Goal: Task Accomplishment & Management: Manage account settings

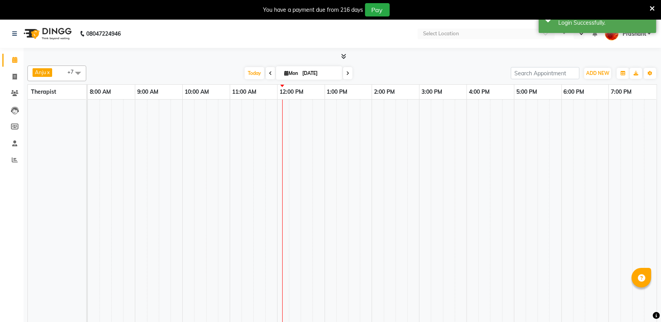
select select "en"
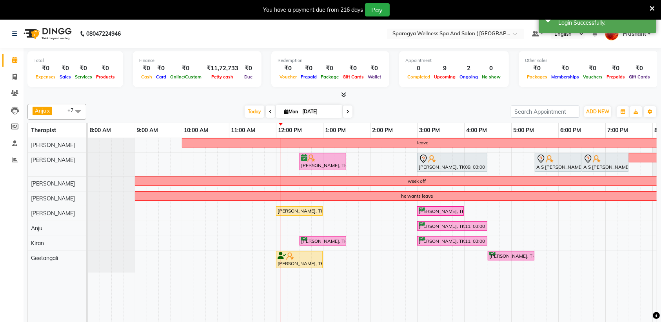
click at [649, 6] on icon at bounding box center [651, 8] width 5 height 7
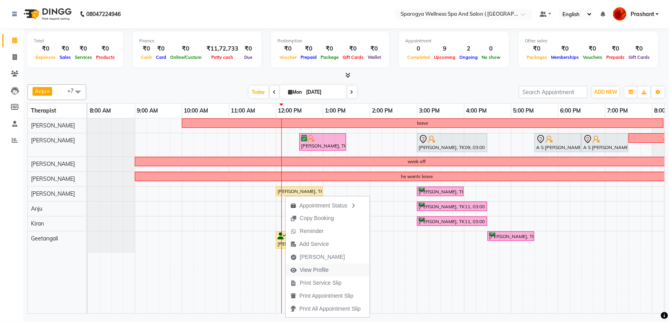
click at [311, 270] on span "View Profile" at bounding box center [314, 270] width 29 height 8
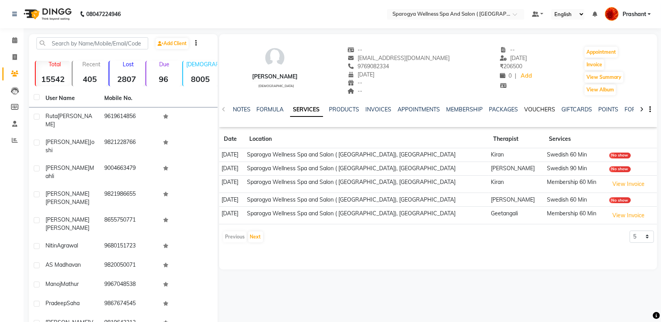
click at [531, 109] on link "VOUCHERS" at bounding box center [539, 109] width 31 height 7
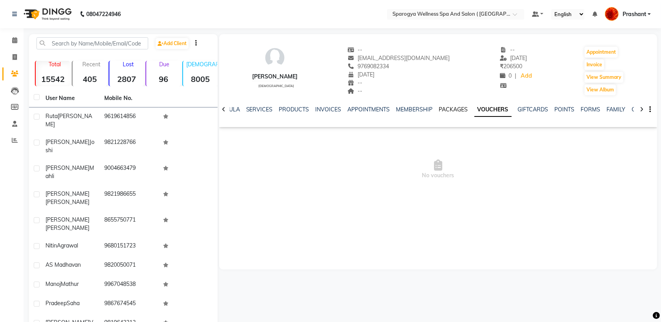
click at [441, 108] on link "PACKAGES" at bounding box center [453, 109] width 29 height 7
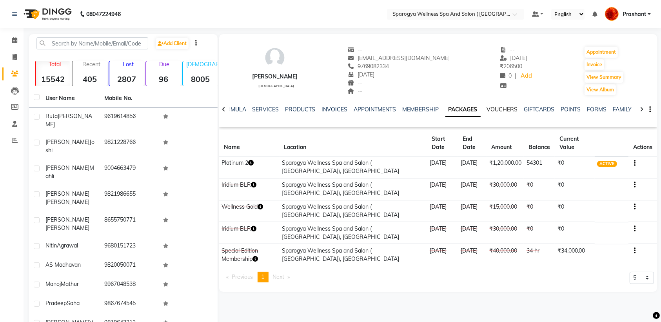
click at [496, 112] on link "VOUCHERS" at bounding box center [502, 109] width 31 height 7
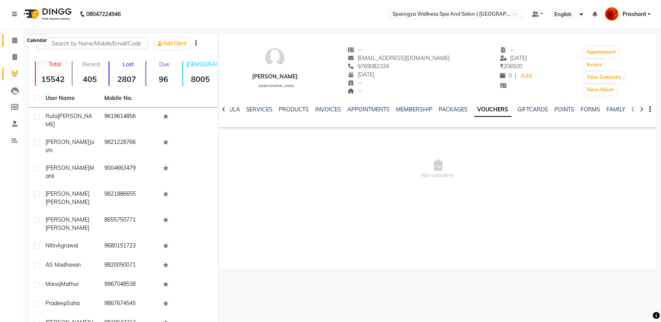
click at [15, 36] on span at bounding box center [15, 40] width 14 height 9
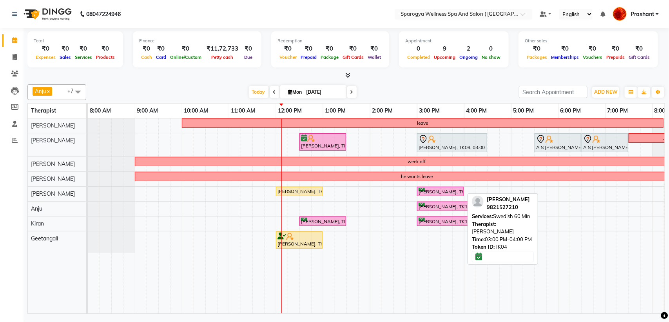
click at [428, 189] on div "[PERSON_NAME], TK04, 03:00 PM-04:00 PM, Swedish 60 Min" at bounding box center [440, 191] width 45 height 7
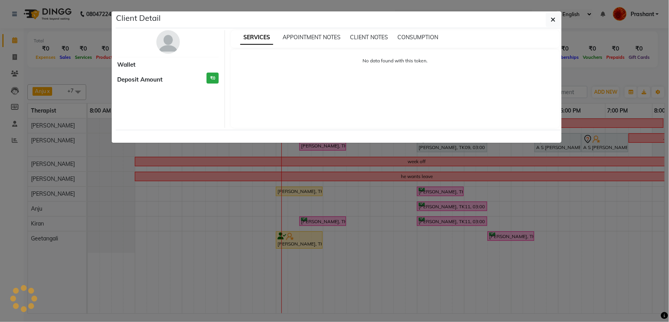
select select "6"
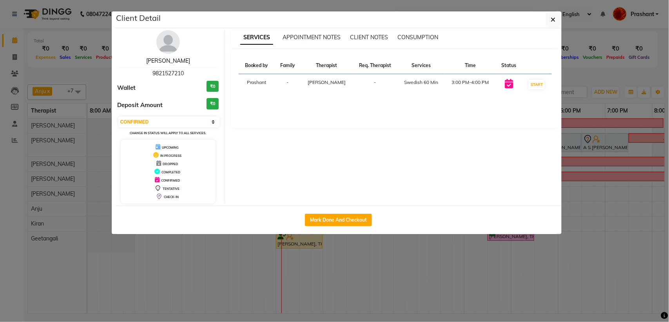
click at [171, 60] on link "[PERSON_NAME]" at bounding box center [168, 60] width 44 height 7
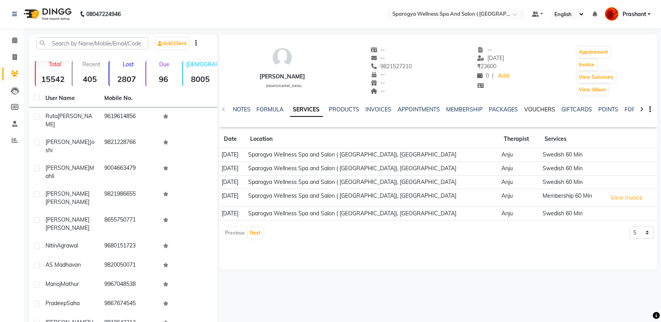
click at [538, 109] on link "VOUCHERS" at bounding box center [539, 109] width 31 height 7
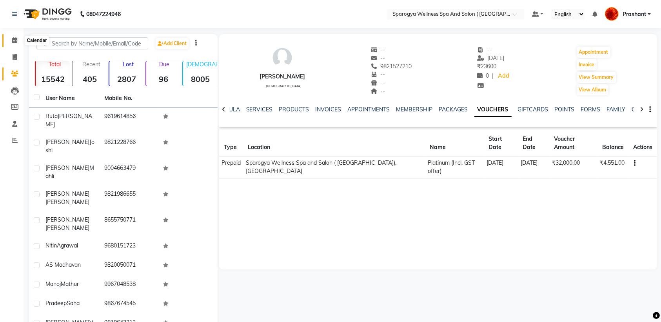
click at [10, 40] on span at bounding box center [15, 40] width 14 height 9
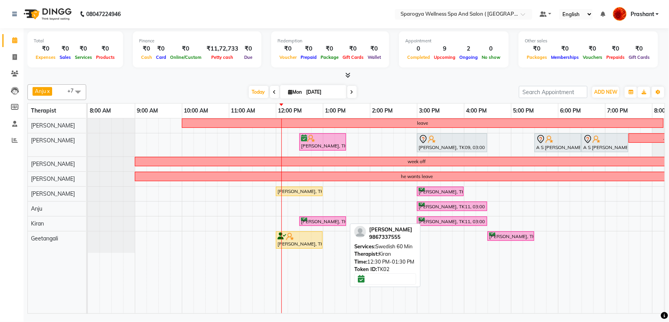
click at [320, 224] on div "Madhuri Sharma, TK02, 12:30 PM-01:30 PM, Swedish 60 Min" at bounding box center [322, 220] width 45 height 7
select select "6"
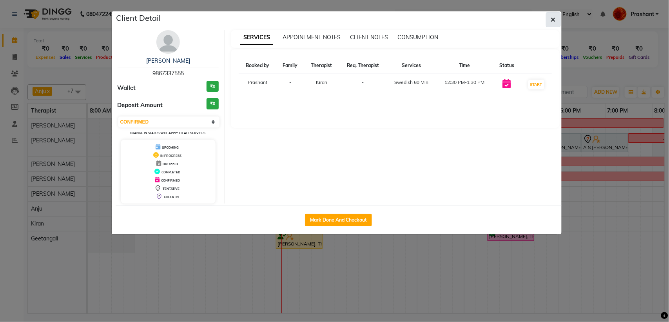
click at [552, 20] on icon "button" at bounding box center [553, 19] width 5 height 6
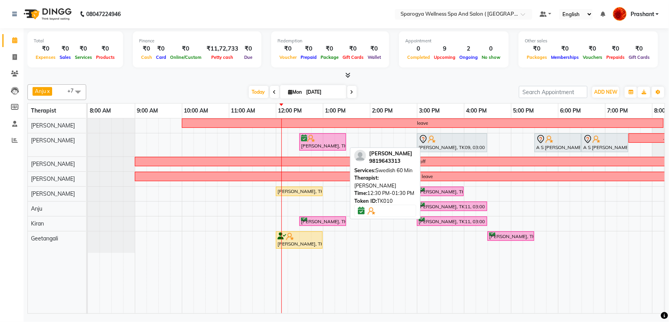
click at [312, 149] on div "[PERSON_NAME], TK10, 12:30 PM-01:30 PM, Swedish 60 Min" at bounding box center [322, 141] width 45 height 15
select select "6"
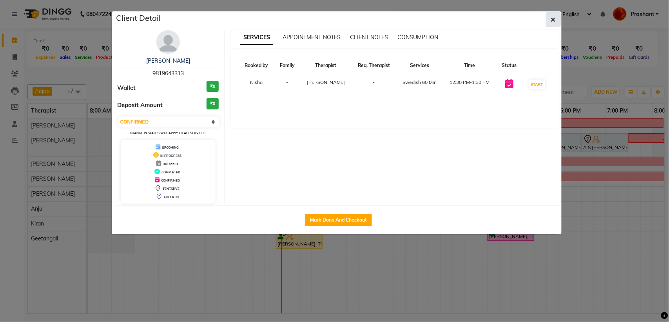
click at [551, 21] on icon "button" at bounding box center [553, 19] width 5 height 6
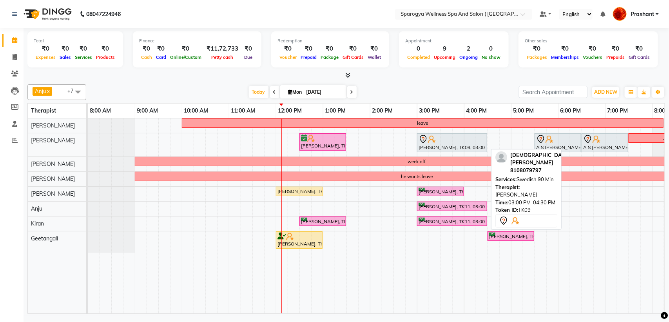
click at [433, 145] on div "Yeshesh Gandhi, TK09, 03:00 PM-04:30 PM, Swedish 90 Min" at bounding box center [452, 142] width 69 height 16
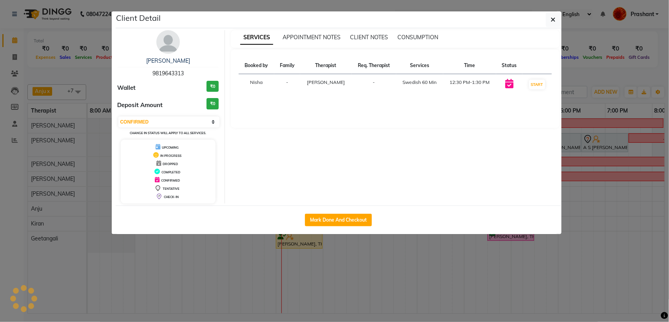
select select "7"
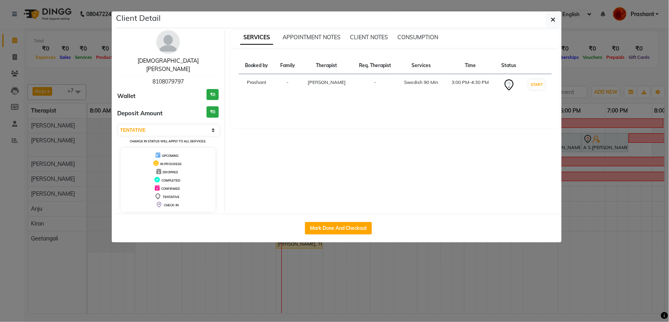
click at [162, 57] on link "Yeshesh Gandhi" at bounding box center [168, 64] width 61 height 15
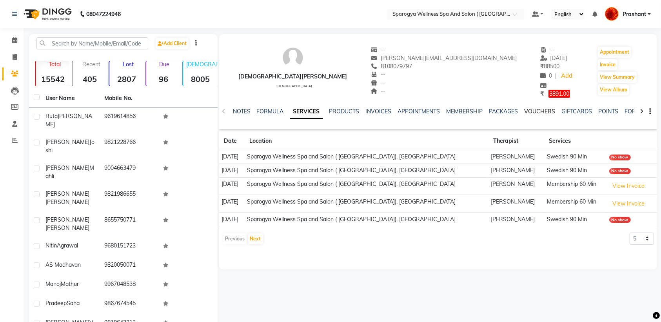
click at [535, 109] on link "VOUCHERS" at bounding box center [539, 111] width 31 height 7
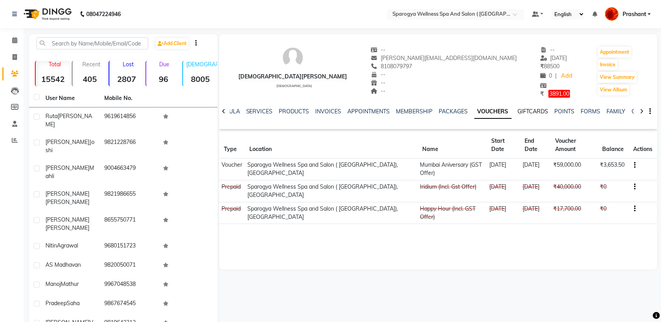
click at [529, 110] on link "GIFTCARDS" at bounding box center [533, 111] width 31 height 7
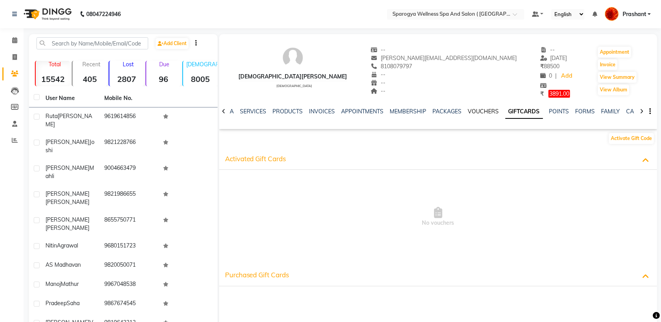
click at [475, 108] on link "VOUCHERS" at bounding box center [483, 111] width 31 height 7
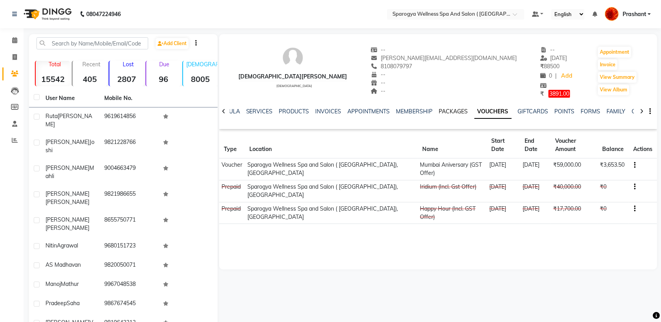
click at [439, 110] on link "PACKAGES" at bounding box center [453, 111] width 29 height 7
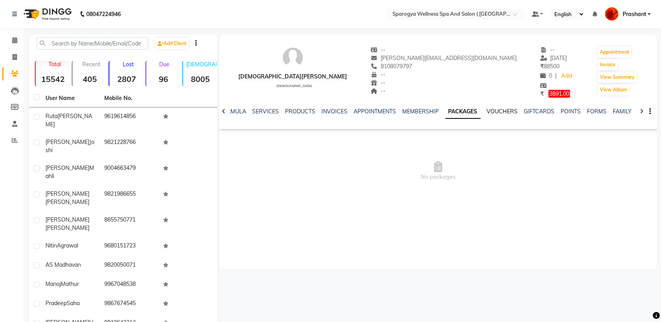
click at [512, 111] on link "VOUCHERS" at bounding box center [502, 111] width 31 height 7
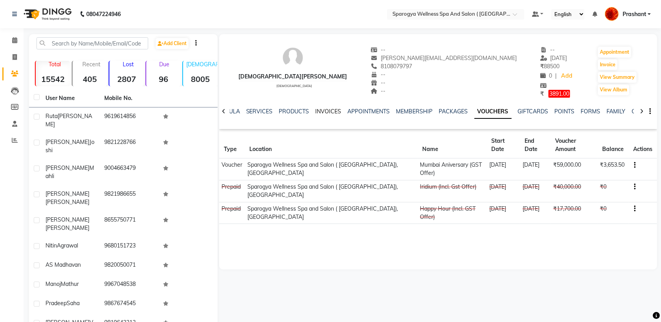
click at [326, 110] on link "INVOICES" at bounding box center [328, 111] width 26 height 7
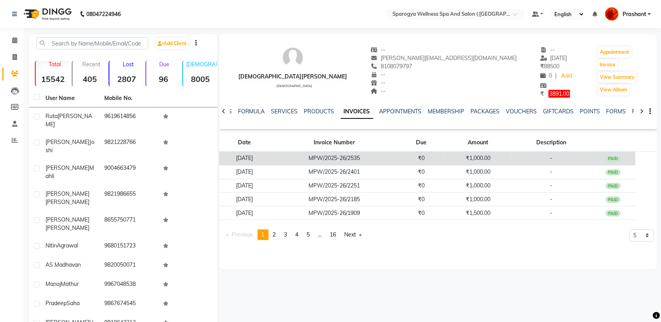
click at [490, 159] on td "₹1,000.00" at bounding box center [478, 158] width 68 height 14
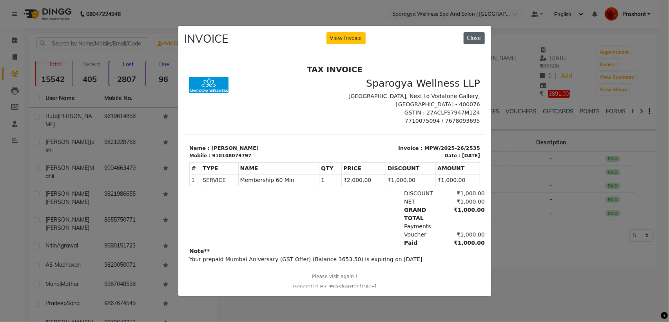
click at [467, 32] on button "Close" at bounding box center [473, 38] width 21 height 12
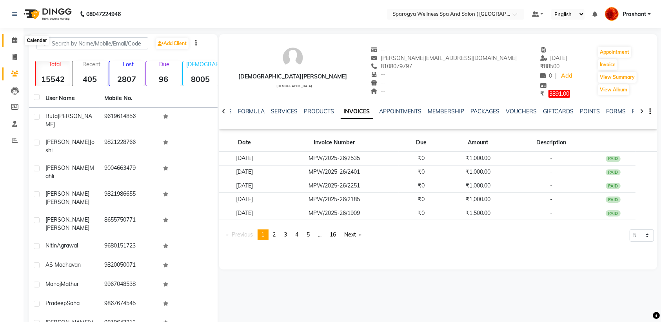
click at [8, 38] on span at bounding box center [15, 40] width 14 height 9
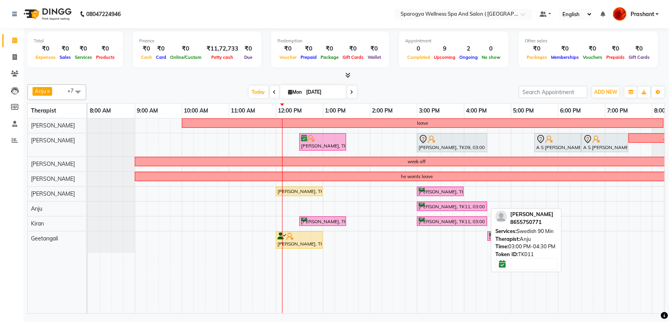
click at [430, 206] on div "Hardik Panchal, TK11, 03:00 PM-04:30 PM, Swedish 90 Min" at bounding box center [452, 206] width 69 height 7
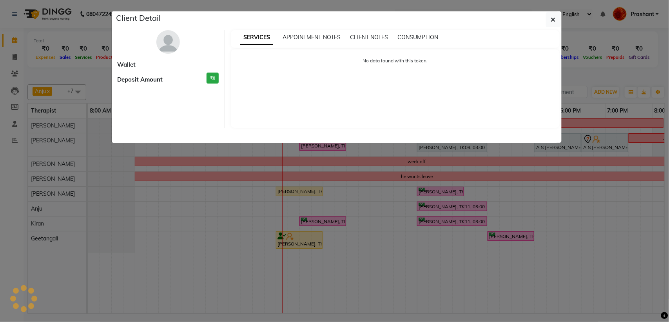
select select "6"
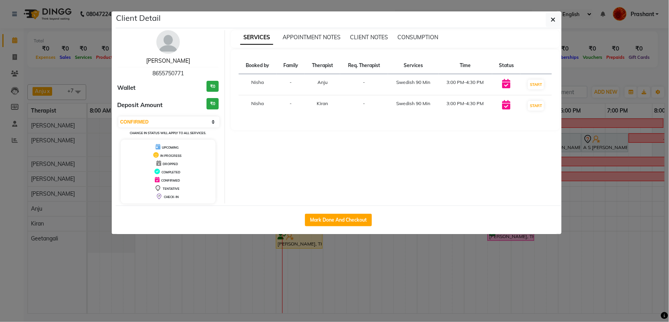
click at [162, 62] on link "[PERSON_NAME]" at bounding box center [168, 60] width 44 height 7
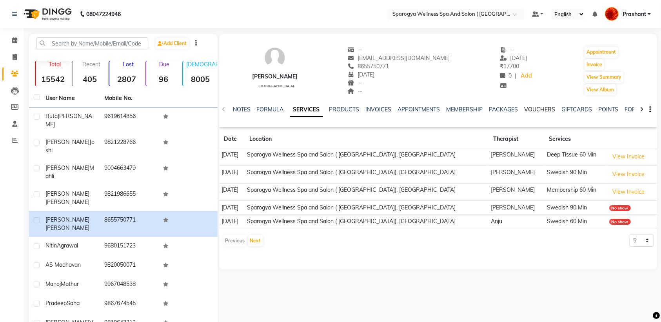
click at [535, 109] on link "VOUCHERS" at bounding box center [539, 109] width 31 height 7
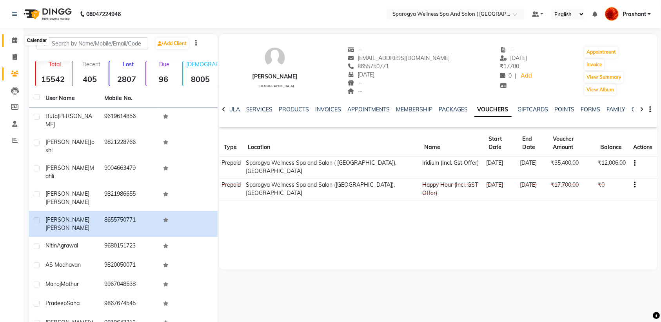
click at [16, 43] on span at bounding box center [15, 40] width 14 height 9
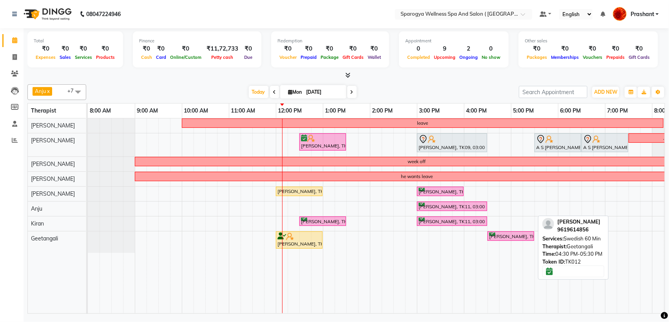
click at [512, 233] on div "[PERSON_NAME], TK12, 04:30 PM-05:30 PM, Swedish 60 Min" at bounding box center [510, 235] width 45 height 7
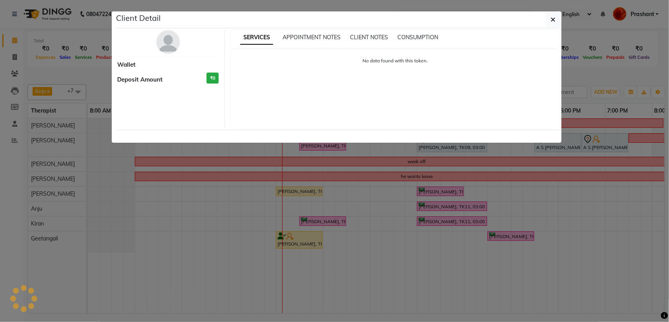
select select "6"
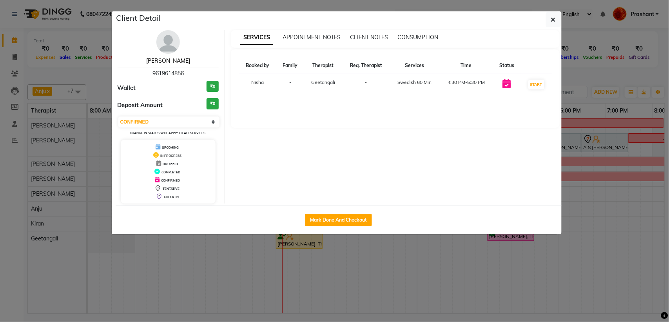
click at [175, 63] on link "[PERSON_NAME]" at bounding box center [168, 60] width 44 height 7
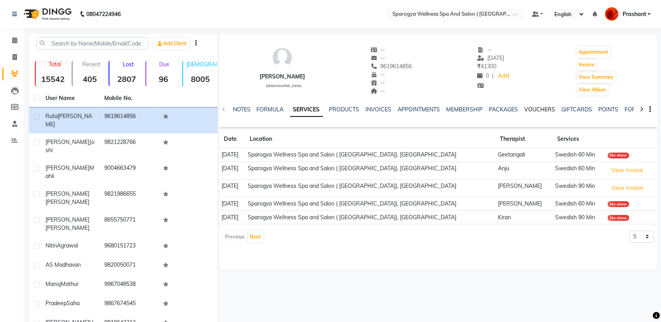
click at [543, 108] on link "VOUCHERS" at bounding box center [539, 109] width 31 height 7
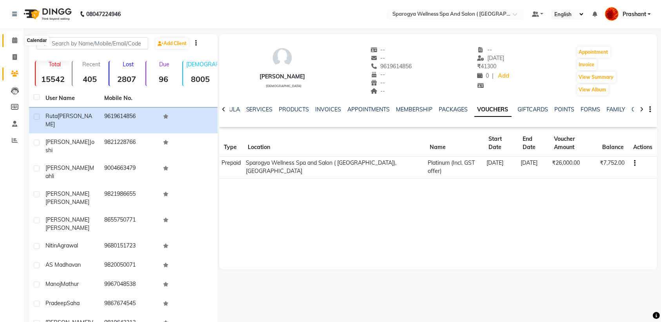
click at [11, 38] on span at bounding box center [15, 40] width 14 height 9
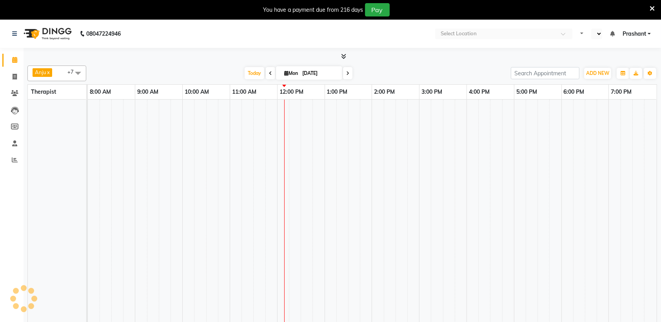
select select "en"
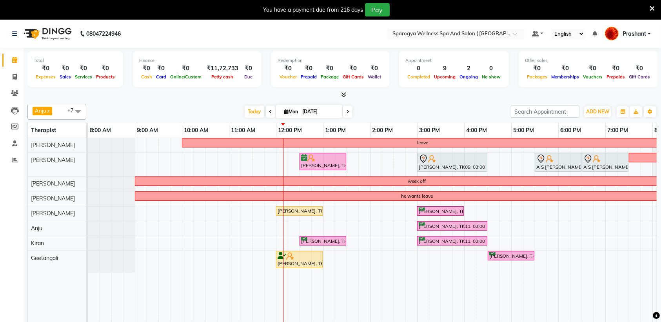
click at [652, 7] on icon at bounding box center [651, 8] width 5 height 7
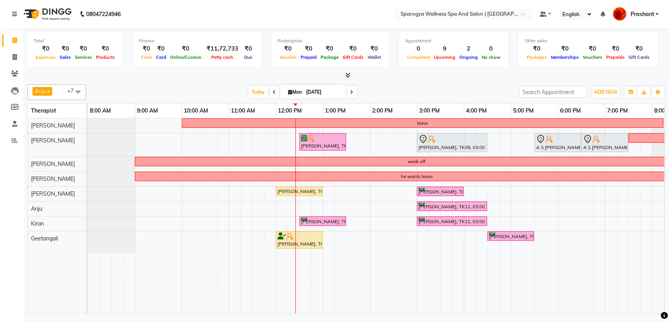
click at [315, 206] on div "leave Jose Vallavancottu, TK10, 12:30 PM-01:30 PM, Swedish 60 Min Yeshesh Gandh…" at bounding box center [440, 215] width 705 height 195
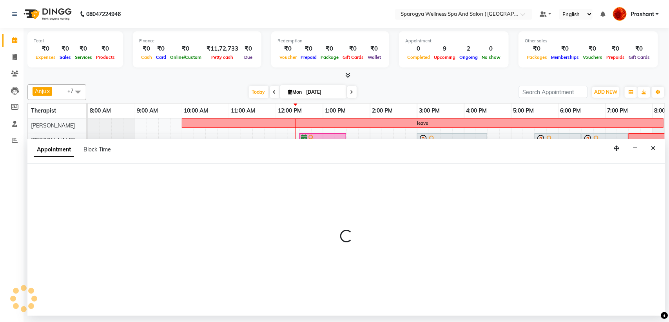
select select "61144"
select select "tentative"
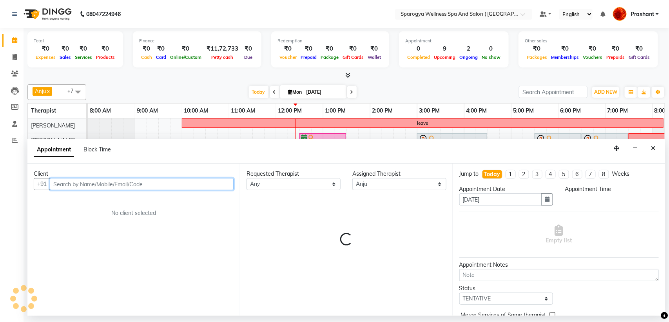
select select "765"
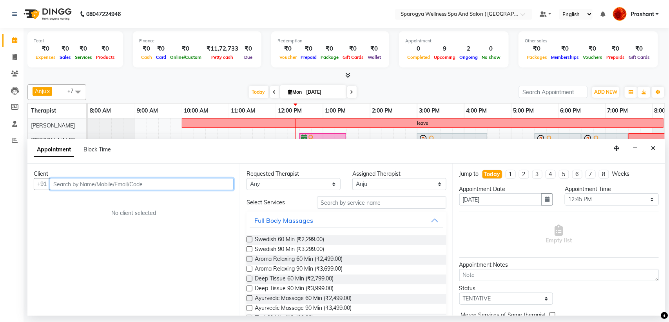
click at [80, 184] on input "text" at bounding box center [142, 184] width 184 height 12
click at [654, 146] on icon "Close" at bounding box center [653, 147] width 4 height 5
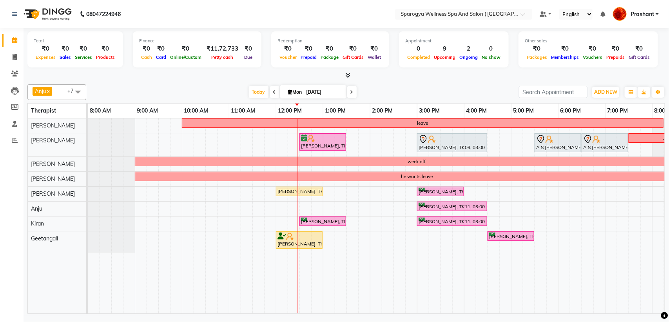
click at [351, 91] on icon at bounding box center [351, 92] width 3 height 5
type input "02-09-2025"
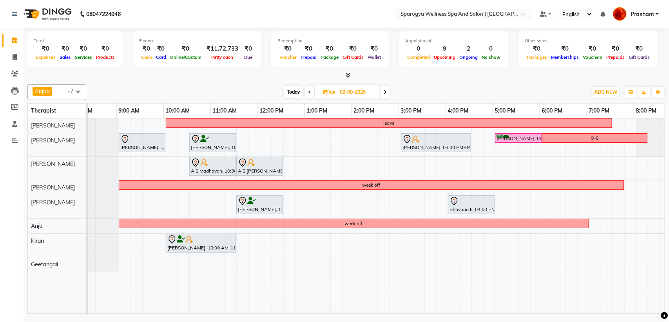
scroll to position [0, 16]
click at [265, 147] on div "leave Kirkd Cruz ..., 09:00 AM-10:00 AM, Swedish 60 Min Nitin Agrawal, 10:30 AM…" at bounding box center [424, 215] width 705 height 195
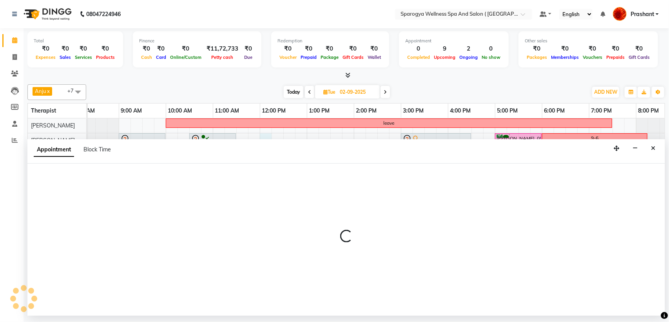
select select "16562"
select select "tentative"
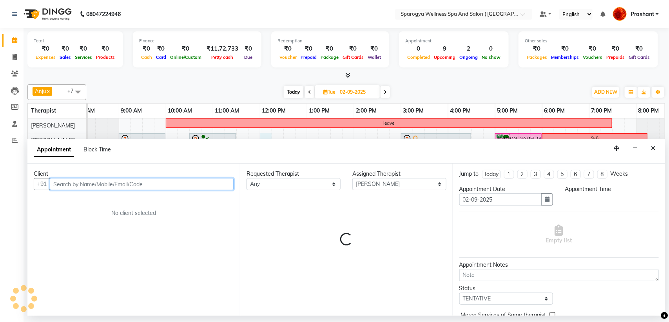
select select "720"
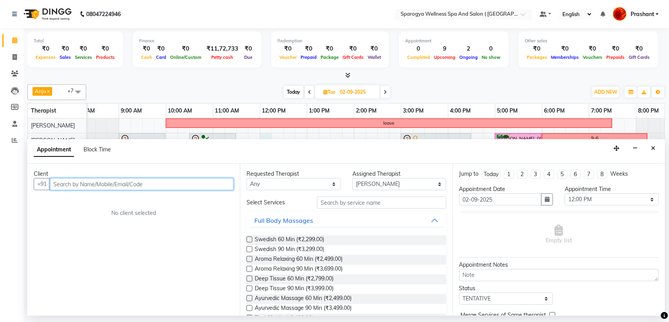
click at [95, 190] on input "text" at bounding box center [142, 184] width 184 height 12
click at [653, 148] on icon "Close" at bounding box center [653, 147] width 4 height 5
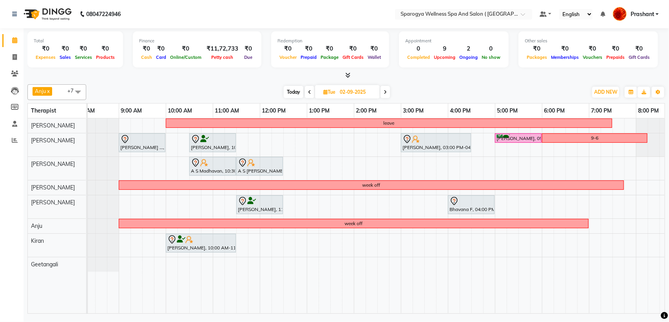
click at [310, 89] on span at bounding box center [309, 92] width 9 height 12
type input "[DATE]"
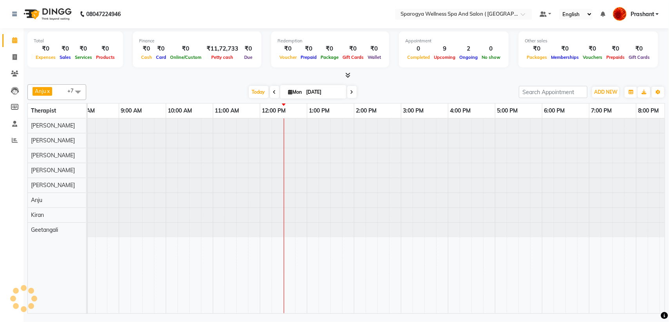
scroll to position [0, 0]
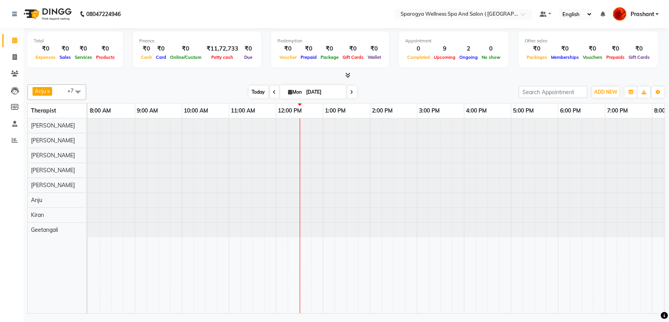
click at [250, 92] on span "Today" at bounding box center [259, 92] width 20 height 12
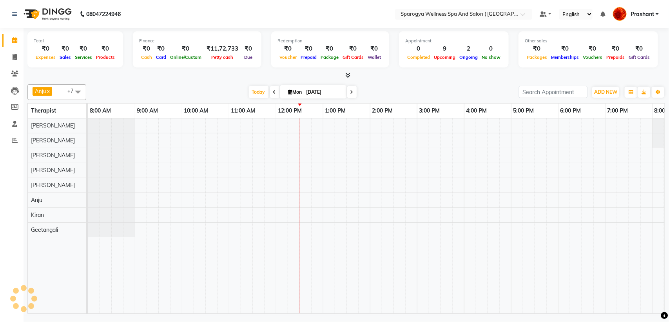
scroll to position [0, 128]
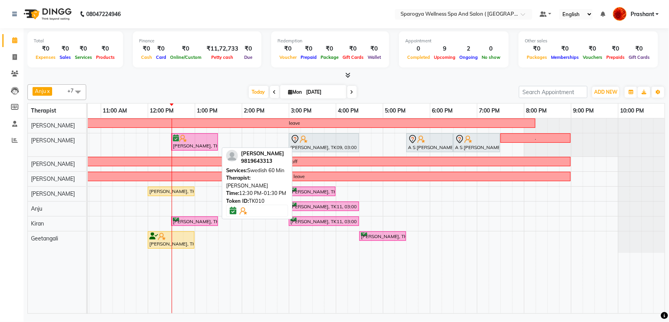
click at [185, 144] on div "[PERSON_NAME], TK10, 12:30 PM-01:30 PM, Swedish 60 Min" at bounding box center [194, 141] width 45 height 15
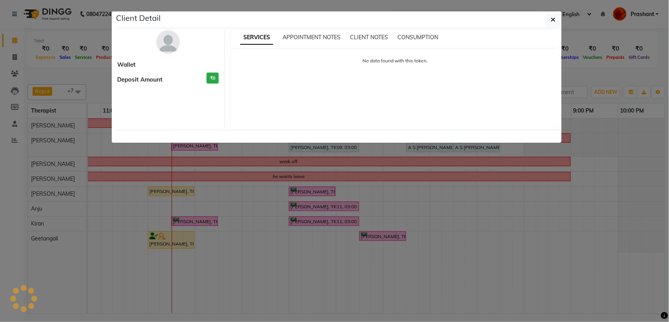
select select "6"
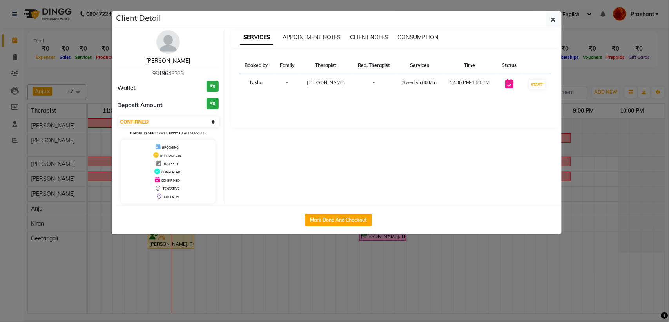
click at [156, 64] on link "[PERSON_NAME]" at bounding box center [168, 60] width 44 height 7
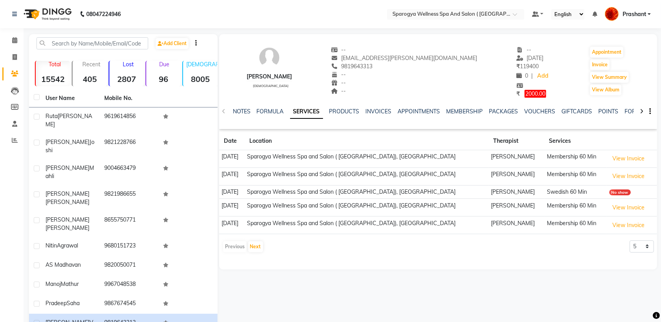
click at [542, 116] on div "NOTES FORMULA SERVICES PRODUCTS INVOICES APPOINTMENTS MEMBERSHIP PACKAGES VOUCH…" at bounding box center [428, 114] width 391 height 14
click at [531, 110] on link "VOUCHERS" at bounding box center [539, 111] width 31 height 7
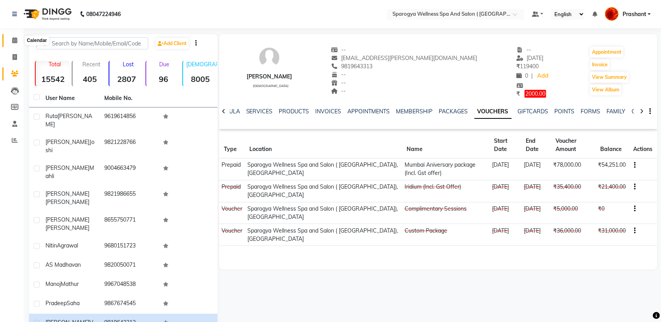
click at [14, 43] on icon at bounding box center [14, 40] width 5 height 6
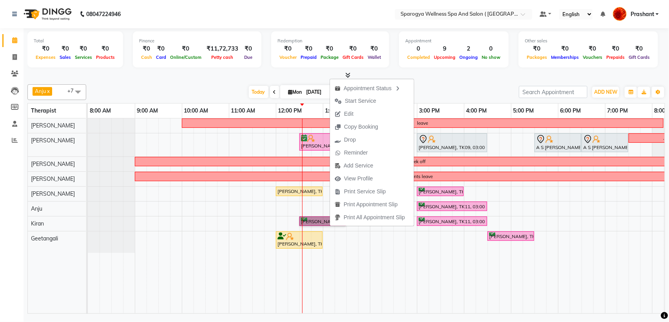
click at [392, 245] on div "leave Jose Vallavancottu, TK10, 12:30 PM-01:30 PM, Swedish 60 Min Yeshesh Gandh…" at bounding box center [440, 215] width 705 height 195
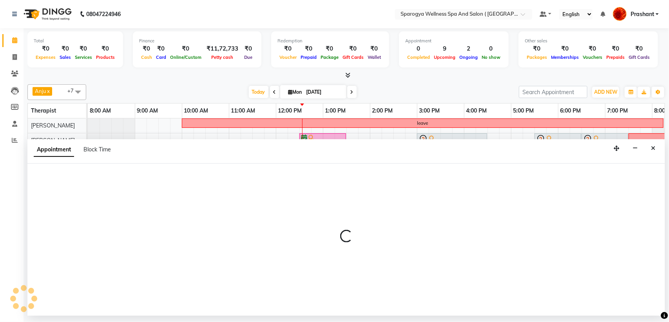
select select "70005"
select select "tentative"
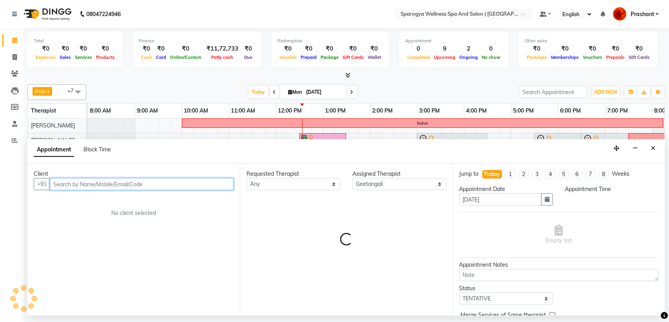
select select "855"
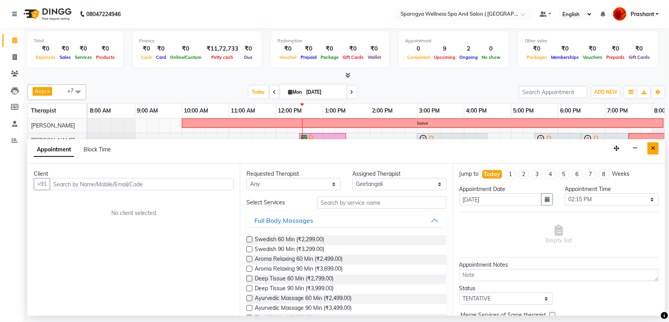
click at [659, 149] on button "Close" at bounding box center [652, 148] width 11 height 12
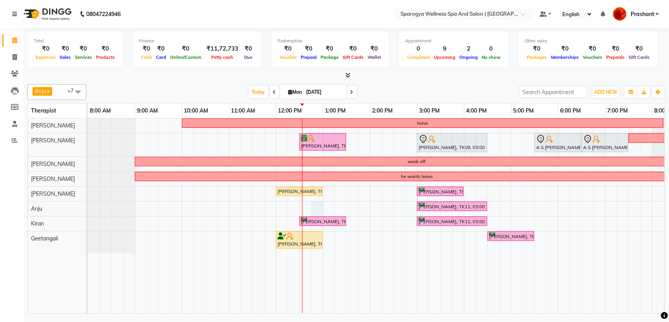
click at [315, 207] on div "leave Jose Vallavancottu, TK10, 12:30 PM-01:30 PM, Swedish 60 Min Yeshesh Gandh…" at bounding box center [440, 215] width 705 height 195
select select "61144"
select select "tentative"
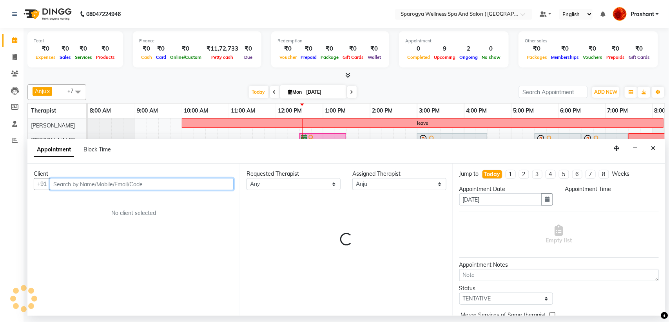
select select "765"
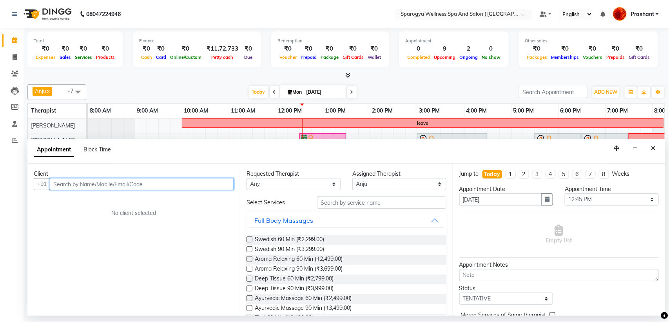
click at [100, 186] on input "text" at bounding box center [142, 184] width 184 height 12
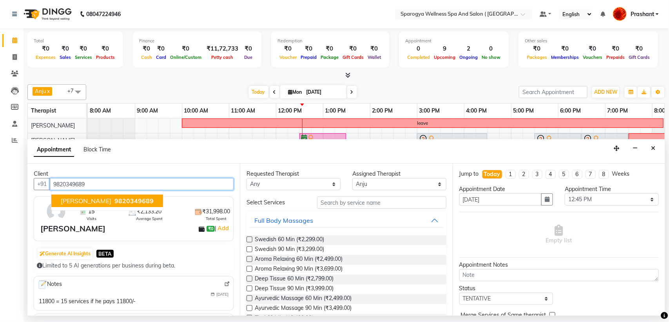
click at [114, 199] on span "9820349689" at bounding box center [133, 201] width 39 height 8
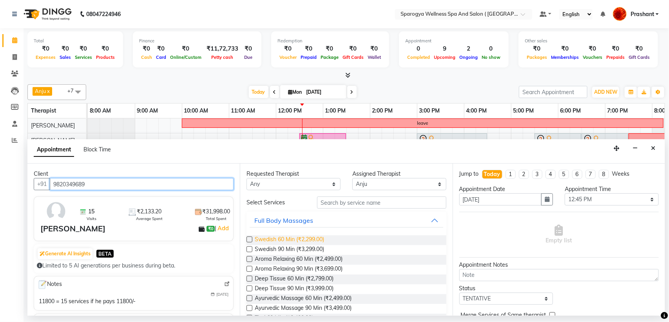
type input "9820349689"
click at [294, 239] on span "Swedish 60 Min (₹2,299.00)" at bounding box center [289, 240] width 69 height 10
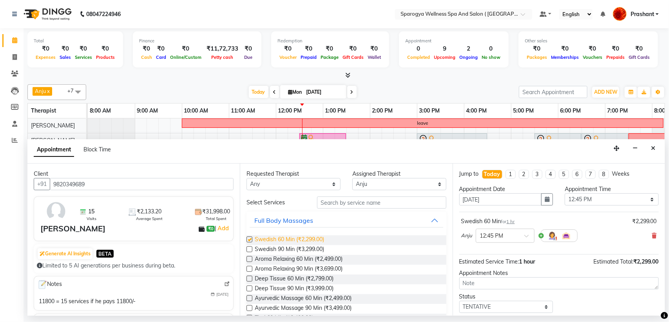
checkbox input "false"
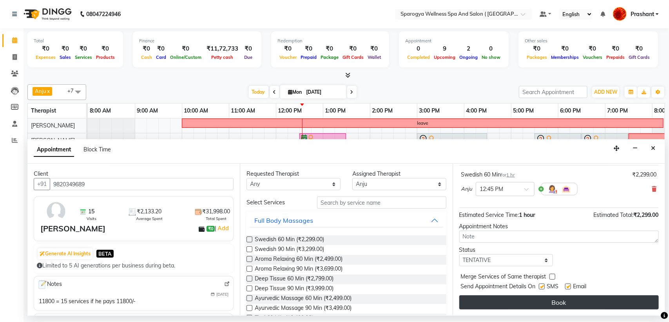
click at [529, 302] on button "Book" at bounding box center [558, 302] width 199 height 14
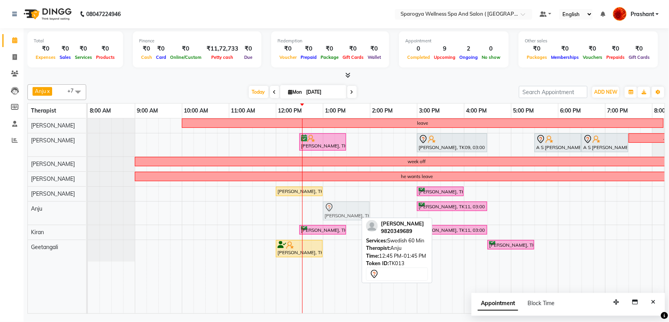
click at [88, 210] on div "Hitesh M, TK13, 12:45 PM-01:45 PM, Swedish 60 Min Hardik Panchal, TK11, 03:00 P…" at bounding box center [88, 212] width 0 height 23
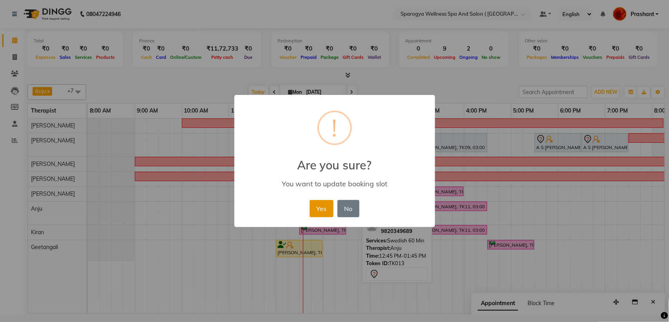
click at [319, 201] on button "Yes" at bounding box center [322, 208] width 24 height 17
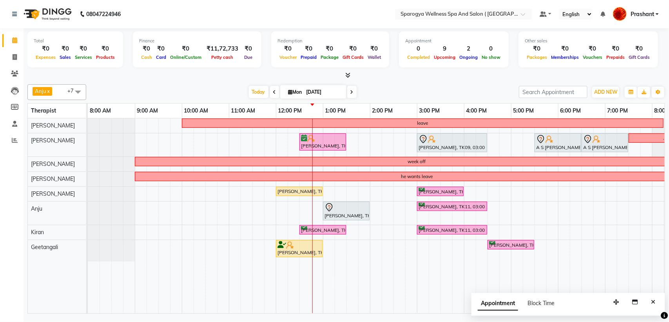
click at [349, 188] on div "leave Jose Vallavancottu, TK10, 12:30 PM-01:30 PM, Swedish 60 Min Yeshesh Gandh…" at bounding box center [440, 215] width 705 height 195
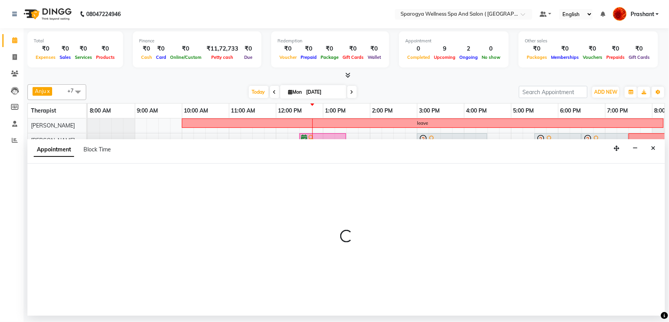
select select "61143"
select select "tentative"
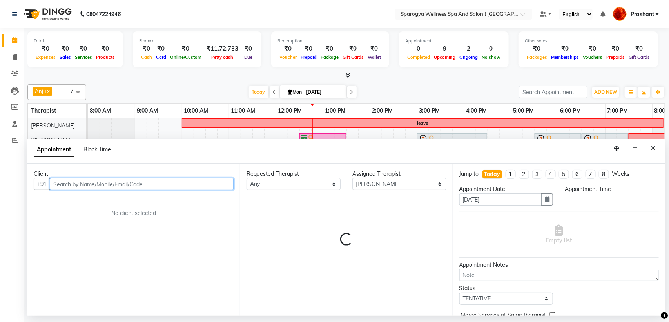
select select "810"
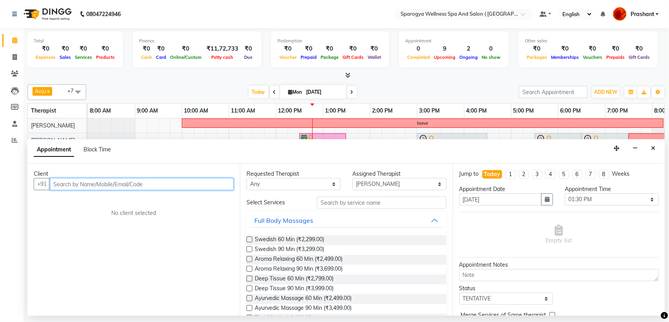
click at [78, 188] on input "text" at bounding box center [142, 184] width 184 height 12
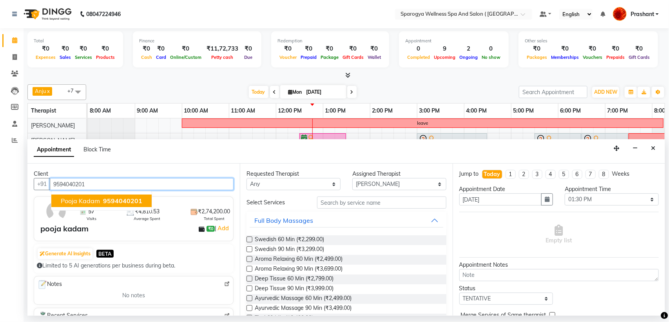
click at [92, 201] on span "pooja kadam" at bounding box center [80, 201] width 39 height 8
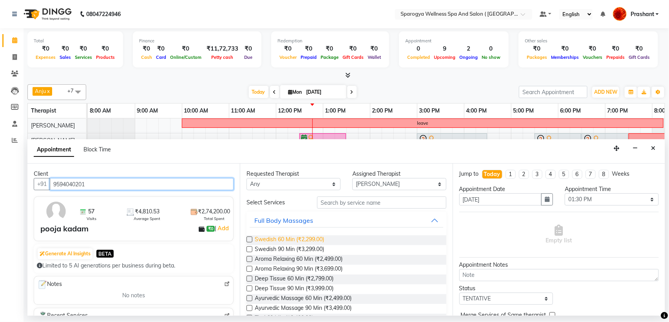
type input "9594040201"
click at [298, 237] on span "Swedish 60 Min (₹2,299.00)" at bounding box center [289, 240] width 69 height 10
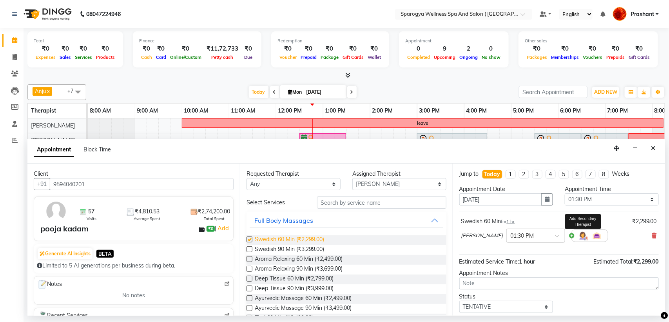
checkbox input "false"
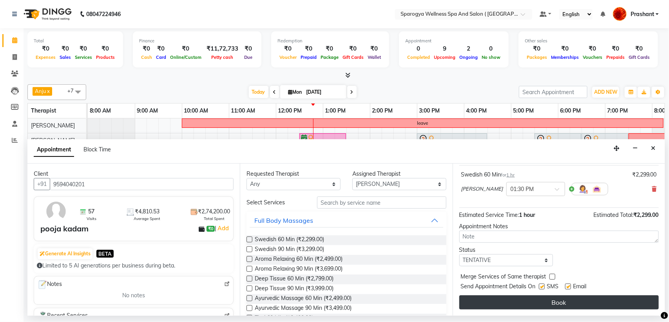
click at [563, 306] on button "Book" at bounding box center [558, 302] width 199 height 14
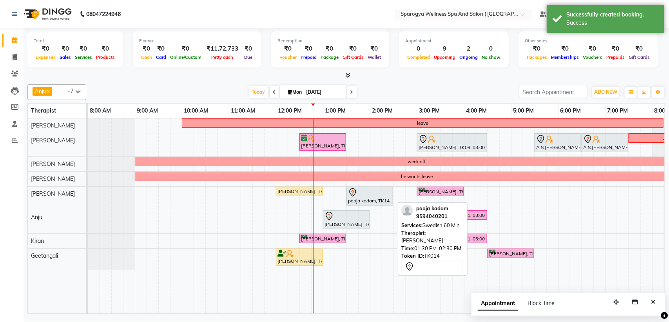
click at [363, 195] on div at bounding box center [369, 192] width 43 height 9
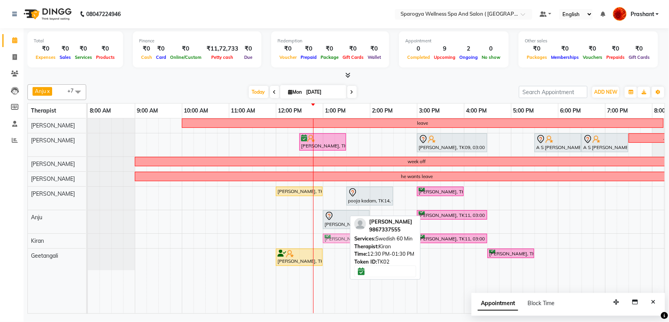
drag, startPoint x: 322, startPoint y: 237, endPoint x: 348, endPoint y: 237, distance: 26.2
click at [88, 237] on div "Madhuri Sharma, TK02, 12:30 PM-01:30 PM, Swedish 60 Min Hardik Panchal, TK11, 0…" at bounding box center [88, 240] width 0 height 14
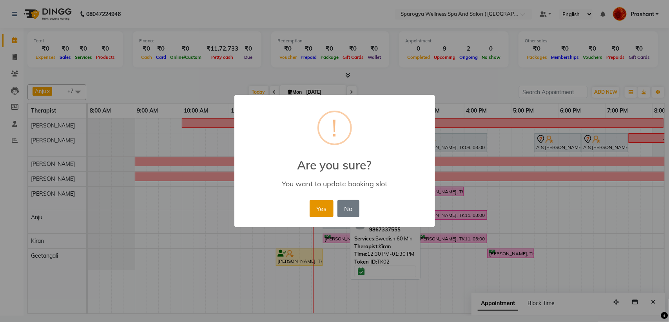
click at [318, 206] on button "Yes" at bounding box center [322, 208] width 24 height 17
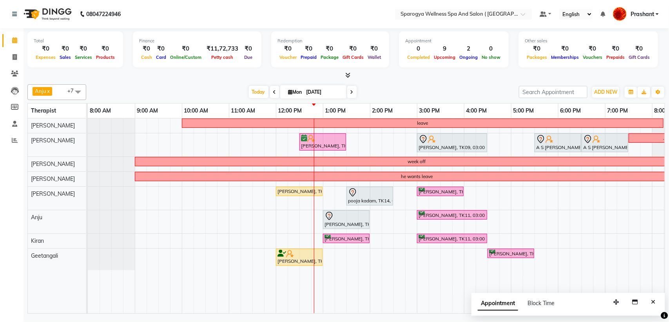
click at [300, 94] on span "Mon" at bounding box center [295, 92] width 18 height 6
select select "9"
select select "2025"
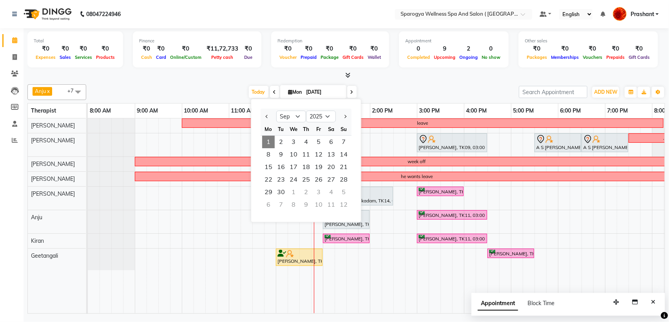
click at [387, 139] on div "leave Jose Vallavancottu, TK10, 12:30 PM-01:30 PM, Swedish 60 Min Yeshesh Gandh…" at bounding box center [440, 215] width 705 height 195
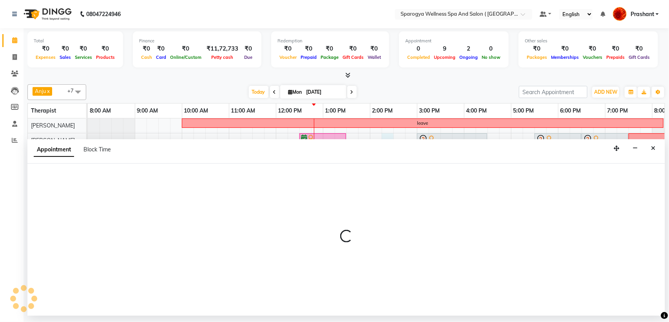
select select "16562"
select select "tentative"
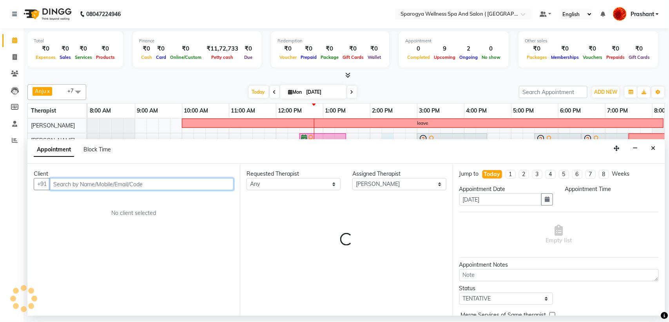
select select "855"
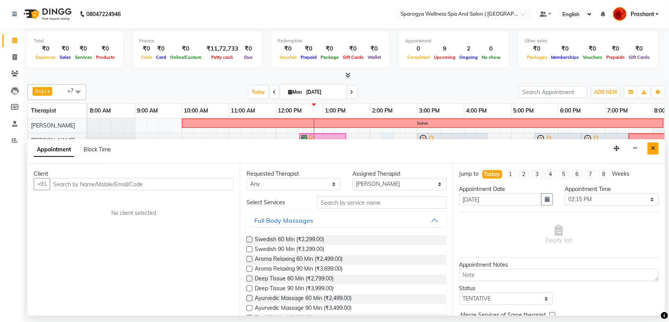
click at [651, 153] on button "Close" at bounding box center [652, 148] width 11 height 12
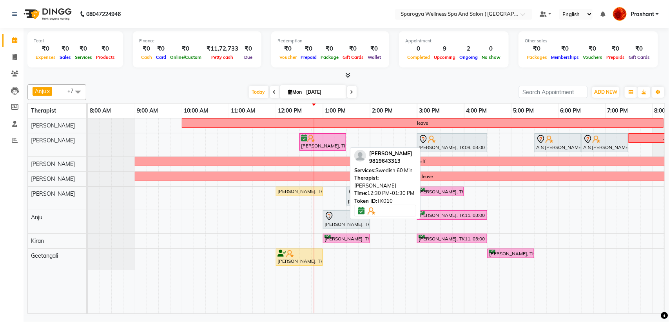
click at [323, 145] on div "[PERSON_NAME], TK10, 12:30 PM-01:30 PM, Swedish 60 Min" at bounding box center [322, 141] width 45 height 15
click at [309, 142] on div "[PERSON_NAME], TK10, 12:30 PM-01:30 PM, Swedish 60 Min" at bounding box center [322, 141] width 45 height 15
select select "6"
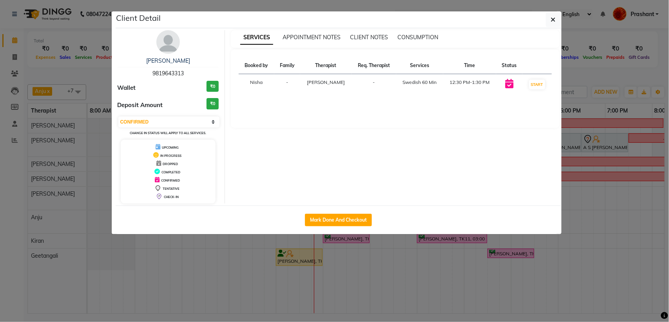
click at [165, 74] on span "9819643313" at bounding box center [167, 73] width 31 height 7
copy span "9819643313"
click at [550, 20] on button "button" at bounding box center [553, 19] width 15 height 15
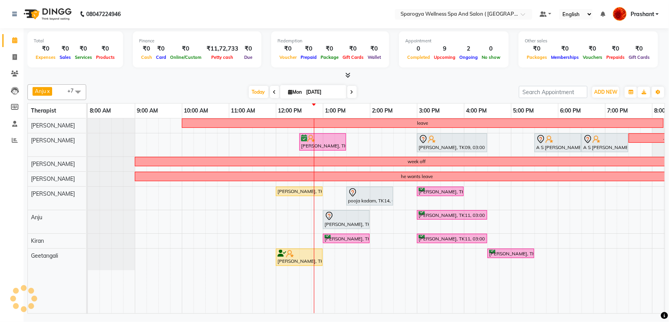
click at [353, 92] on span at bounding box center [351, 92] width 9 height 12
type input "02-09-2025"
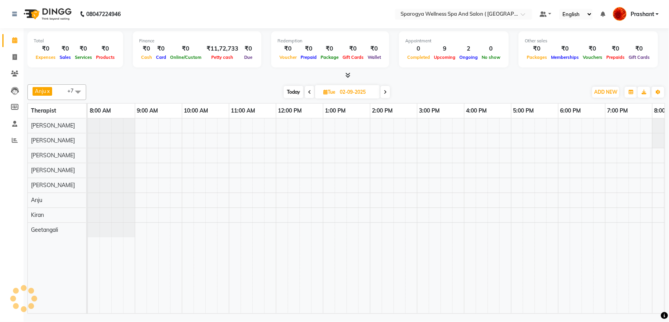
scroll to position [0, 128]
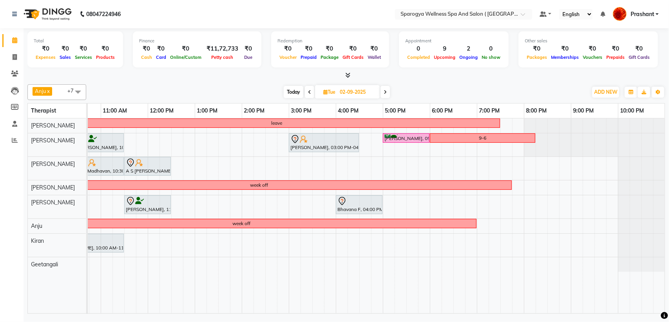
click at [156, 141] on div "leave Kirkd Cruz ..., 09:00 AM-10:00 AM, Swedish 60 Min Nitin Agrawal, 10:30 AM…" at bounding box center [312, 215] width 705 height 195
select select "16562"
select select "tentative"
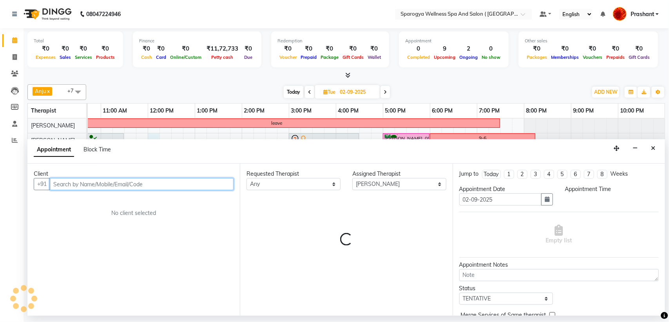
select select "720"
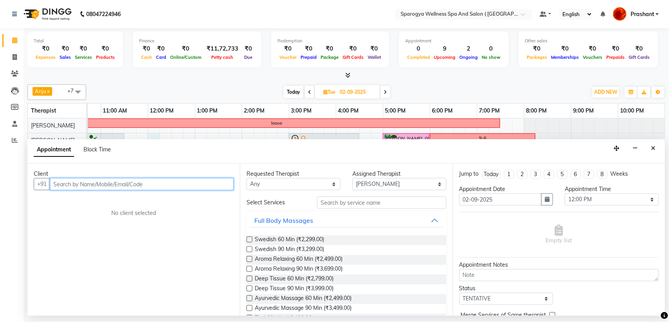
click at [67, 185] on input "text" at bounding box center [142, 184] width 184 height 12
paste input "9819643313"
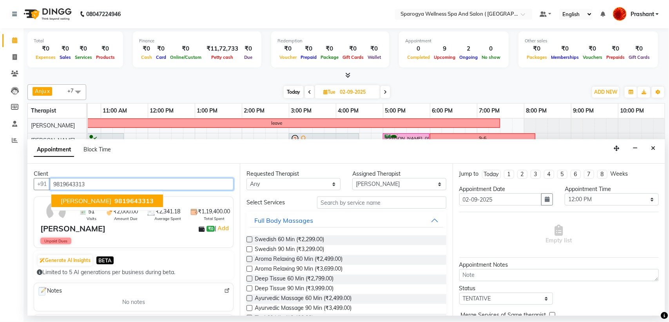
click at [120, 201] on span "9819643313" at bounding box center [133, 201] width 39 height 8
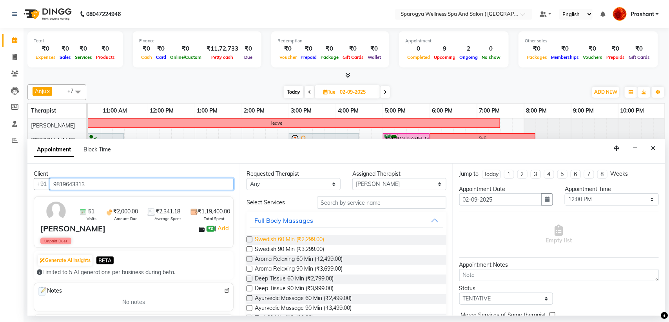
type input "9819643313"
click at [304, 239] on span "Swedish 60 Min (₹2,299.00)" at bounding box center [289, 240] width 69 height 10
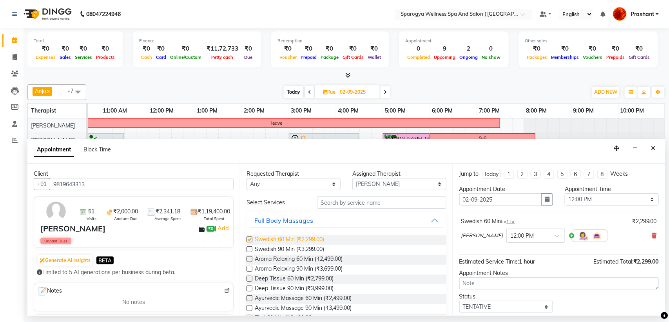
checkbox input "false"
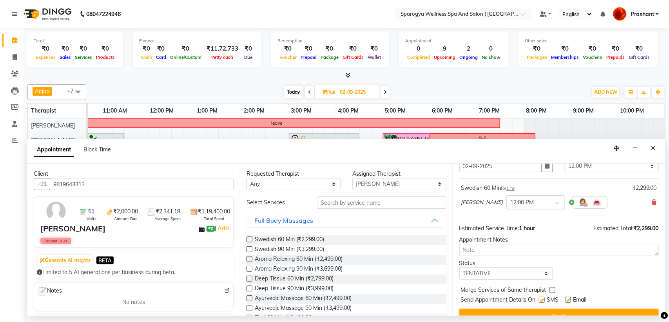
scroll to position [47, 0]
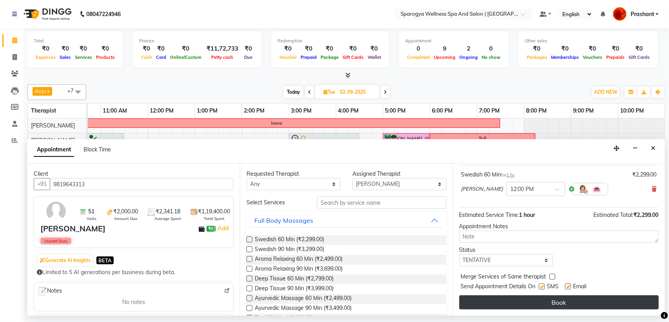
click at [533, 304] on button "Book" at bounding box center [558, 302] width 199 height 14
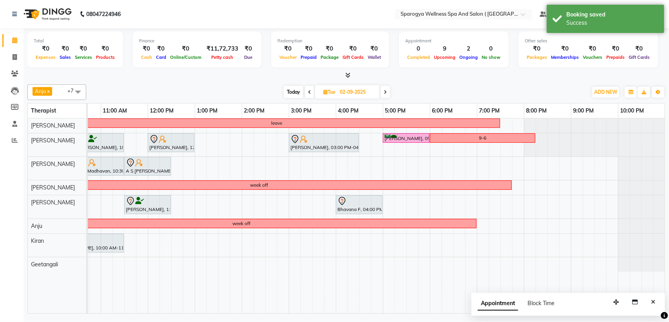
click at [290, 95] on span "Today" at bounding box center [294, 92] width 20 height 12
type input "[DATE]"
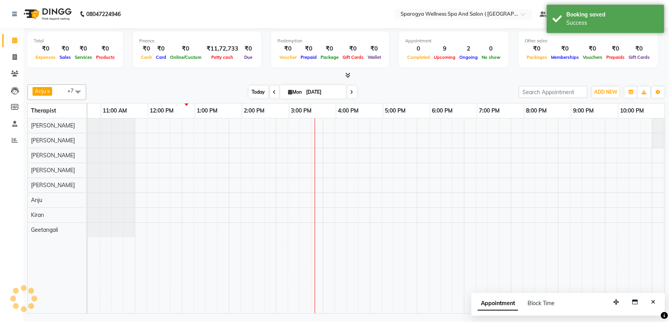
scroll to position [0, 128]
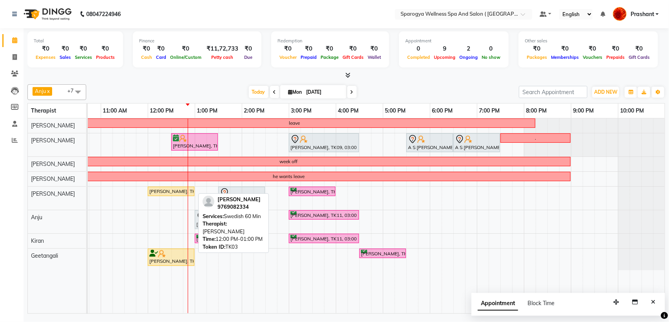
click at [161, 190] on div "[PERSON_NAME], TK03, 12:00 PM-01:00 PM, Swedish 60 Min" at bounding box center [170, 191] width 45 height 7
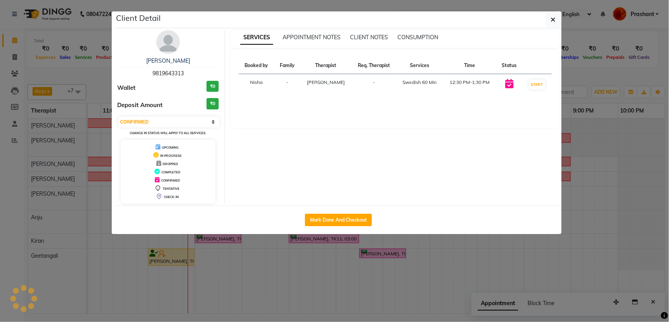
select select "1"
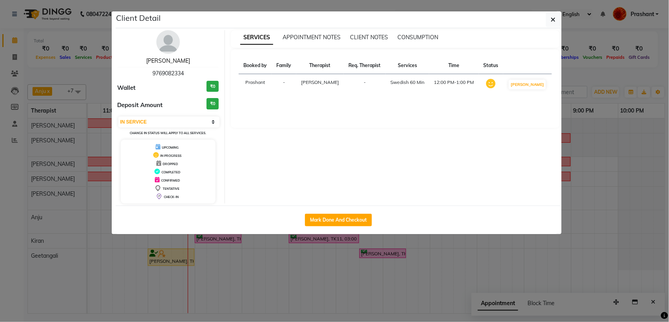
click at [167, 63] on link "[PERSON_NAME]" at bounding box center [168, 60] width 44 height 7
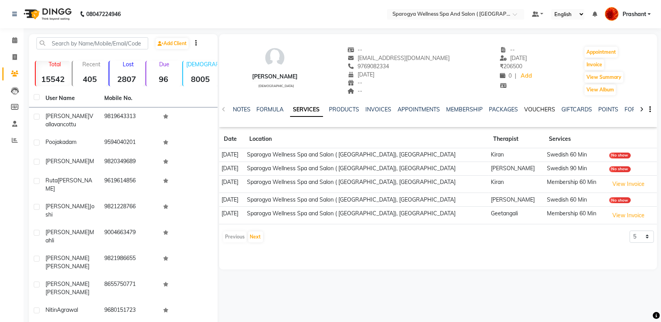
click at [538, 109] on link "VOUCHERS" at bounding box center [539, 109] width 31 height 7
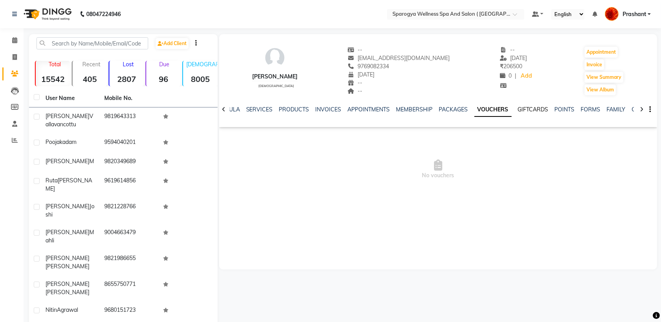
click at [534, 111] on link "GIFTCARDS" at bounding box center [533, 109] width 31 height 7
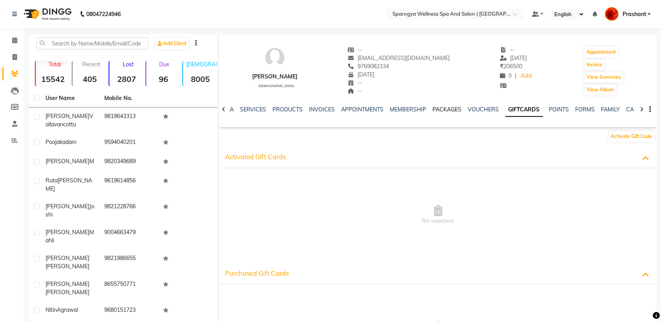
click at [447, 106] on link "PACKAGES" at bounding box center [447, 109] width 29 height 7
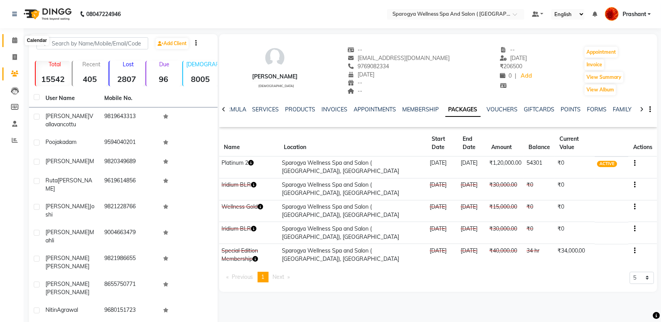
click at [15, 43] on icon at bounding box center [14, 40] width 5 height 6
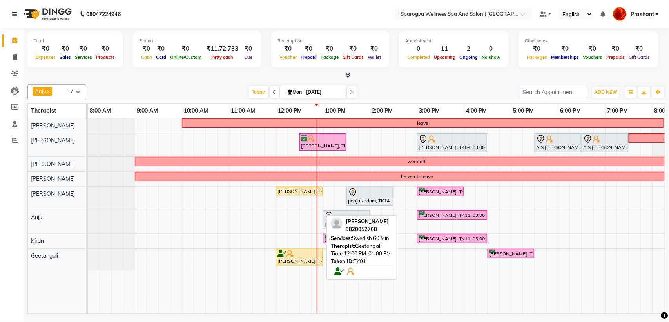
click at [294, 259] on div "[PERSON_NAME], TK01, 12:00 PM-01:00 PM, Swedish 60 Min" at bounding box center [299, 257] width 45 height 15
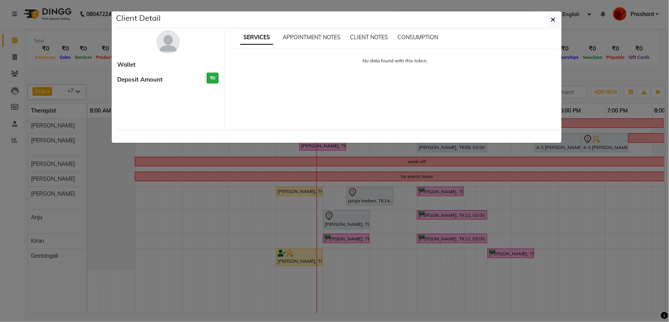
select select "1"
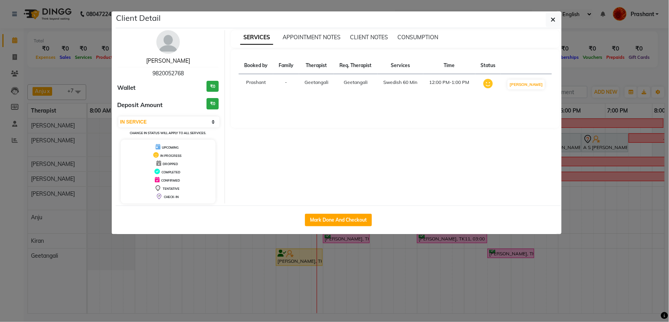
click at [162, 60] on link "[PERSON_NAME]" at bounding box center [168, 60] width 44 height 7
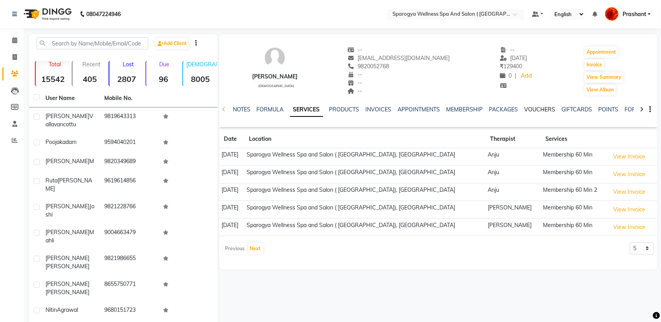
click at [529, 109] on link "VOUCHERS" at bounding box center [539, 109] width 31 height 7
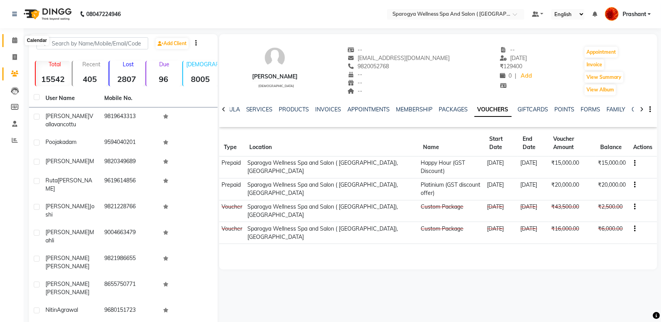
click at [14, 40] on icon at bounding box center [14, 40] width 5 height 6
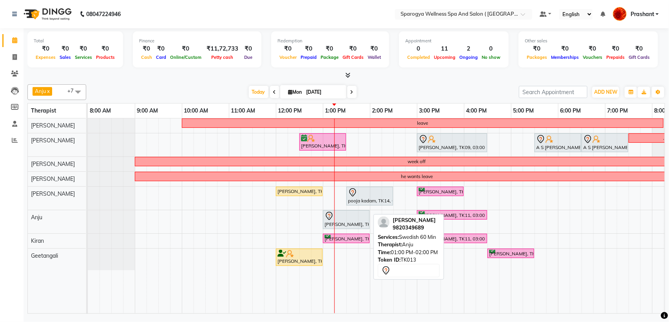
click at [339, 218] on div at bounding box center [345, 215] width 43 height 9
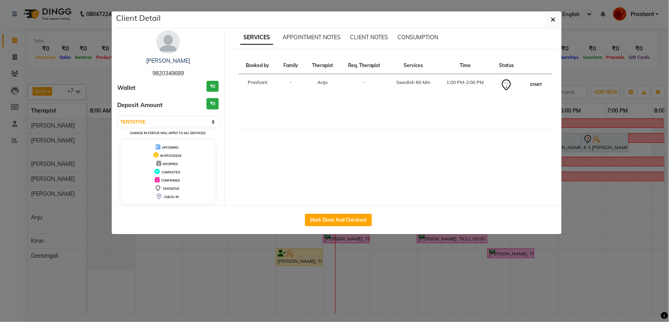
click at [534, 86] on button "START" at bounding box center [536, 85] width 16 height 10
select select "1"
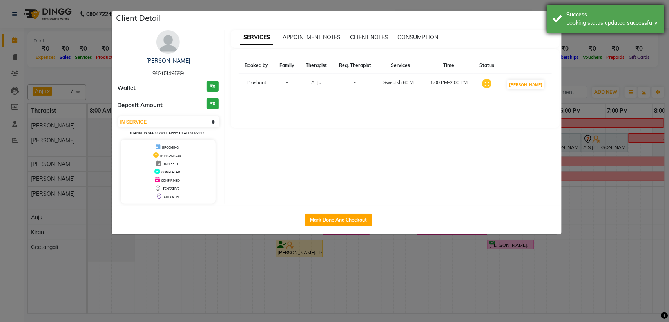
click at [557, 16] on div "Success booking status updated successfully" at bounding box center [606, 19] width 118 height 28
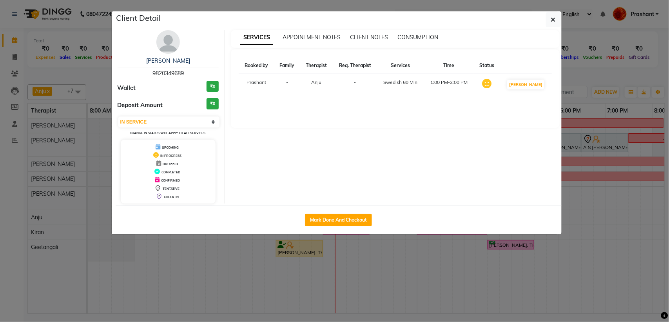
click at [549, 16] on button "button" at bounding box center [553, 19] width 15 height 15
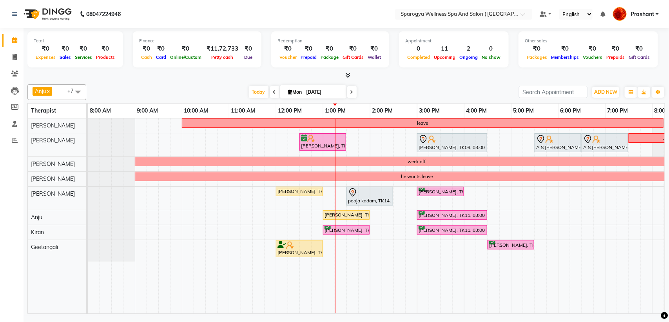
click at [319, 152] on div "leave Jose Vallavancottu, TK10, 12:30 PM-01:30 PM, Swedish 60 Min Yeshesh Gandh…" at bounding box center [440, 215] width 705 height 195
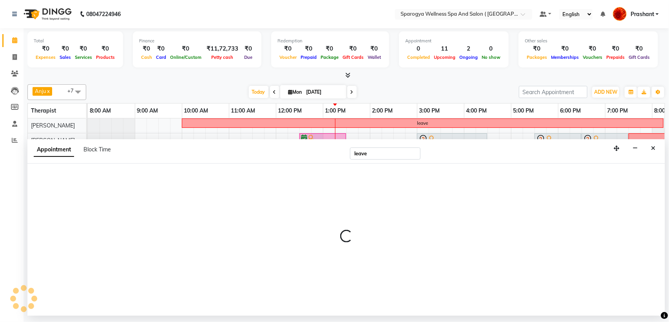
select select "16562"
select select "765"
select select "tentative"
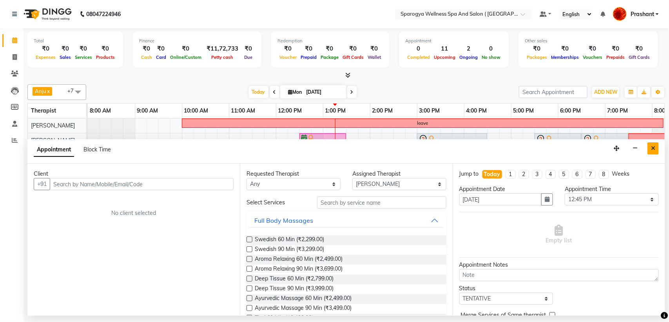
click at [653, 145] on icon "Close" at bounding box center [653, 147] width 4 height 5
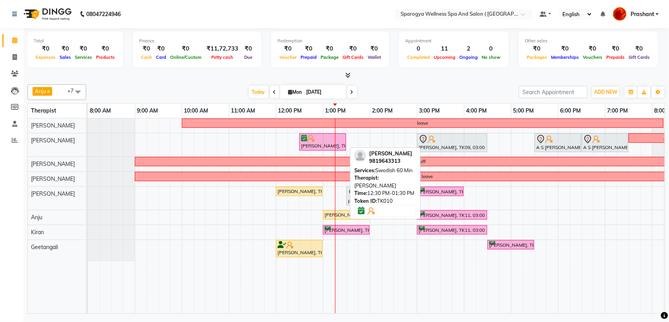
click at [330, 139] on div at bounding box center [322, 138] width 43 height 8
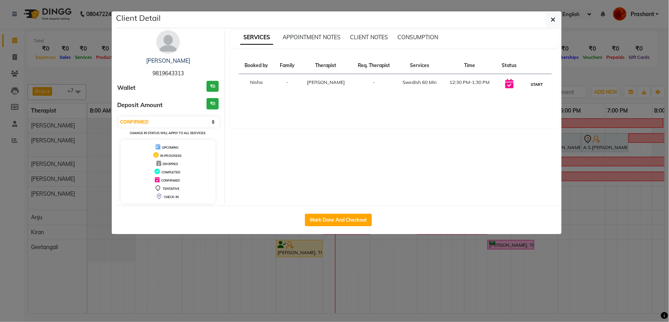
click at [534, 85] on button "START" at bounding box center [537, 85] width 16 height 10
select select "1"
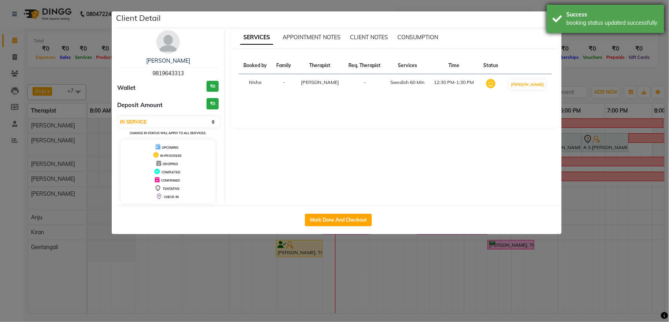
click at [552, 20] on div "Success booking status updated successfully" at bounding box center [606, 19] width 118 height 28
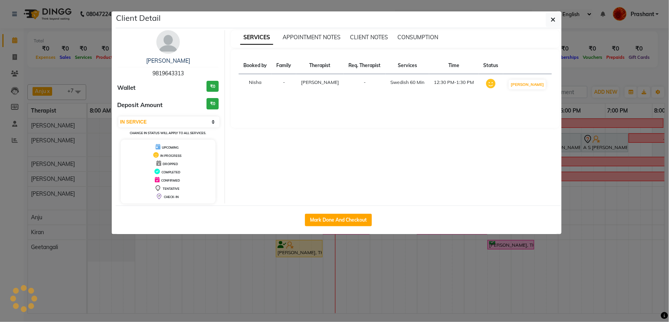
click at [552, 20] on icon "button" at bounding box center [553, 19] width 5 height 6
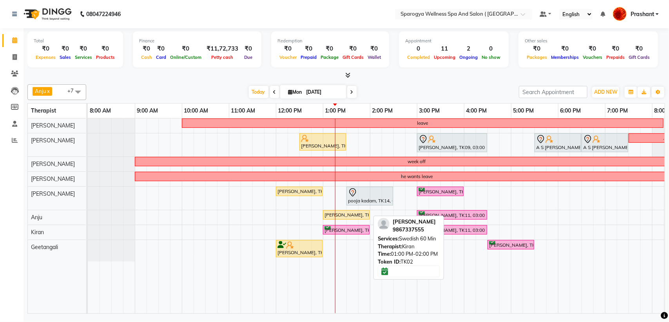
click at [329, 226] on link "Madhuri Sharma, TK02, 01:00 PM-02:00 PM, Swedish 60 Min" at bounding box center [346, 230] width 47 height 10
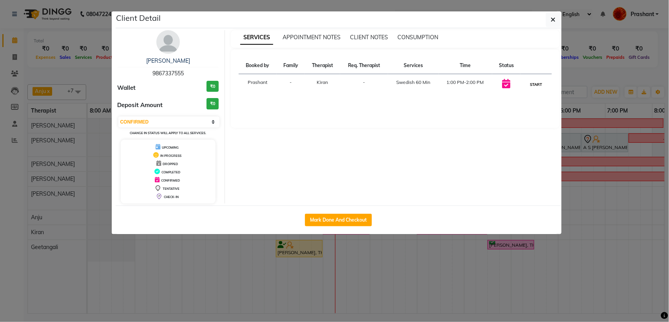
click at [543, 83] on button "START" at bounding box center [536, 85] width 16 height 10
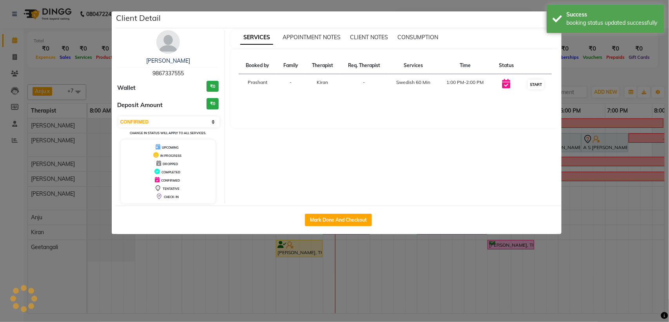
select select "1"
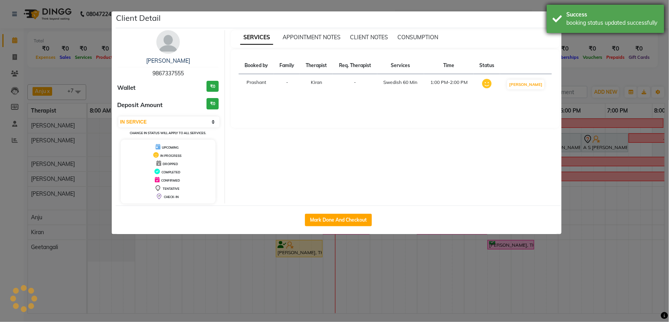
click at [547, 20] on div "Success booking status updated successfully" at bounding box center [606, 19] width 118 height 28
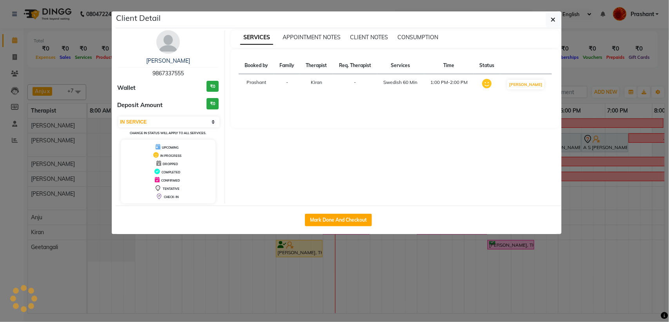
click at [547, 20] on button "button" at bounding box center [553, 19] width 15 height 15
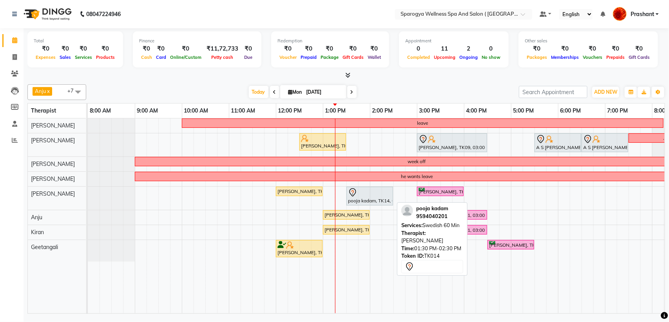
click at [371, 200] on div "pooja kadam, TK14, 01:30 PM-02:30 PM, Swedish 60 Min" at bounding box center [369, 196] width 45 height 16
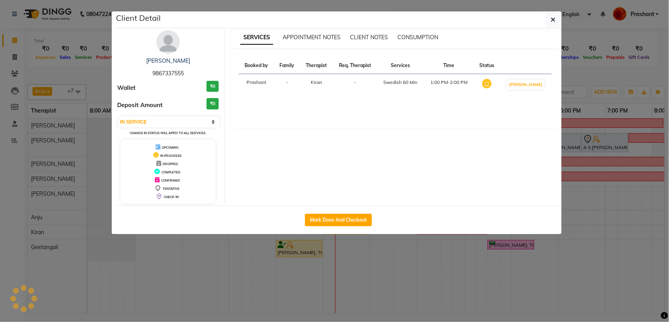
select select "7"
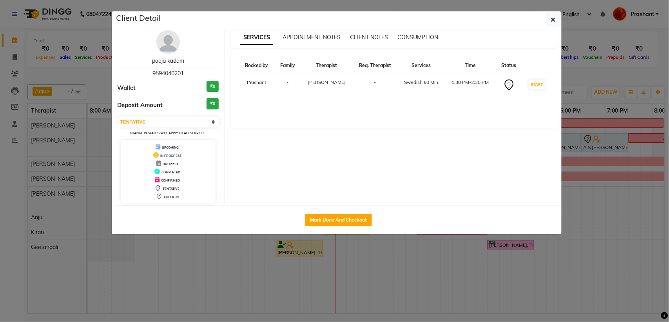
click at [177, 60] on link "pooja kadam" at bounding box center [168, 60] width 32 height 7
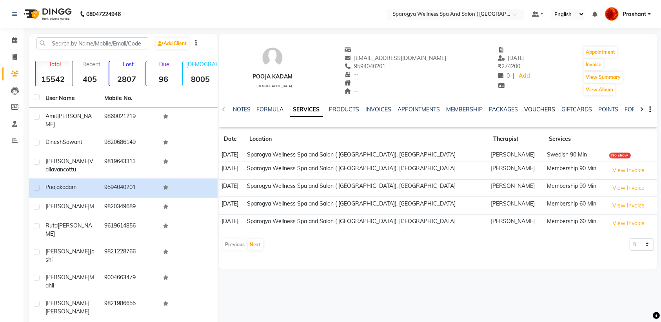
click at [532, 109] on link "VOUCHERS" at bounding box center [539, 109] width 31 height 7
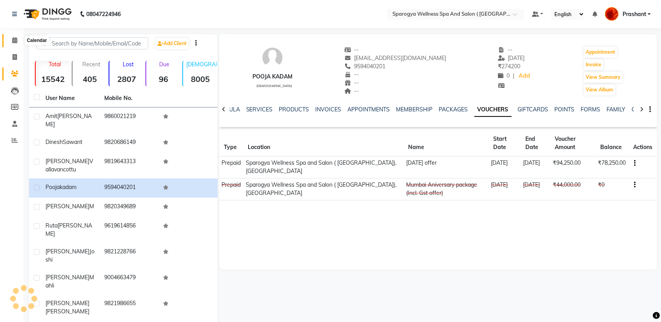
click at [9, 44] on span at bounding box center [15, 40] width 14 height 9
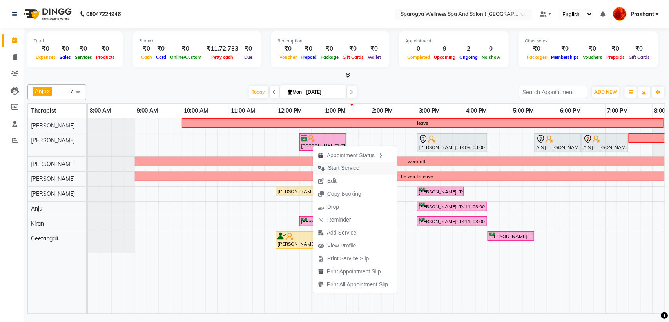
click at [343, 165] on span "Start Service" at bounding box center [343, 168] width 31 height 8
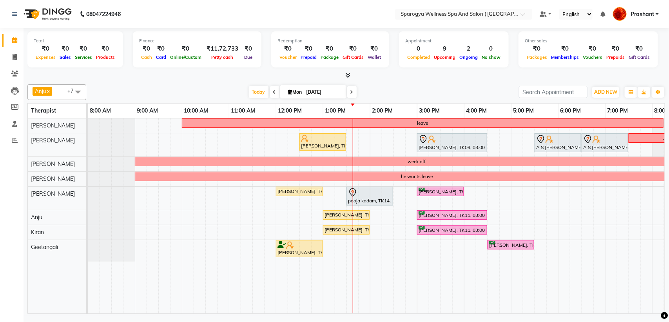
click at [350, 94] on icon at bounding box center [351, 92] width 3 height 5
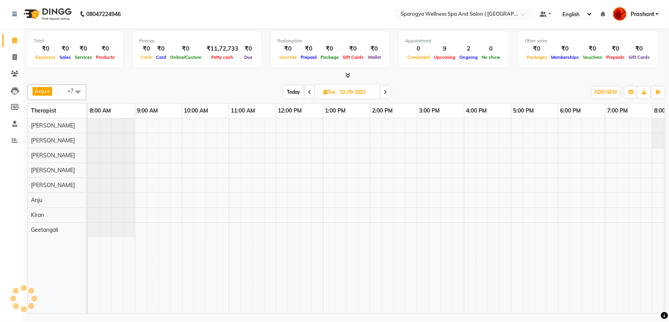
scroll to position [0, 128]
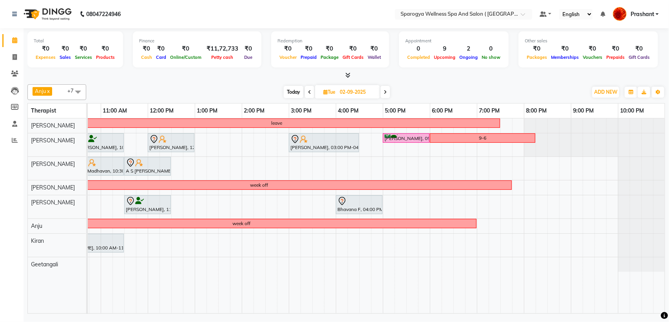
click at [291, 91] on span "Today" at bounding box center [294, 92] width 20 height 12
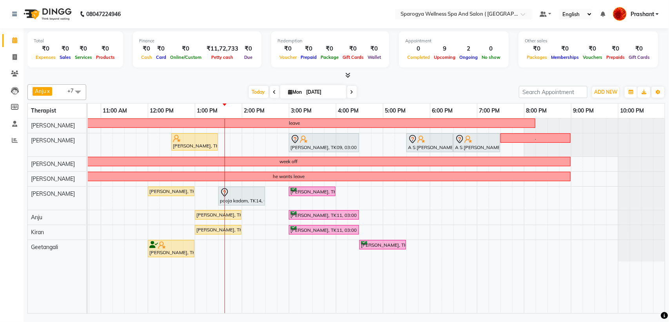
click at [350, 93] on icon at bounding box center [351, 92] width 3 height 5
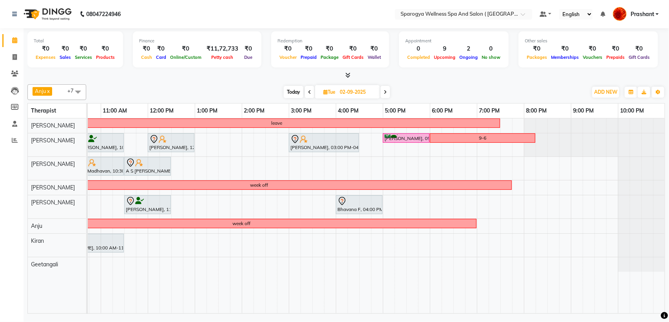
click at [295, 95] on span "Today" at bounding box center [294, 92] width 20 height 12
type input "[DATE]"
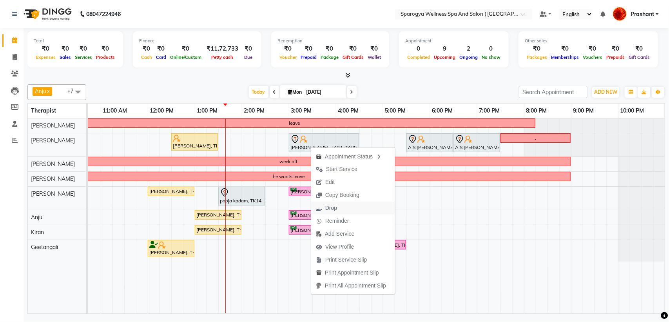
click at [336, 212] on span "Drop" at bounding box center [331, 208] width 12 height 8
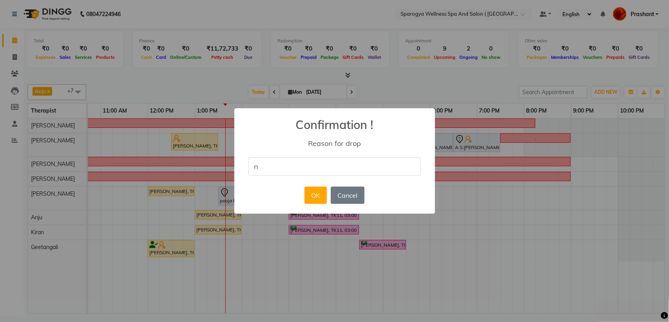
type input "no show"
click at [310, 193] on button "OK" at bounding box center [315, 194] width 22 height 17
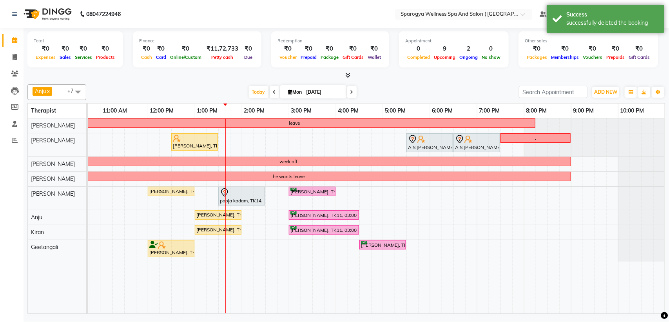
click at [292, 138] on div "leave Jose Vallavancottu, TK10, 12:30 PM-01:30 PM, Swedish 60 Min A S Madhavan,…" at bounding box center [312, 215] width 705 height 195
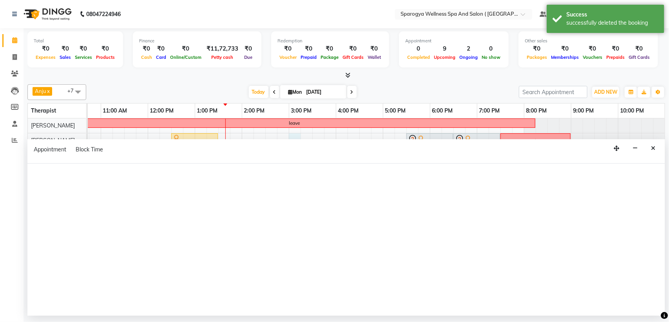
select select "16562"
select select "tentative"
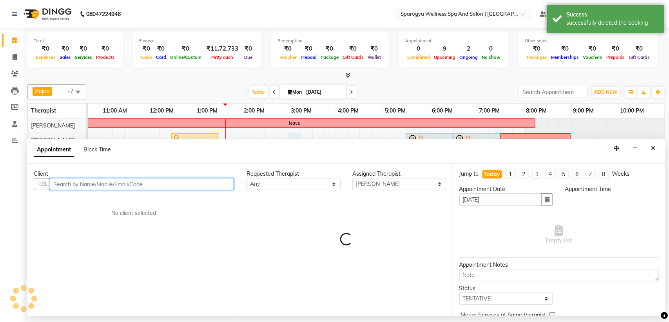
select select "900"
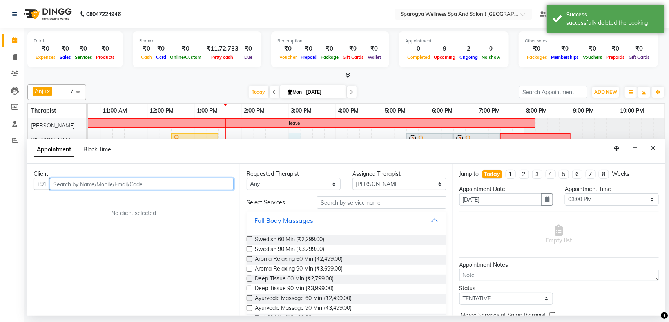
click at [97, 181] on input "text" at bounding box center [142, 184] width 184 height 12
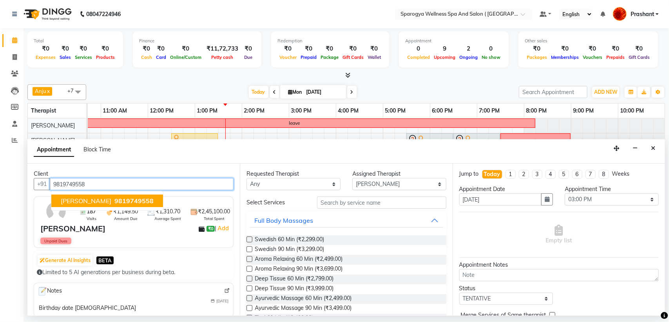
click at [129, 203] on span "9819749558" at bounding box center [133, 201] width 39 height 8
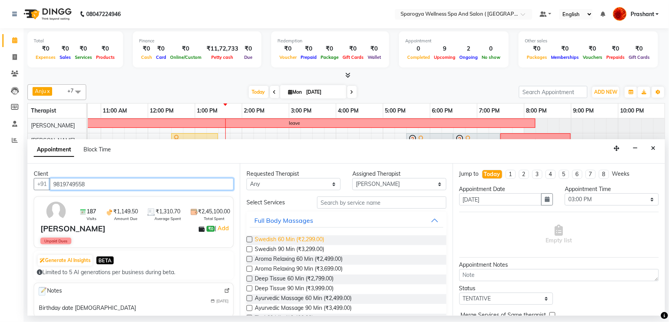
type input "9819749558"
click at [255, 239] on span "Swedish 60 Min (₹2,299.00)" at bounding box center [289, 240] width 69 height 10
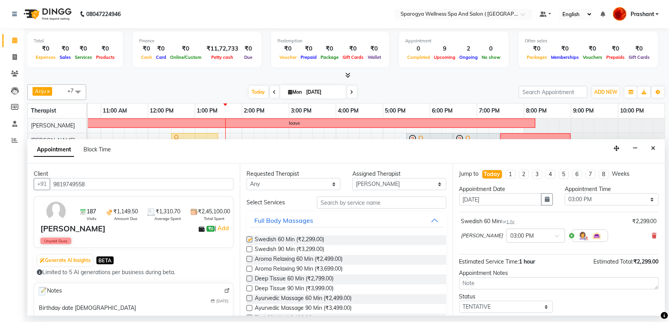
checkbox input "false"
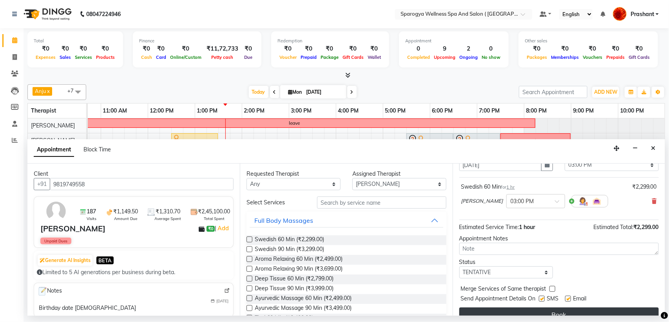
scroll to position [47, 0]
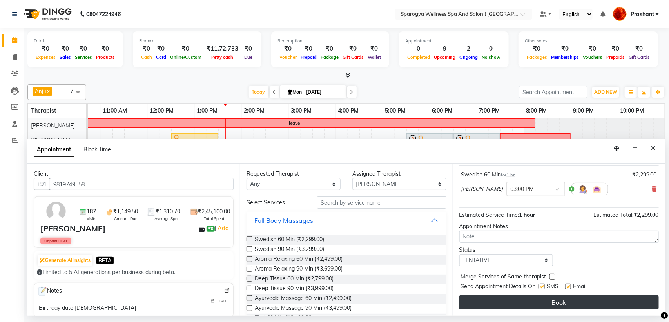
click at [560, 303] on button "Book" at bounding box center [558, 302] width 199 height 14
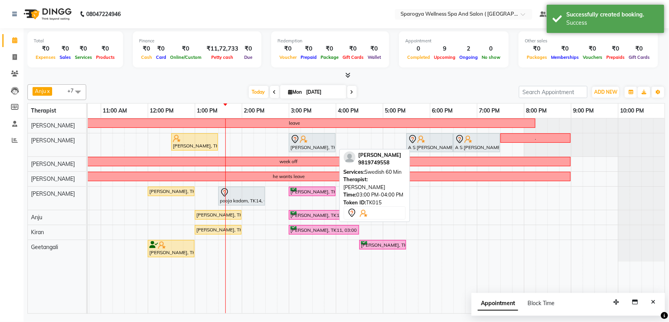
click at [311, 142] on div at bounding box center [311, 138] width 43 height 9
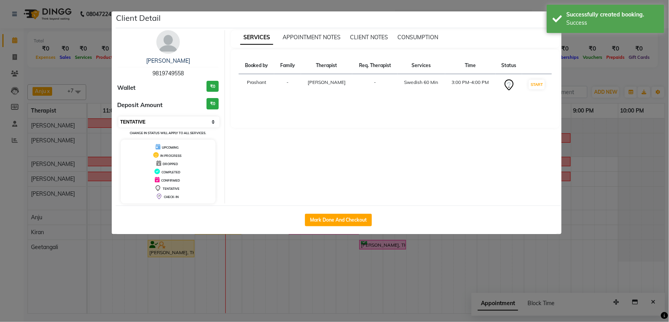
click at [193, 121] on select "Select IN SERVICE CONFIRMED TENTATIVE CHECK IN MARK DONE DROPPED UPCOMING" at bounding box center [168, 121] width 101 height 11
select select "6"
click at [118, 116] on select "Select IN SERVICE CONFIRMED TENTATIVE CHECK IN MARK DONE DROPPED UPCOMING" at bounding box center [168, 121] width 101 height 11
click at [644, 73] on ngb-modal-window "Client Detail Shashank Sawant 9819749558 Wallet ₹0 Deposit Amount ₹0 Select IN …" at bounding box center [334, 161] width 669 height 322
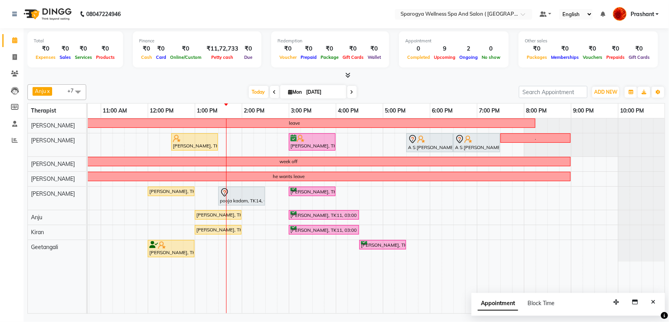
click at [297, 93] on span "Mon" at bounding box center [295, 92] width 18 height 6
select select "9"
select select "2025"
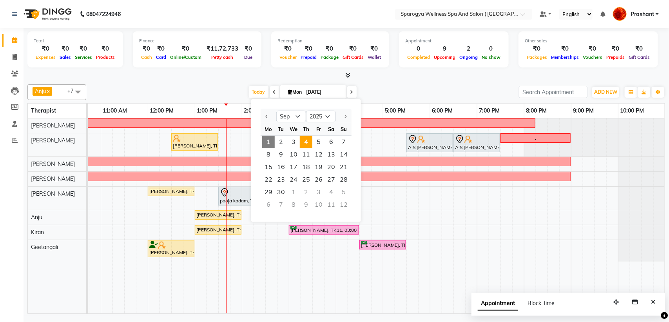
click at [309, 141] on span "4" at bounding box center [306, 142] width 13 height 13
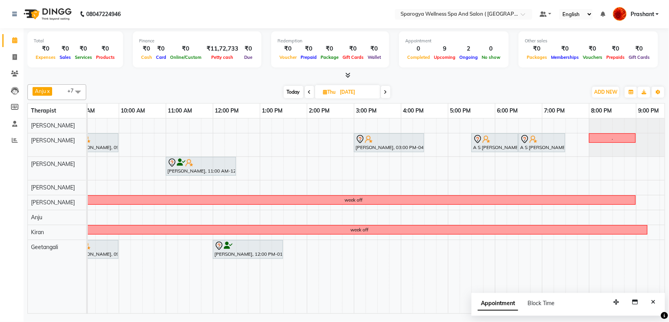
scroll to position [0, 57]
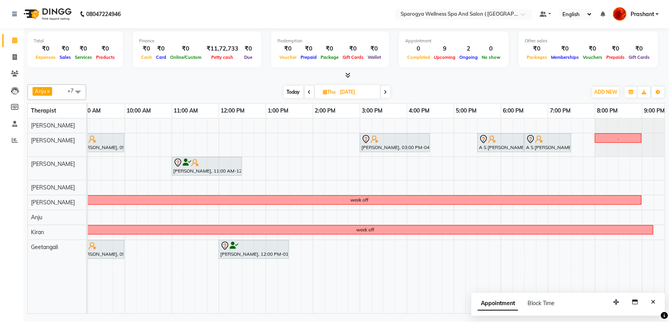
click at [292, 90] on span "Today" at bounding box center [294, 92] width 20 height 12
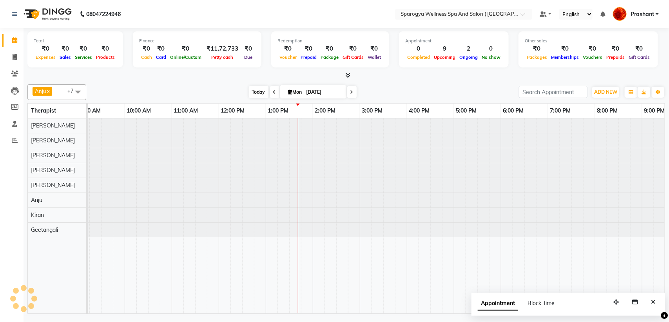
type input "[DATE]"
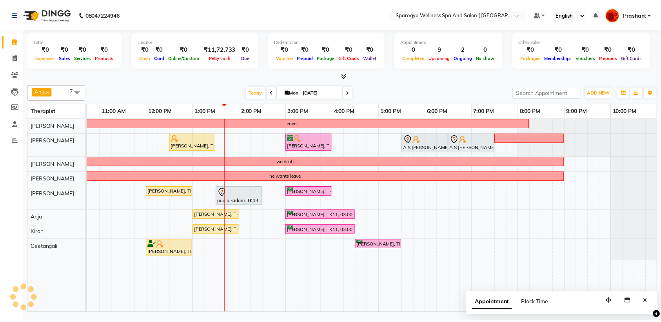
scroll to position [0, 128]
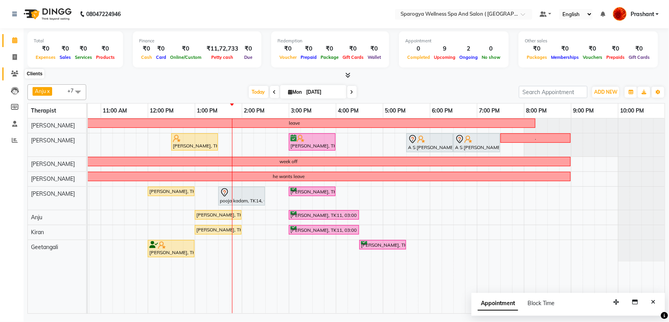
click at [18, 71] on icon at bounding box center [14, 74] width 7 height 6
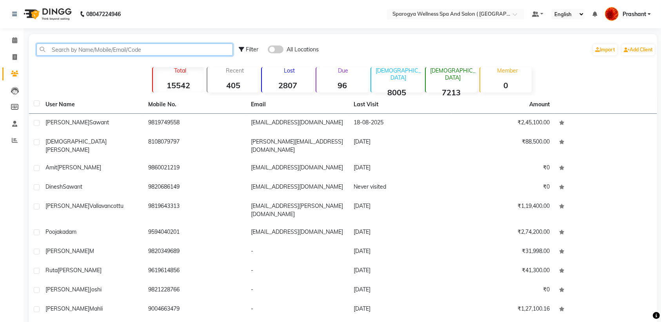
click at [98, 52] on input "text" at bounding box center [134, 49] width 196 height 12
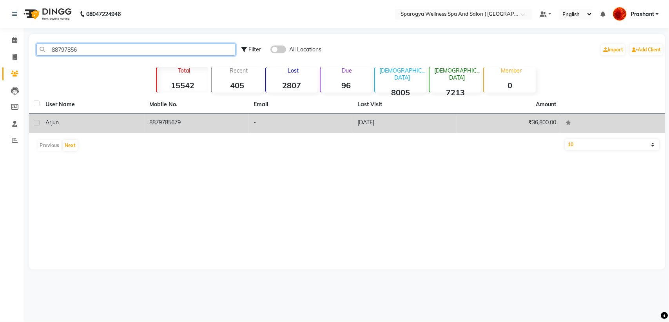
type input "88797856"
click at [170, 132] on td "8879785679" at bounding box center [197, 123] width 104 height 19
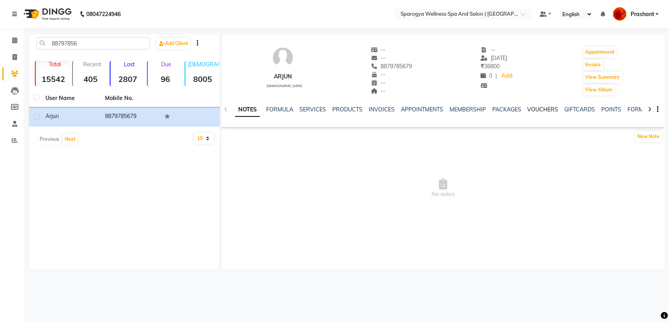
click at [538, 107] on link "VOUCHERS" at bounding box center [542, 109] width 31 height 7
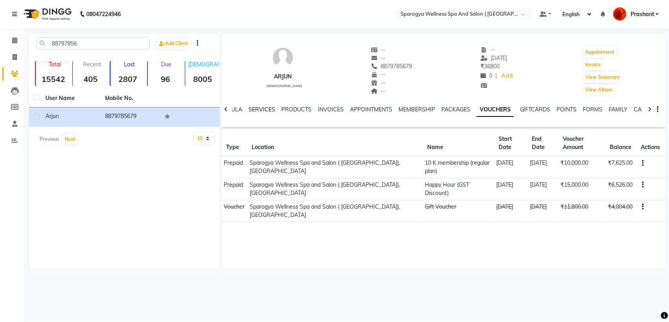
click at [259, 110] on link "SERVICES" at bounding box center [261, 109] width 27 height 7
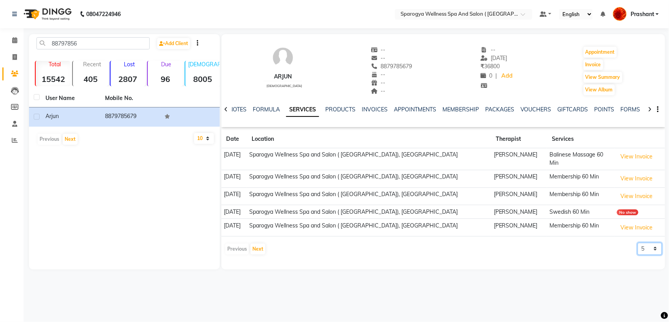
click at [643, 243] on select "5 10 50 100 500" at bounding box center [649, 249] width 24 height 12
select select "50"
click at [637, 243] on select "5 10 50 100 500" at bounding box center [649, 249] width 24 height 12
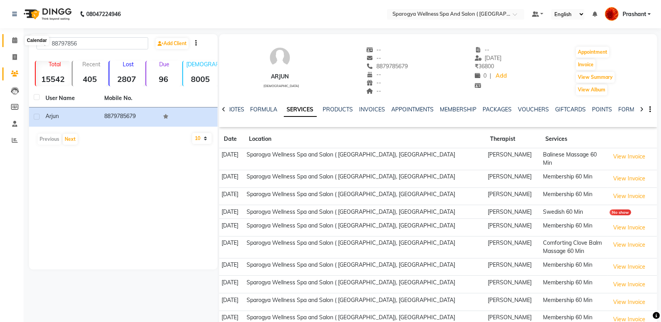
click at [14, 40] on icon at bounding box center [14, 40] width 5 height 6
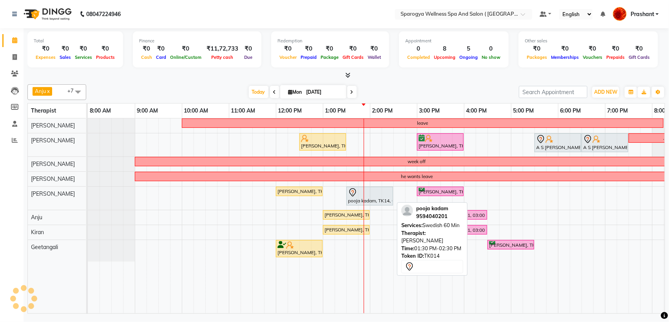
click at [367, 197] on div at bounding box center [369, 192] width 43 height 9
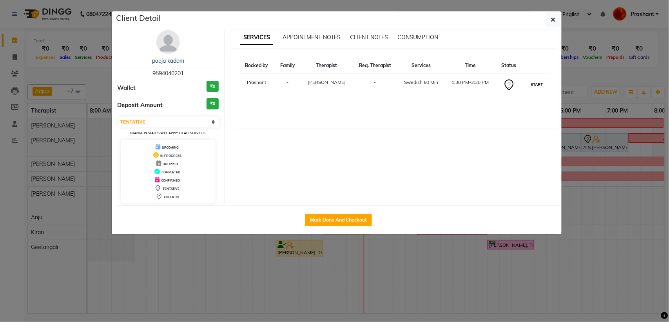
click at [529, 83] on button "START" at bounding box center [537, 85] width 16 height 10
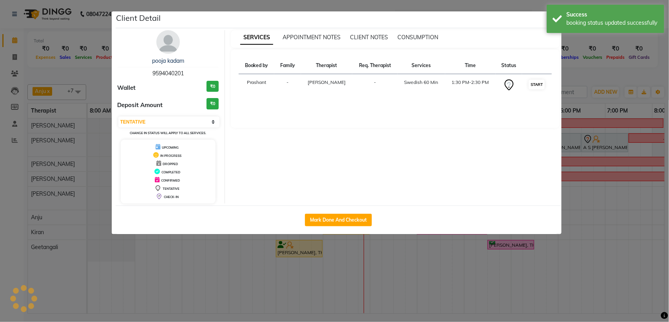
select select "1"
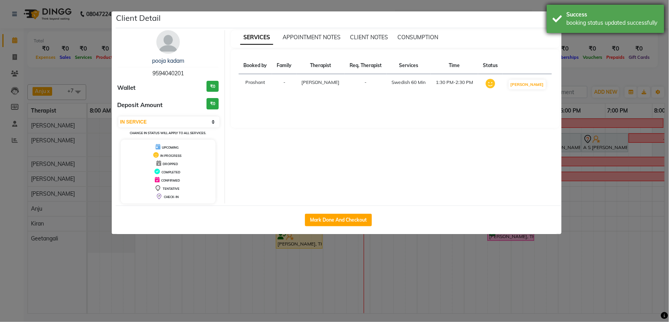
click at [554, 24] on div "Success booking status updated successfully" at bounding box center [606, 19] width 118 height 28
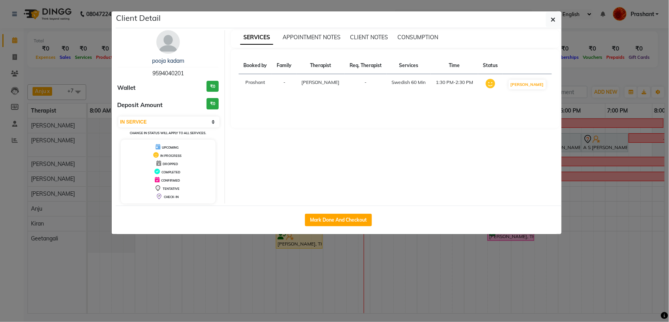
click at [552, 20] on icon "button" at bounding box center [553, 19] width 5 height 6
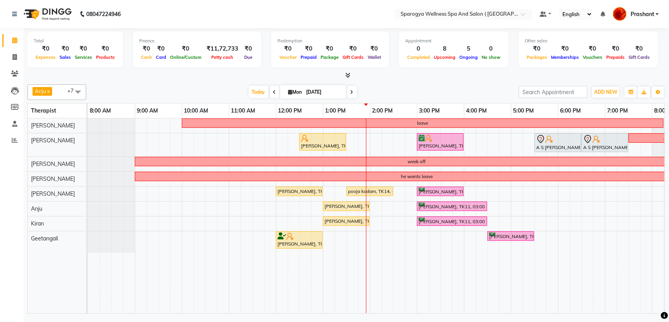
click at [387, 238] on div "leave Jose Vallavancottu, TK10, 12:30 PM-01:30 PM, Swedish 60 Min Shashank Sawa…" at bounding box center [440, 215] width 705 height 195
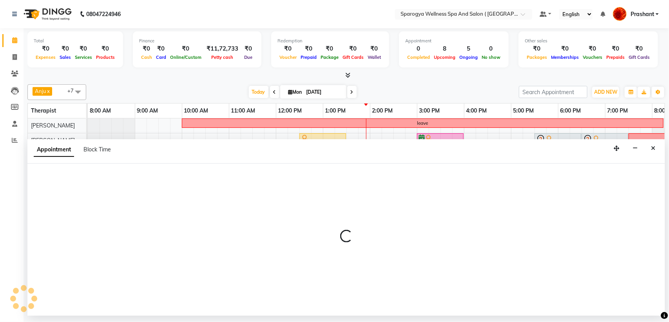
select select "70005"
select select "855"
select select "tentative"
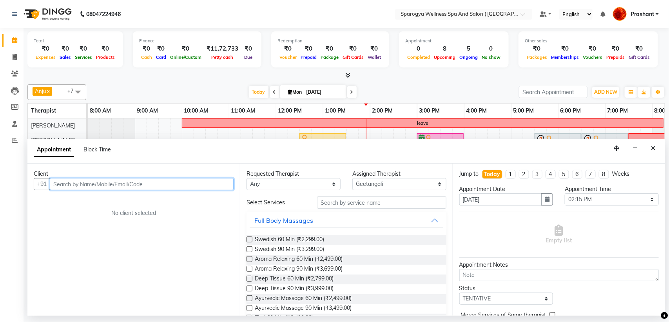
click at [83, 188] on input "text" at bounding box center [142, 184] width 184 height 12
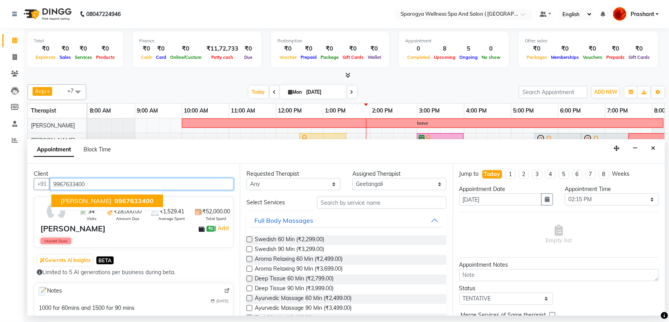
click at [134, 206] on button "Vandana Ajmera 9967633400" at bounding box center [107, 200] width 112 height 13
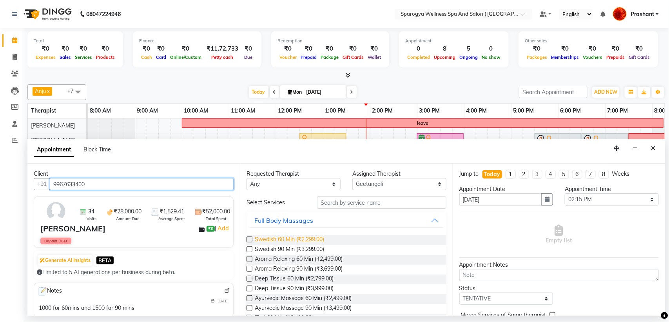
type input "9967633400"
click at [315, 241] on span "Swedish 60 Min (₹2,299.00)" at bounding box center [289, 240] width 69 height 10
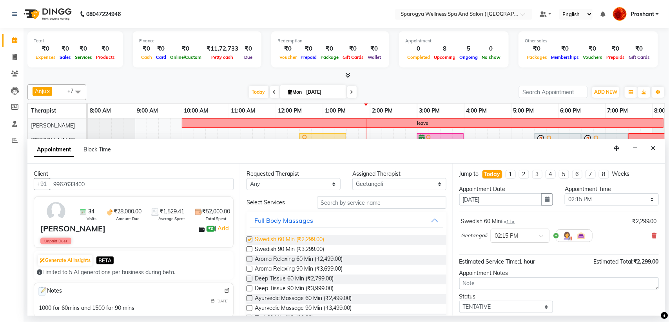
checkbox input "false"
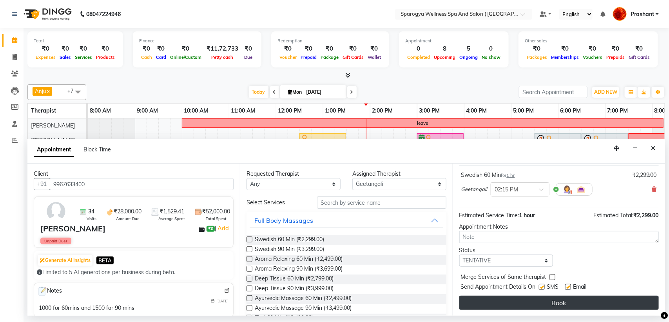
scroll to position [47, 0]
click at [557, 298] on button "Book" at bounding box center [558, 302] width 199 height 14
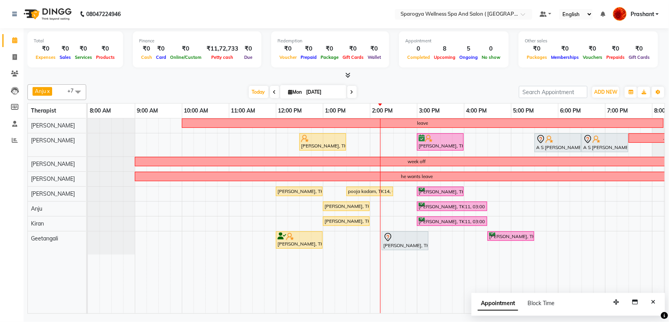
click at [349, 96] on span at bounding box center [351, 92] width 9 height 12
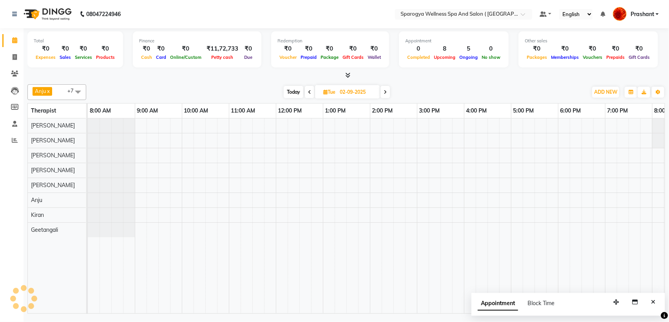
scroll to position [0, 128]
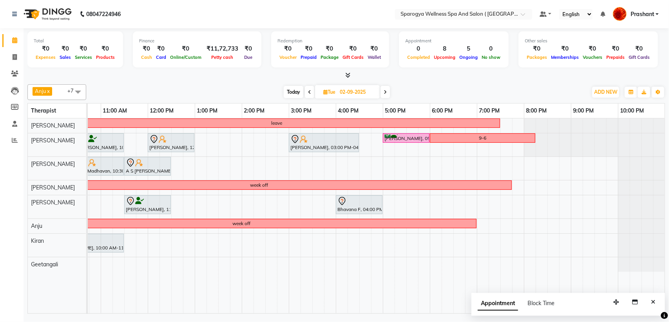
click at [384, 92] on icon at bounding box center [385, 92] width 3 height 5
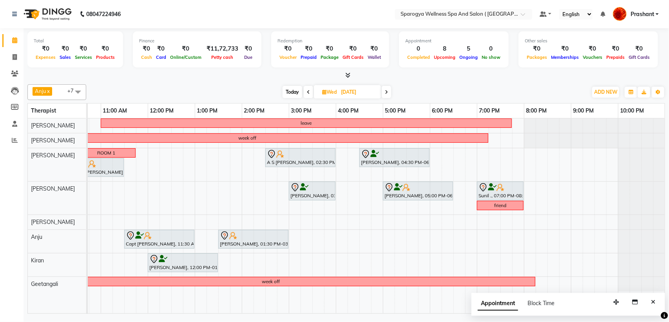
click at [285, 93] on span "Today" at bounding box center [292, 92] width 20 height 12
type input "[DATE]"
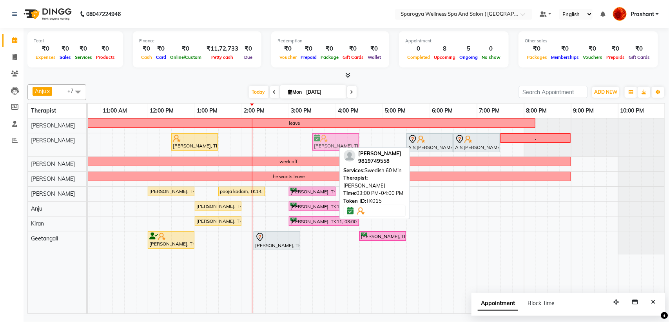
drag, startPoint x: 313, startPoint y: 140, endPoint x: 321, endPoint y: 140, distance: 7.8
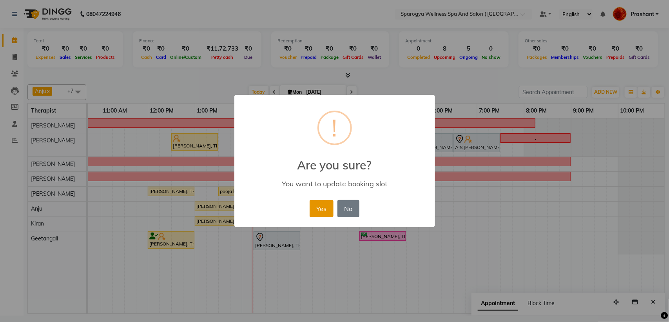
click at [324, 213] on button "Yes" at bounding box center [322, 208] width 24 height 17
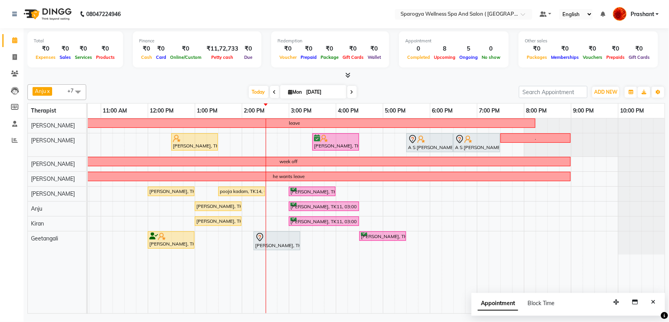
click at [384, 194] on div "leave Jose Vallavancottu, TK10, 12:30 PM-01:30 PM, Swedish 60 Min Shashank Sawa…" at bounding box center [312, 215] width 705 height 195
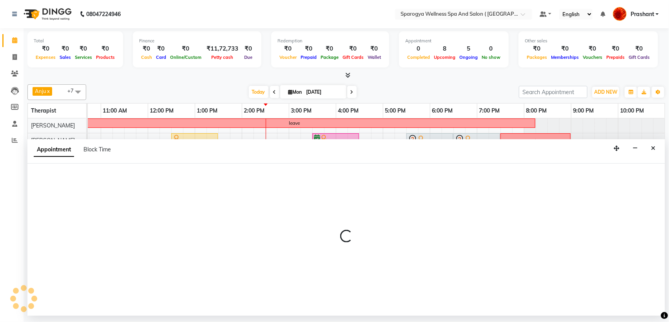
select select "61143"
select select "1020"
select select "tentative"
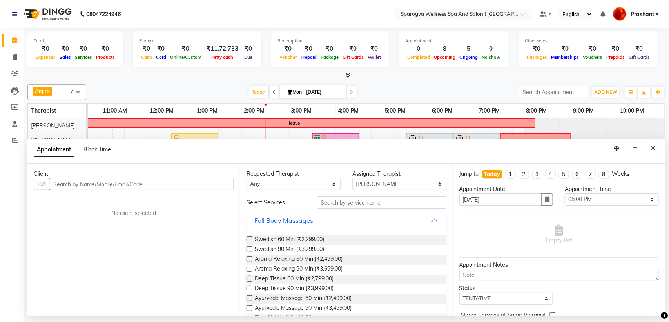
click at [123, 185] on input "text" at bounding box center [142, 184] width 184 height 12
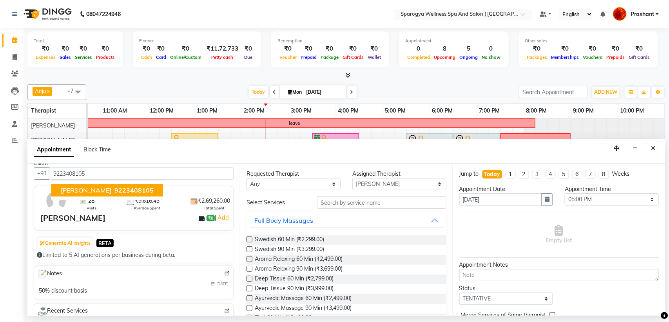
scroll to position [0, 0]
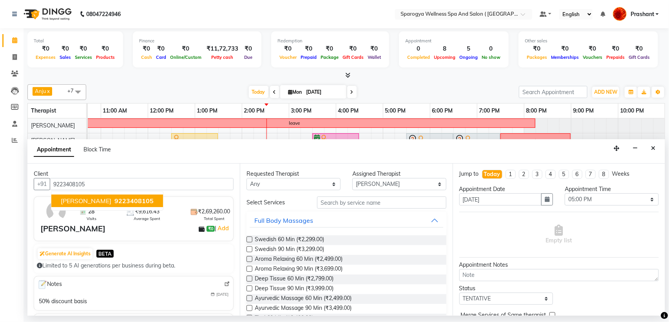
drag, startPoint x: 79, startPoint y: 183, endPoint x: 68, endPoint y: 181, distance: 11.6
click at [68, 181] on input "9223408105" at bounding box center [142, 184] width 184 height 12
type input "9223408105"
click at [652, 148] on icon "Close" at bounding box center [653, 147] width 4 height 5
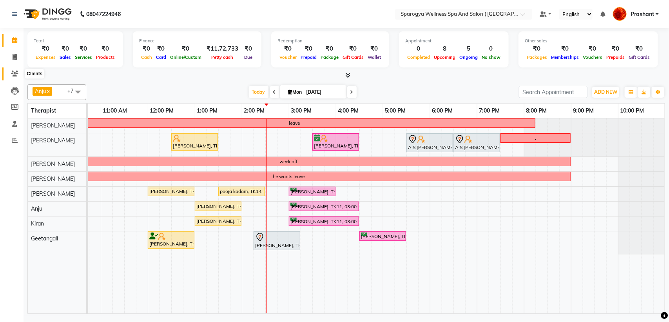
click at [13, 71] on icon at bounding box center [14, 74] width 7 height 6
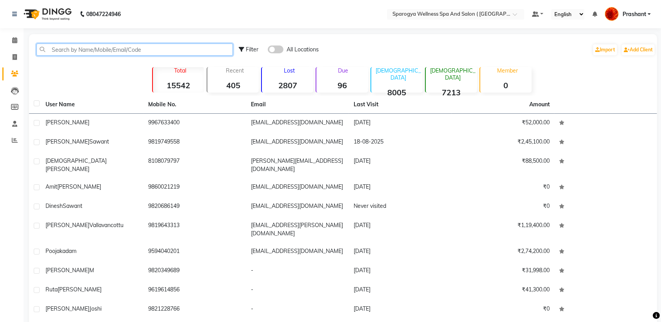
paste input "9223408105"
type input "9223408105"
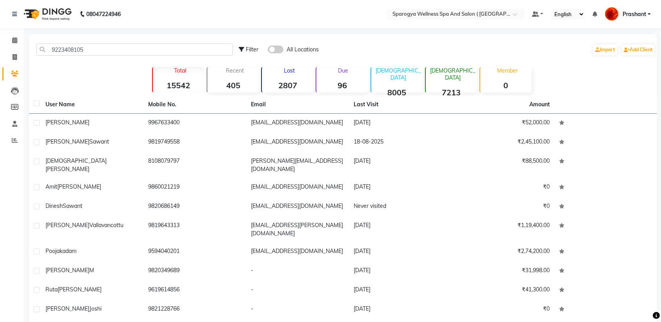
click at [38, 102] on label at bounding box center [37, 103] width 6 height 6
click at [38, 102] on input "checkbox" at bounding box center [36, 103] width 5 height 5
checkbox input "true"
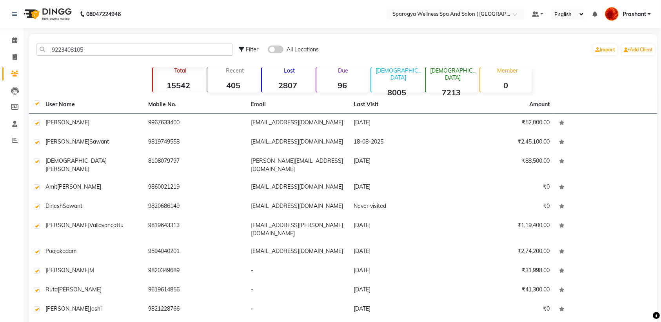
checkbox input "true"
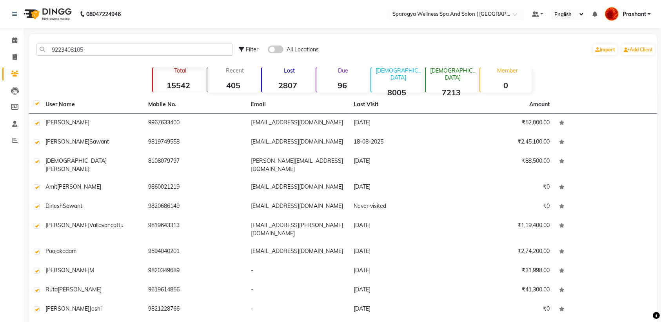
checkbox input "true"
click at [56, 105] on th "User Name" at bounding box center [92, 105] width 103 height 18
click at [36, 104] on label at bounding box center [37, 103] width 6 height 6
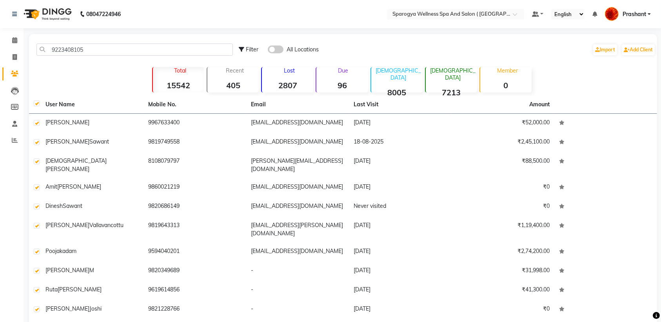
click at [36, 104] on input "checkbox" at bounding box center [36, 103] width 5 height 5
checkbox input "false"
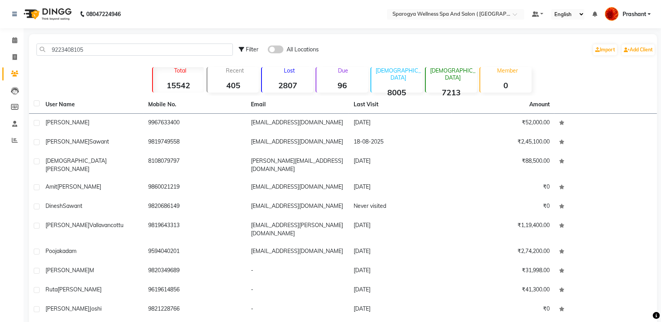
checkbox input "false"
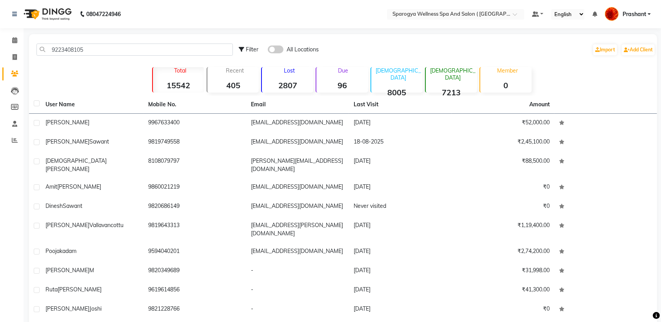
checkbox input "false"
click at [60, 16] on img at bounding box center [47, 14] width 54 height 22
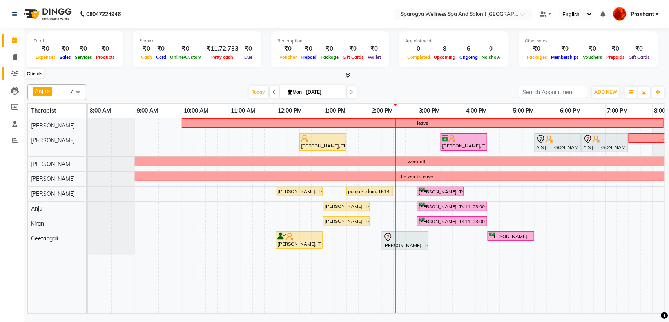
click at [16, 74] on icon at bounding box center [14, 74] width 7 height 6
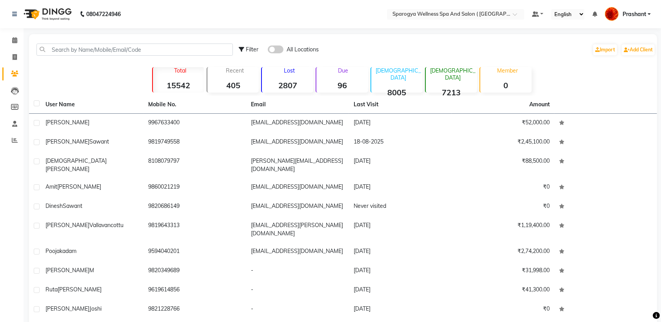
click at [99, 42] on div "Filter All Locations Import Add Client" at bounding box center [343, 49] width 624 height 25
click at [99, 48] on input "text" at bounding box center [134, 49] width 196 height 12
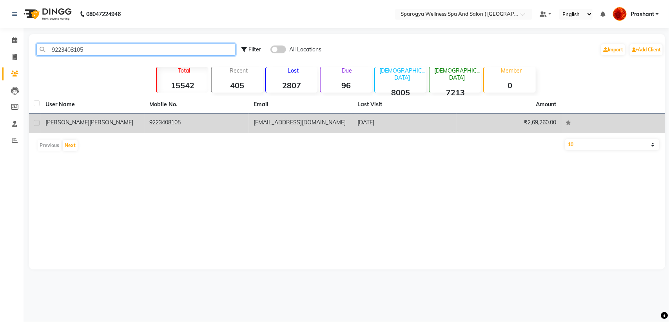
type input "9223408105"
click at [89, 121] on span "Cardoza" at bounding box center [111, 122] width 44 height 7
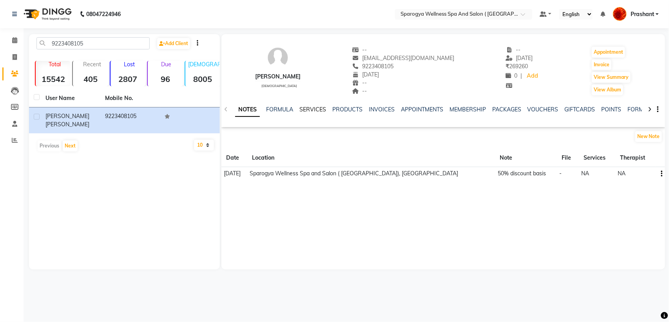
click at [311, 109] on link "SERVICES" at bounding box center [312, 109] width 27 height 7
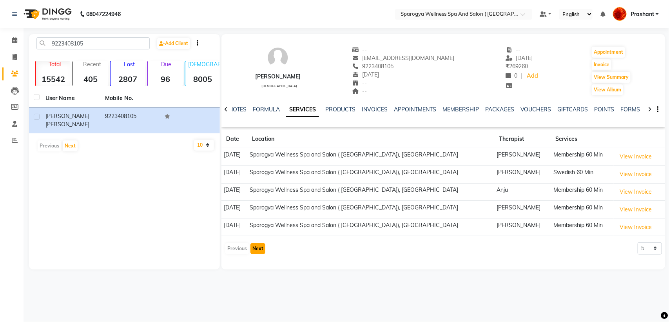
click at [253, 251] on button "Next" at bounding box center [257, 248] width 15 height 11
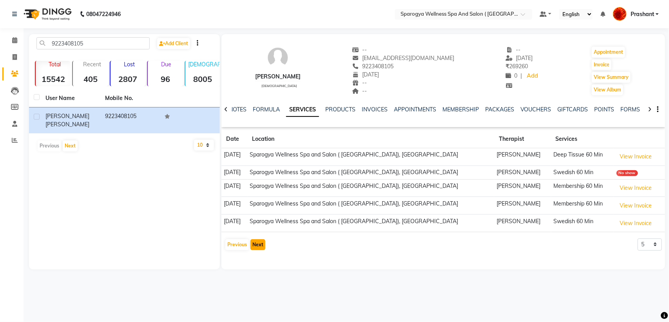
click at [257, 249] on button "Next" at bounding box center [257, 244] width 15 height 11
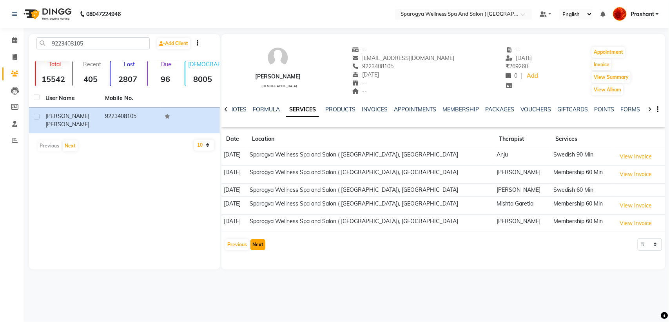
click at [257, 249] on button "Next" at bounding box center [257, 244] width 15 height 11
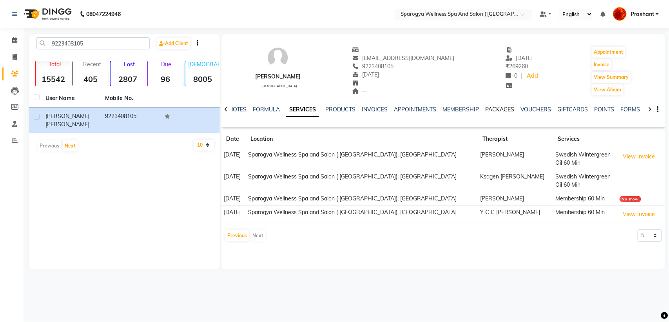
click at [488, 112] on link "PACKAGES" at bounding box center [499, 109] width 29 height 7
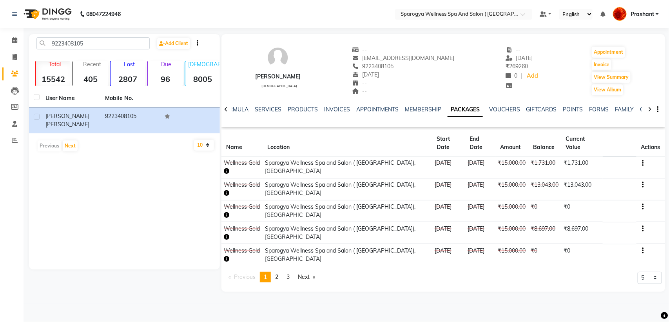
click at [500, 105] on div "VOUCHERS" at bounding box center [504, 109] width 31 height 8
click at [500, 109] on link "VOUCHERS" at bounding box center [504, 109] width 31 height 7
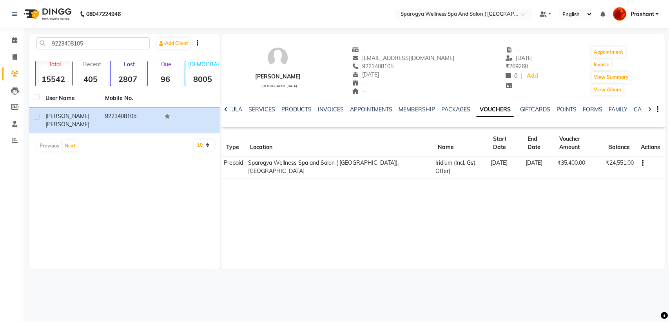
click at [48, 13] on img at bounding box center [47, 14] width 54 height 22
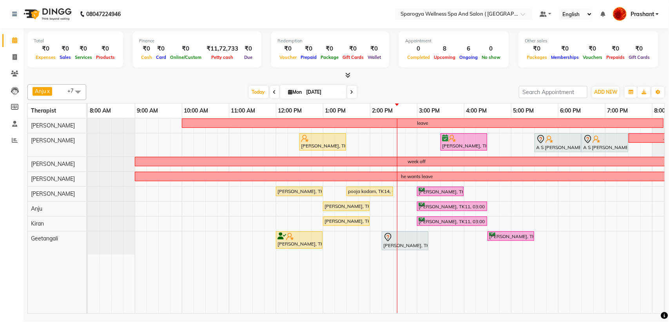
click at [347, 92] on span at bounding box center [351, 92] width 9 height 12
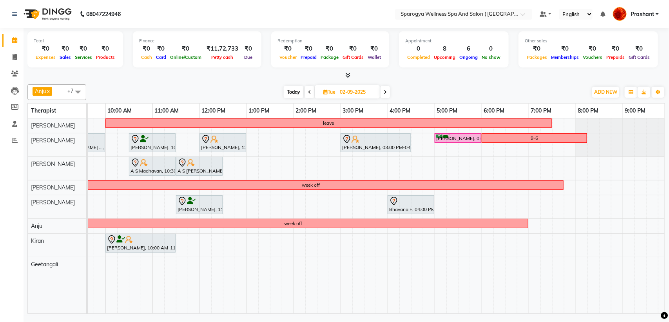
scroll to position [0, 76]
click at [295, 97] on span "Today" at bounding box center [294, 92] width 20 height 12
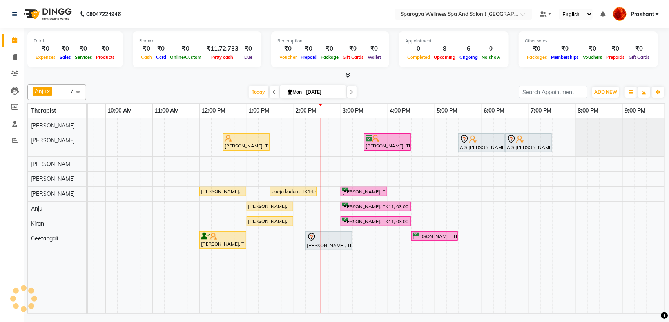
scroll to position [0, 128]
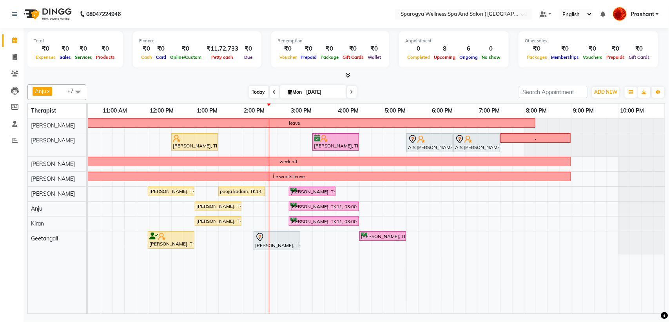
click at [252, 93] on span "Today" at bounding box center [259, 92] width 20 height 12
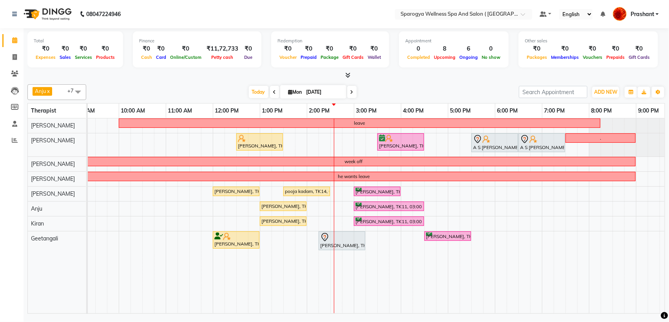
scroll to position [0, 63]
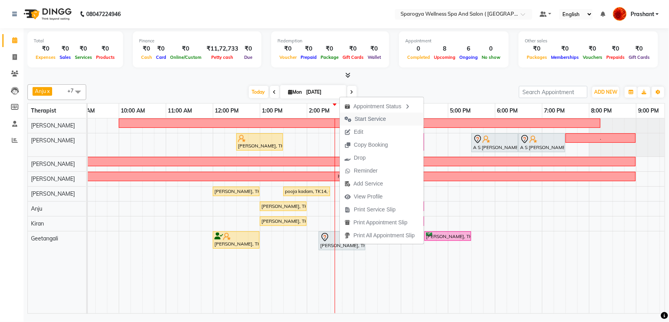
click at [381, 116] on span "Start Service" at bounding box center [370, 119] width 31 height 8
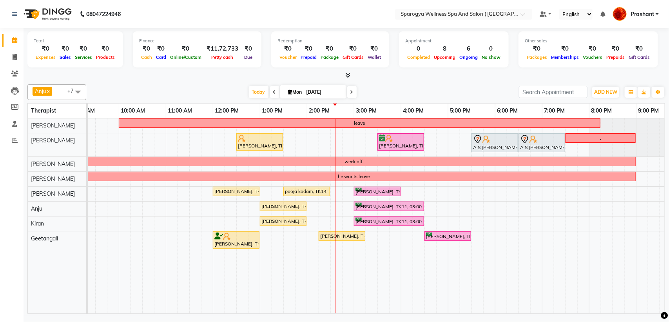
click at [347, 96] on span at bounding box center [351, 92] width 9 height 12
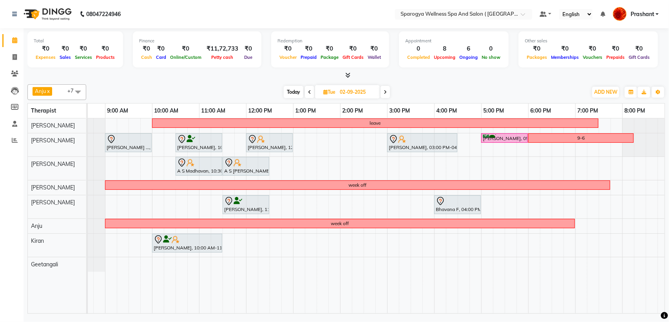
scroll to position [0, 43]
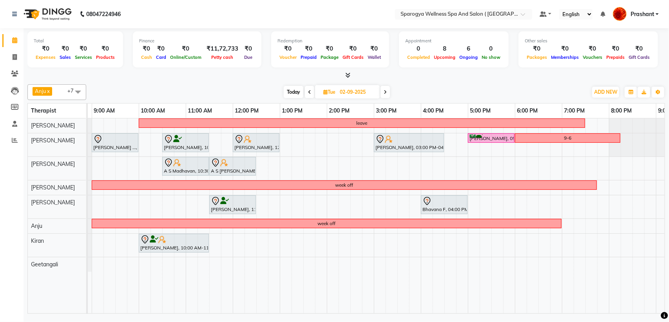
click at [291, 95] on span "Today" at bounding box center [294, 92] width 20 height 12
type input "[DATE]"
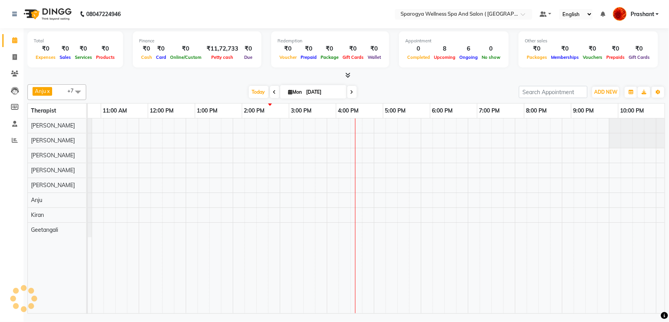
scroll to position [0, 128]
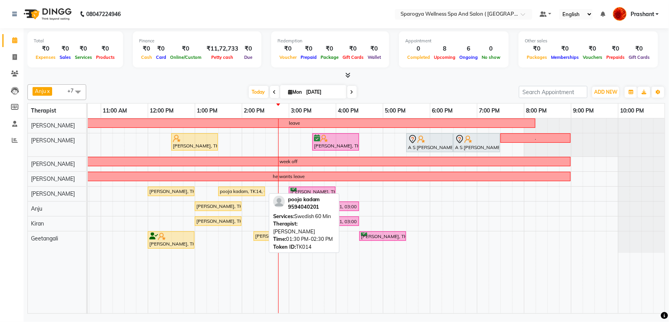
click at [229, 192] on div "pooja kadam, TK14, 01:30 PM-02:30 PM, Swedish 60 Min" at bounding box center [241, 191] width 45 height 7
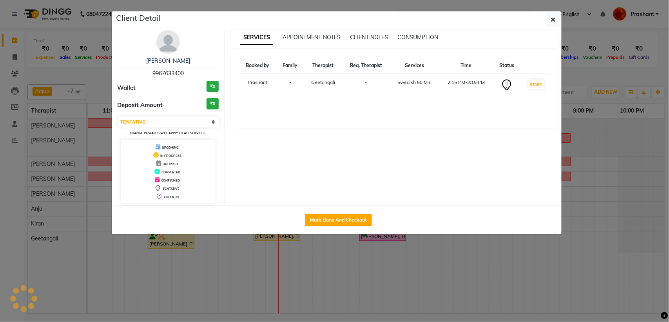
select select "1"
click at [560, 23] on button "button" at bounding box center [553, 19] width 15 height 15
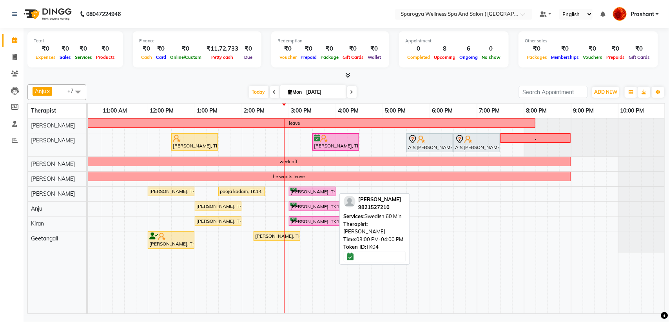
click at [292, 194] on div "[PERSON_NAME], TK04, 03:00 PM-04:00 PM, Swedish 60 Min" at bounding box center [312, 191] width 45 height 7
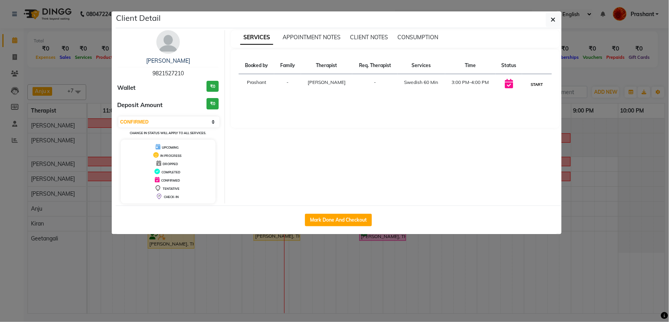
click at [534, 86] on button "START" at bounding box center [537, 85] width 16 height 10
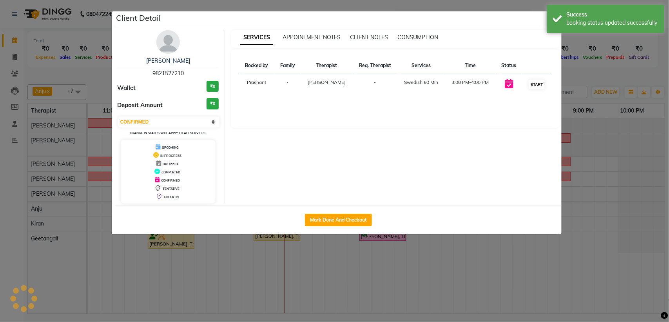
select select "1"
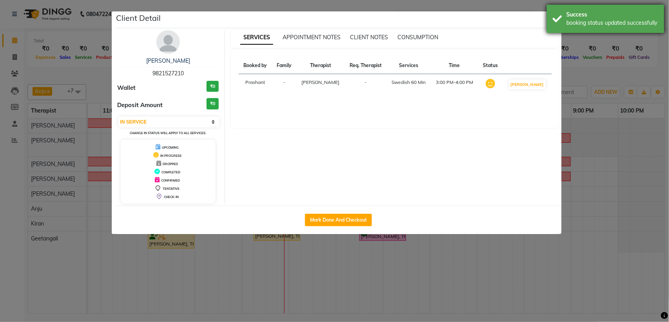
click at [557, 22] on div "Success booking status updated successfully" at bounding box center [606, 19] width 118 height 28
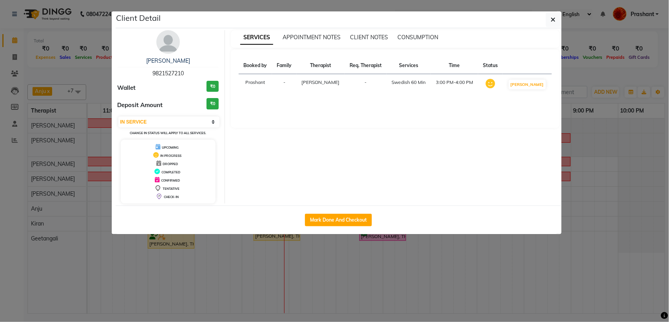
click at [553, 22] on icon "button" at bounding box center [553, 19] width 5 height 6
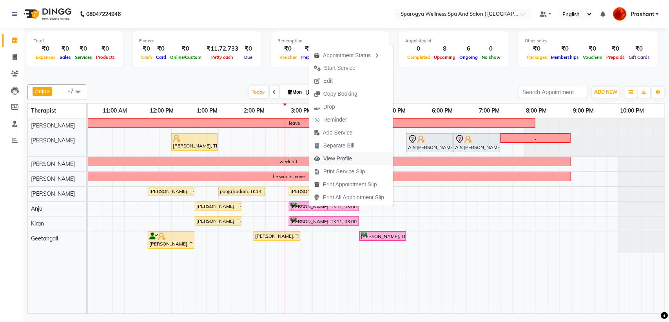
click at [331, 157] on span "View Profile" at bounding box center [337, 158] width 29 height 8
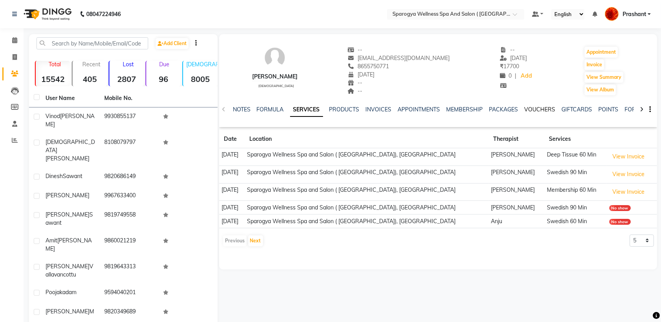
click at [529, 108] on link "VOUCHERS" at bounding box center [539, 109] width 31 height 7
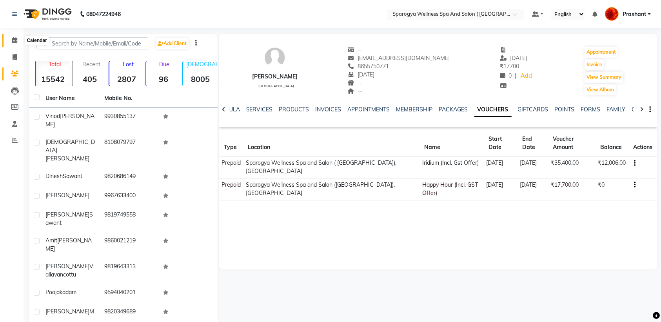
click at [10, 40] on span at bounding box center [15, 40] width 14 height 9
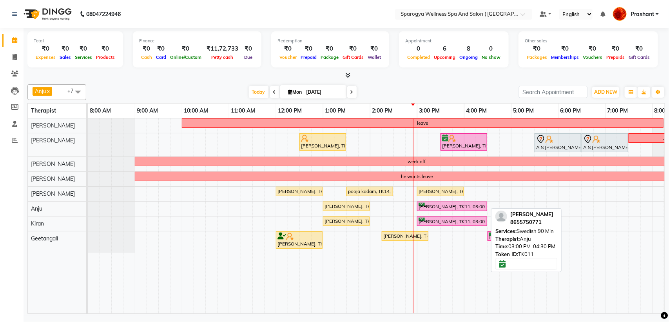
click at [447, 206] on div "Hardik Panchal, TK11, 03:00 PM-04:30 PM, Swedish 90 Min" at bounding box center [452, 206] width 69 height 7
select select "6"
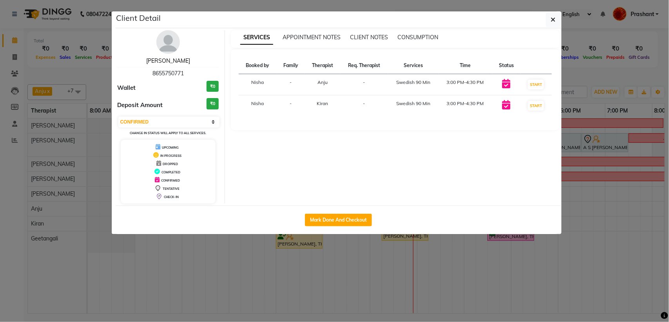
click at [174, 63] on link "[PERSON_NAME]" at bounding box center [168, 60] width 44 height 7
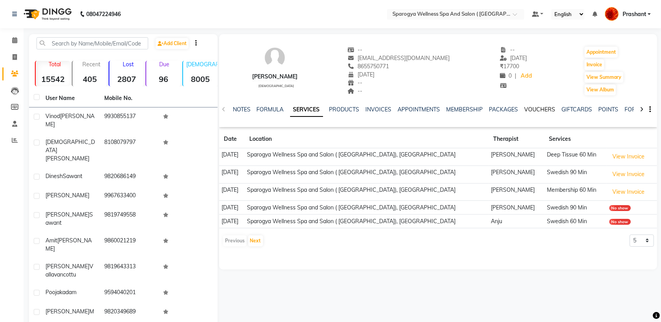
click at [545, 108] on link "VOUCHERS" at bounding box center [539, 109] width 31 height 7
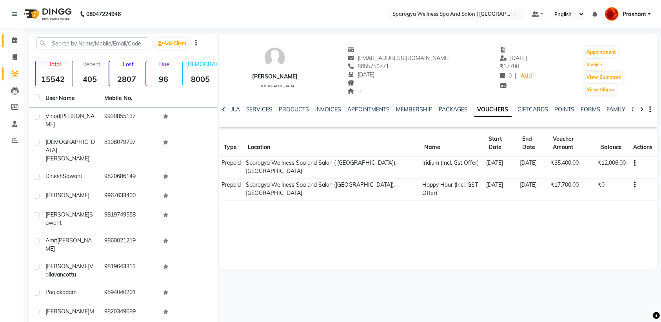
click at [14, 46] on link "Calendar" at bounding box center [11, 40] width 19 height 13
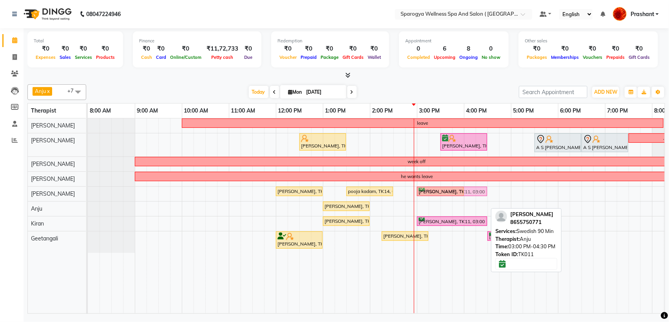
drag, startPoint x: 442, startPoint y: 207, endPoint x: 442, endPoint y: 195, distance: 12.1
click at [442, 195] on tbody "leave Jose Vallavancottu, TK10, 12:30 PM-01:30 PM, Swedish 60 Min Shashank Sawa…" at bounding box center [440, 185] width 705 height 134
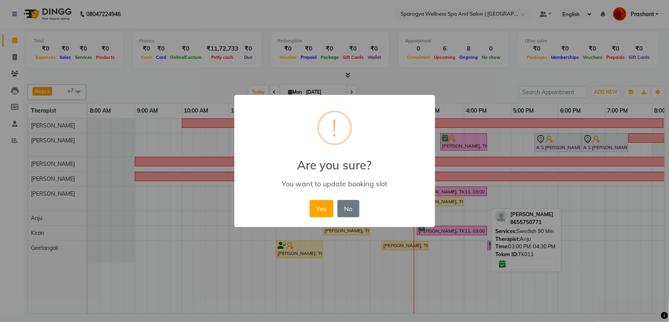
click at [308, 210] on div "Yes No No" at bounding box center [335, 208] width 54 height 21
click at [314, 212] on button "Yes" at bounding box center [322, 208] width 24 height 17
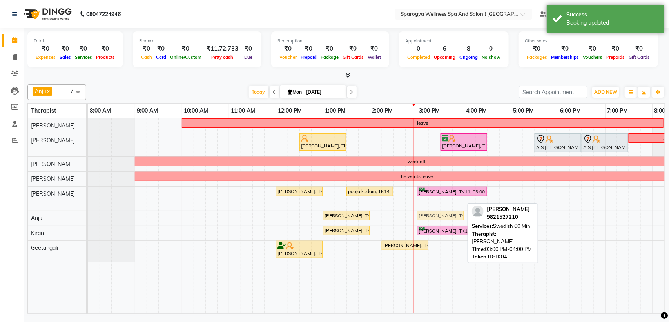
drag, startPoint x: 429, startPoint y: 200, endPoint x: 429, endPoint y: 223, distance: 23.5
click at [429, 215] on tbody "leave Jose Vallavancottu, TK10, 12:30 PM-01:30 PM, Swedish 60 Min Shashank Sawa…" at bounding box center [440, 190] width 705 height 144
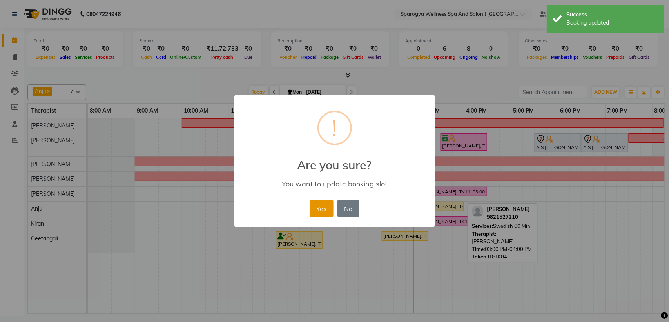
click at [312, 206] on button "Yes" at bounding box center [322, 208] width 24 height 17
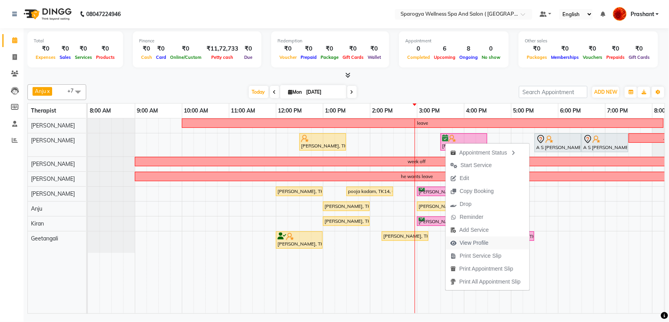
click at [468, 241] on span "View Profile" at bounding box center [474, 243] width 29 height 8
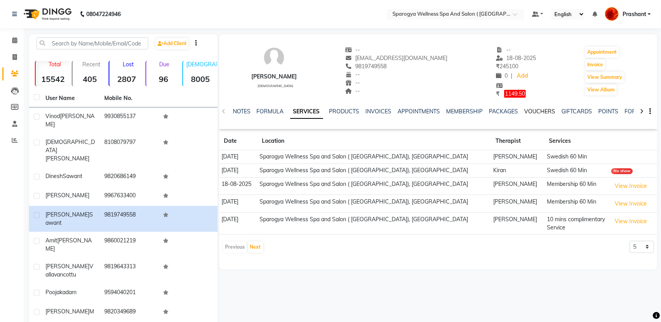
click at [544, 110] on link "VOUCHERS" at bounding box center [539, 111] width 31 height 7
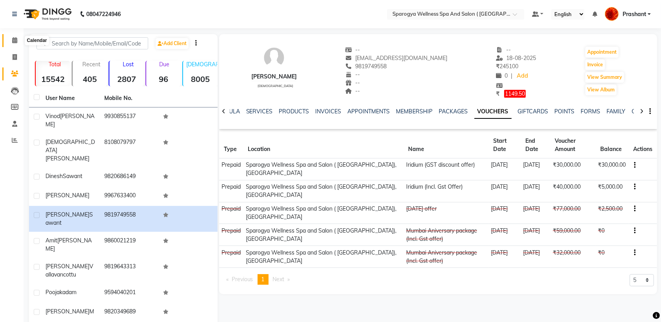
click at [16, 40] on icon at bounding box center [14, 40] width 5 height 6
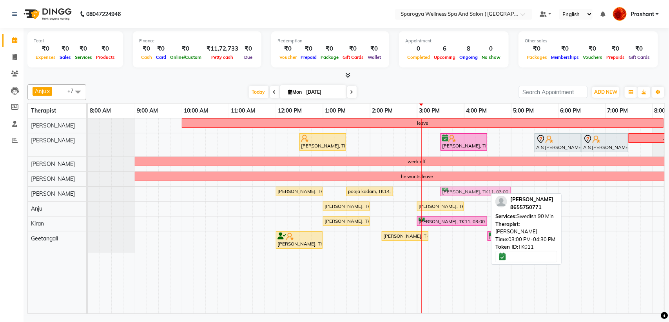
drag, startPoint x: 444, startPoint y: 194, endPoint x: 465, endPoint y: 194, distance: 20.8
click at [88, 194] on div "Shefali Patoria, TK03, 12:00 PM-01:00 PM, Swedish 60 Min pooja kadam, TK14, 01:…" at bounding box center [88, 193] width 0 height 14
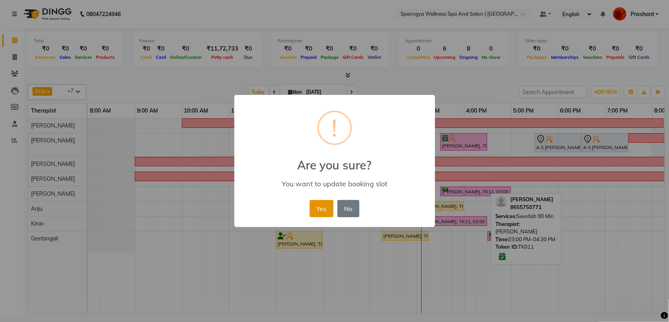
click at [318, 205] on button "Yes" at bounding box center [322, 208] width 24 height 17
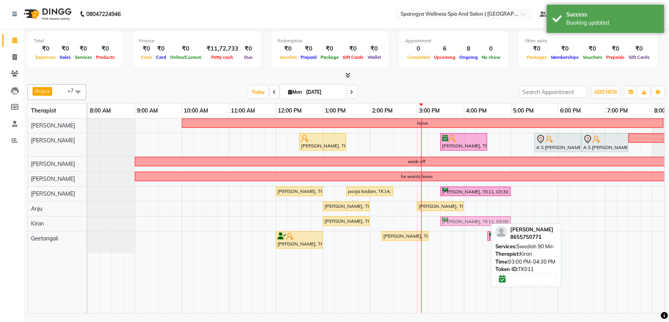
drag, startPoint x: 447, startPoint y: 220, endPoint x: 465, endPoint y: 220, distance: 18.0
click at [88, 220] on div "Madhuri Sharma, TK02, 01:00 PM-02:00 PM, Swedish 60 Min Hardik Panchal, TK11, 0…" at bounding box center [88, 223] width 0 height 14
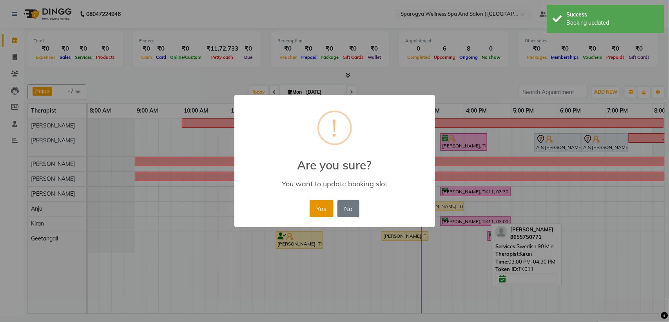
click at [313, 203] on button "Yes" at bounding box center [322, 208] width 24 height 17
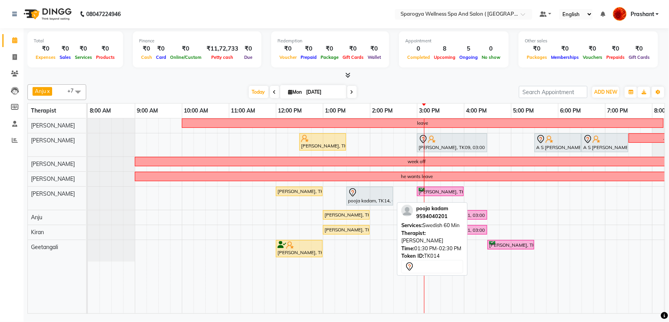
click at [373, 199] on div "pooja kadam, TK14, 01:30 PM-02:30 PM, Swedish 60 Min" at bounding box center [369, 196] width 45 height 16
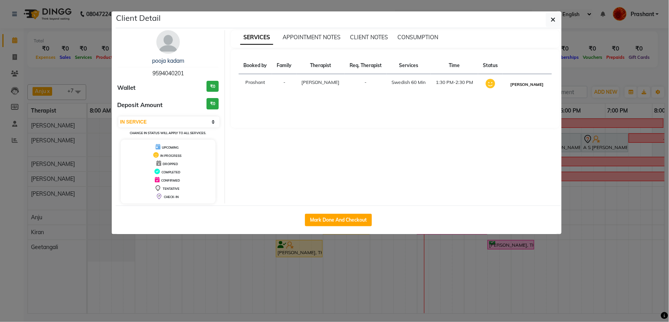
click at [529, 84] on button "[PERSON_NAME]" at bounding box center [527, 85] width 37 height 10
select select "3"
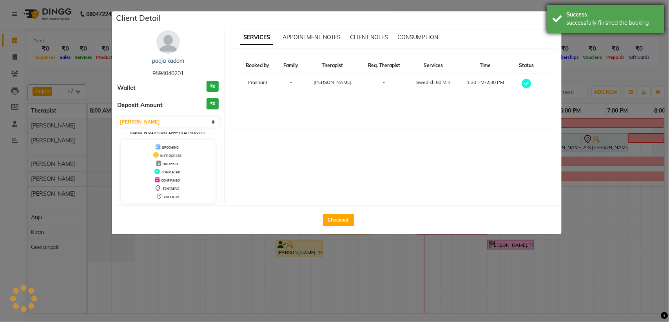
click at [560, 20] on div "Success successfully finished the booking" at bounding box center [606, 19] width 118 height 28
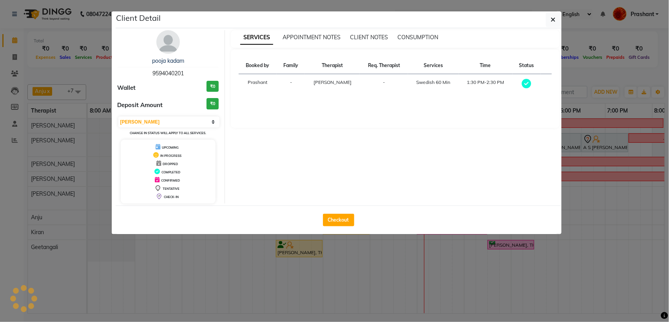
click at [555, 21] on icon "button" at bounding box center [553, 19] width 5 height 6
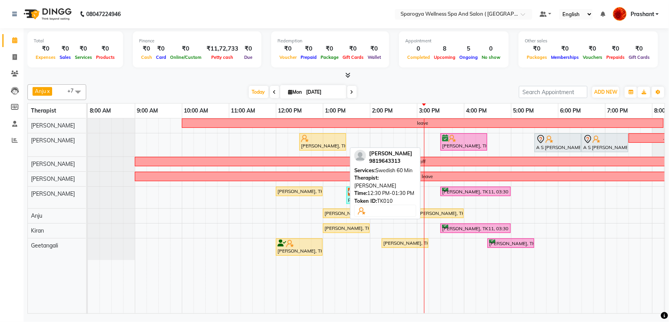
click at [320, 144] on div "[PERSON_NAME], TK10, 12:30 PM-01:30 PM, Swedish 60 Min" at bounding box center [322, 141] width 45 height 15
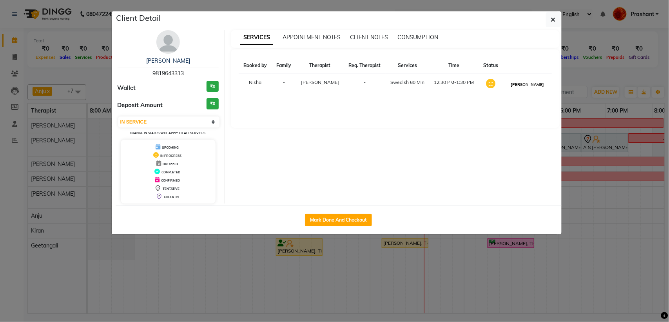
click at [524, 89] on button "[PERSON_NAME]" at bounding box center [527, 85] width 37 height 10
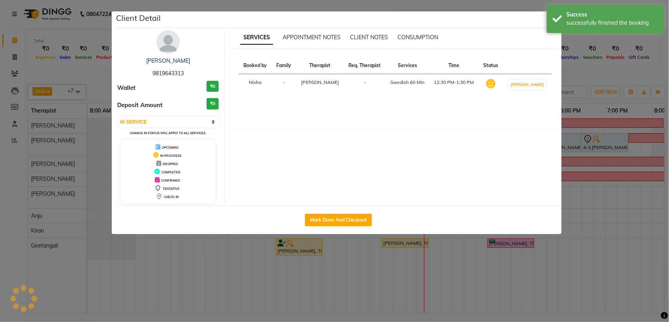
select select "3"
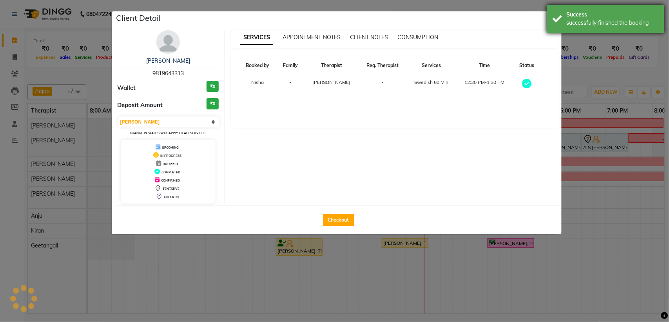
click at [559, 17] on div "Success successfully finished the booking" at bounding box center [606, 19] width 118 height 28
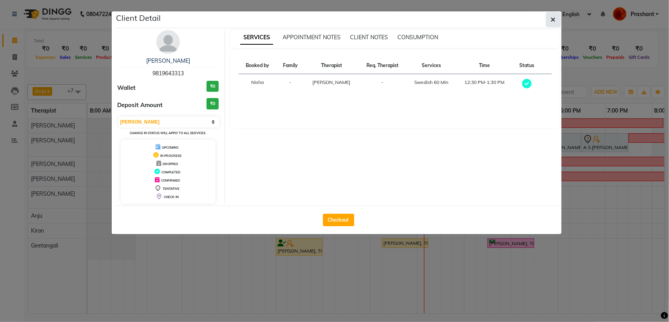
click at [547, 24] on button "button" at bounding box center [553, 19] width 15 height 15
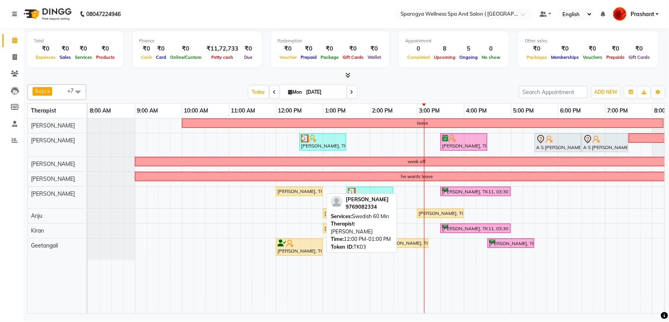
click at [281, 194] on div "[PERSON_NAME], TK03, 12:00 PM-01:00 PM, Swedish 60 Min" at bounding box center [299, 191] width 45 height 7
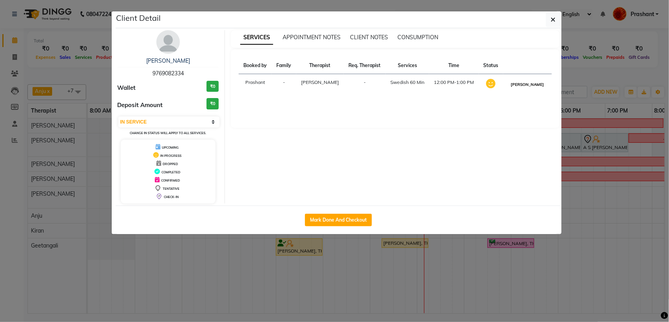
click at [519, 87] on button "[PERSON_NAME]" at bounding box center [527, 85] width 37 height 10
select select "3"
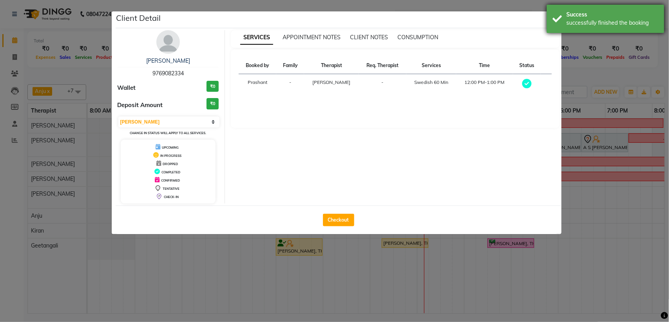
click at [554, 20] on div "Success successfully finished the booking" at bounding box center [606, 19] width 118 height 28
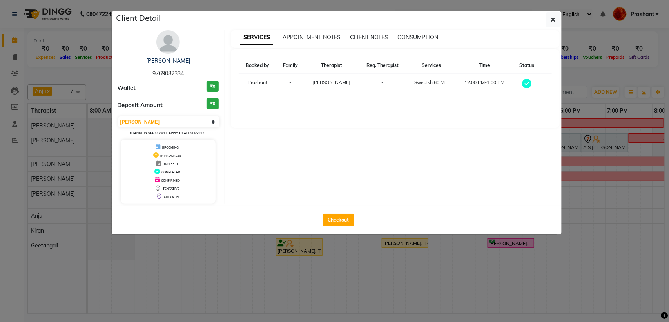
click at [552, 20] on icon "button" at bounding box center [553, 19] width 5 height 6
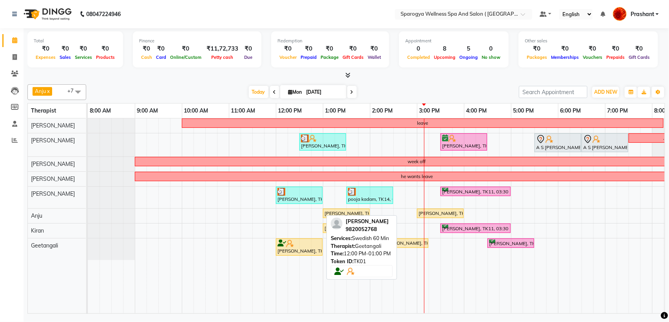
click at [305, 255] on link "[PERSON_NAME], TK01, 12:00 PM-01:00 PM, Swedish 60 Min" at bounding box center [299, 246] width 47 height 17
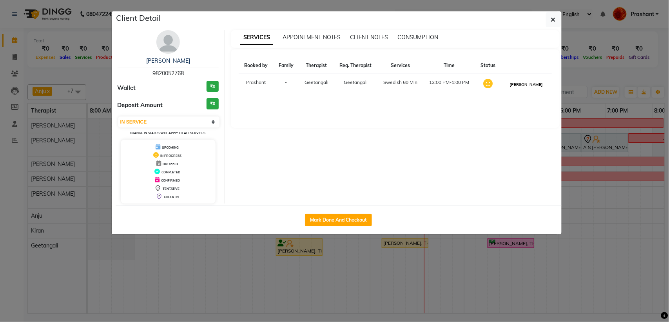
click at [523, 85] on button "[PERSON_NAME]" at bounding box center [525, 85] width 37 height 10
select select "3"
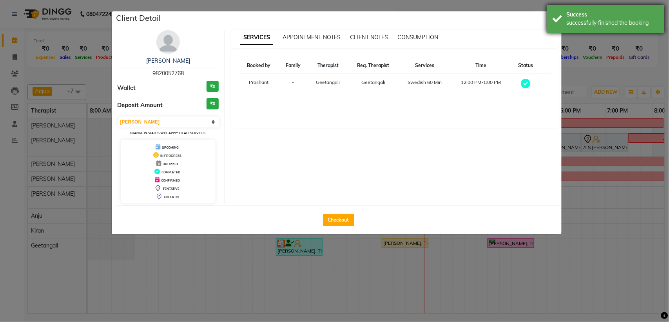
click at [555, 20] on div "Success successfully finished the booking" at bounding box center [606, 19] width 118 height 28
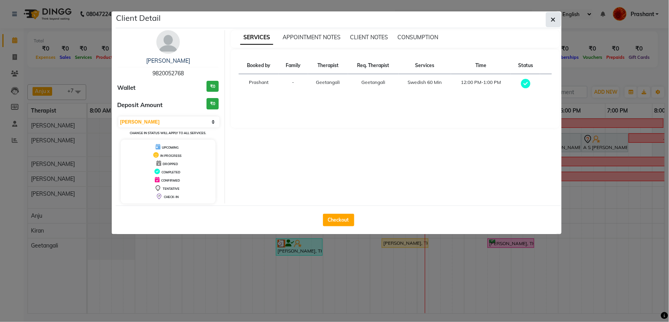
click at [556, 20] on button "button" at bounding box center [553, 19] width 15 height 15
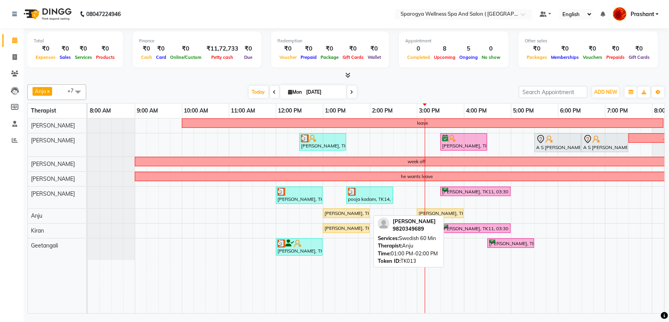
click at [336, 216] on div "Hitesh M, TK13, 01:00 PM-02:00 PM, Swedish 60 Min" at bounding box center [346, 213] width 45 height 7
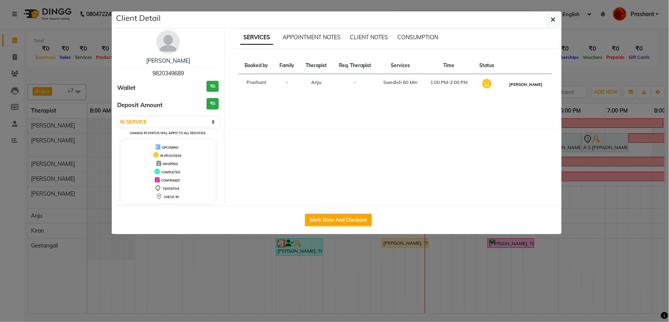
click at [534, 87] on button "[PERSON_NAME]" at bounding box center [525, 85] width 37 height 10
select select "3"
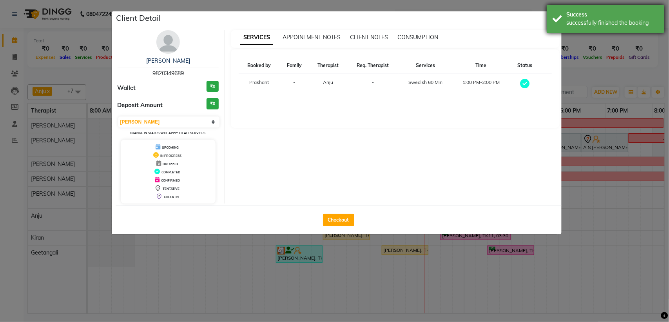
click at [552, 20] on div "Success successfully finished the booking" at bounding box center [606, 19] width 118 height 28
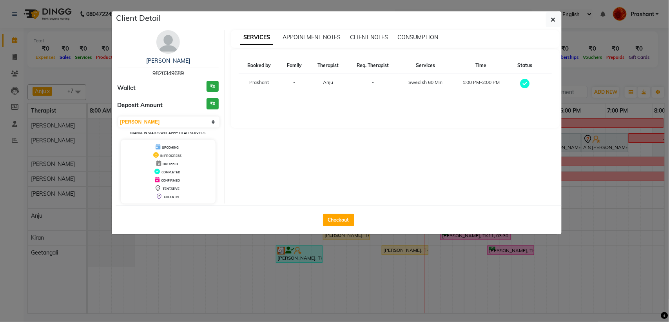
click at [552, 20] on icon "button" at bounding box center [553, 19] width 5 height 6
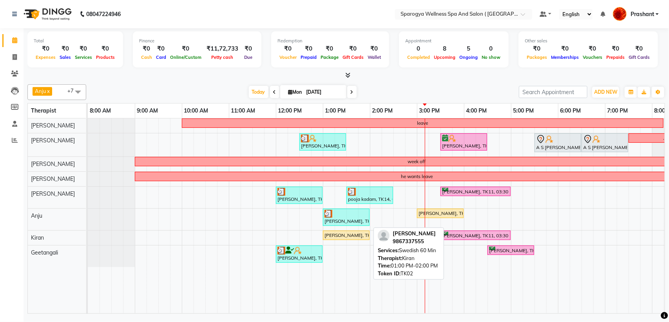
click at [337, 235] on div "Madhuri Sharma, TK02, 01:00 PM-02:00 PM, Swedish 60 Min" at bounding box center [346, 235] width 45 height 7
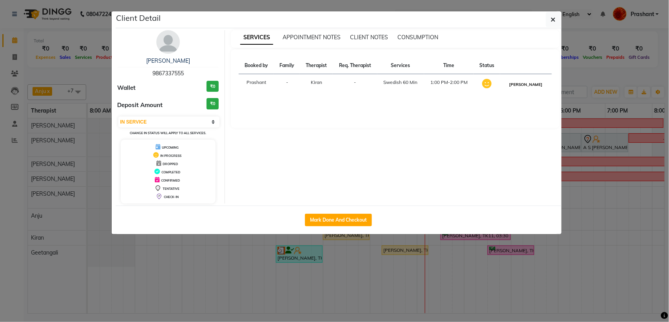
click at [529, 87] on button "[PERSON_NAME]" at bounding box center [525, 85] width 37 height 10
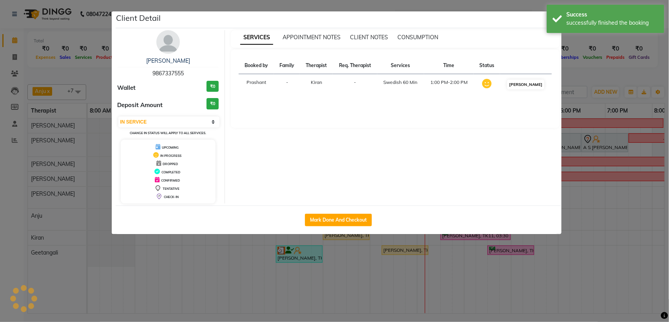
select select "3"
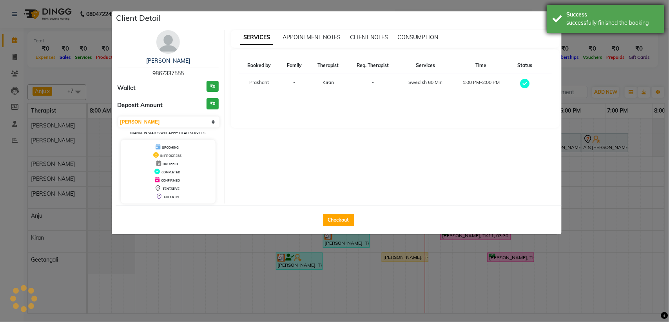
click at [548, 18] on div "Success successfully finished the booking" at bounding box center [606, 19] width 118 height 28
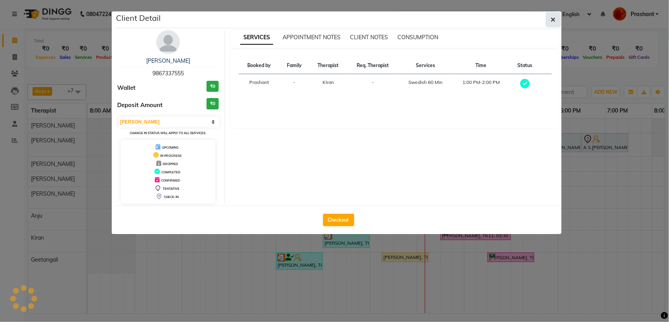
click at [553, 18] on icon "button" at bounding box center [553, 19] width 5 height 6
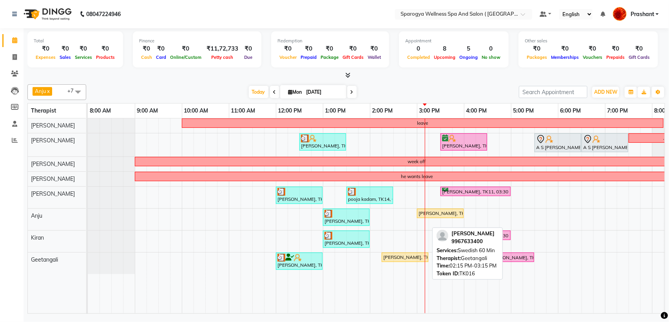
click at [391, 257] on div "Vandana Ajmera, TK16, 02:15 PM-03:15 PM, Swedish 60 Min" at bounding box center [404, 256] width 45 height 7
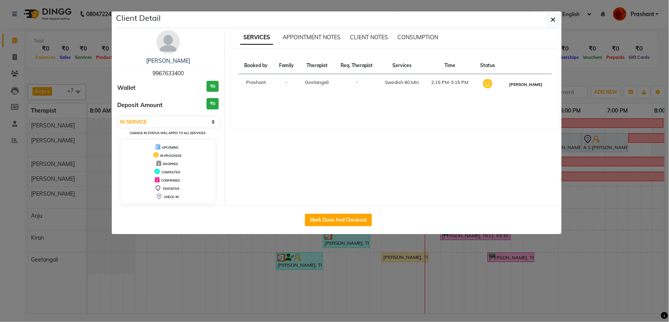
click at [526, 83] on button "[PERSON_NAME]" at bounding box center [525, 85] width 37 height 10
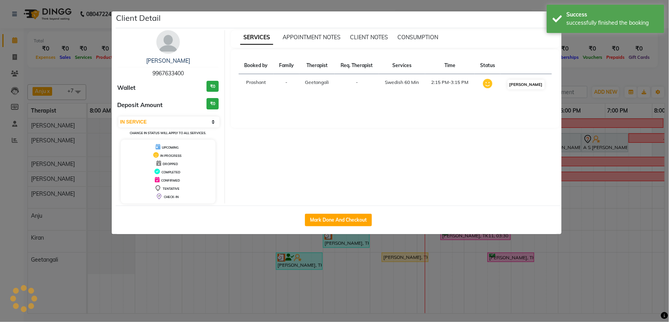
select select "3"
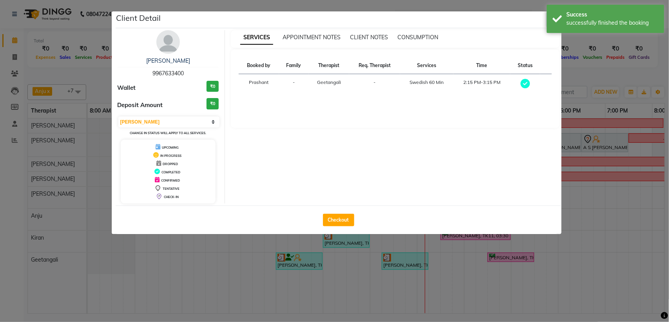
click at [546, 16] on button "button" at bounding box center [553, 19] width 15 height 15
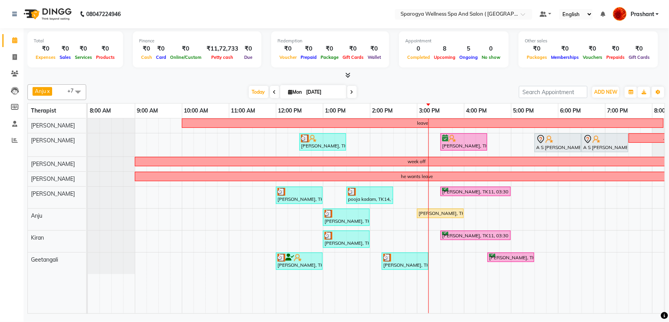
click at [322, 91] on input "[DATE]" at bounding box center [323, 92] width 39 height 12
select select "9"
select select "2025"
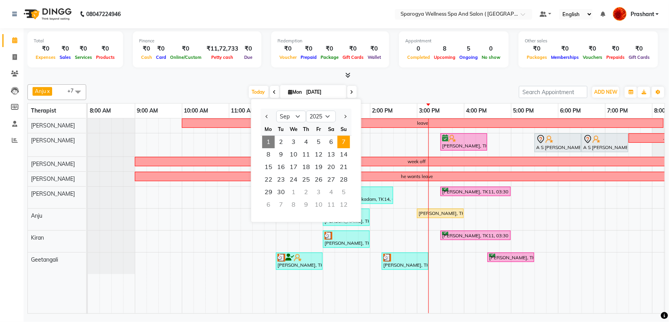
click at [341, 145] on span "7" at bounding box center [343, 142] width 13 height 13
type input "07-09-2025"
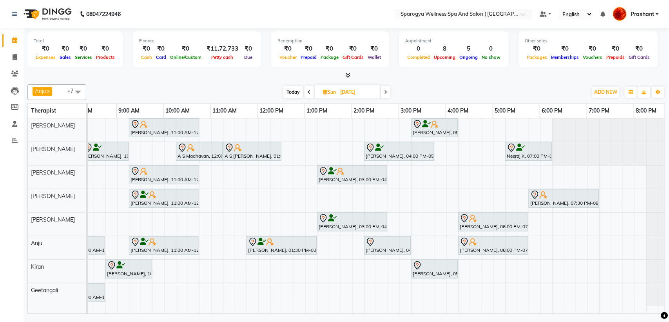
scroll to position [0, 6]
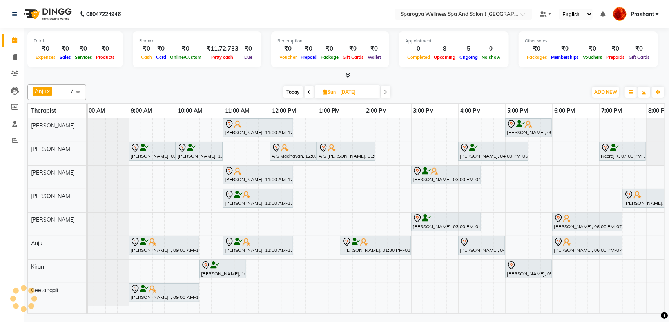
click at [353, 87] on input "07-09-2025" at bounding box center [357, 92] width 39 height 12
select select "9"
select select "2025"
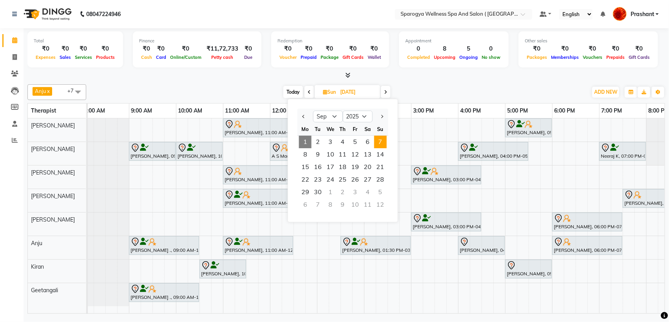
click at [418, 139] on div "Snehal Khedekar, 11:00 AM-12:30 PM, Swedish 90 Min Lancelot Cutinha, 05:00 PM-0…" at bounding box center [434, 215] width 705 height 195
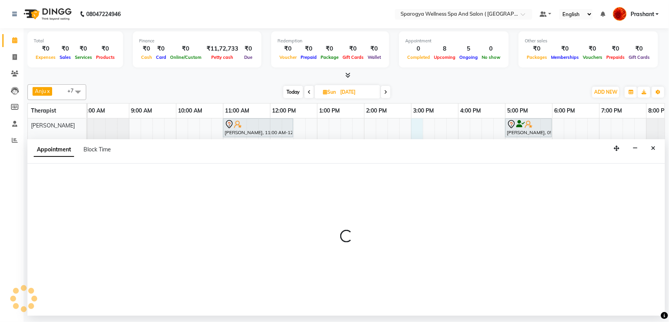
select select "16561"
select select "900"
select select "tentative"
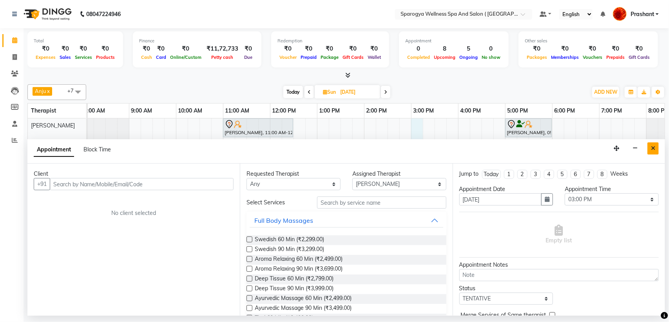
click at [650, 148] on button "Close" at bounding box center [652, 148] width 11 height 12
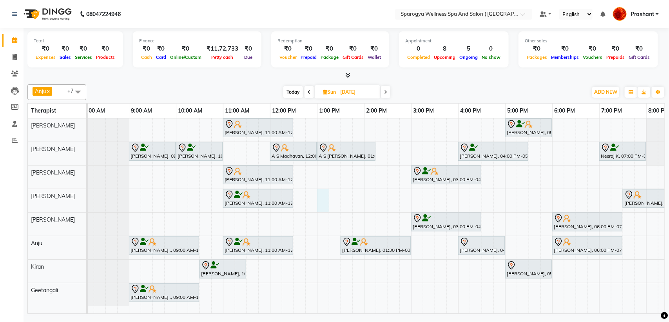
click at [321, 198] on div "Snehal Khedekar, 11:00 AM-12:30 PM, Swedish 90 Min Lancelot Cutinha, 05:00 PM-0…" at bounding box center [434, 215] width 705 height 195
select select "34399"
select select "780"
select select "tentative"
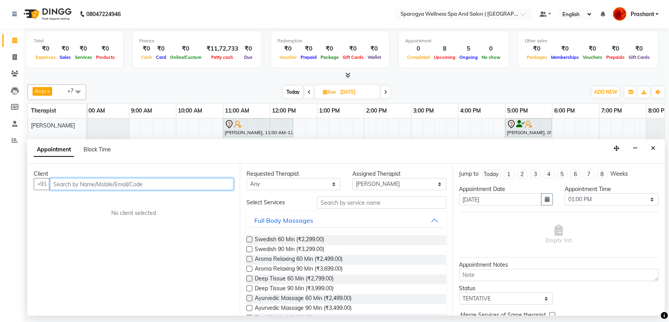
click at [80, 188] on input "text" at bounding box center [142, 184] width 184 height 12
click at [653, 149] on icon "Close" at bounding box center [653, 147] width 4 height 5
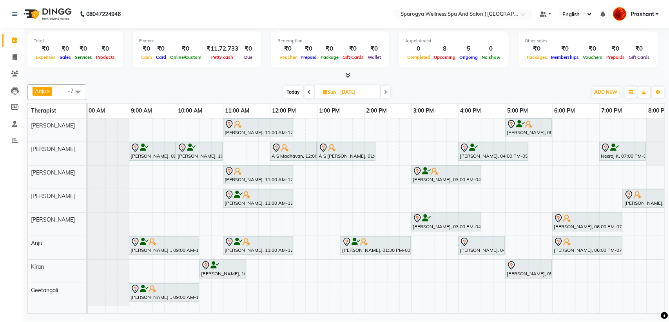
click at [319, 195] on div "Snehal Khedekar, 11:00 AM-12:30 PM, Swedish 90 Min Lancelot Cutinha, 05:00 PM-0…" at bounding box center [434, 215] width 705 height 195
select select "34399"
select select "tentative"
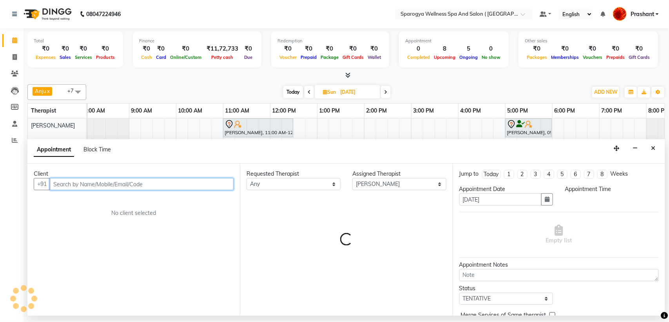
select select "780"
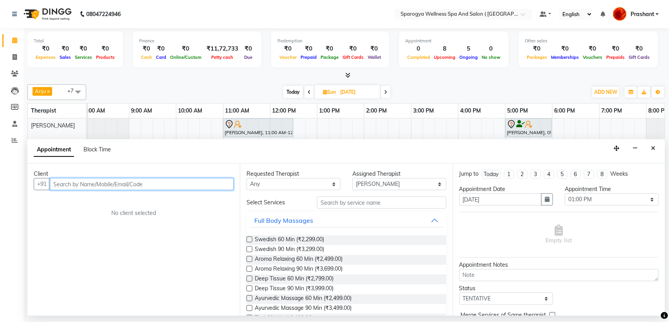
click at [163, 186] on input "text" at bounding box center [142, 184] width 184 height 12
type input "9834798565"
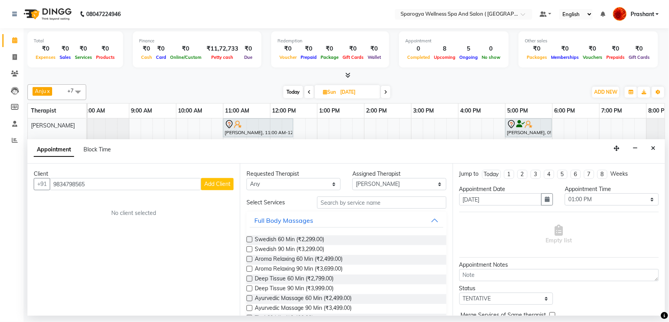
click at [220, 181] on span "Add Client" at bounding box center [217, 183] width 26 height 7
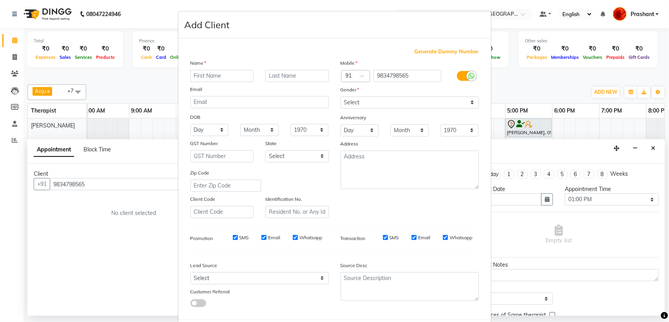
click at [214, 78] on input "text" at bounding box center [221, 76] width 63 height 12
type input "Rishab"
click at [385, 104] on select "Select Male Female Other Prefer Not To Say" at bounding box center [409, 102] width 138 height 12
select select "[DEMOGRAPHIC_DATA]"
click at [340, 96] on select "Select Male Female Other Prefer Not To Say" at bounding box center [409, 102] width 138 height 12
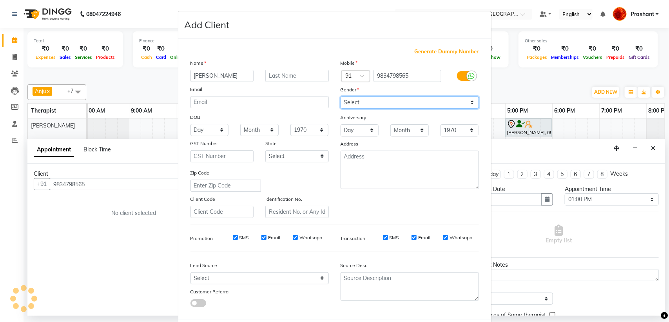
scroll to position [37, 0]
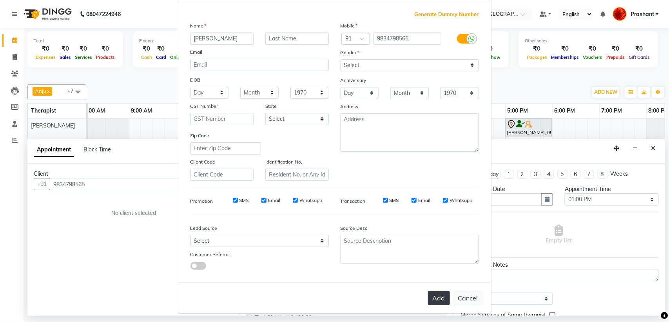
click at [428, 298] on button "Add" at bounding box center [439, 298] width 22 height 14
select select
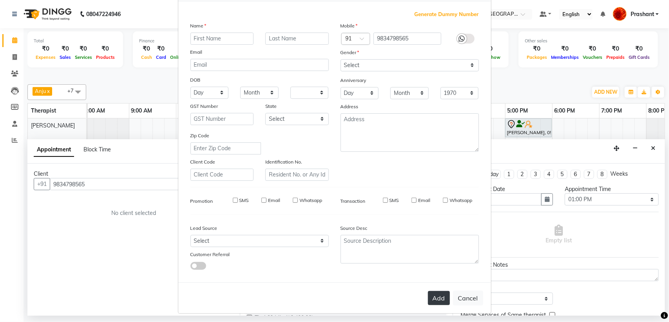
select select
checkbox input "false"
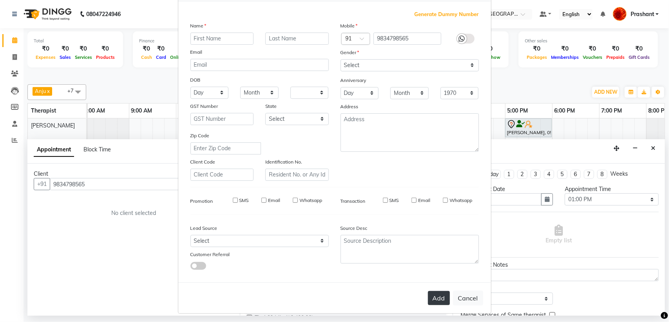
checkbox input "false"
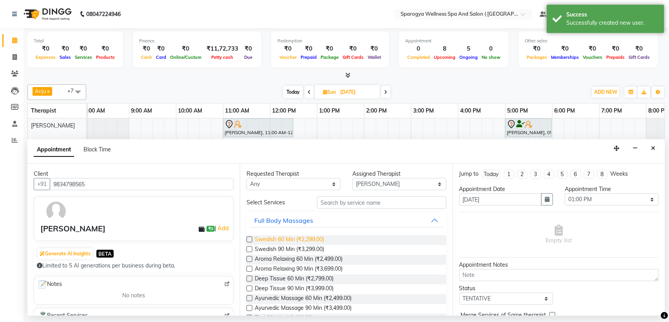
click at [310, 241] on span "Swedish 60 Min (₹2,299.00)" at bounding box center [289, 240] width 69 height 10
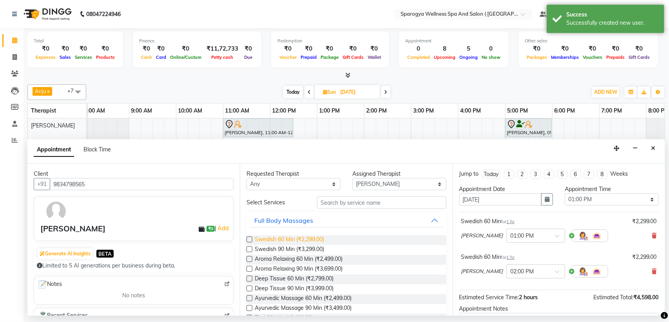
checkbox input "false"
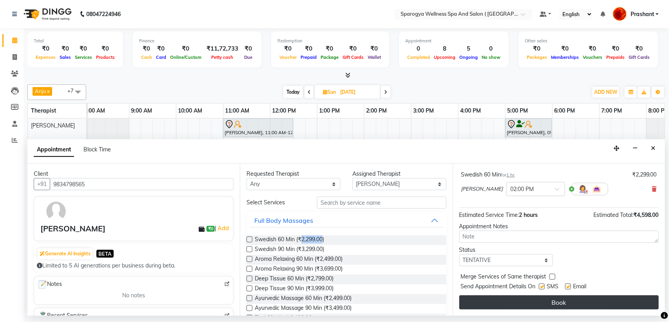
click at [553, 302] on button "Book" at bounding box center [558, 302] width 199 height 14
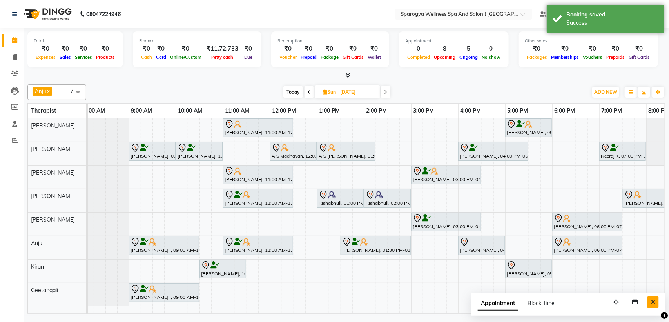
click at [653, 300] on icon "Close" at bounding box center [653, 301] width 4 height 5
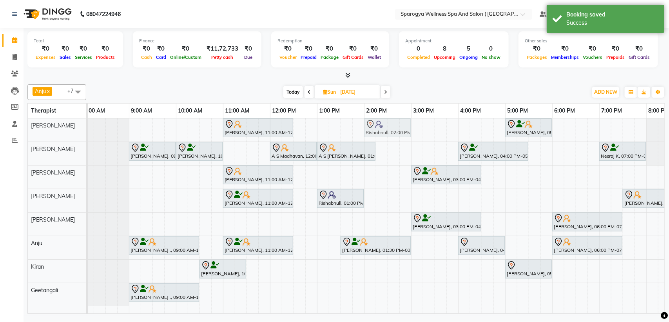
drag, startPoint x: 377, startPoint y: 197, endPoint x: 371, endPoint y: 132, distance: 64.9
click at [371, 132] on tbody "Snehal Khedekar, 11:00 AM-12:30 PM, Swedish 90 Min Lancelot Cutinha, 05:00 PM-0…" at bounding box center [434, 212] width 705 height 188
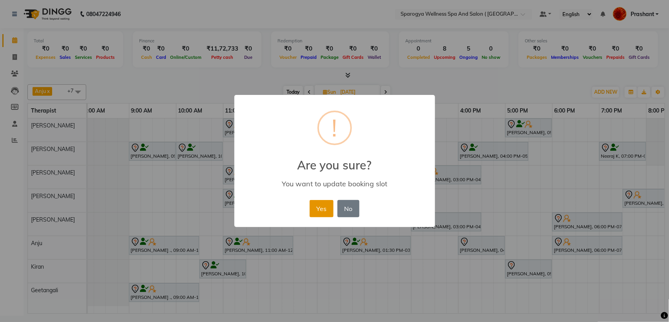
click at [326, 206] on button "Yes" at bounding box center [322, 208] width 24 height 17
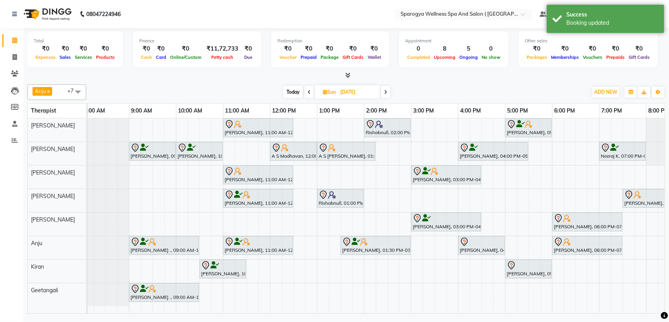
click at [293, 89] on span "Today" at bounding box center [293, 92] width 20 height 12
type input "[DATE]"
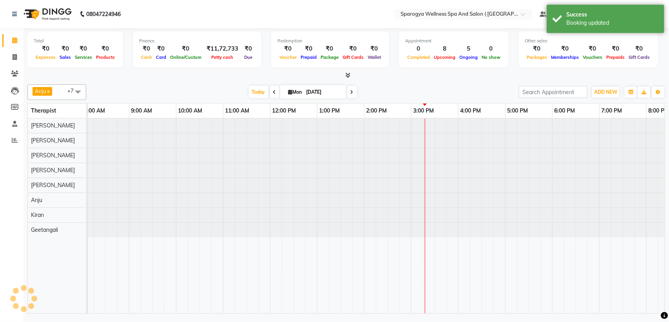
scroll to position [0, 128]
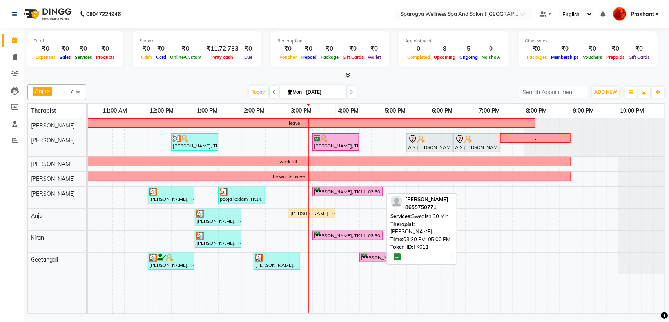
click at [335, 193] on div "Hardik Panchal, TK11, 03:30 PM-05:00 PM, Swedish 90 Min" at bounding box center [347, 191] width 69 height 7
click at [363, 191] on div "Hardik Panchal, TK11, 03:30 PM-05:00 PM, Swedish 90 Min" at bounding box center [347, 191] width 69 height 7
select select "6"
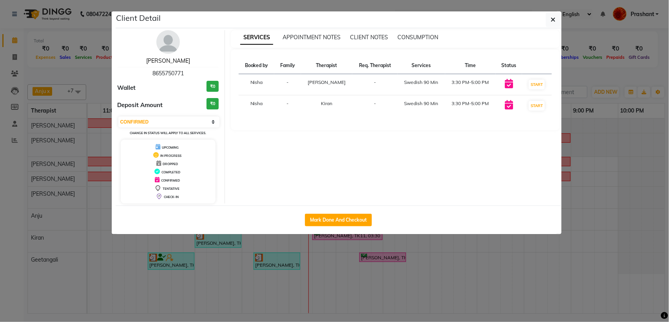
click at [167, 61] on link "[PERSON_NAME]" at bounding box center [168, 60] width 44 height 7
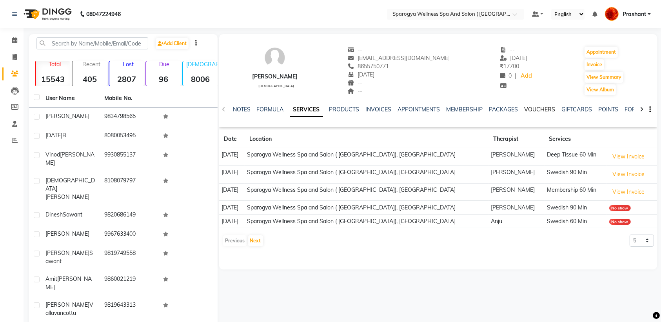
click at [544, 110] on link "VOUCHERS" at bounding box center [539, 109] width 31 height 7
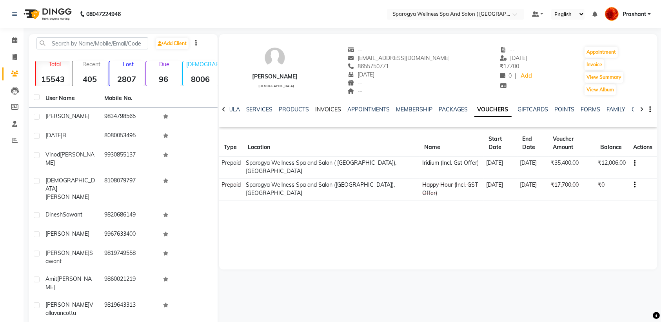
click at [324, 108] on link "INVOICES" at bounding box center [328, 109] width 26 height 7
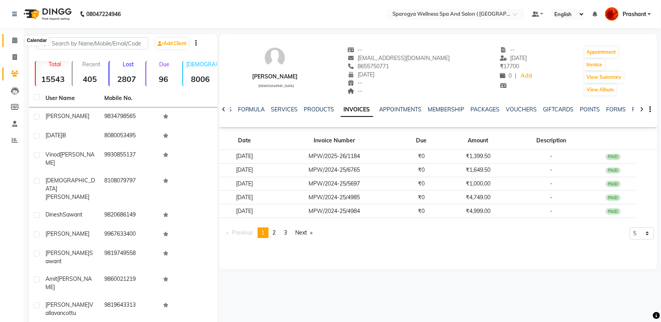
click at [13, 40] on icon at bounding box center [14, 40] width 5 height 6
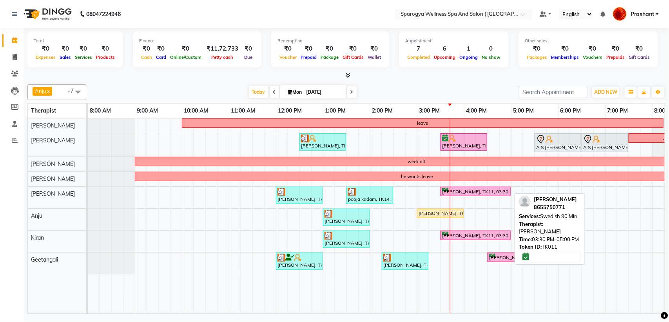
click at [460, 194] on div "Hardik Panchal, TK11, 03:30 PM-05:00 PM, Swedish 90 Min" at bounding box center [475, 191] width 69 height 7
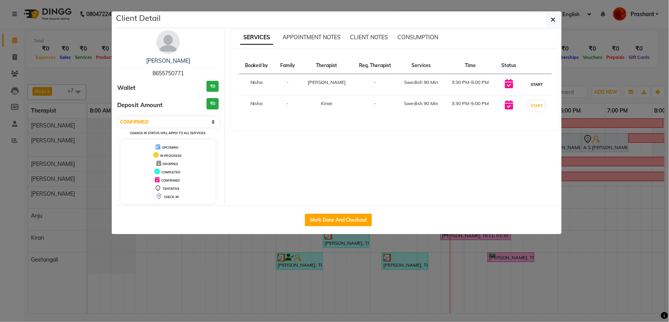
click at [541, 85] on button "START" at bounding box center [537, 85] width 16 height 10
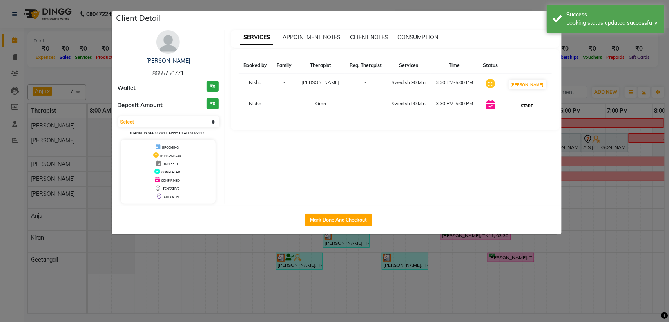
click at [531, 104] on button "START" at bounding box center [527, 106] width 16 height 10
select select "1"
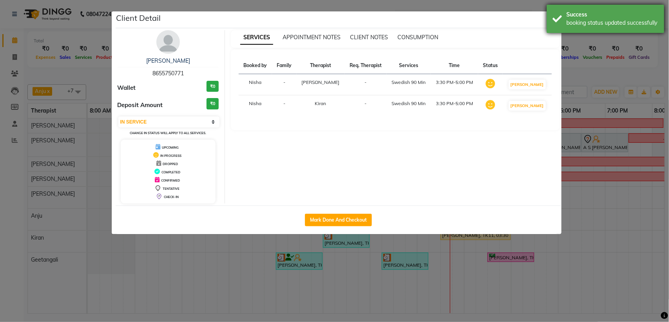
click at [549, 17] on div "Success booking status updated successfully" at bounding box center [606, 19] width 118 height 28
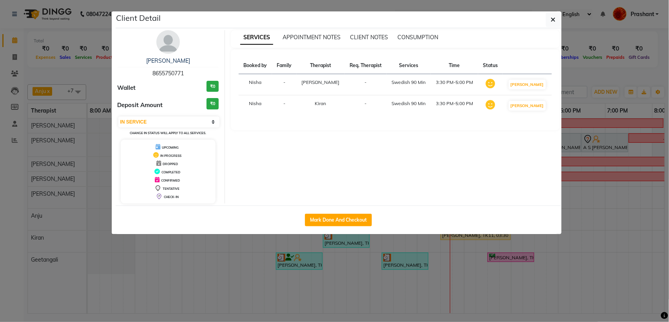
click at [549, 17] on button "button" at bounding box center [553, 19] width 15 height 15
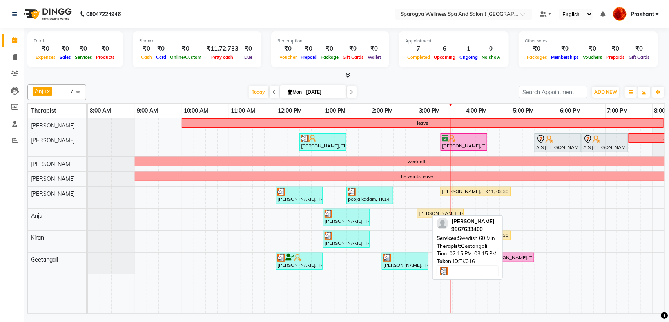
click at [393, 262] on div "Vandana Ajmera, TK16, 02:15 PM-03:15 PM, Swedish 60 Min" at bounding box center [404, 260] width 45 height 15
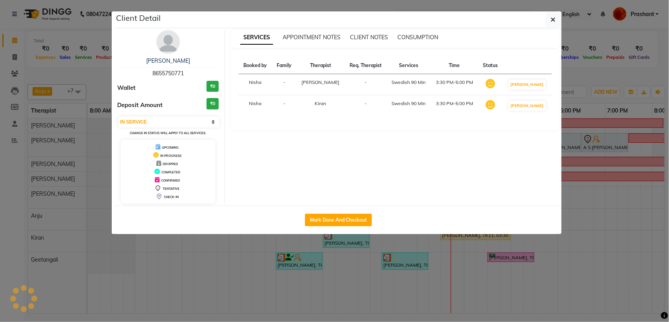
select select "3"
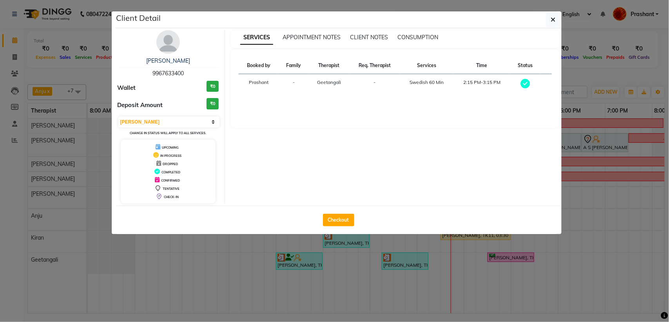
click at [167, 72] on span "9967633400" at bounding box center [167, 73] width 31 height 7
copy span "9967633400"
click at [552, 17] on icon "button" at bounding box center [553, 19] width 5 height 6
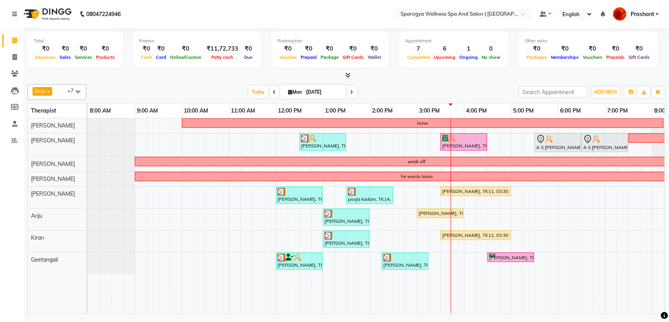
click at [320, 92] on input "[DATE]" at bounding box center [323, 92] width 39 height 12
select select "9"
select select "2025"
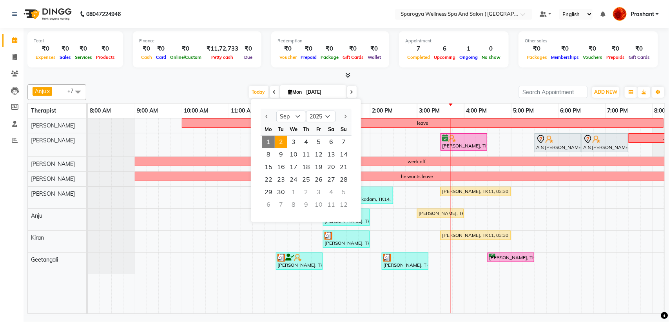
click at [279, 141] on span "2" at bounding box center [281, 142] width 13 height 13
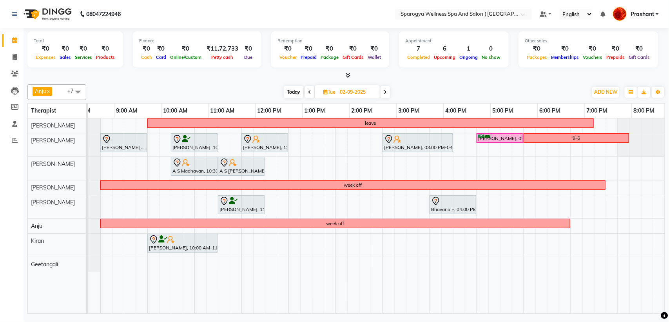
scroll to position [0, 21]
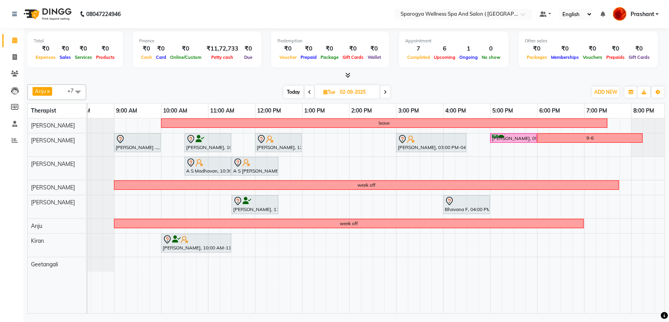
click at [308, 90] on icon at bounding box center [309, 92] width 3 height 5
type input "[DATE]"
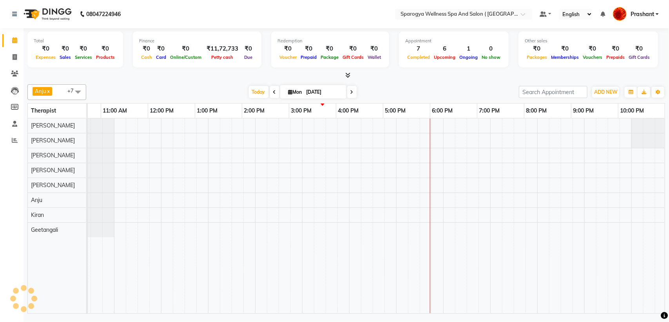
scroll to position [0, 128]
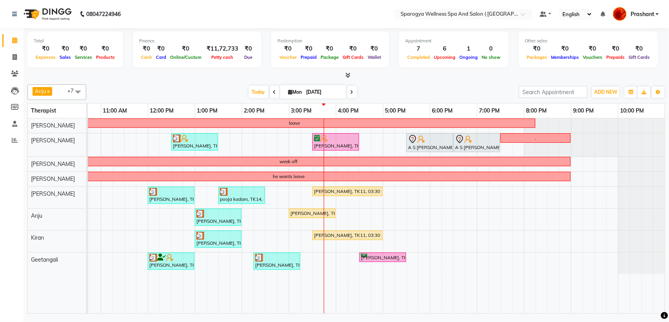
click at [478, 214] on div "leave Jose Vallavancottu, TK10, 12:30 PM-01:30 PM, Swedish 60 Min Shashank Sawa…" at bounding box center [312, 215] width 705 height 195
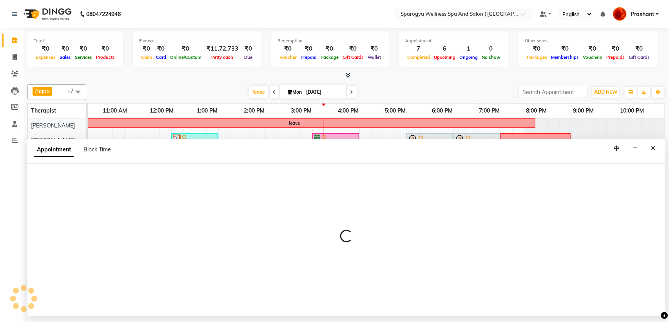
select select "61144"
select select "1140"
select select "tentative"
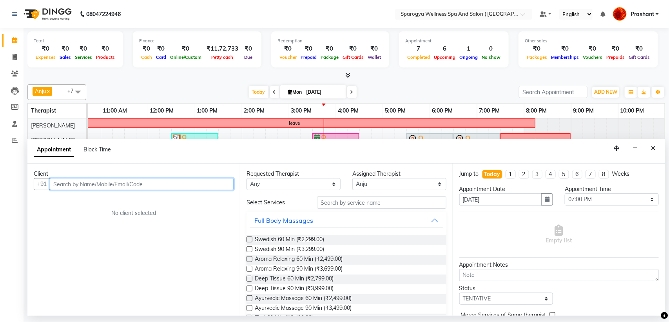
click at [87, 186] on input "text" at bounding box center [142, 184] width 184 height 12
paste input "9967633400"
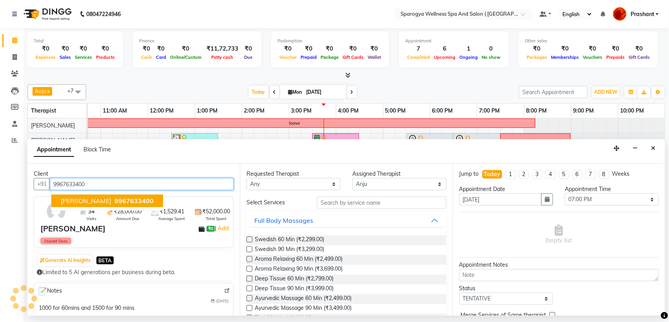
click at [90, 198] on span "Vandana Ajmera" at bounding box center [86, 201] width 51 height 8
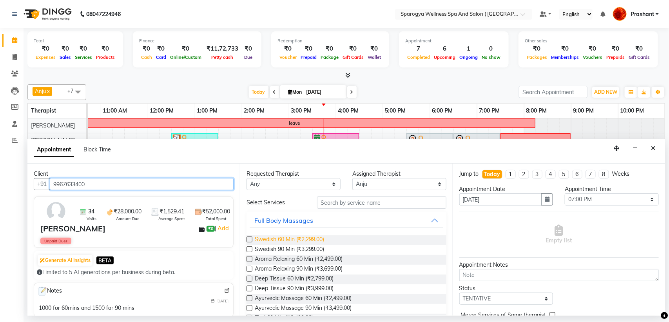
type input "9967633400"
click at [309, 238] on span "Swedish 60 Min (₹2,299.00)" at bounding box center [289, 240] width 69 height 10
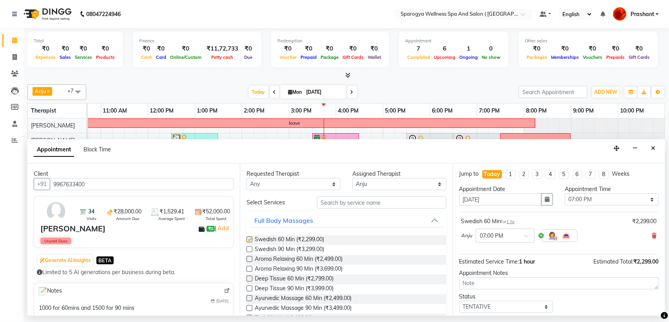
checkbox input "false"
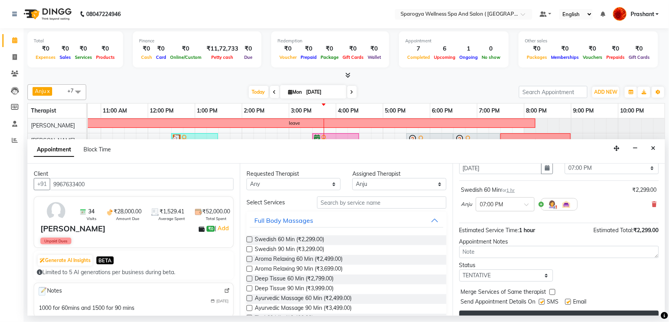
scroll to position [47, 0]
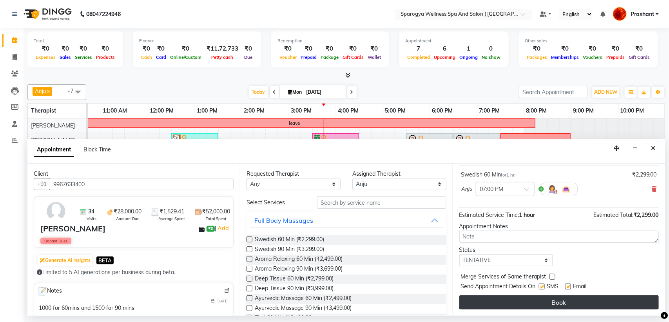
click at [541, 302] on button "Book" at bounding box center [558, 302] width 199 height 14
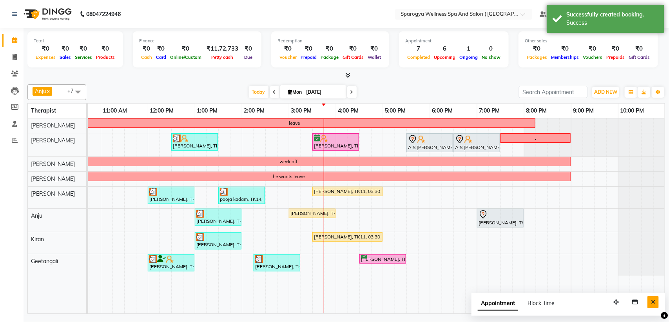
click at [656, 306] on button "Close" at bounding box center [652, 302] width 11 height 12
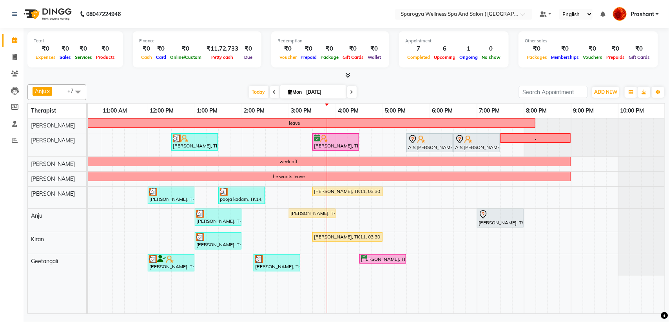
click at [320, 94] on input "[DATE]" at bounding box center [323, 92] width 39 height 12
select select "9"
select select "2025"
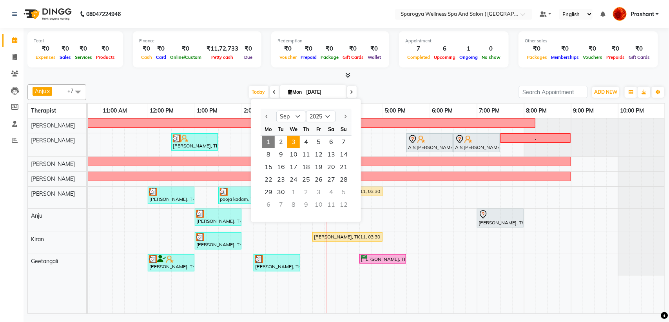
click at [297, 140] on span "3" at bounding box center [293, 142] width 13 height 13
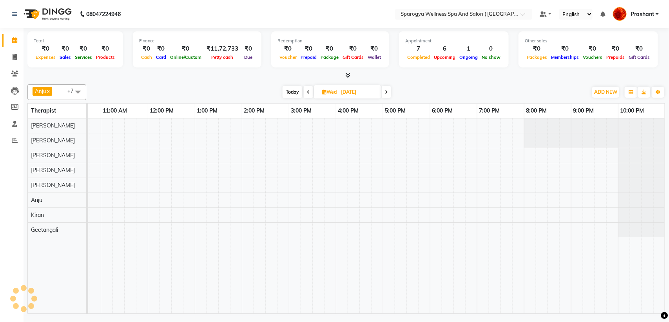
scroll to position [0, 128]
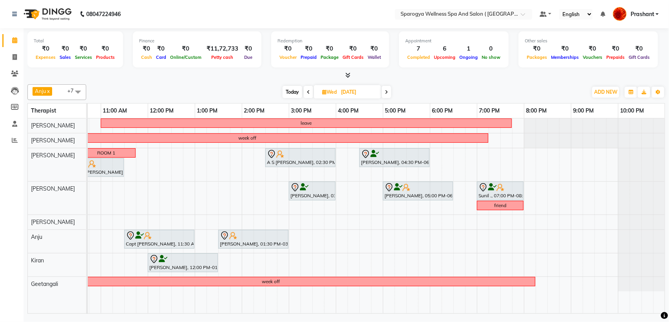
click at [286, 93] on span "Today" at bounding box center [292, 92] width 20 height 12
type input "[DATE]"
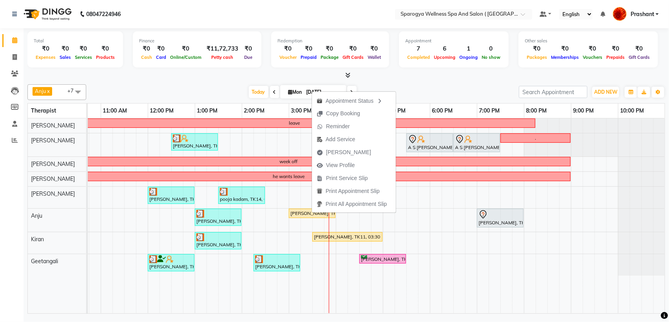
click at [188, 84] on div "Anju x Deepak Bisht x Jageshwari Thakur x Kiran x Laxman Rao x Rajput Rao x Gee…" at bounding box center [345, 92] width 637 height 16
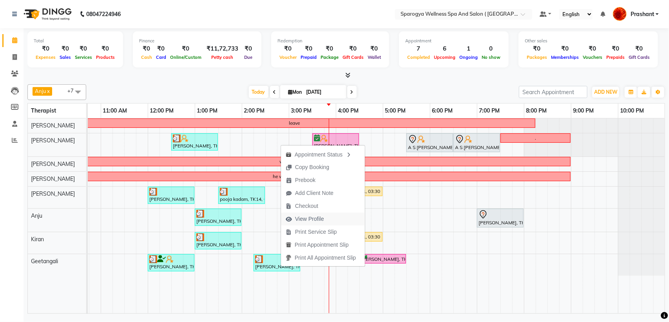
click at [317, 222] on span "View Profile" at bounding box center [309, 219] width 29 height 8
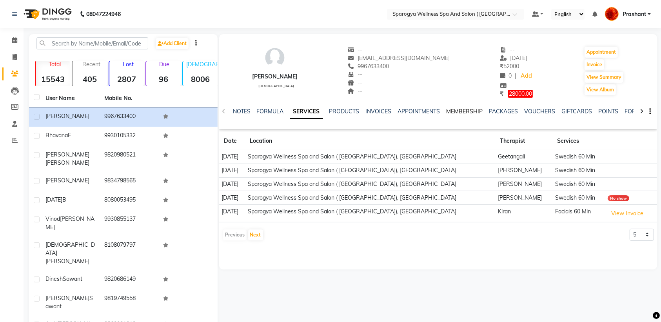
click at [473, 110] on link "MEMBERSHIP" at bounding box center [464, 111] width 36 height 7
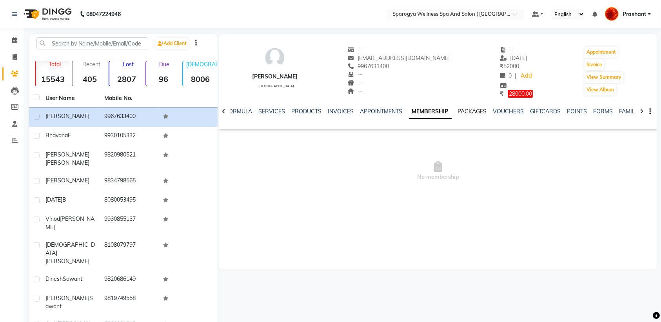
click at [476, 110] on link "PACKAGES" at bounding box center [472, 111] width 29 height 7
click at [494, 108] on link "VOUCHERS" at bounding box center [502, 111] width 31 height 7
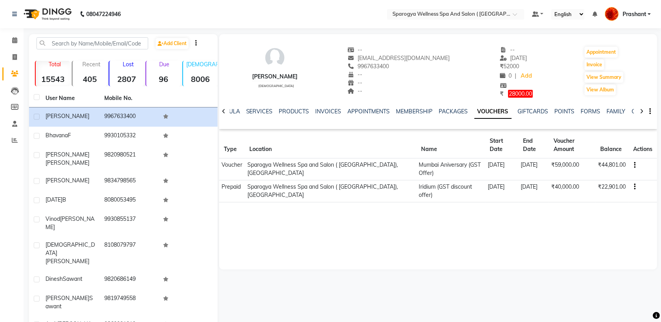
click at [62, 14] on img at bounding box center [47, 14] width 54 height 22
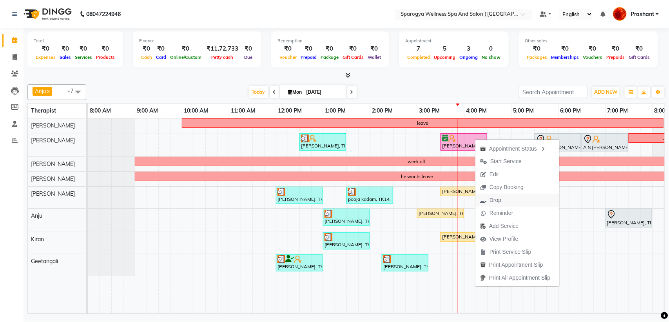
click at [512, 199] on button "Drop" at bounding box center [517, 200] width 84 height 13
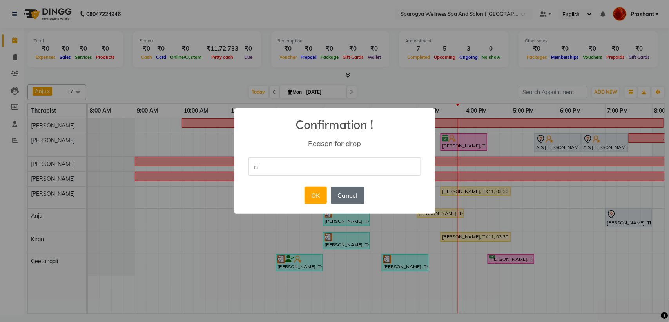
type input "no show"
click at [314, 197] on button "OK" at bounding box center [315, 194] width 22 height 17
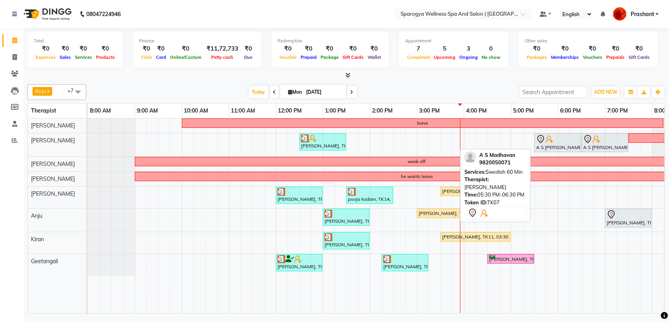
click at [561, 148] on div "A S [PERSON_NAME], TK07, 05:30 PM-06:30 PM, Swedish 60 Min" at bounding box center [557, 142] width 45 height 16
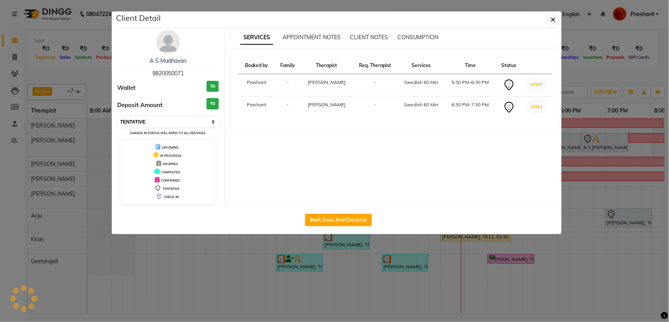
click at [166, 122] on select "Select IN SERVICE CONFIRMED TENTATIVE CHECK IN MARK DONE DROPPED UPCOMING" at bounding box center [168, 121] width 101 height 11
select select "6"
click at [118, 116] on select "Select IN SERVICE CONFIRMED TENTATIVE CHECK IN MARK DONE DROPPED UPCOMING" at bounding box center [168, 121] width 101 height 11
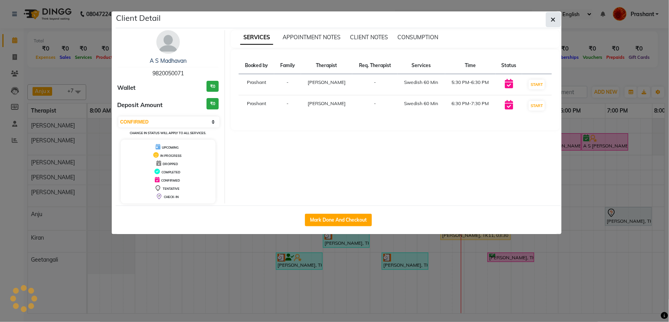
click at [549, 20] on button "button" at bounding box center [553, 19] width 15 height 15
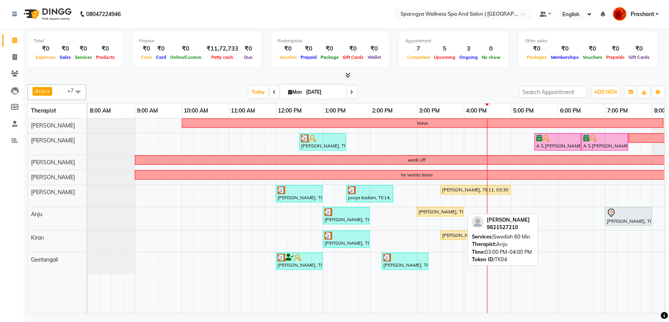
click at [437, 208] on link "[PERSON_NAME], TK04, 03:00 PM-04:00 PM, Swedish 60 Min" at bounding box center [440, 211] width 47 height 9
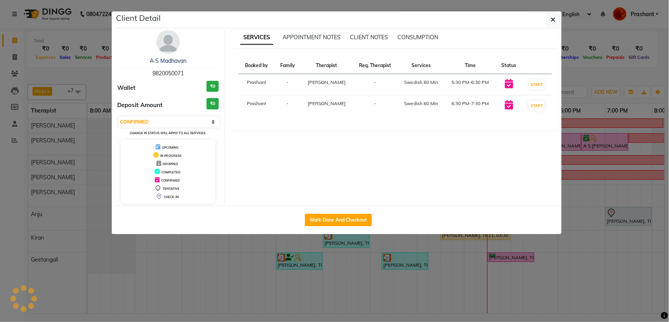
select select "1"
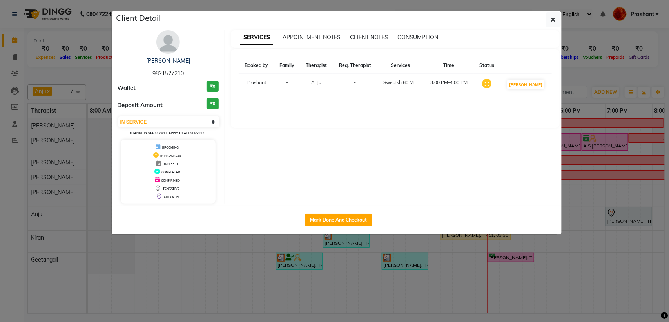
click at [170, 69] on div "Rekha Arora 9821527210" at bounding box center [168, 67] width 101 height 21
click at [167, 76] on span "9821527210" at bounding box center [167, 73] width 31 height 7
copy span "9821527210"
click at [555, 18] on icon "button" at bounding box center [553, 19] width 5 height 6
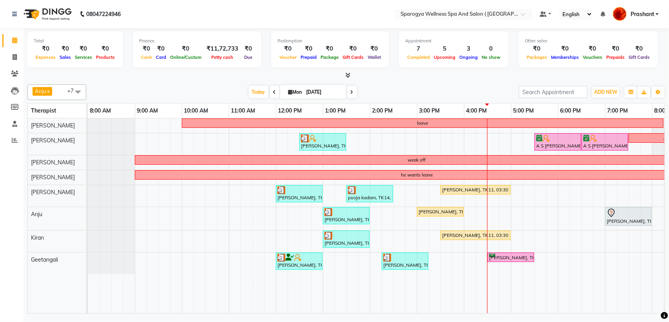
click at [289, 91] on span "Mon" at bounding box center [295, 92] width 18 height 6
select select "9"
select select "2025"
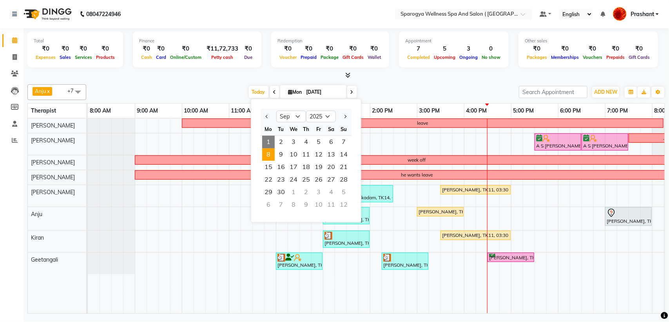
click at [265, 153] on span "8" at bounding box center [268, 154] width 13 height 13
type input "08-09-2025"
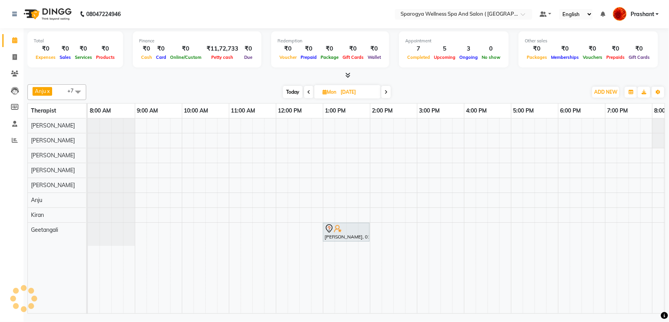
scroll to position [0, 128]
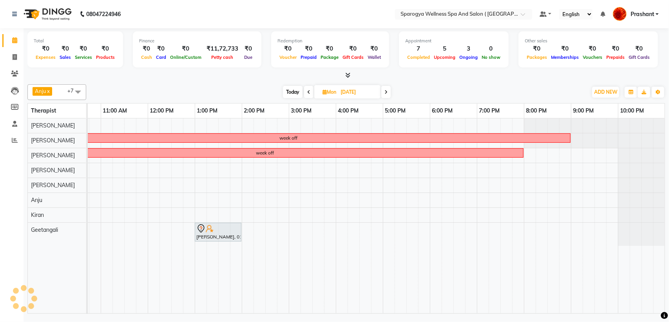
click at [294, 197] on div "week off week off Lloyd Quadras, 01:00 PM-02:00 PM, Swedish 60 Min" at bounding box center [312, 215] width 705 height 195
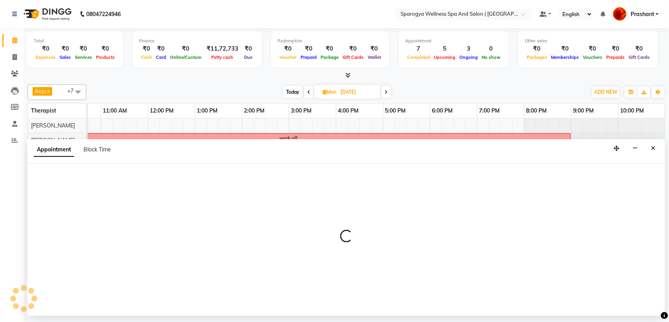
select select "61144"
select select "tentative"
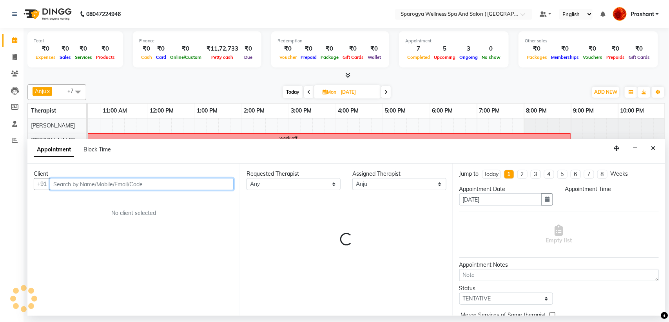
select select "900"
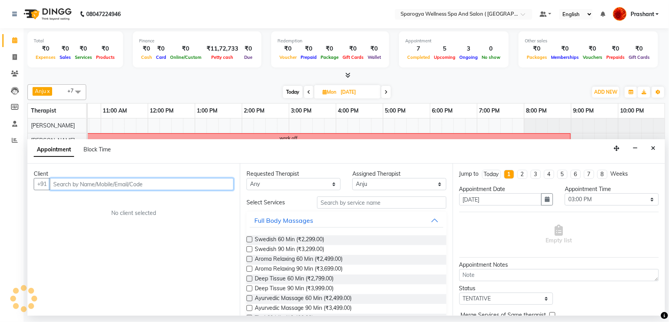
click at [83, 183] on input "text" at bounding box center [142, 184] width 184 height 12
paste input "9821527210"
type input "9821527210"
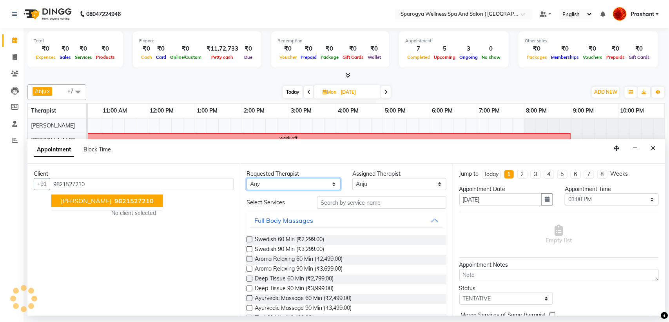
click at [316, 186] on select "Any [PERSON_NAME] Geetangali [PERSON_NAME] Kiran [PERSON_NAME] Rajput [PERSON_N…" at bounding box center [293, 184] width 94 height 12
select select "61144"
click at [246, 178] on select "Any [PERSON_NAME] Geetangali [PERSON_NAME] Kiran [PERSON_NAME] Rajput [PERSON_N…" at bounding box center [293, 184] width 94 height 12
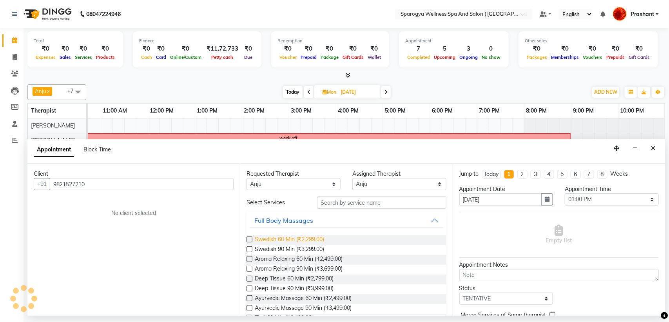
click at [286, 240] on span "Swedish 60 Min (₹2,299.00)" at bounding box center [289, 240] width 69 height 10
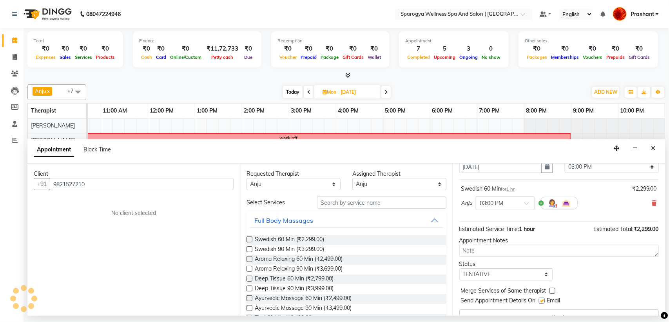
scroll to position [48, 0]
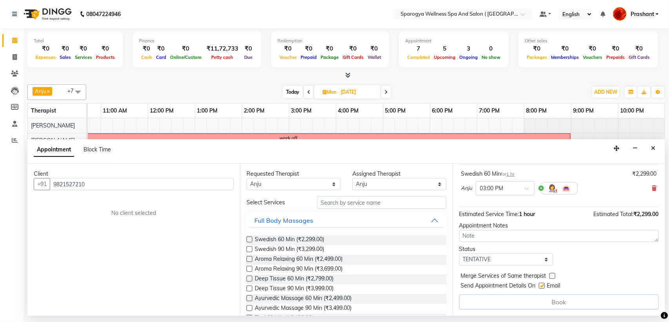
click at [543, 302] on div "Book" at bounding box center [558, 301] width 199 height 15
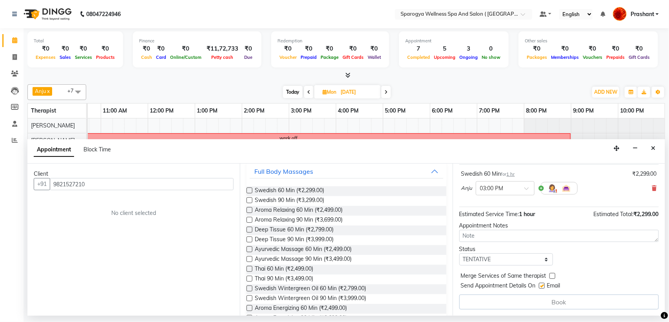
click at [538, 305] on div "Book" at bounding box center [558, 301] width 199 height 15
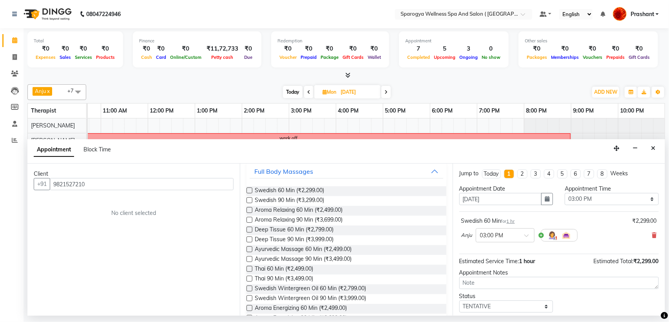
scroll to position [0, 0]
click at [652, 235] on icon at bounding box center [654, 235] width 5 height 5
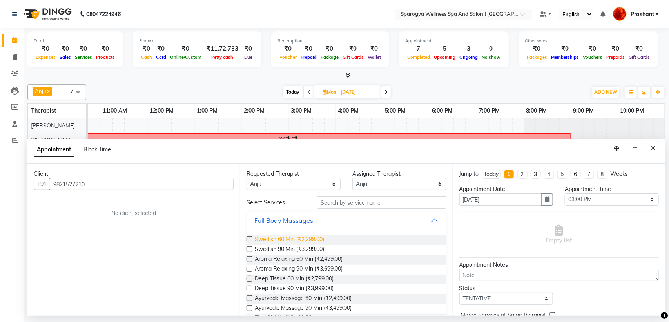
click at [308, 240] on span "Swedish 60 Min (₹2,299.00)" at bounding box center [289, 240] width 69 height 10
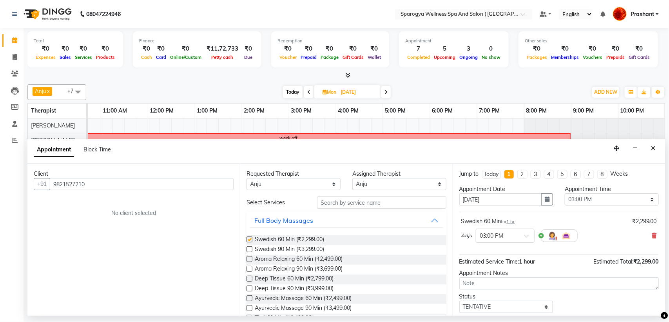
checkbox input "false"
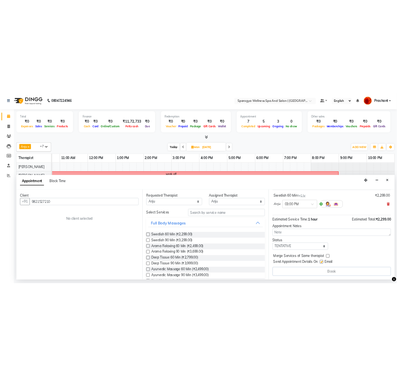
scroll to position [48, 0]
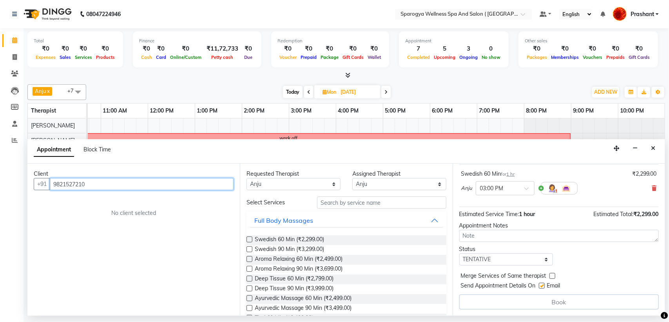
click at [97, 181] on input "9821527210" at bounding box center [142, 184] width 184 height 12
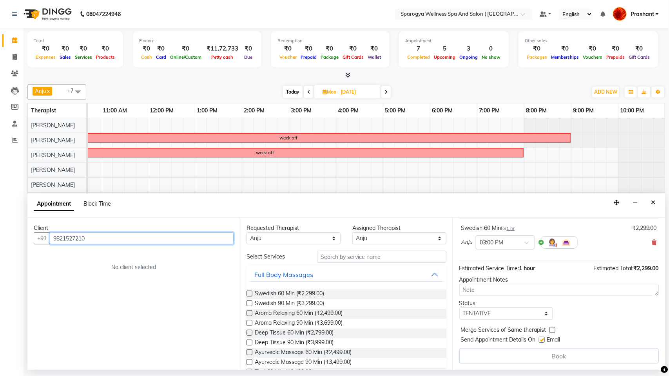
click at [105, 240] on input "9821527210" at bounding box center [142, 238] width 184 height 12
type input "9821527210"
click at [98, 251] on button "Rekha Arora 9821527210" at bounding box center [107, 255] width 112 height 13
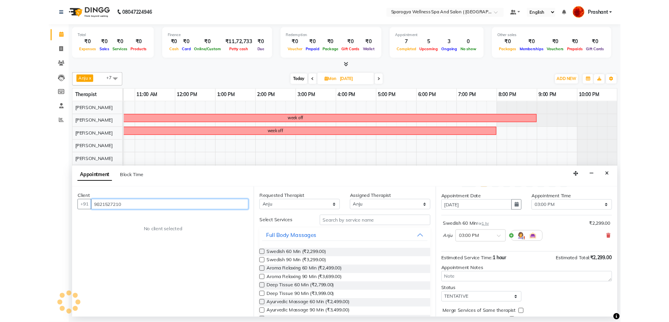
scroll to position [0, 0]
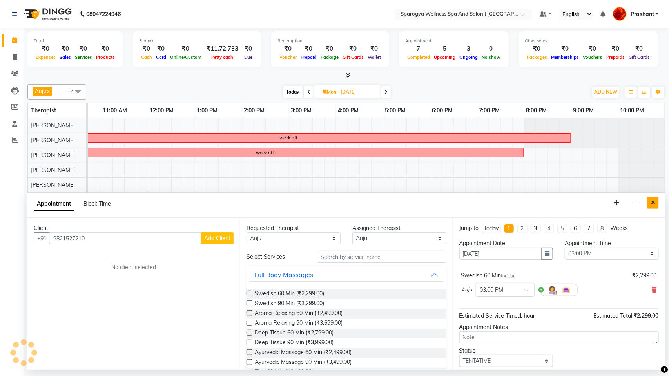
click at [650, 201] on button "Close" at bounding box center [652, 203] width 11 height 12
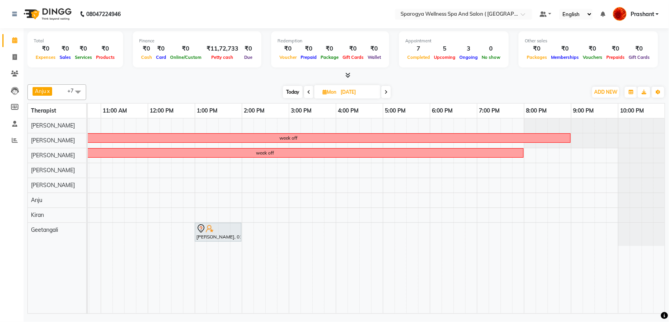
click at [289, 196] on div "week off week off Lloyd Quadras, 01:00 PM-02:00 PM, Swedish 60 Min" at bounding box center [312, 215] width 705 height 195
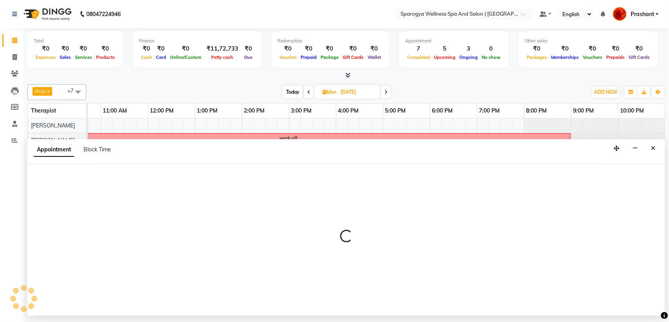
select select "61144"
select select "900"
select select "tentative"
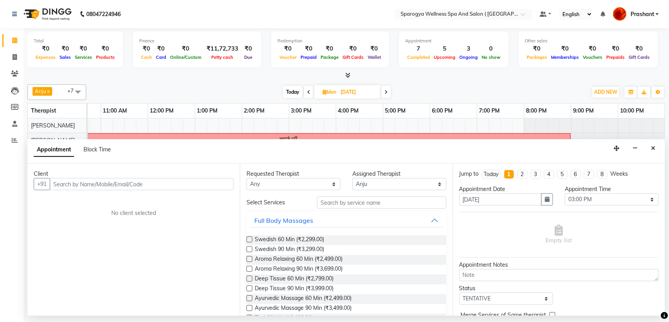
click at [66, 185] on input "text" at bounding box center [142, 184] width 184 height 12
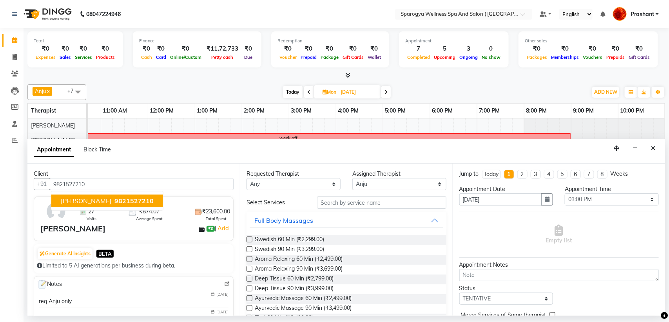
click at [114, 201] on span "9821527210" at bounding box center [133, 201] width 39 height 8
type input "9821527210"
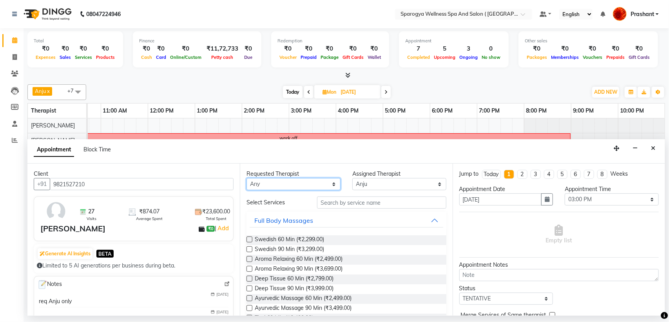
click at [308, 183] on select "Any [PERSON_NAME] Geetangali [PERSON_NAME] Kiran [PERSON_NAME] Rajput [PERSON_N…" at bounding box center [293, 184] width 94 height 12
select select "61144"
click at [246, 178] on select "Any [PERSON_NAME] Geetangali [PERSON_NAME] Kiran [PERSON_NAME] Rajput [PERSON_N…" at bounding box center [293, 184] width 94 height 12
click at [292, 240] on span "Swedish 60 Min (₹2,299.00)" at bounding box center [289, 240] width 69 height 10
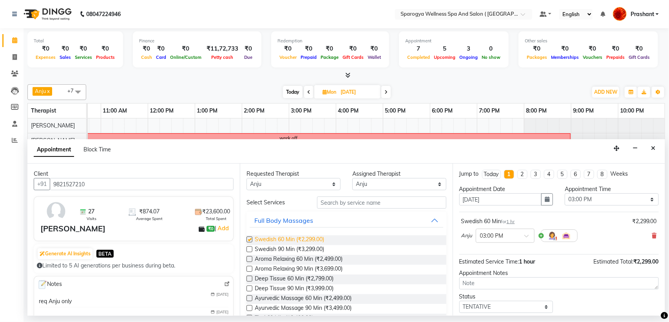
checkbox input "false"
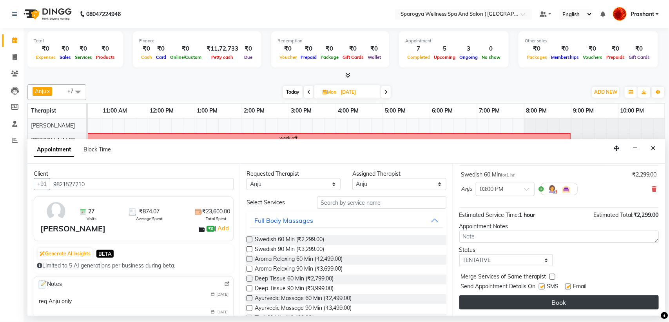
click at [549, 306] on button "Book" at bounding box center [558, 302] width 199 height 14
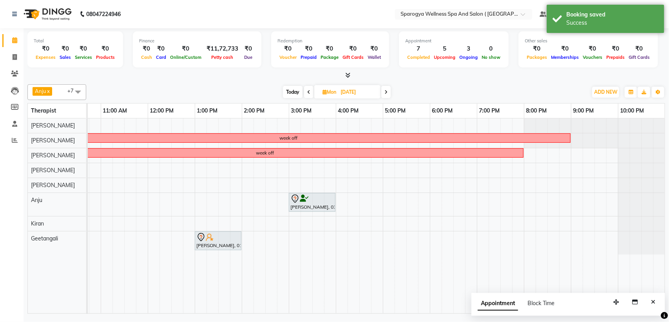
click at [289, 95] on span "Today" at bounding box center [293, 92] width 20 height 12
type input "[DATE]"
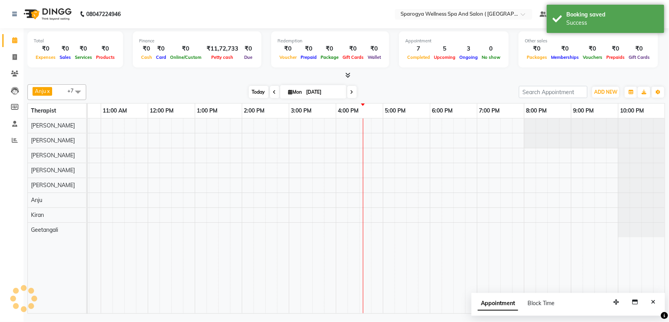
scroll to position [0, 128]
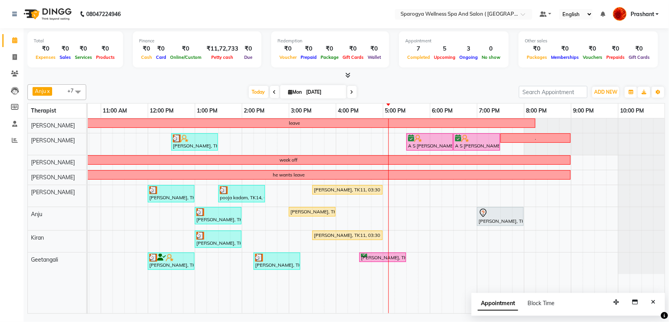
click at [458, 191] on div "leave Jose Vallavancottu, TK10, 12:30 PM-01:30 PM, Swedish 60 Min A S Madhavan,…" at bounding box center [312, 215] width 705 height 195
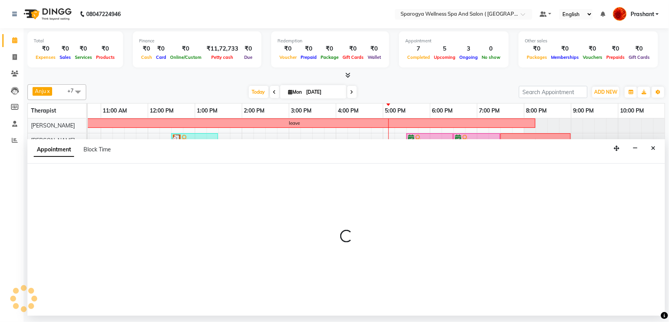
select select "61143"
select select "1110"
select select "tentative"
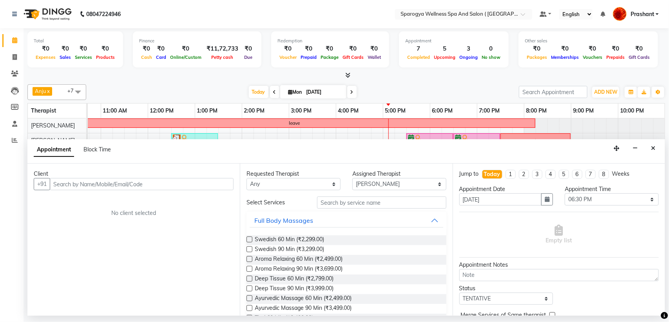
click at [69, 181] on input "text" at bounding box center [142, 184] width 184 height 12
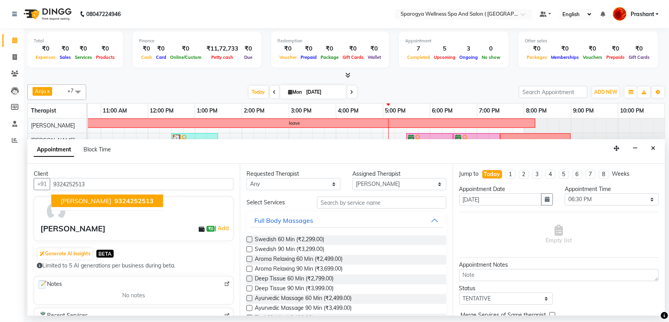
click at [118, 204] on span "9324252513" at bounding box center [133, 201] width 39 height 8
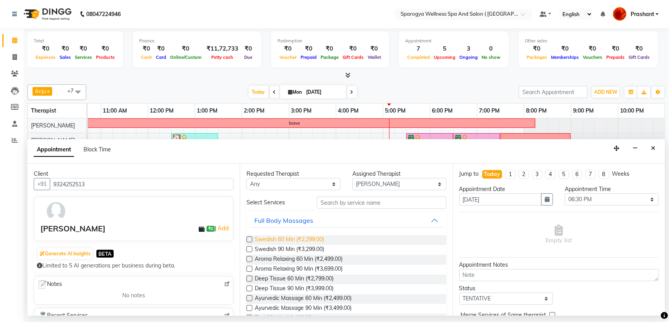
type input "9324252513"
click at [310, 241] on span "Swedish 60 Min (₹2,299.00)" at bounding box center [289, 240] width 69 height 10
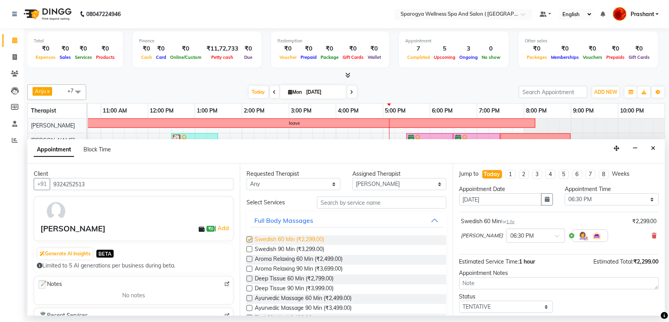
checkbox input "false"
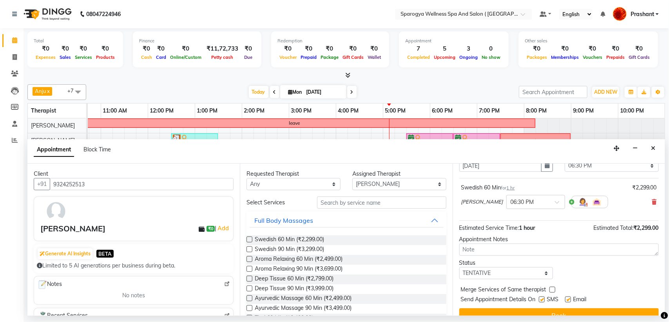
scroll to position [47, 0]
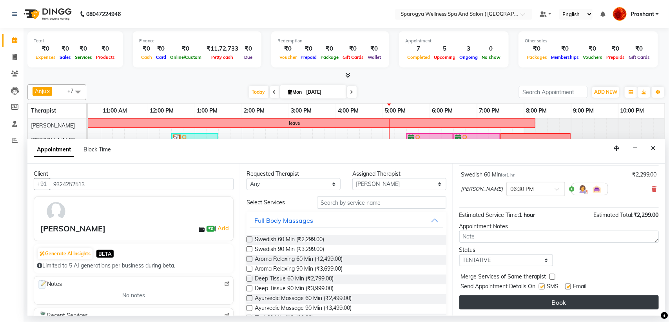
click at [533, 301] on button "Book" at bounding box center [558, 302] width 199 height 14
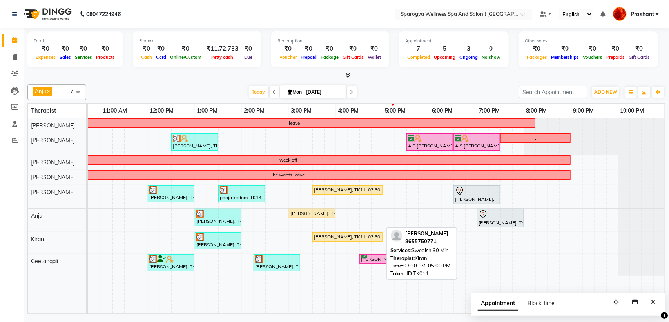
click at [341, 235] on div "[PERSON_NAME], TK11, 03:30 PM-05:00 PM, Swedish 90 Min" at bounding box center [347, 236] width 69 height 7
select select "1"
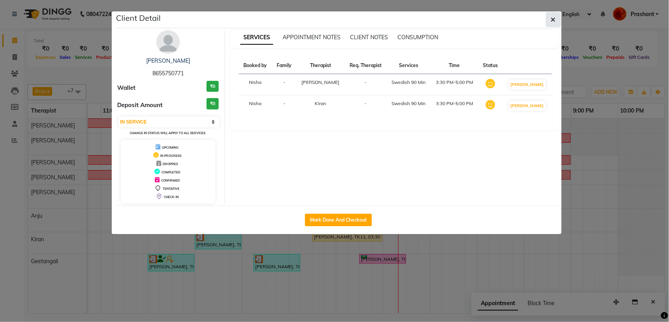
click at [551, 18] on icon "button" at bounding box center [553, 19] width 5 height 6
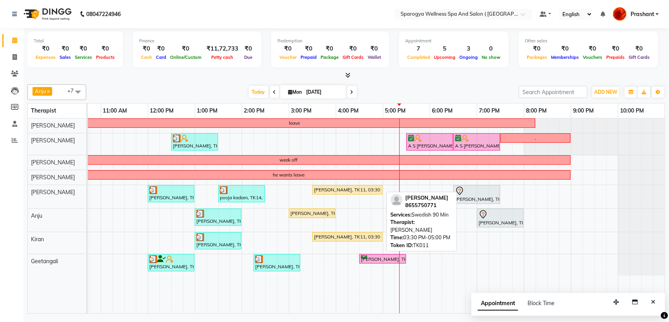
click at [345, 193] on div "[PERSON_NAME], TK11, 03:30 PM-05:00 PM, Swedish 90 Min" at bounding box center [347, 189] width 69 height 7
select select "1"
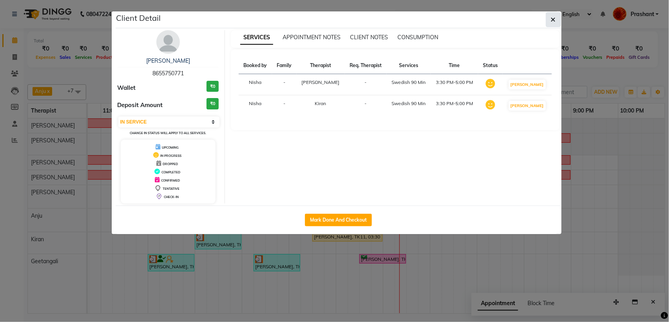
click at [550, 24] on button "button" at bounding box center [553, 19] width 15 height 15
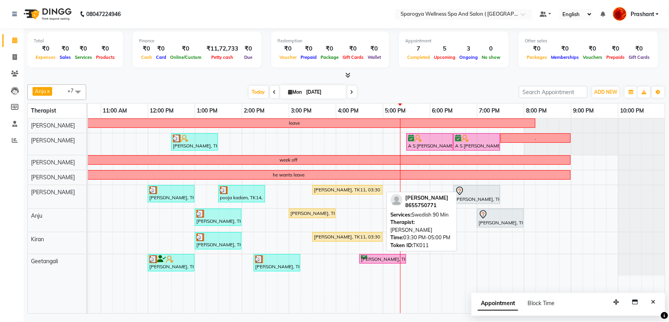
click at [331, 194] on link "[PERSON_NAME], TK11, 03:30 PM-05:00 PM, Swedish 90 Min" at bounding box center [347, 189] width 70 height 9
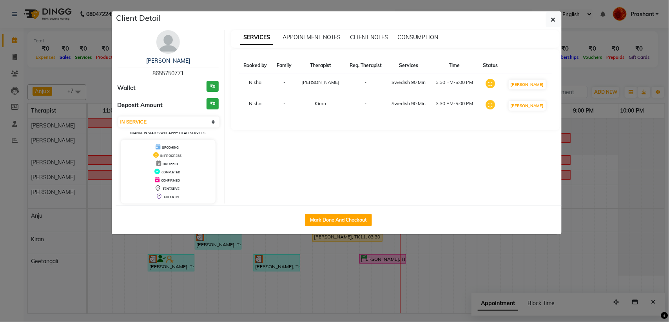
click at [514, 88] on td "[PERSON_NAME]" at bounding box center [527, 84] width 49 height 21
click at [531, 81] on button "[PERSON_NAME]" at bounding box center [527, 85] width 37 height 10
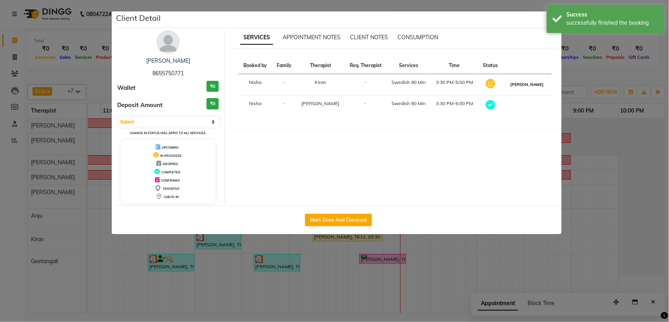
click at [532, 81] on button "[PERSON_NAME]" at bounding box center [527, 85] width 37 height 10
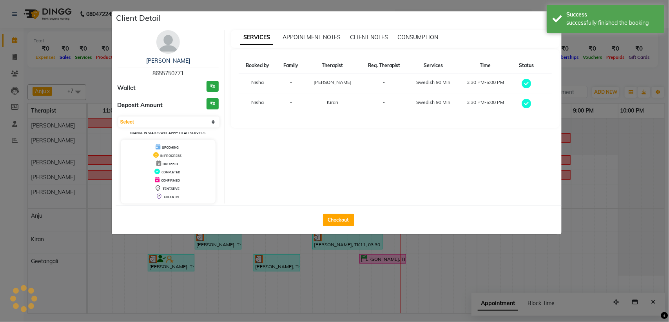
select select "3"
click at [546, 20] on button "button" at bounding box center [553, 19] width 15 height 15
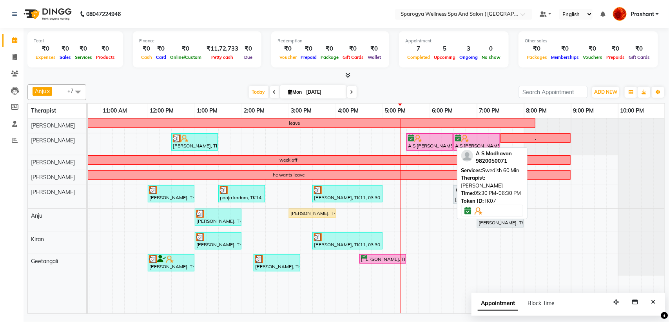
click at [432, 145] on div "A S [PERSON_NAME], TK07, 05:30 PM-06:30 PM, Swedish 60 Min" at bounding box center [429, 141] width 45 height 15
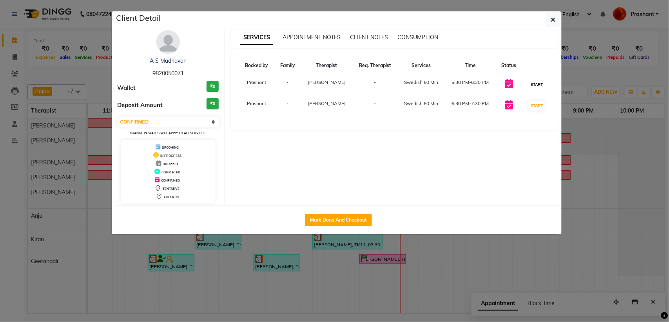
click at [531, 87] on button "START" at bounding box center [537, 85] width 16 height 10
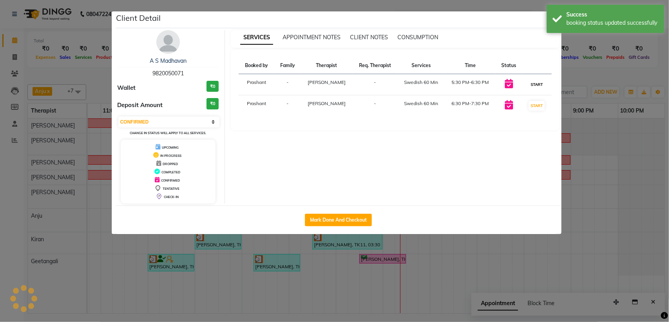
click at [536, 85] on button "START" at bounding box center [537, 85] width 16 height 10
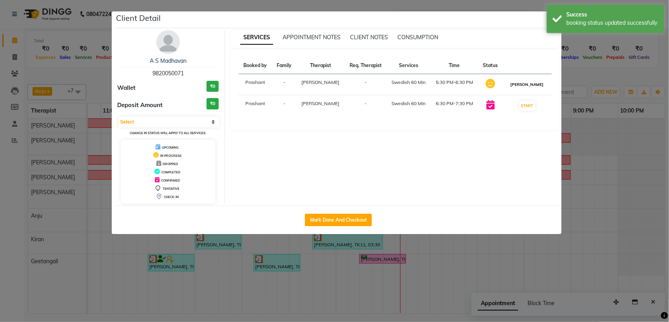
click at [532, 82] on button "[PERSON_NAME]" at bounding box center [527, 85] width 37 height 10
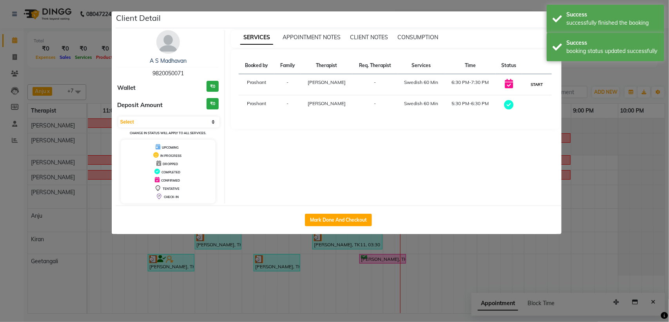
click at [536, 87] on button "START" at bounding box center [537, 85] width 16 height 10
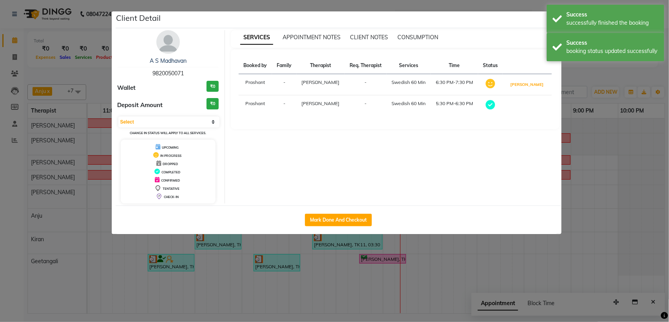
click at [536, 87] on button "[PERSON_NAME]" at bounding box center [527, 85] width 37 height 10
select select "3"
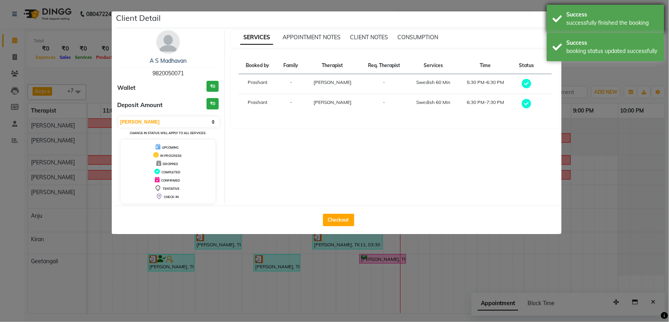
click at [552, 31] on div "Success successfully finished the booking" at bounding box center [606, 19] width 118 height 28
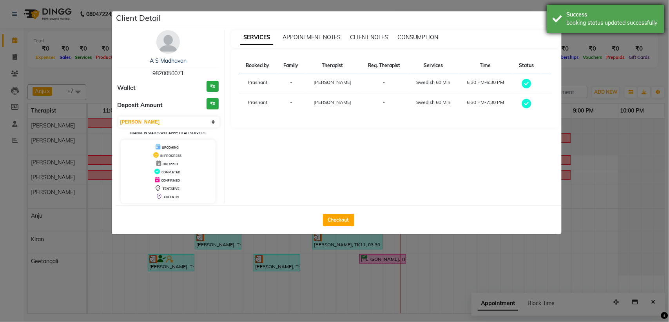
click at [549, 21] on div "Success booking status updated successfully" at bounding box center [606, 19] width 118 height 28
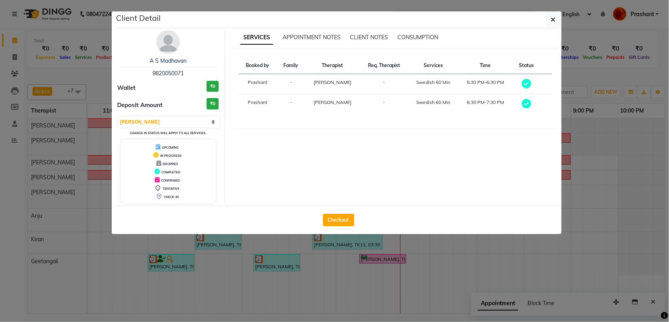
click at [549, 21] on button "button" at bounding box center [553, 19] width 15 height 15
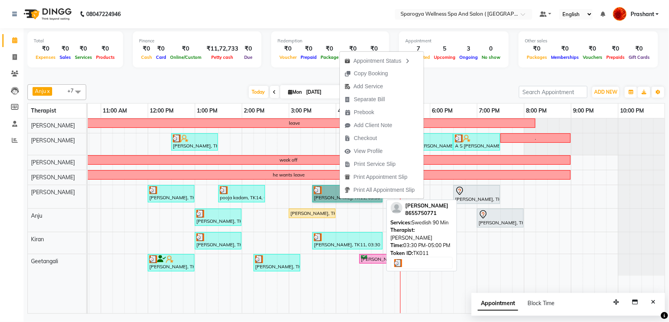
click at [331, 191] on link "[PERSON_NAME], TK11, 03:30 PM-05:00 PM, Swedish 90 Min" at bounding box center [347, 193] width 70 height 17
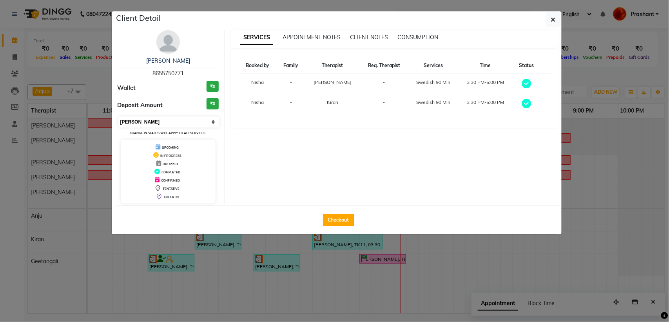
click at [196, 119] on select "Select MARK DONE UPCOMING" at bounding box center [168, 121] width 101 height 11
click at [118, 116] on select "Select MARK DONE UPCOMING" at bounding box center [168, 121] width 101 height 11
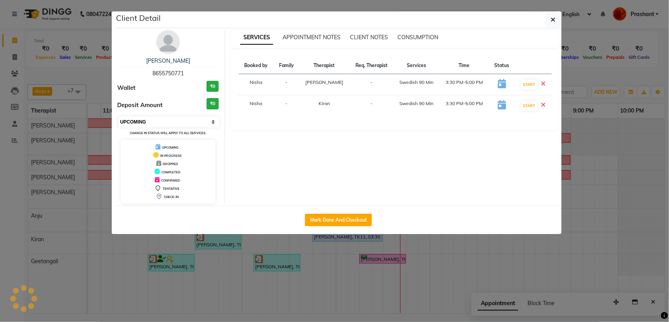
click at [168, 120] on select "Select IN SERVICE CONFIRMED TENTATIVE CHECK IN MARK DONE DROPPED UPCOMING" at bounding box center [168, 121] width 101 height 11
select select "6"
click at [118, 116] on select "Select IN SERVICE CONFIRMED TENTATIVE CHECK IN MARK DONE DROPPED UPCOMING" at bounding box center [168, 121] width 101 height 11
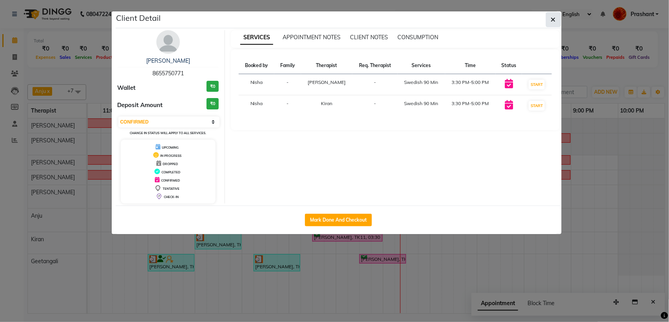
click at [555, 24] on button "button" at bounding box center [553, 19] width 15 height 15
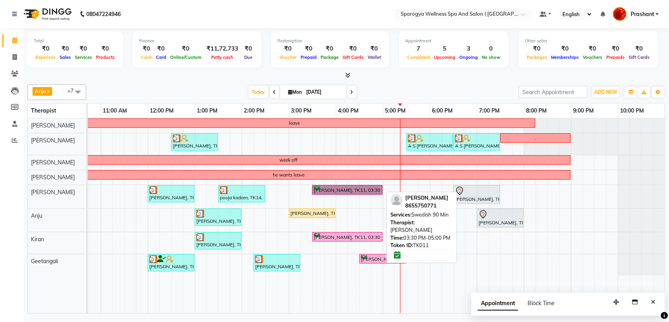
click at [349, 190] on link "[PERSON_NAME], TK11, 03:30 PM-05:00 PM, Swedish 90 Min" at bounding box center [347, 190] width 70 height 10
select select "6"
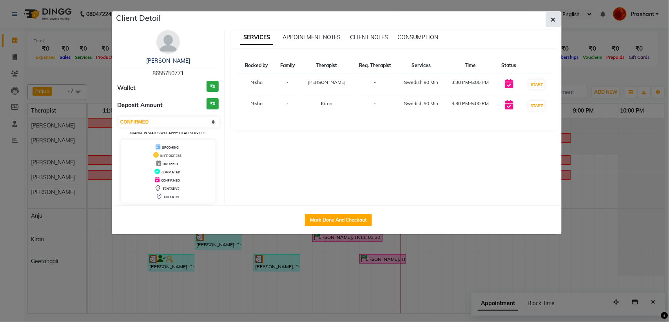
click at [552, 16] on icon "button" at bounding box center [553, 19] width 5 height 6
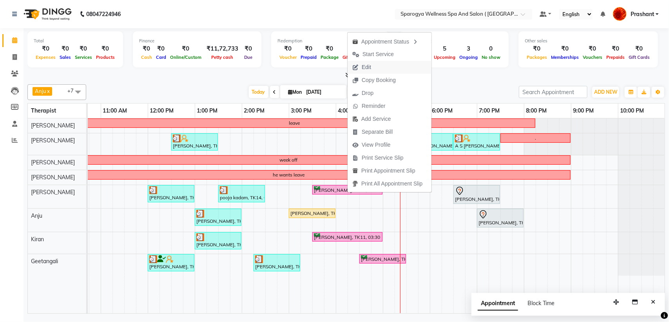
click at [379, 63] on button "Edit" at bounding box center [390, 67] width 84 height 13
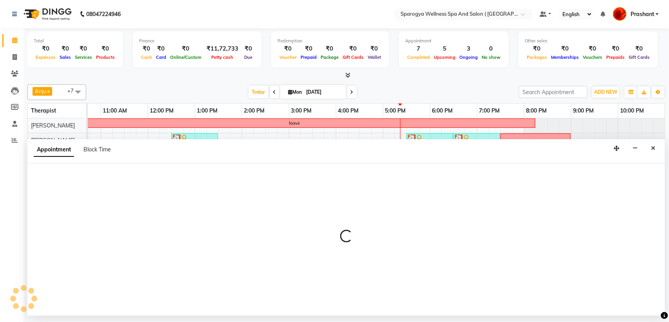
select select "tentative"
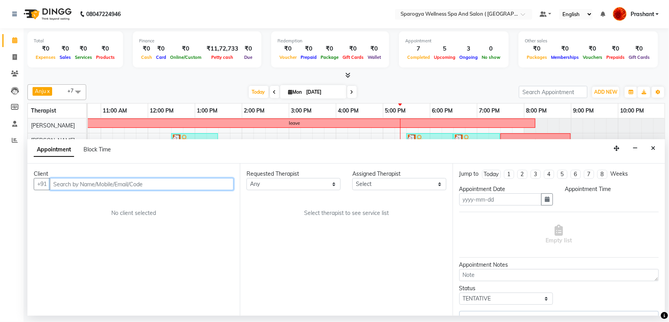
type input "[DATE]"
select select "confirm booking"
select select "70004"
select select "930"
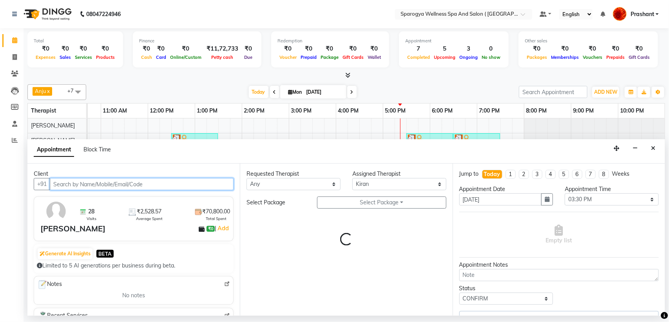
select select "1525"
select select "1524"
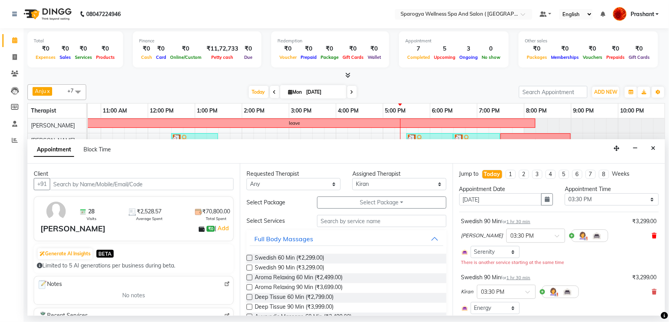
click at [652, 235] on icon at bounding box center [654, 235] width 5 height 5
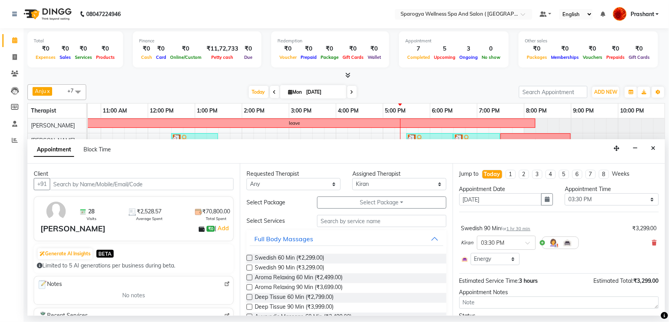
click at [643, 243] on div "Kiran × 03:30 PM" at bounding box center [558, 242] width 195 height 20
click at [652, 243] on icon at bounding box center [654, 242] width 5 height 5
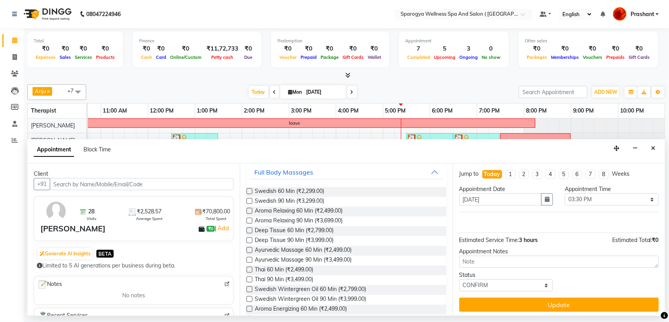
scroll to position [0, 0]
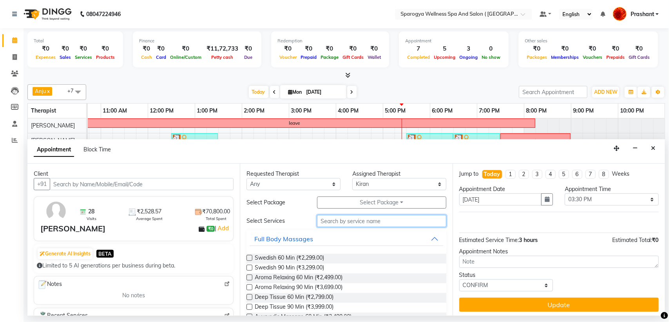
click at [332, 221] on input "text" at bounding box center [381, 221] width 129 height 12
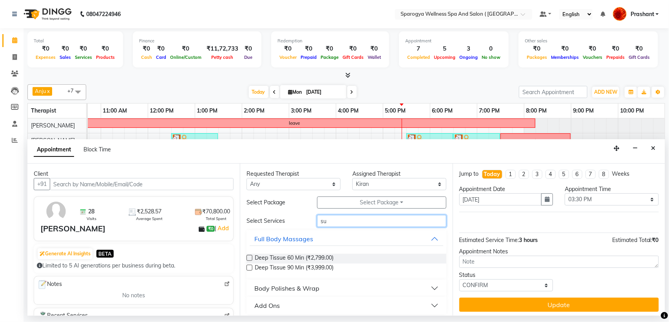
type input "s"
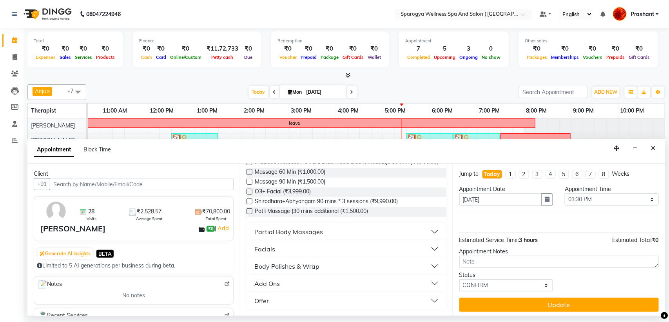
scroll to position [353, 0]
click at [295, 230] on div "Partial Body Massages" at bounding box center [288, 231] width 69 height 9
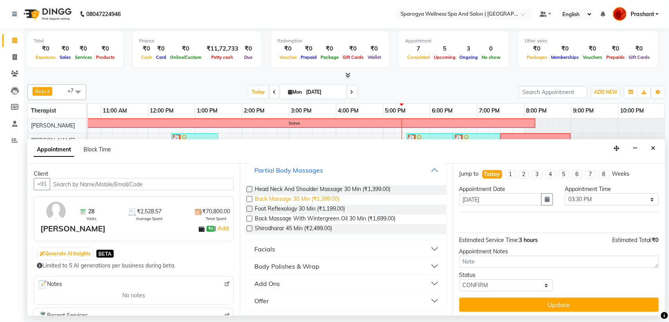
scroll to position [414, 0]
click at [292, 268] on div "Body Polishes & Wrap" at bounding box center [286, 265] width 65 height 9
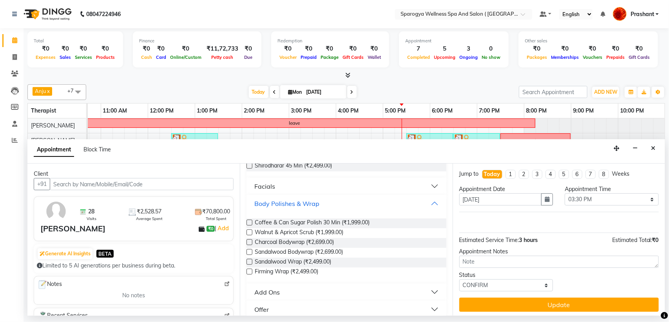
scroll to position [486, 0]
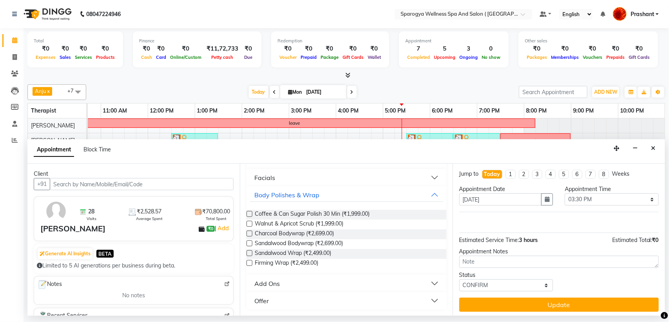
click at [270, 285] on div "Add Ons" at bounding box center [266, 283] width 25 height 9
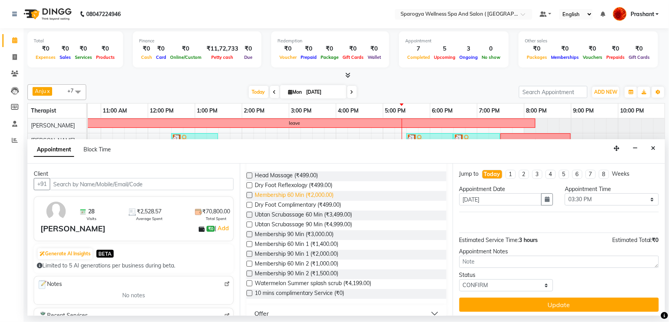
scroll to position [626, 0]
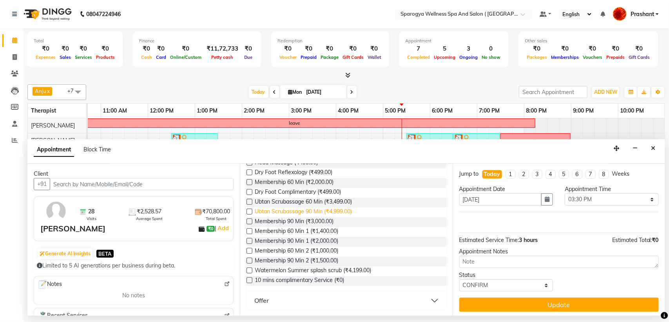
click at [298, 212] on span "Ubtan Scrubassage 90 Min (₹4,999.00)" at bounding box center [303, 212] width 97 height 10
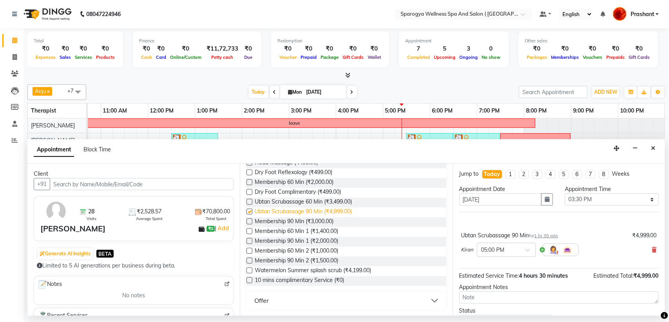
checkbox input "false"
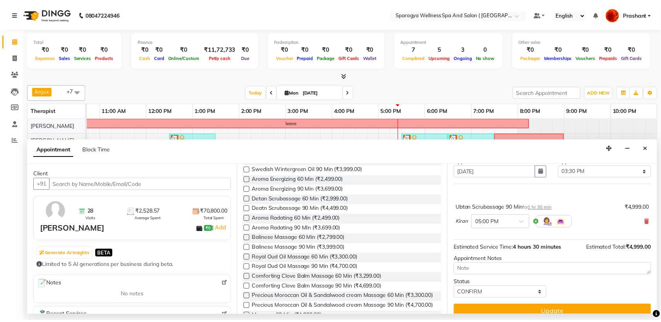
scroll to position [38, 0]
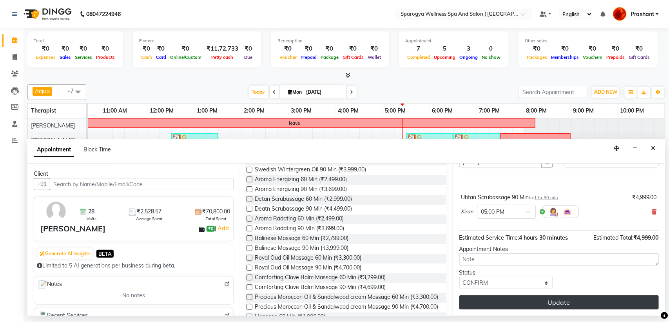
click at [561, 305] on button "Update" at bounding box center [558, 302] width 199 height 14
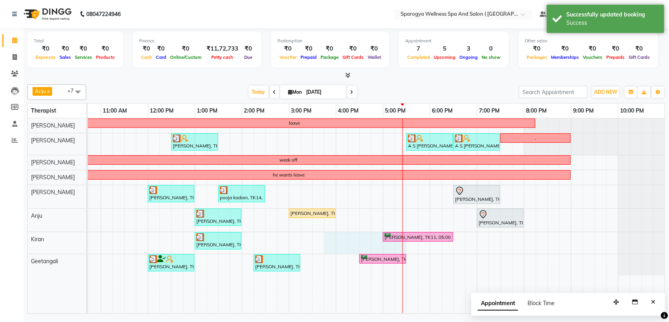
drag, startPoint x: 402, startPoint y: 238, endPoint x: 332, endPoint y: 243, distance: 69.9
click at [332, 243] on div "leave Jose Vallavancottu, TK10, 12:30 PM-01:30 PM, Swedish 60 Min A S Madhavan,…" at bounding box center [312, 215] width 705 height 195
select select "70004"
select select "tentative"
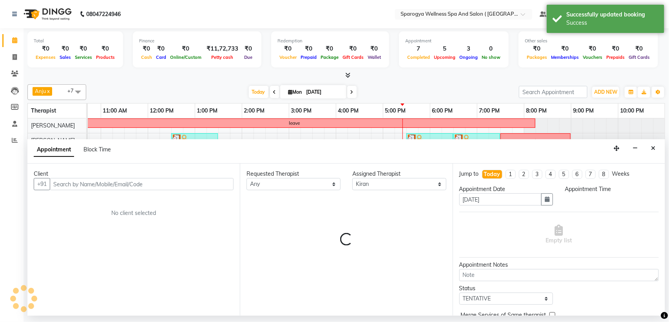
click at [540, 265] on div "Appointment Notes" at bounding box center [558, 265] width 199 height 8
select select "945"
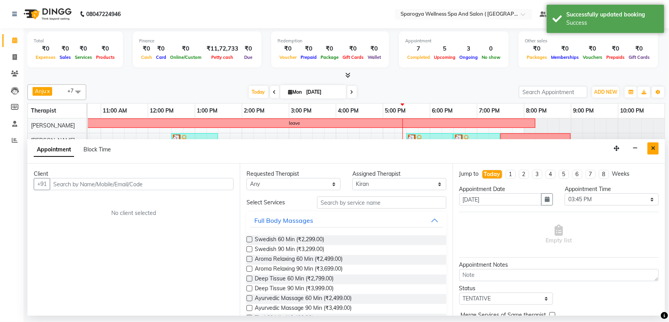
click at [656, 152] on button "Close" at bounding box center [652, 148] width 11 height 12
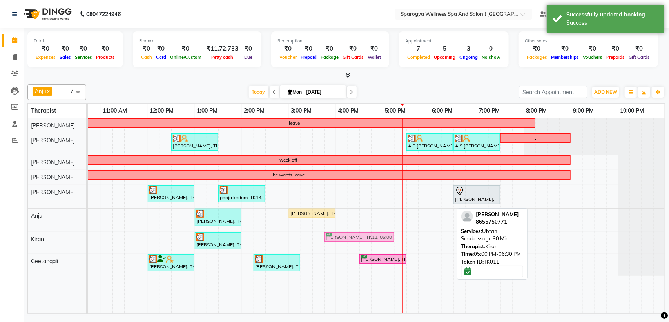
drag, startPoint x: 400, startPoint y: 237, endPoint x: 341, endPoint y: 243, distance: 59.4
click at [341, 243] on div "leave Jose Vallavancottu, TK10, 12:30 PM-01:30 PM, Swedish 60 Min A S Madhavan,…" at bounding box center [312, 215] width 705 height 195
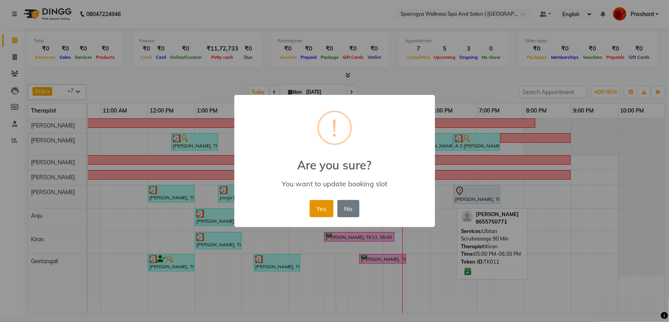
click at [322, 206] on button "Yes" at bounding box center [322, 208] width 24 height 17
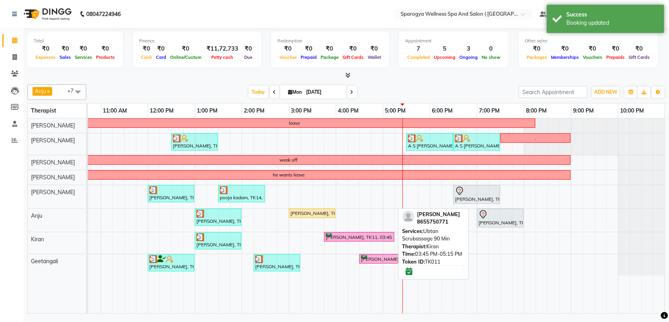
click at [332, 238] on div "[PERSON_NAME], TK11, 03:45 PM-05:15 PM, Ubtan Scrubassage 90 Min" at bounding box center [359, 236] width 69 height 7
click at [343, 240] on div "[PERSON_NAME], TK11, 03:45 PM-05:15 PM, Ubtan Scrubassage 90 Min" at bounding box center [359, 236] width 69 height 7
select select "6"
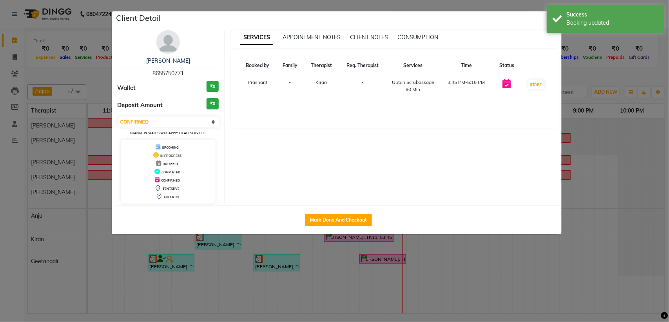
click at [171, 72] on span "8655750771" at bounding box center [167, 73] width 31 height 7
copy span "8655750771"
click at [553, 22] on div "Success Booking updated" at bounding box center [606, 19] width 118 height 28
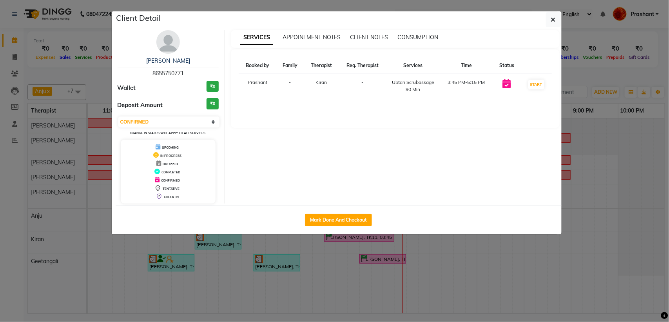
click at [553, 22] on icon "button" at bounding box center [553, 19] width 5 height 6
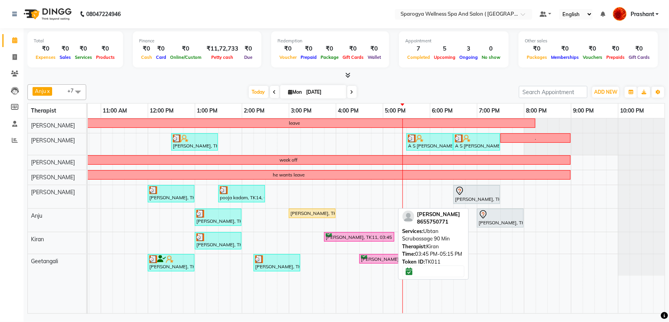
click at [338, 232] on link "[PERSON_NAME], TK11, 03:45 PM-05:15 PM, Ubtan Scrubassage 90 Min" at bounding box center [359, 237] width 70 height 10
select select "6"
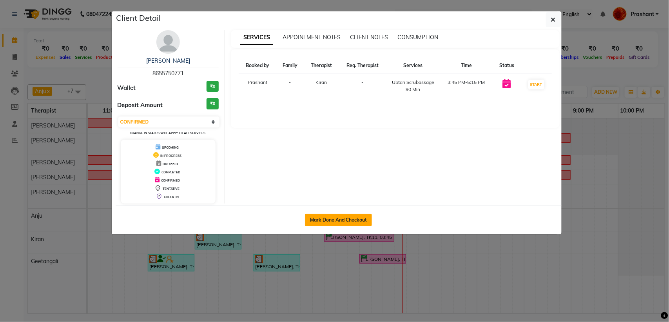
click at [333, 220] on button "Mark Done And Checkout" at bounding box center [338, 220] width 67 height 13
select select "service"
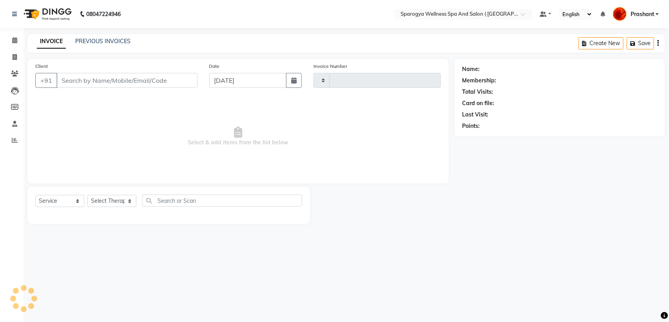
type input "2595"
select select "4292"
type input "8655750771"
select select "70004"
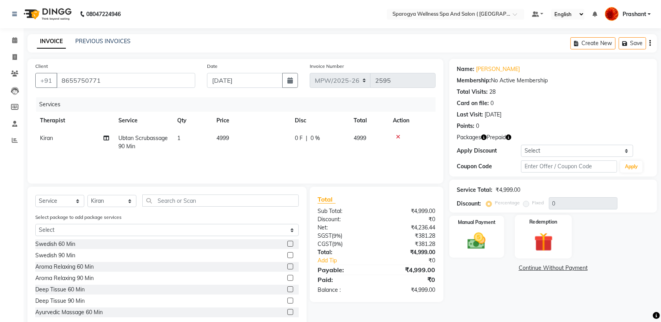
click at [545, 230] on img at bounding box center [543, 242] width 31 height 24
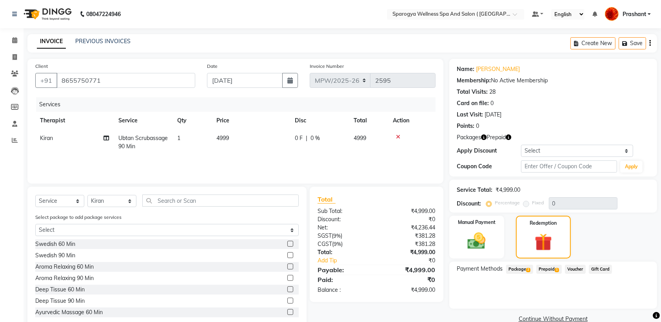
click at [547, 265] on span "Prepaid 1" at bounding box center [548, 268] width 25 height 9
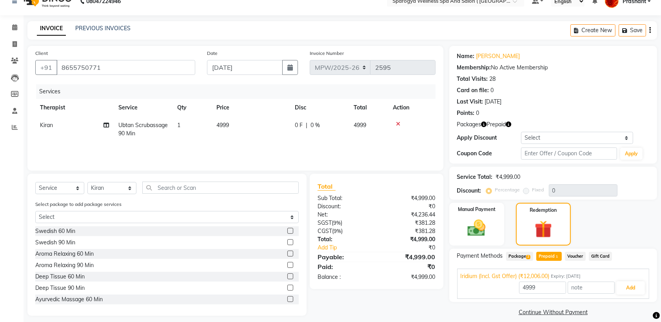
scroll to position [20, 0]
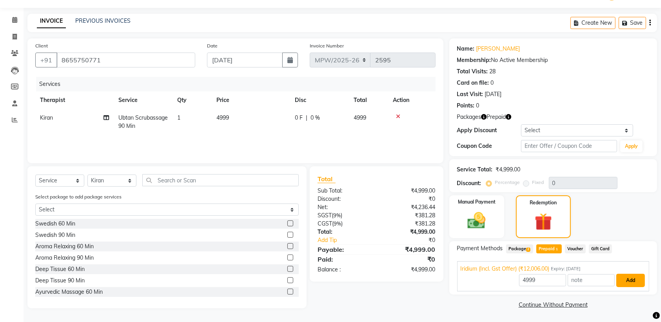
click at [624, 284] on button "Add" at bounding box center [630, 279] width 29 height 13
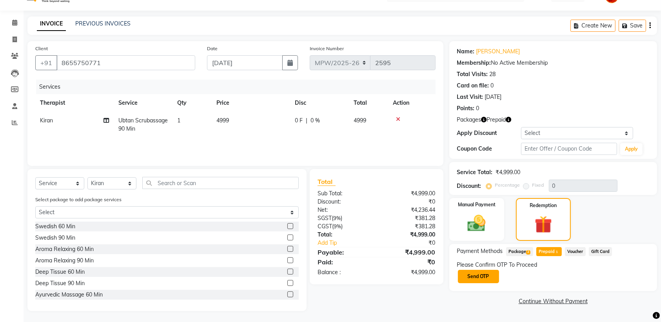
click at [463, 277] on button "Send OTP" at bounding box center [478, 276] width 41 height 13
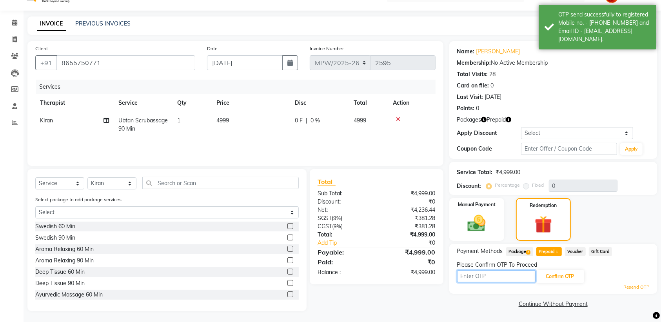
click at [475, 277] on input "text" at bounding box center [496, 276] width 78 height 12
type input "9291"
click at [573, 277] on button "Confirm OTP" at bounding box center [560, 276] width 48 height 13
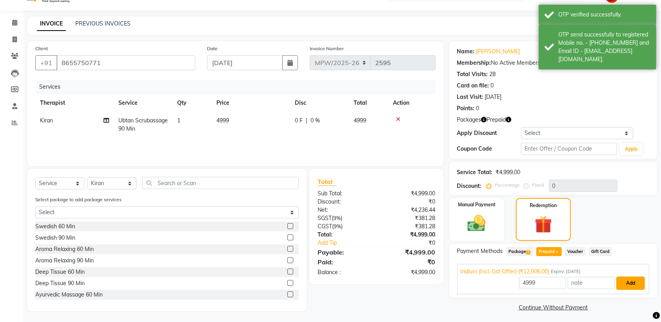
click at [632, 285] on button "Add" at bounding box center [630, 282] width 29 height 13
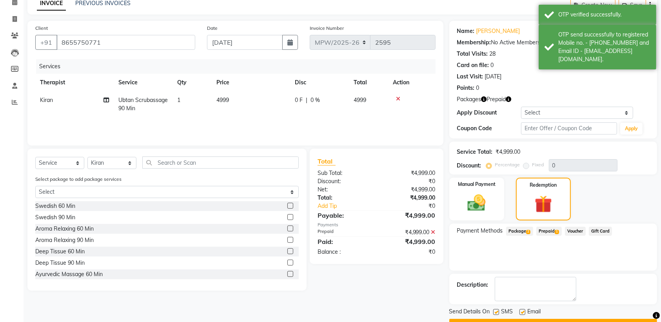
scroll to position [49, 0]
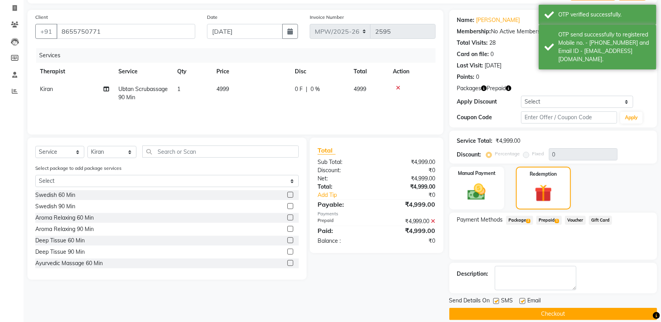
click at [547, 314] on button "Checkout" at bounding box center [553, 314] width 208 height 12
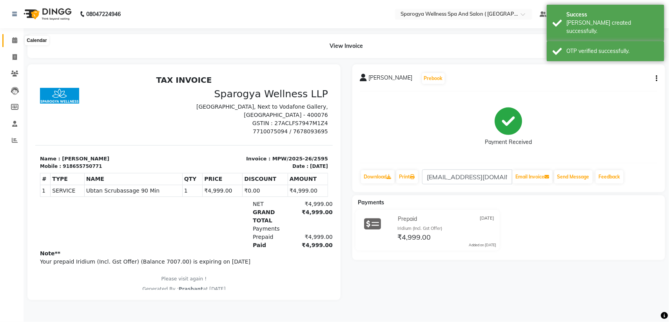
click at [13, 36] on span at bounding box center [15, 40] width 14 height 9
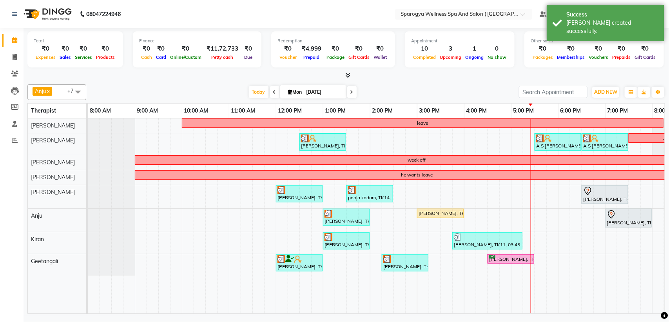
click at [451, 198] on div "leave Jose Vallavancottu, TK10, 12:30 PM-01:30 PM, Swedish 60 Min A S Madhavan,…" at bounding box center [440, 215] width 705 height 195
select select "61143"
select select "tentative"
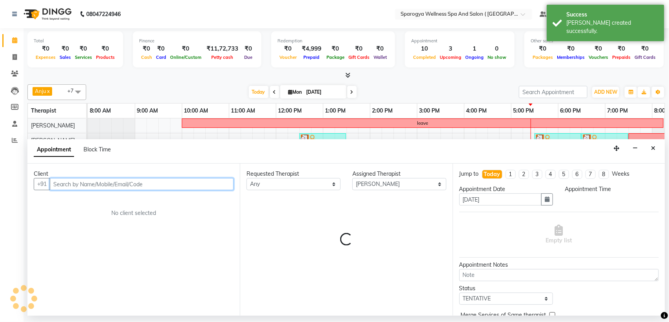
select select "930"
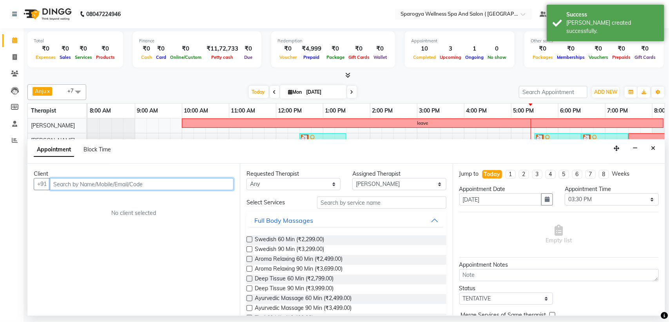
click at [92, 181] on input "text" at bounding box center [142, 184] width 184 height 12
paste input "8655750771"
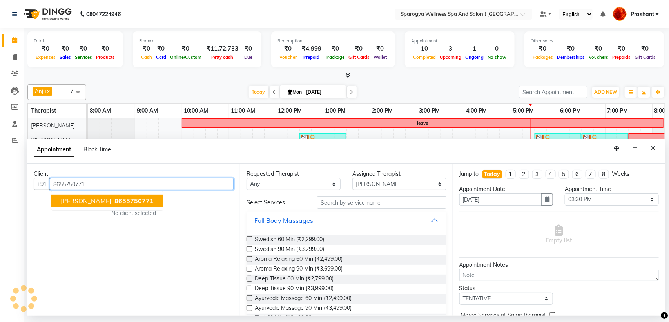
click at [87, 197] on span "[PERSON_NAME]" at bounding box center [86, 201] width 51 height 8
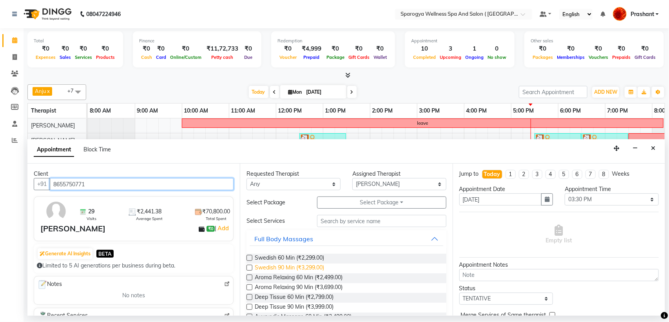
type input "8655750771"
click at [296, 271] on span "Swedish 90 Min (₹3,299.00)" at bounding box center [289, 268] width 69 height 10
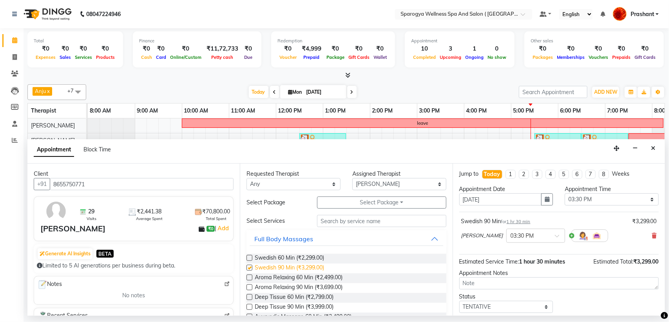
checkbox input "false"
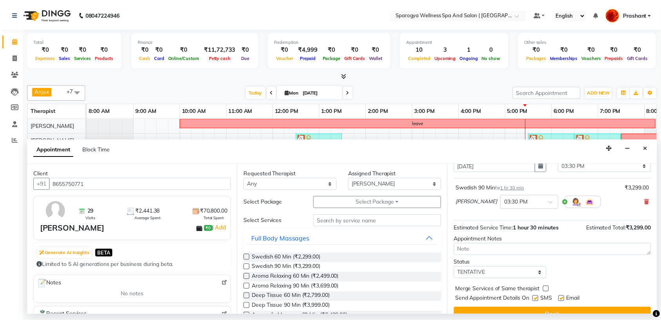
scroll to position [47, 0]
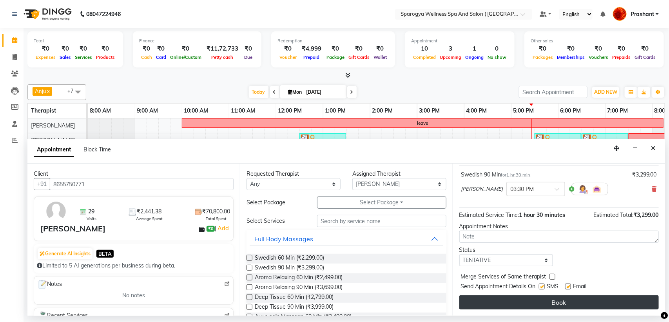
click at [569, 298] on button "Book" at bounding box center [558, 302] width 199 height 14
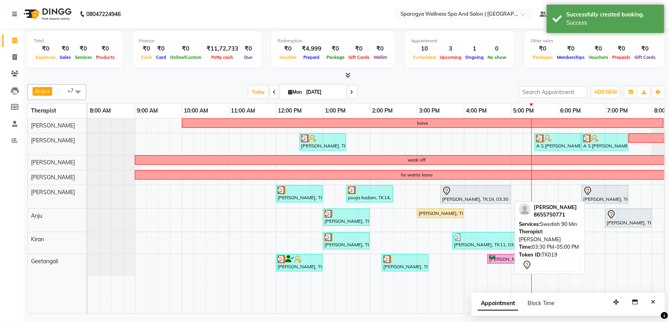
click at [471, 197] on div "[PERSON_NAME], TK19, 03:30 PM-05:00 PM, Swedish 90 Min" at bounding box center [475, 194] width 69 height 16
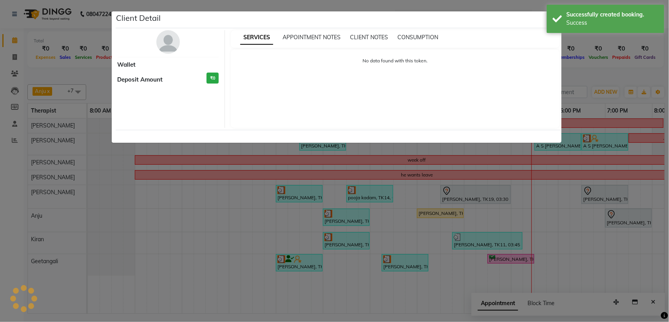
select select "7"
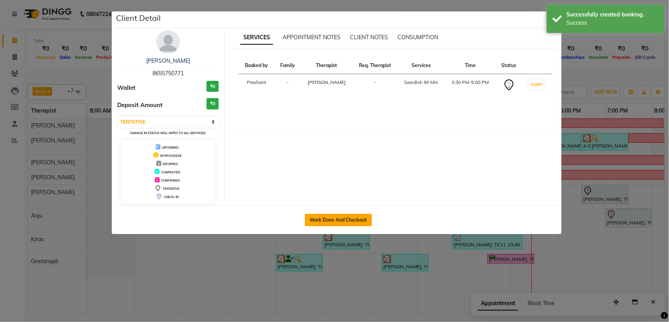
click at [329, 223] on button "Mark Done And Checkout" at bounding box center [338, 220] width 67 height 13
select select "service"
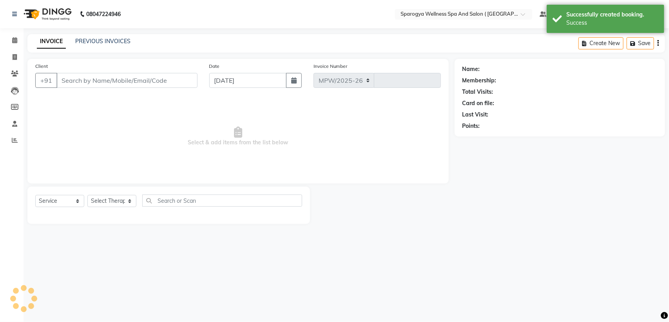
select select "4292"
type input "2596"
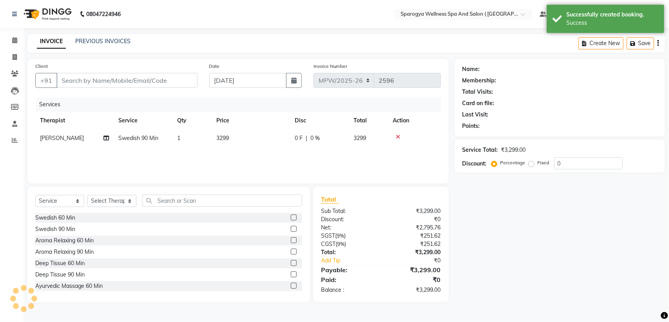
type input "8655750771"
select select "61143"
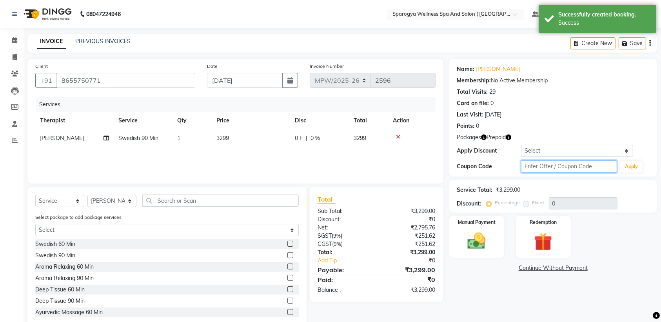
click at [542, 167] on input "text" at bounding box center [569, 166] width 96 height 12
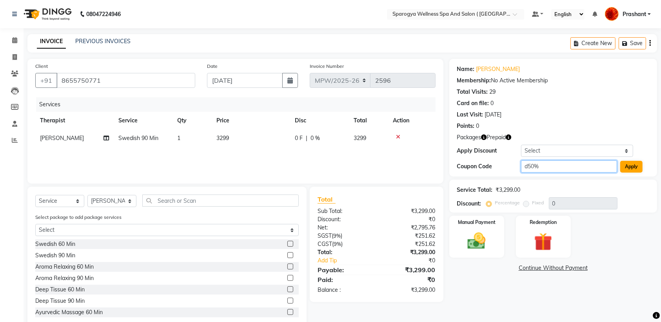
type input "d50%"
click at [630, 165] on button "Apply" at bounding box center [631, 167] width 22 height 12
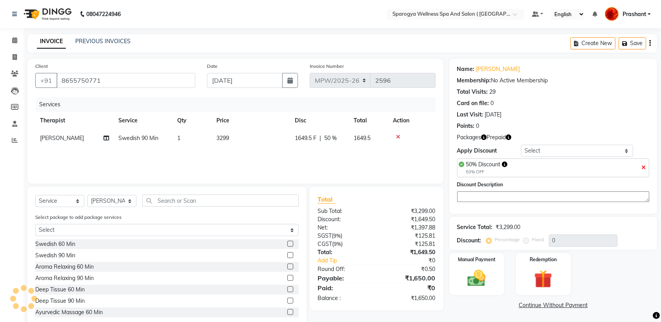
type input "50"
click at [556, 261] on label "Redemption" at bounding box center [543, 258] width 28 height 7
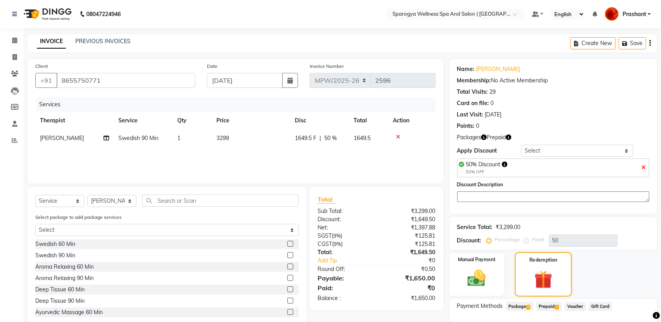
scroll to position [51, 0]
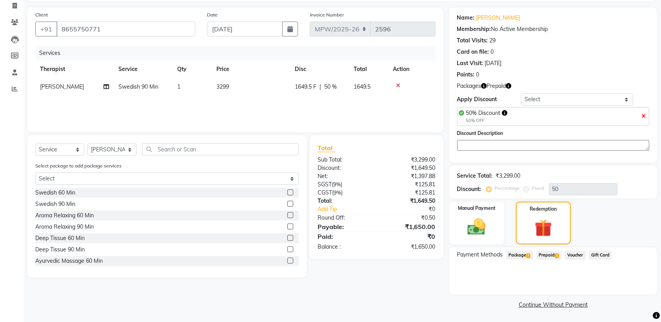
click at [552, 255] on span "Prepaid 1" at bounding box center [548, 254] width 25 height 9
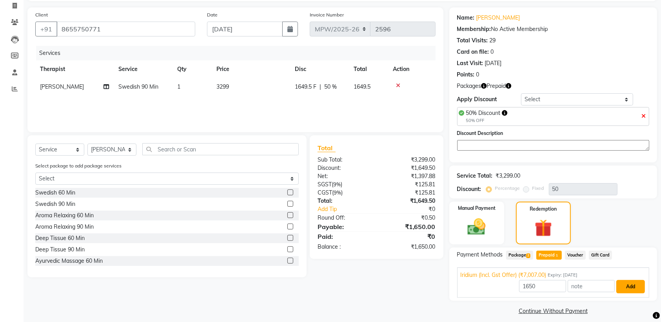
click at [626, 287] on button "Add" at bounding box center [630, 286] width 29 height 13
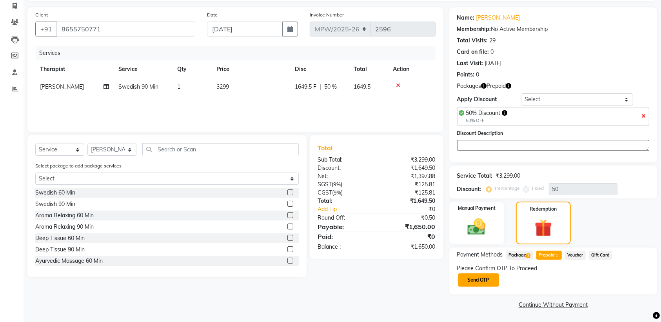
click at [470, 279] on button "Send OTP" at bounding box center [478, 279] width 41 height 13
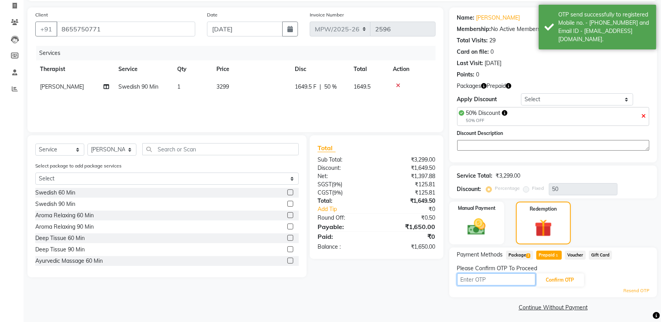
click at [491, 281] on input "text" at bounding box center [496, 279] width 78 height 12
type input "9291"
click at [577, 282] on button "Confirm OTP" at bounding box center [560, 279] width 48 height 13
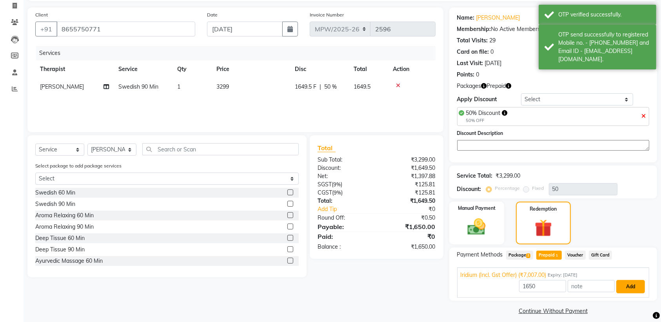
click at [628, 288] on button "Add" at bounding box center [630, 286] width 29 height 13
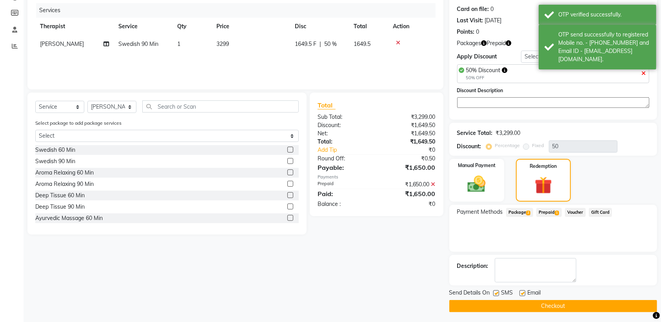
scroll to position [96, 0]
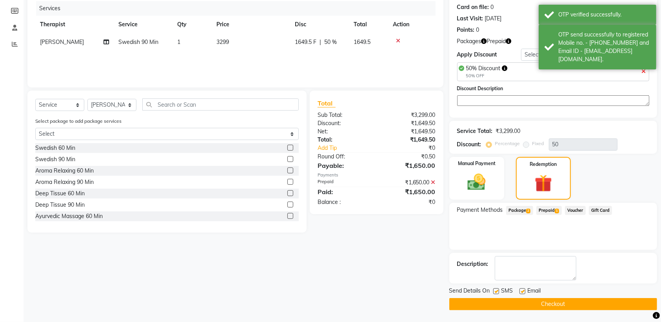
click at [527, 306] on button "Checkout" at bounding box center [553, 304] width 208 height 12
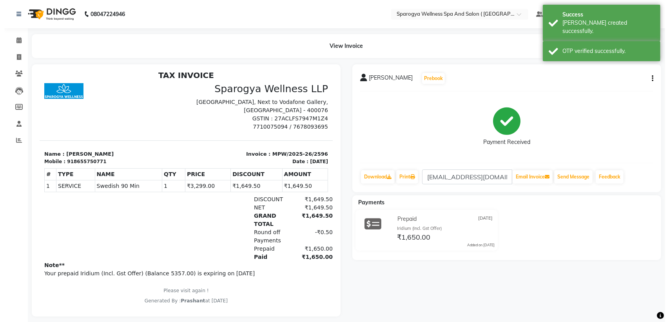
scroll to position [6, 0]
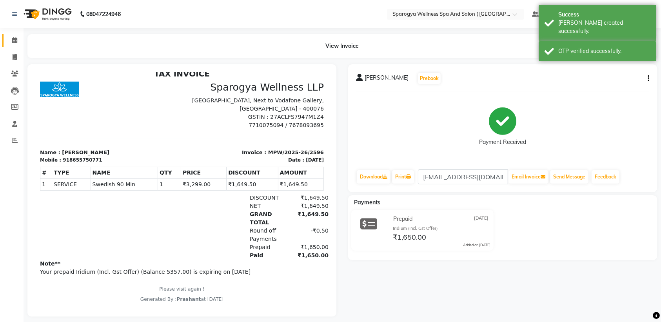
click at [14, 40] on icon at bounding box center [14, 40] width 5 height 6
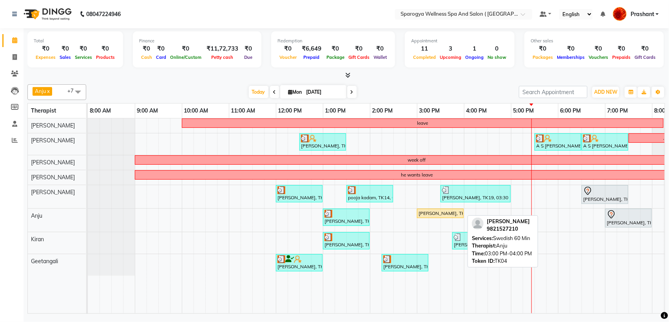
click at [432, 216] on div "[PERSON_NAME], TK04, 03:00 PM-04:00 PM, Swedish 60 Min" at bounding box center [440, 213] width 45 height 7
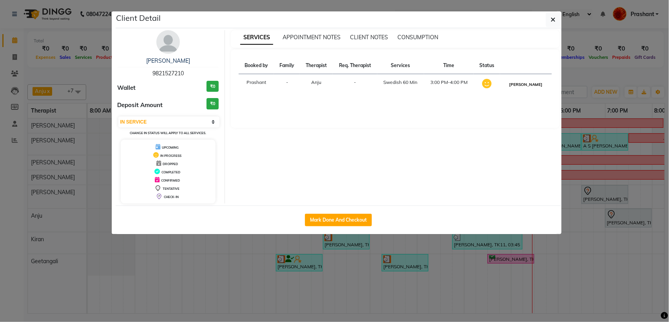
click at [530, 84] on button "[PERSON_NAME]" at bounding box center [525, 85] width 37 height 10
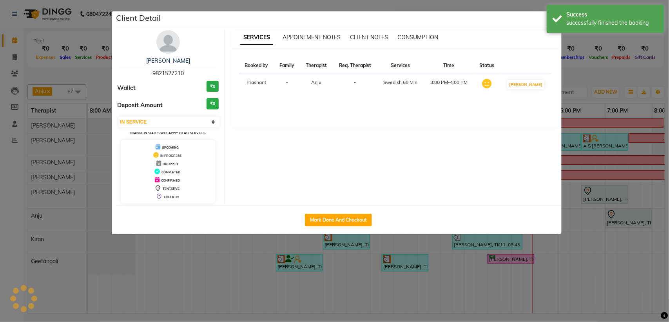
select select "3"
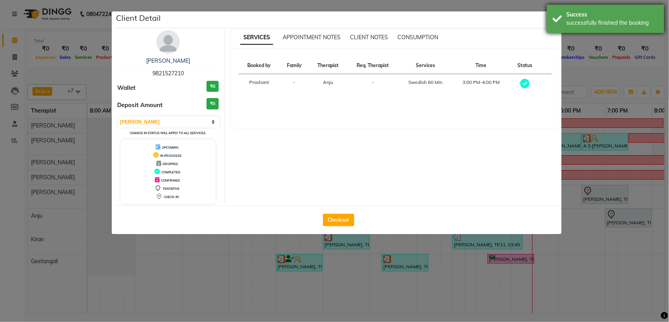
click at [551, 18] on div "Success successfully finished the booking" at bounding box center [606, 19] width 118 height 28
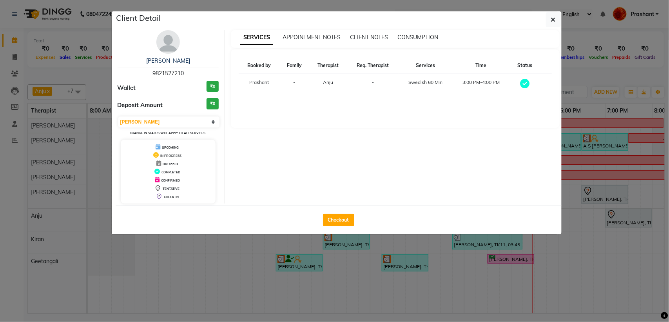
click at [551, 18] on icon "button" at bounding box center [553, 19] width 5 height 6
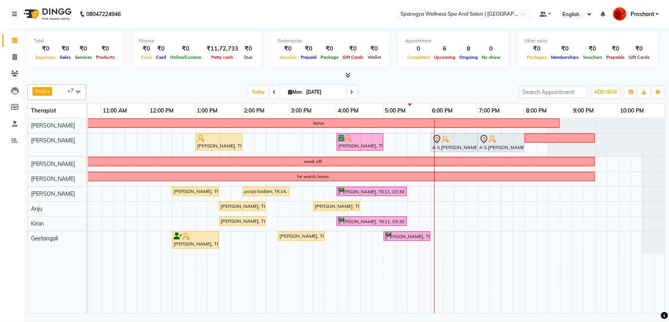
scroll to position [0, 128]
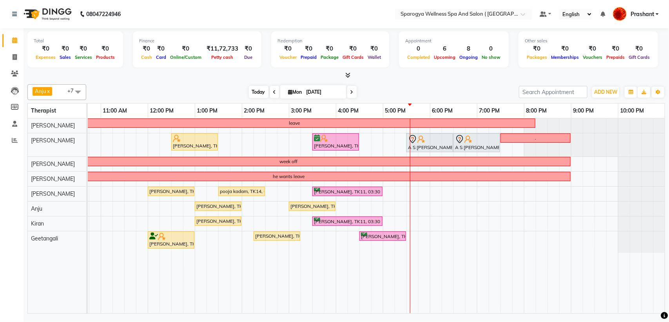
click at [249, 93] on span "Today" at bounding box center [259, 92] width 20 height 12
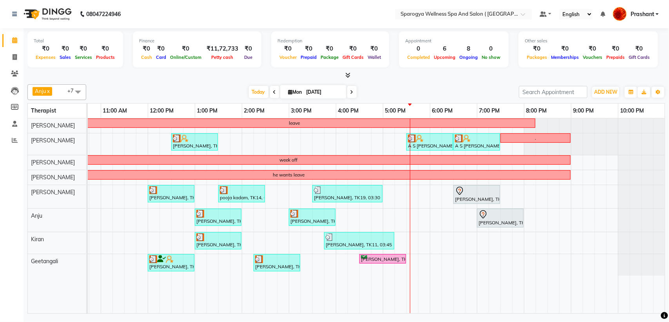
click at [432, 240] on div "leave [PERSON_NAME], TK10, 12:30 PM-01:30 PM, Swedish 60 Min A S [PERSON_NAME],…" at bounding box center [312, 215] width 705 height 195
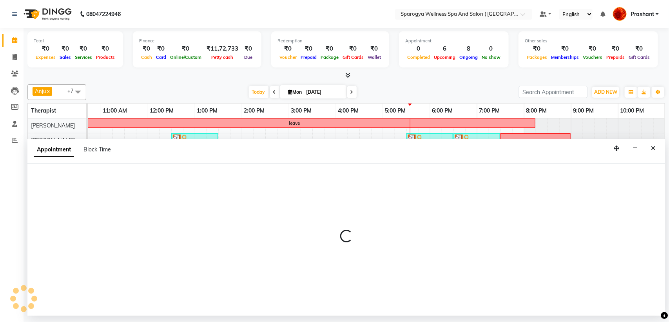
select select "70004"
select select "1080"
select select "tentative"
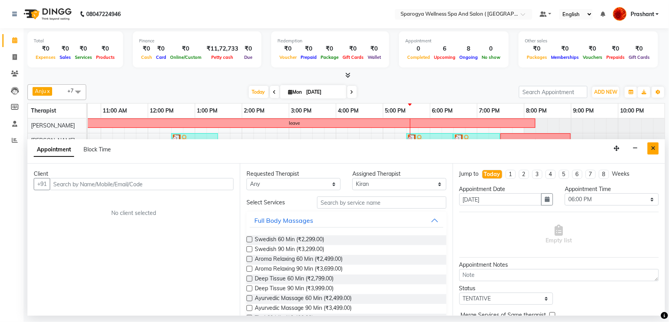
click at [649, 144] on button "Close" at bounding box center [652, 148] width 11 height 12
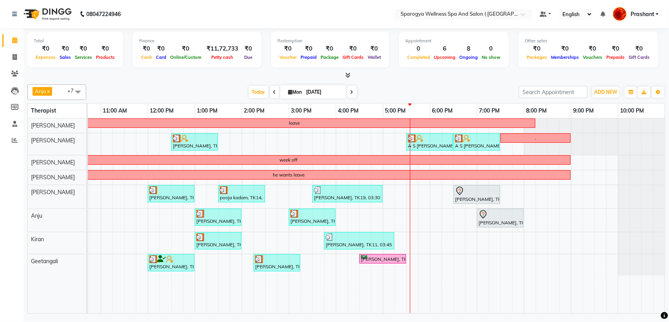
click at [436, 259] on div "leave [PERSON_NAME], TK10, 12:30 PM-01:30 PM, Swedish 60 Min A S [PERSON_NAME],…" at bounding box center [312, 215] width 705 height 195
select select "70005"
select select "tentative"
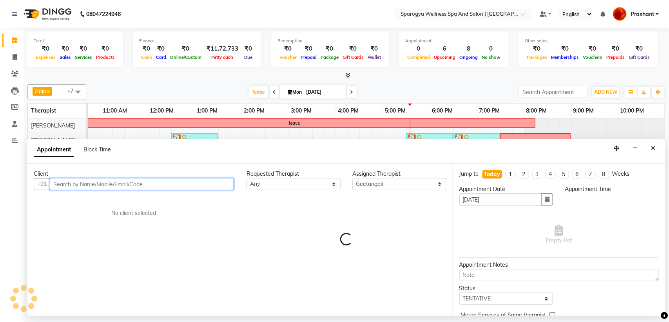
select select "1080"
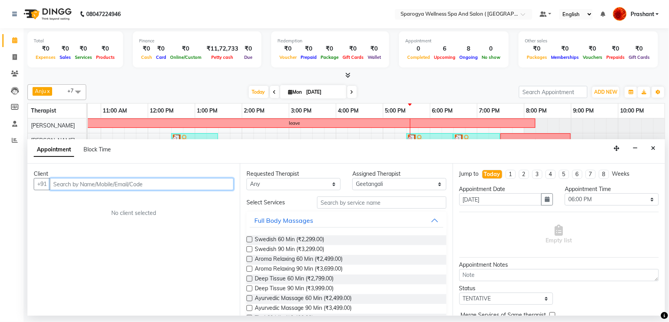
click at [106, 189] on input "text" at bounding box center [142, 184] width 184 height 12
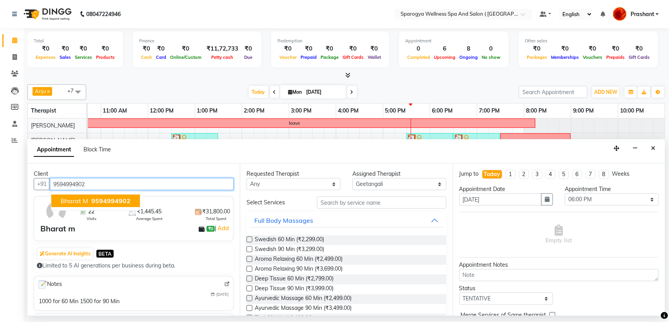
click at [122, 200] on span "9594994902" at bounding box center [110, 201] width 39 height 8
type input "9594994902"
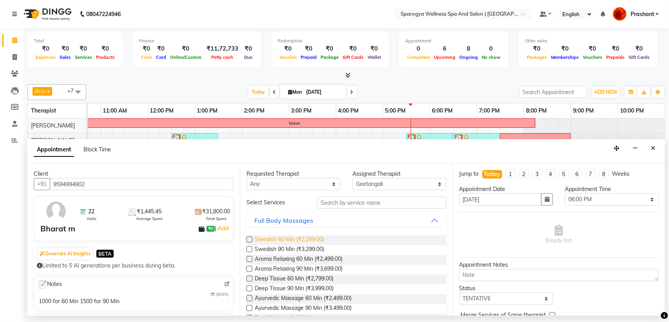
click at [302, 238] on span "Swedish 60 Min (₹2,299.00)" at bounding box center [289, 240] width 69 height 10
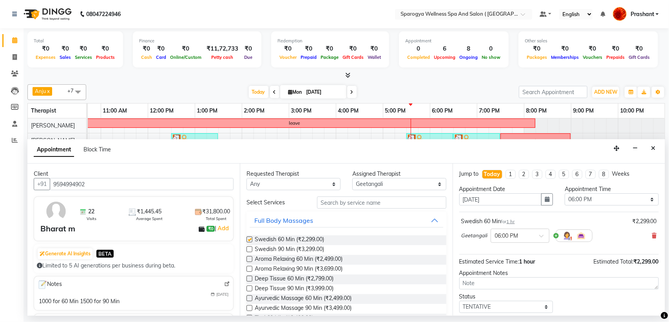
checkbox input "false"
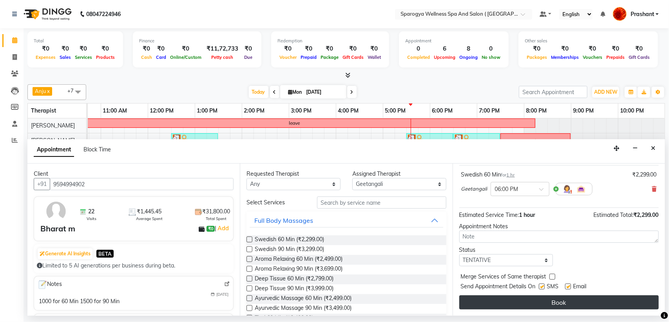
click at [519, 306] on button "Book" at bounding box center [558, 302] width 199 height 14
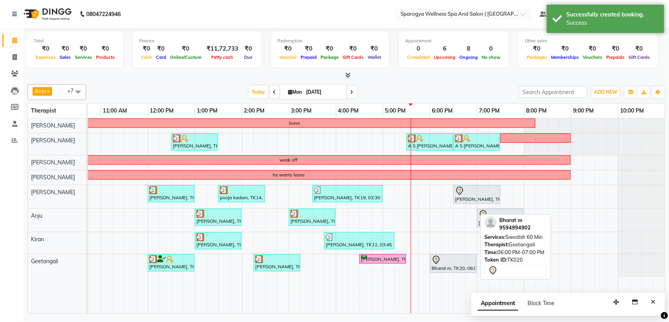
click at [445, 267] on div "Bharat m, TK20, 06:00 PM-07:00 PM, Swedish 60 Min" at bounding box center [453, 263] width 45 height 16
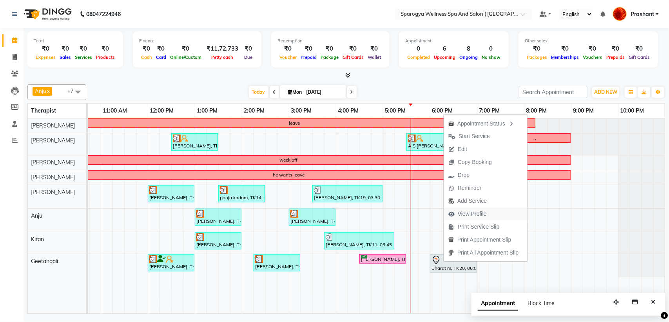
click at [473, 214] on span "View Profile" at bounding box center [472, 214] width 29 height 8
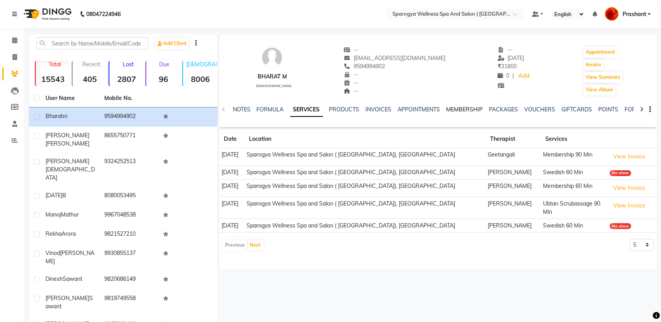
click at [462, 107] on link "MEMBERSHIP" at bounding box center [464, 109] width 36 height 7
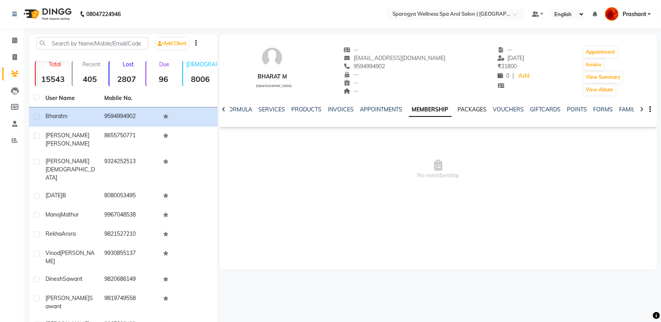
click at [467, 107] on link "PACKAGES" at bounding box center [472, 109] width 29 height 7
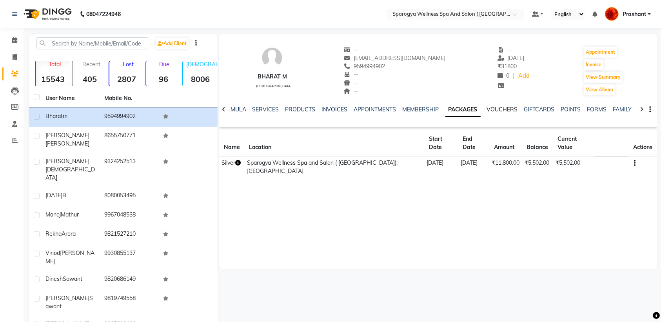
click at [496, 107] on link "VOUCHERS" at bounding box center [502, 109] width 31 height 7
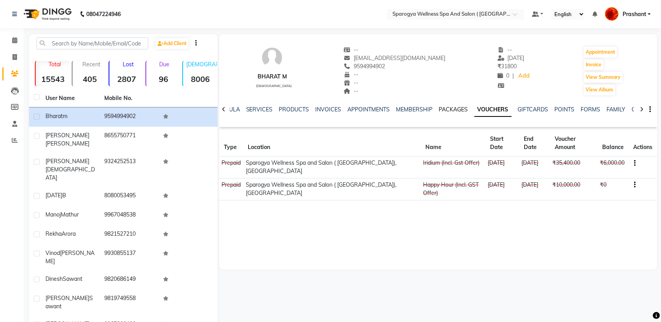
click at [456, 111] on link "PACKAGES" at bounding box center [453, 109] width 29 height 7
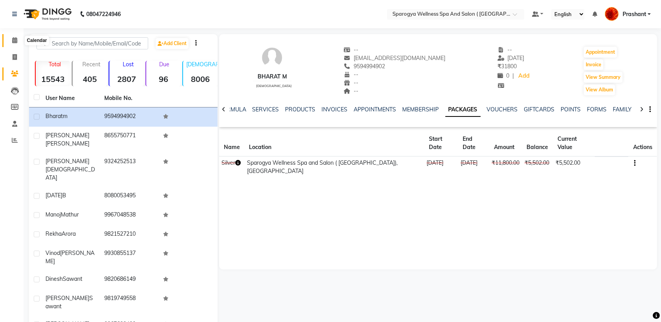
click at [16, 41] on icon at bounding box center [14, 40] width 5 height 6
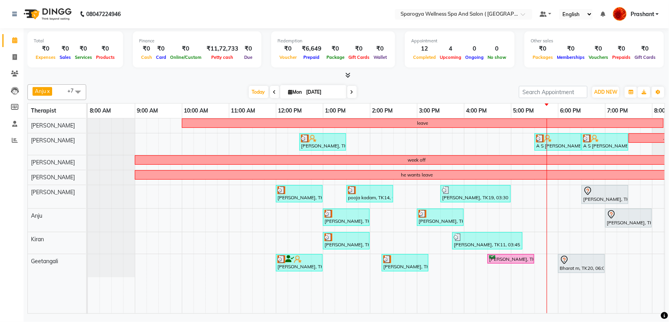
click at [320, 94] on input "[DATE]" at bounding box center [323, 92] width 39 height 12
select select "9"
select select "2025"
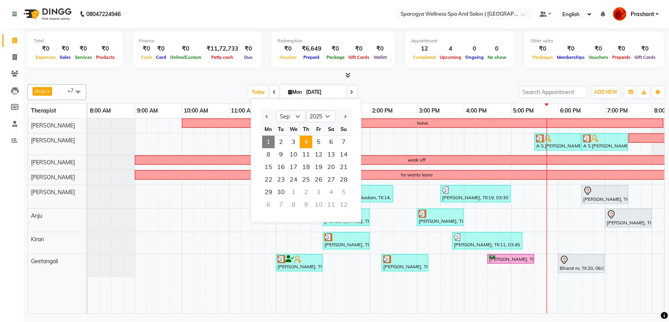
click at [307, 139] on span "4" at bounding box center [306, 142] width 13 height 13
type input "[DATE]"
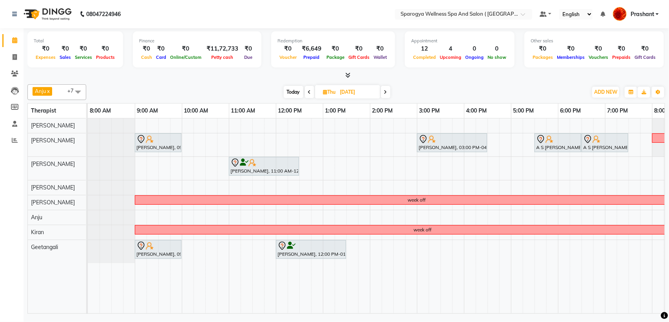
click at [185, 217] on div "[PERSON_NAME], 09:00 AM-10:00 AM, Swedish 60 [PERSON_NAME], 03:00 PM-04:30 PM, …" at bounding box center [440, 215] width 705 height 195
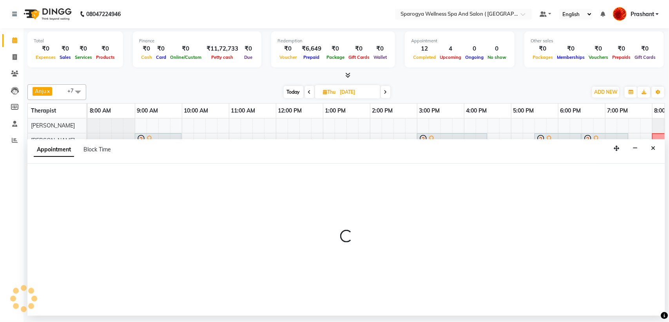
select select "61144"
select select "tentative"
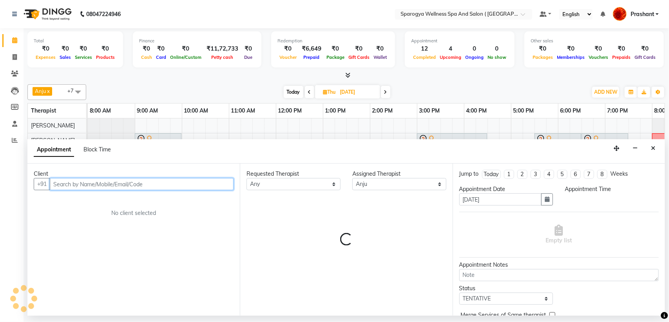
select select "600"
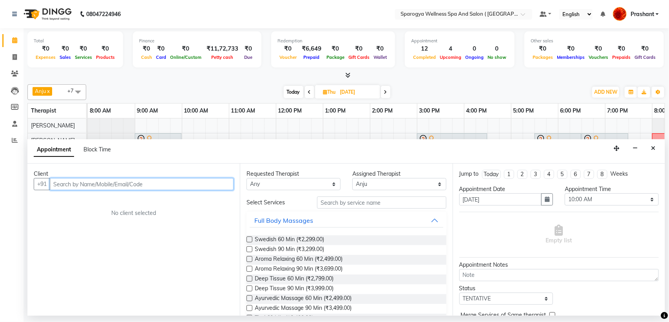
click at [119, 186] on input "text" at bounding box center [142, 184] width 184 height 12
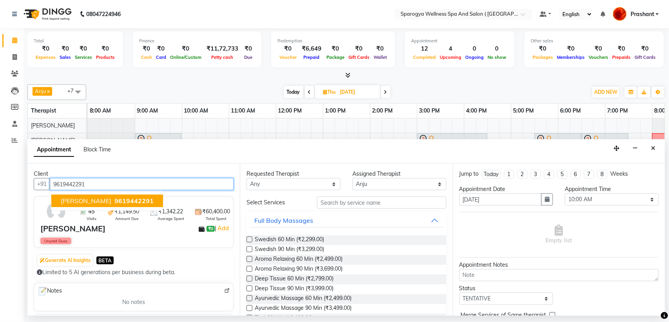
click at [120, 201] on span "9619442291" at bounding box center [133, 201] width 39 height 8
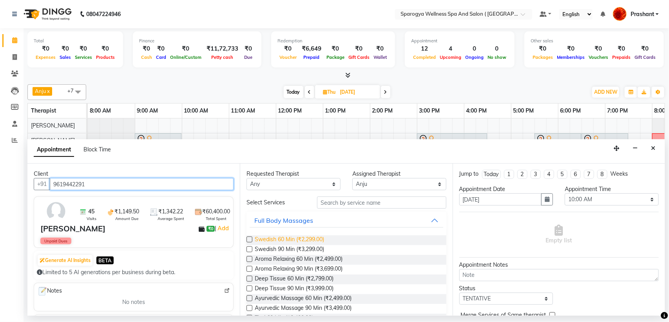
type input "9619442291"
click at [300, 235] on span "Swedish 60 Min (₹2,299.00)" at bounding box center [289, 240] width 69 height 10
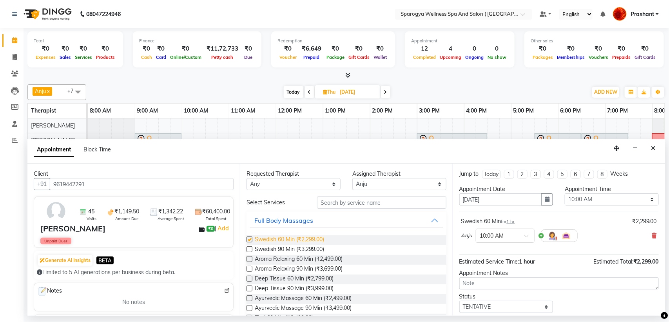
checkbox input "false"
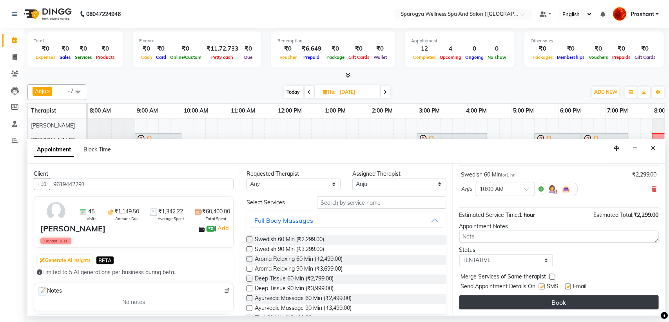
click at [521, 300] on button "Book" at bounding box center [558, 302] width 199 height 14
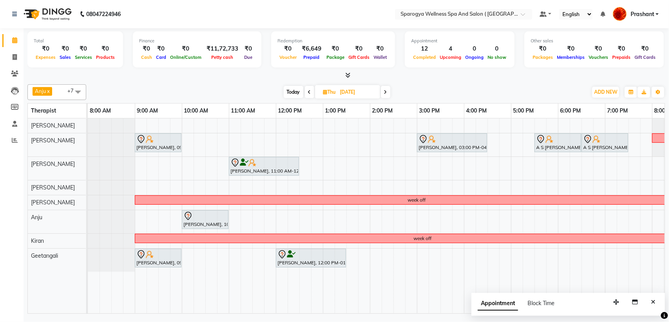
click at [287, 96] on span "Today" at bounding box center [294, 92] width 20 height 12
type input "[DATE]"
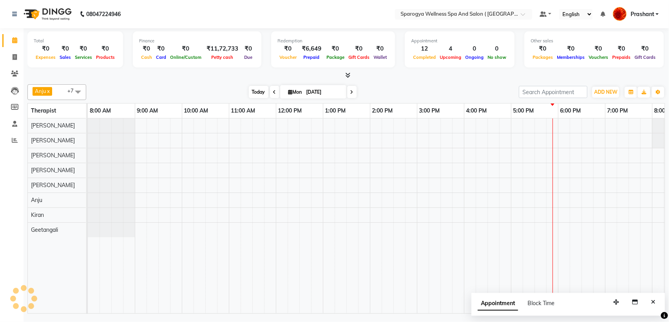
scroll to position [0, 128]
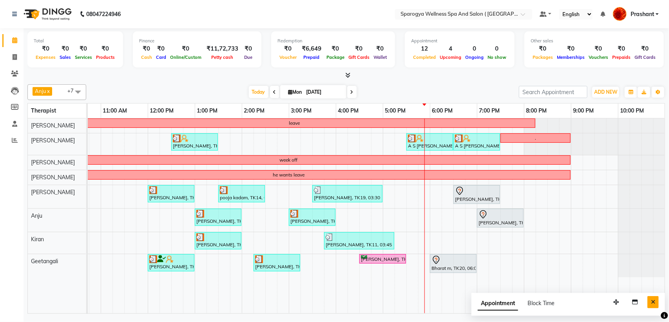
click at [654, 304] on icon "Close" at bounding box center [653, 301] width 4 height 5
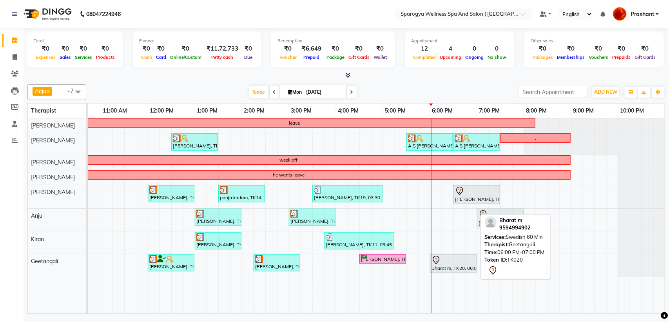
click at [443, 269] on div "Bharat m, TK20, 06:00 PM-07:00 PM, Swedish 60 Min" at bounding box center [453, 263] width 45 height 16
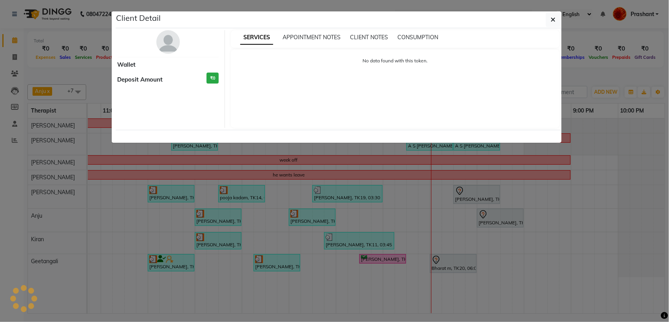
select select "7"
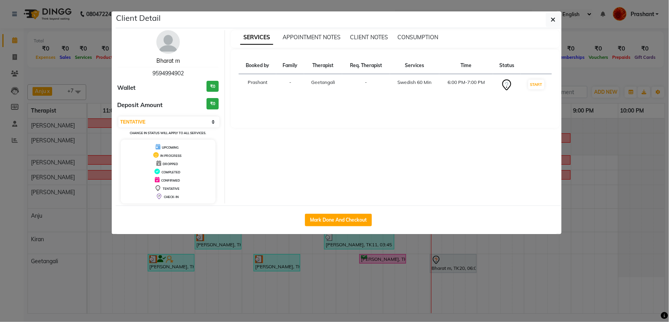
click at [177, 61] on link "Bharat m" at bounding box center [168, 60] width 24 height 7
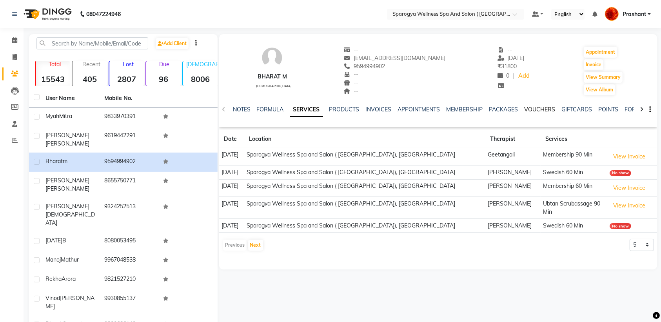
click at [548, 110] on link "VOUCHERS" at bounding box center [539, 109] width 31 height 7
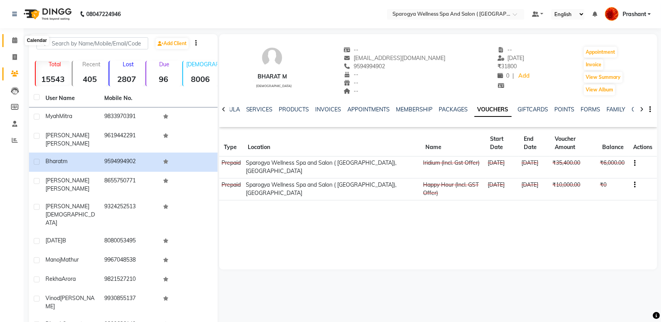
click at [9, 42] on span at bounding box center [15, 40] width 14 height 9
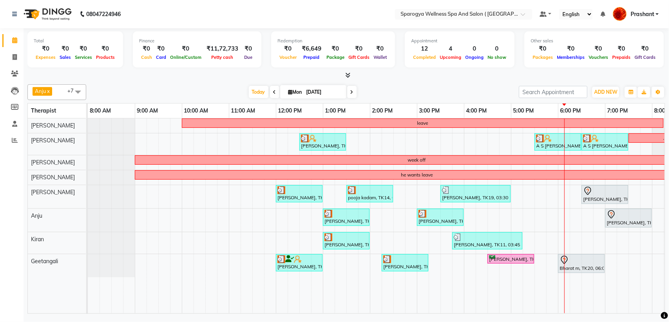
click at [347, 91] on span at bounding box center [351, 92] width 9 height 12
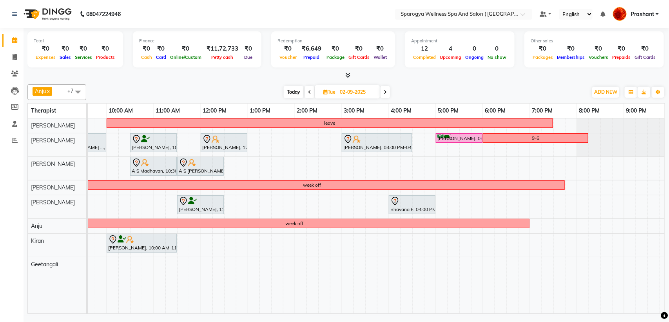
scroll to position [0, 69]
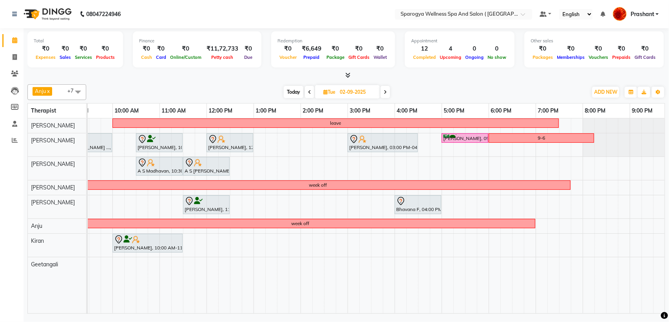
click at [294, 89] on span "Today" at bounding box center [294, 92] width 20 height 12
type input "[DATE]"
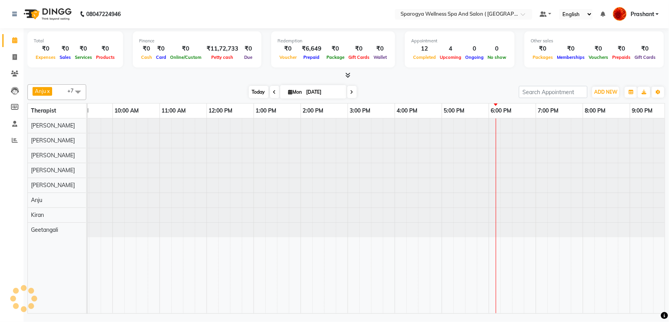
scroll to position [0, 128]
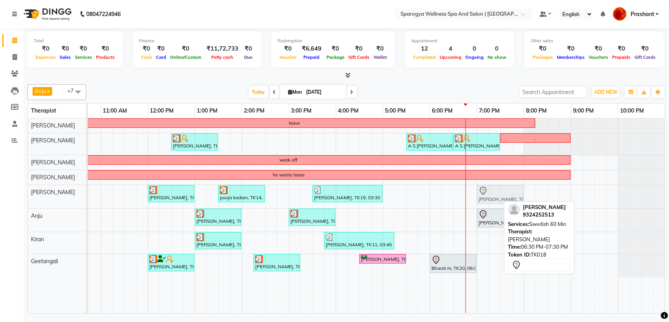
drag, startPoint x: 469, startPoint y: 193, endPoint x: 489, endPoint y: 205, distance: 22.8
click at [489, 205] on div "leave [PERSON_NAME], TK10, 12:30 PM-01:30 PM, Swedish 60 Min A S [PERSON_NAME],…" at bounding box center [312, 215] width 705 height 195
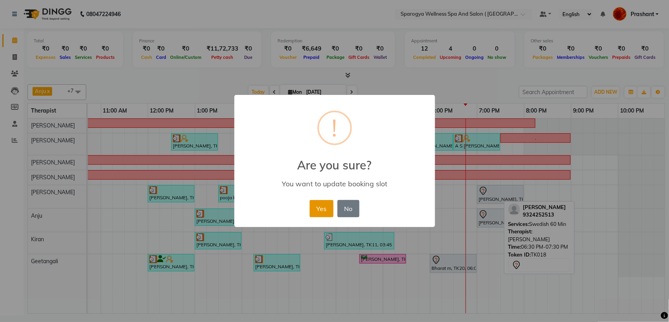
click at [324, 214] on button "Yes" at bounding box center [322, 208] width 24 height 17
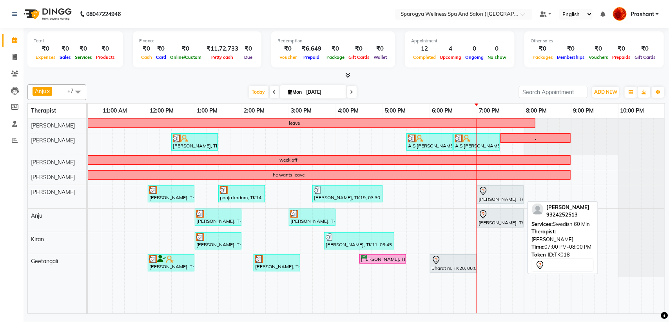
click at [497, 197] on div "[PERSON_NAME], TK18, 07:00 PM-08:00 PM, Swedish 60 Min" at bounding box center [500, 194] width 45 height 16
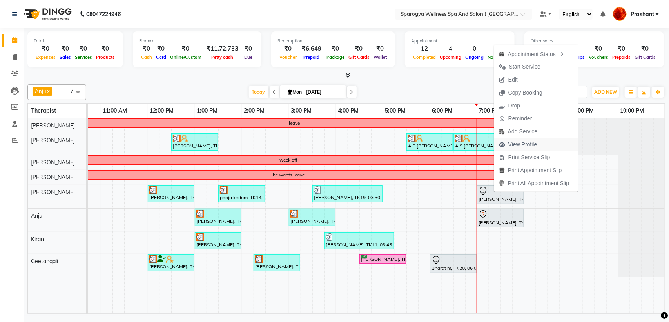
click at [521, 143] on span "View Profile" at bounding box center [522, 144] width 29 height 8
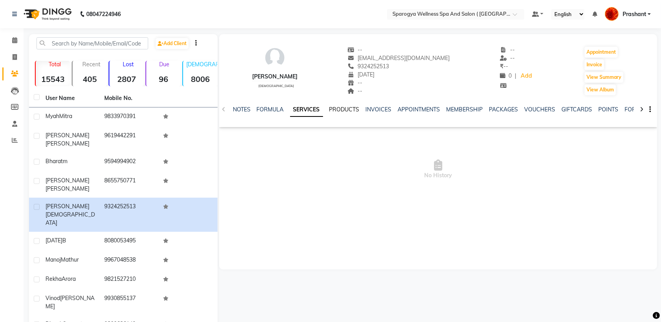
click at [348, 109] on link "PRODUCTS" at bounding box center [344, 109] width 30 height 7
click at [367, 110] on link "INVOICES" at bounding box center [367, 109] width 26 height 7
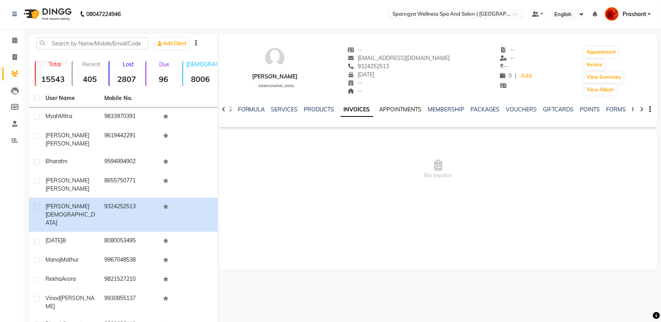
click at [386, 111] on link "APPOINTMENTS" at bounding box center [400, 109] width 42 height 7
click at [283, 109] on link "SERVICES" at bounding box center [278, 109] width 27 height 7
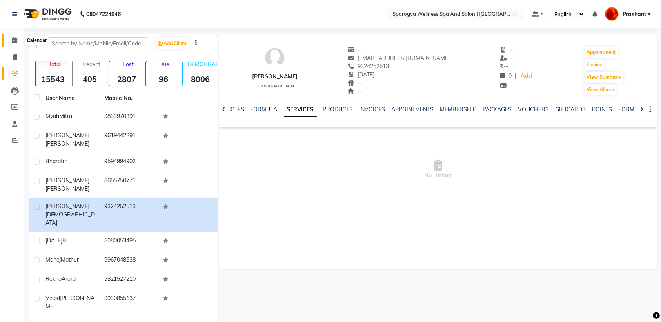
click at [10, 38] on span at bounding box center [15, 40] width 14 height 9
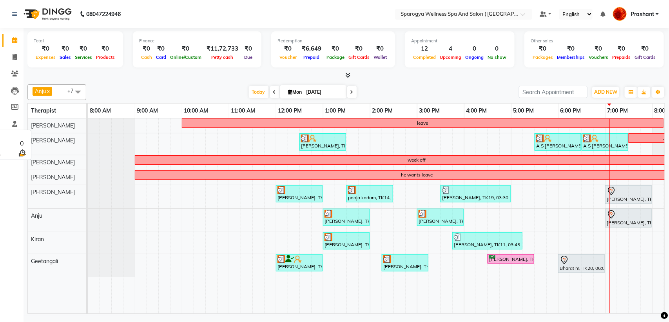
click at [2, 34] on link "Calendar" at bounding box center [11, 40] width 19 height 13
click at [351, 93] on span at bounding box center [351, 92] width 9 height 12
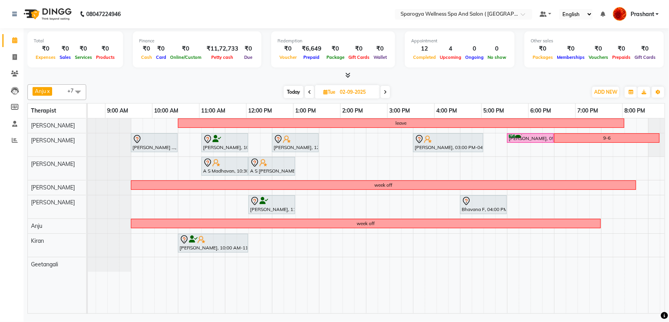
scroll to position [0, 4]
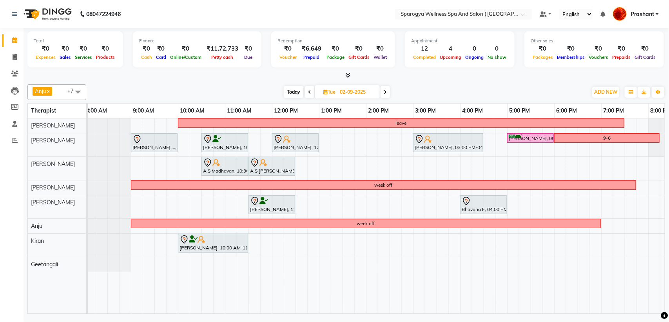
click at [292, 93] on span "Today" at bounding box center [294, 92] width 20 height 12
type input "[DATE]"
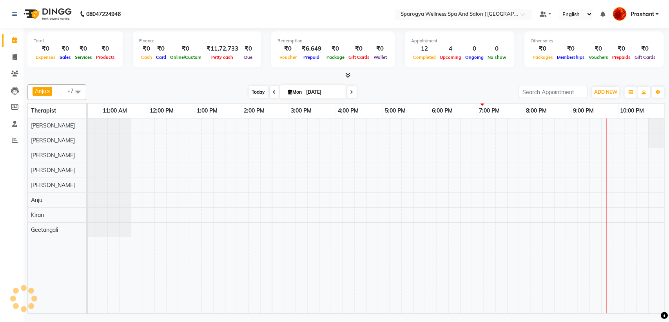
scroll to position [0, 128]
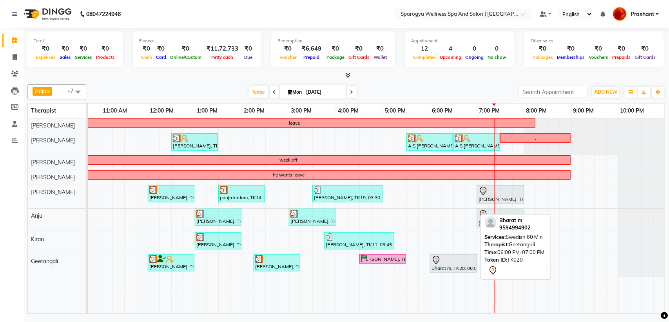
click at [448, 262] on div at bounding box center [452, 259] width 43 height 9
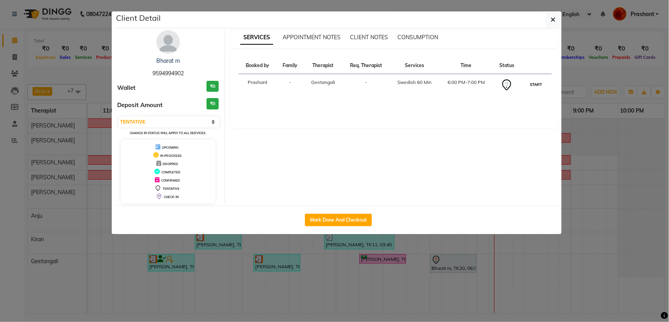
click at [529, 85] on button "START" at bounding box center [536, 85] width 16 height 10
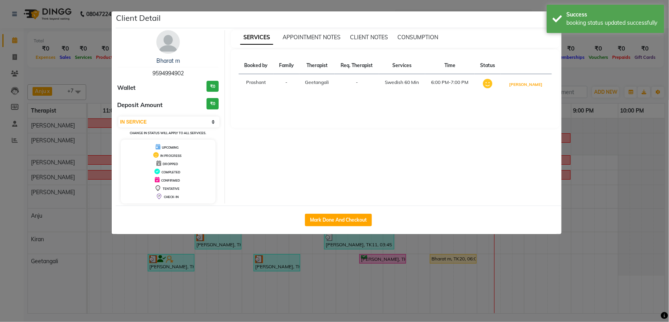
click at [529, 85] on button "[PERSON_NAME]" at bounding box center [525, 85] width 37 height 10
select select "3"
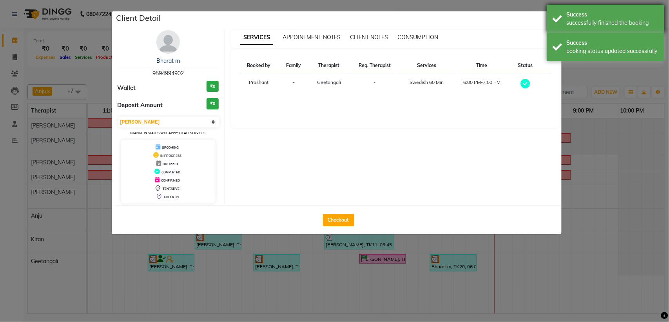
click at [557, 19] on div "Success successfully finished the booking" at bounding box center [606, 19] width 118 height 28
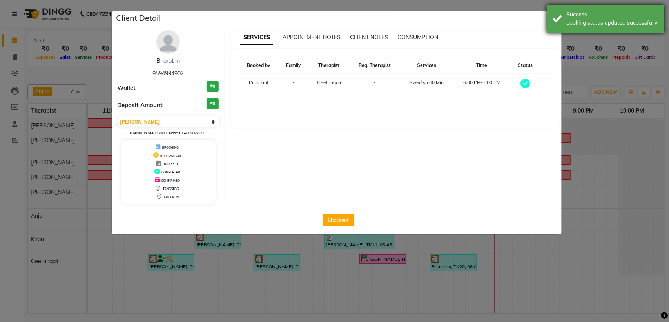
click at [553, 20] on div "Success booking status updated successfully" at bounding box center [606, 19] width 118 height 28
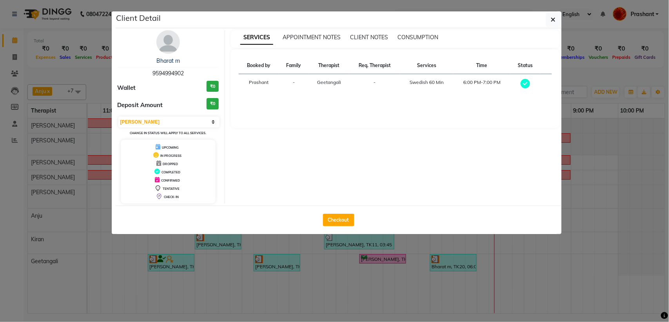
click at [553, 20] on icon "button" at bounding box center [553, 19] width 5 height 6
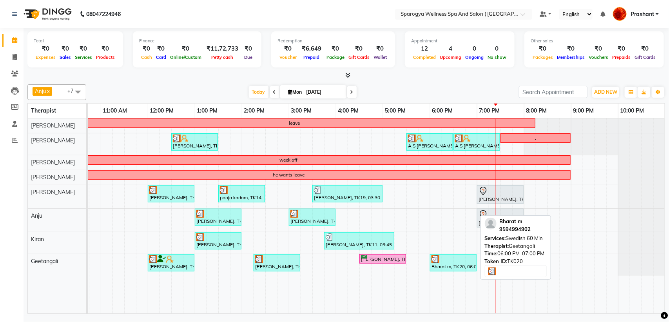
click at [456, 270] on div "Bharat m, TK20, 06:00 PM-07:00 PM, Swedish 60 Min" at bounding box center [453, 262] width 45 height 15
select select "3"
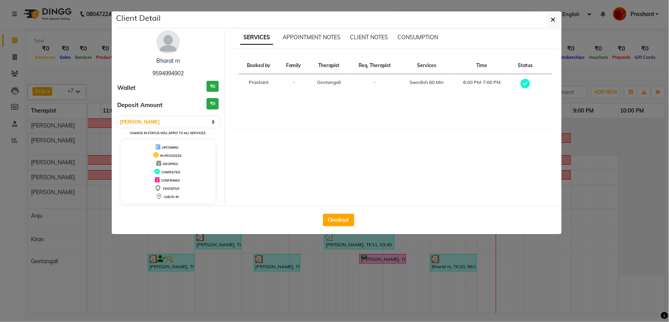
click at [170, 73] on span "9594994902" at bounding box center [167, 73] width 31 height 7
copy span "9594994902"
click at [551, 22] on icon "button" at bounding box center [553, 19] width 5 height 6
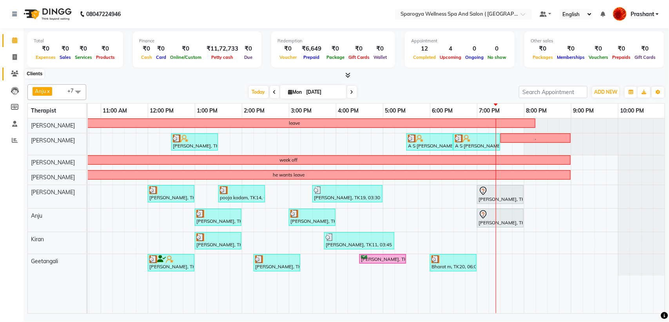
click at [10, 72] on span at bounding box center [15, 73] width 14 height 9
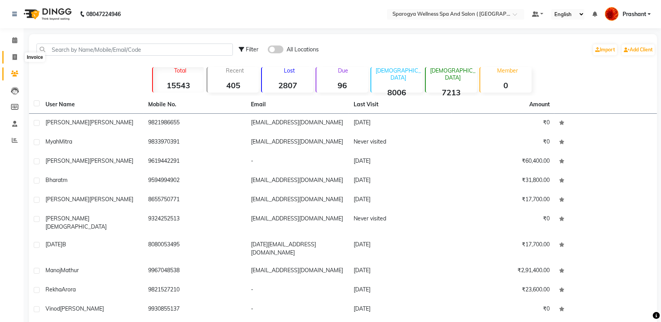
click at [12, 55] on span at bounding box center [15, 57] width 14 height 9
select select "service"
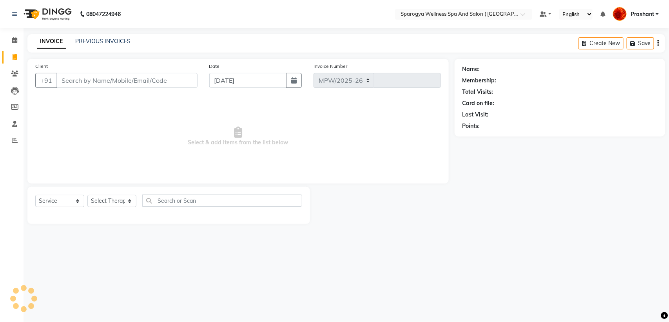
select select "4292"
type input "2597"
type input "9594994902"
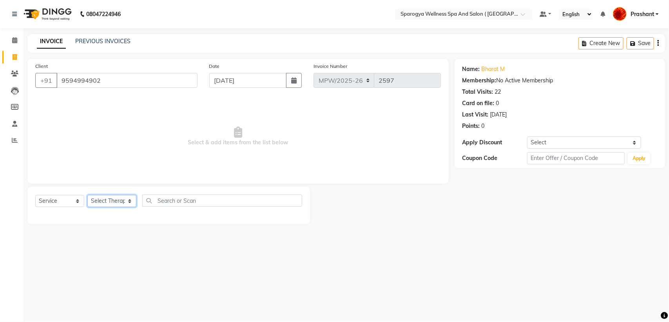
click at [118, 198] on select "Select Therapist Aishwarya [PERSON_NAME] [PERSON_NAME] [PERSON_NAME] Geetangali…" at bounding box center [111, 201] width 49 height 12
select select "68980"
click at [87, 195] on select "Select Therapist Aishwarya [PERSON_NAME] [PERSON_NAME] [PERSON_NAME] Geetangali…" at bounding box center [111, 201] width 49 height 12
click at [53, 202] on select "Select Service Product Membership Package Voucher Prepaid Gift Card" at bounding box center [59, 201] width 49 height 12
select select "P"
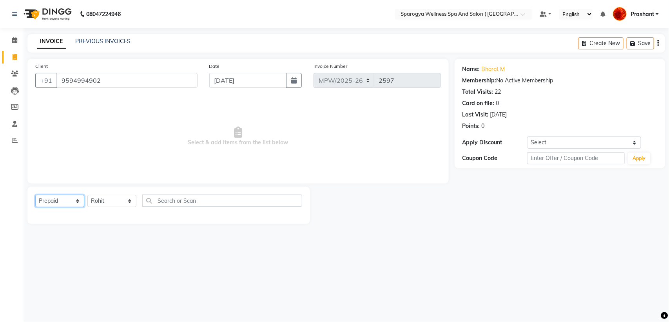
click at [35, 195] on select "Select Service Product Membership Package Voucher Prepaid Gift Card" at bounding box center [59, 201] width 49 height 12
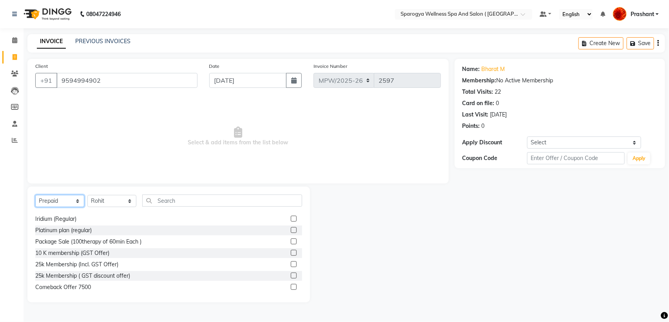
scroll to position [103, 0]
click at [66, 249] on div "10 K membership (GST Offer)" at bounding box center [72, 251] width 74 height 8
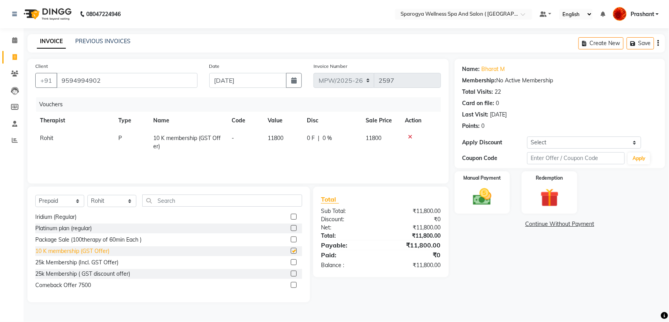
checkbox input "false"
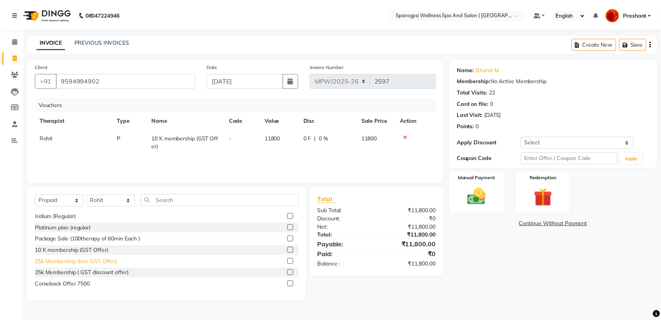
scroll to position [54, 0]
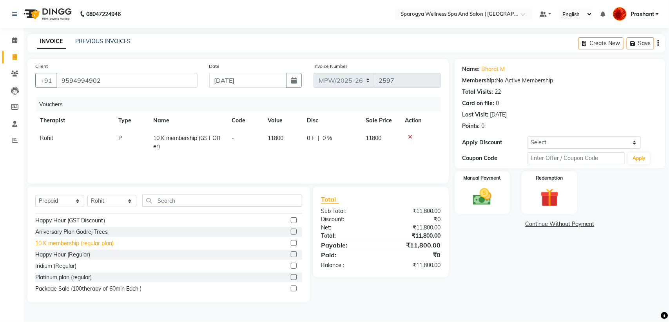
click at [68, 245] on div "10 K membership (regular plan)" at bounding box center [74, 243] width 78 height 8
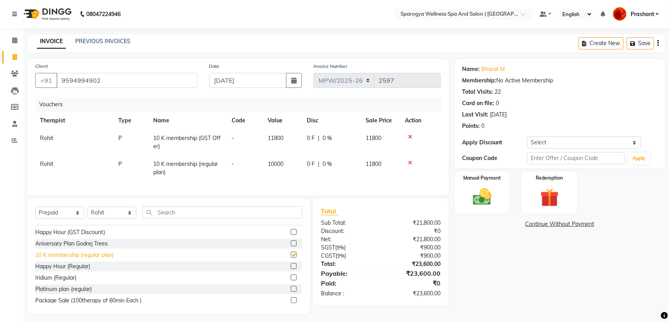
checkbox input "false"
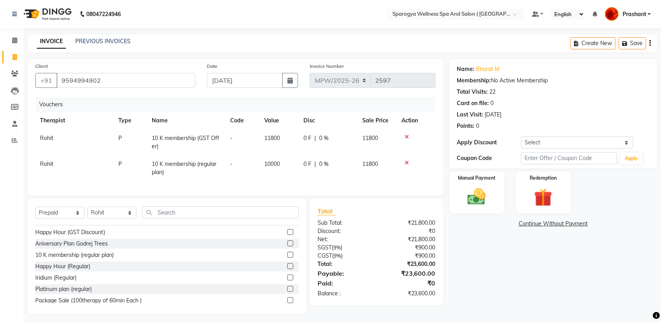
click at [406, 134] on icon at bounding box center [407, 136] width 4 height 5
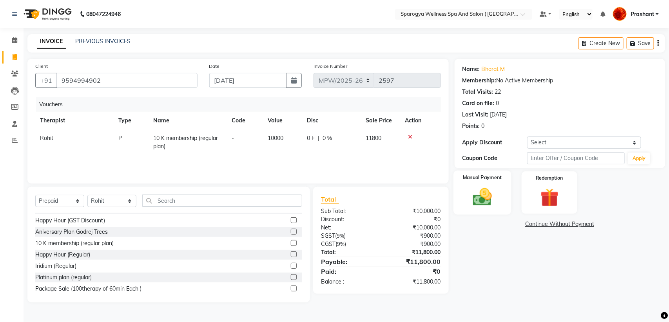
click at [479, 202] on img at bounding box center [482, 197] width 31 height 22
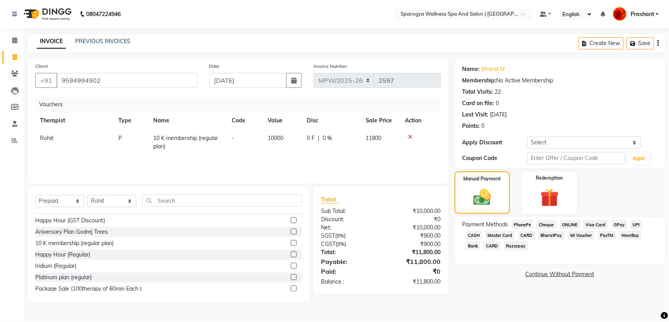
click at [476, 234] on span "CASH" at bounding box center [473, 234] width 17 height 9
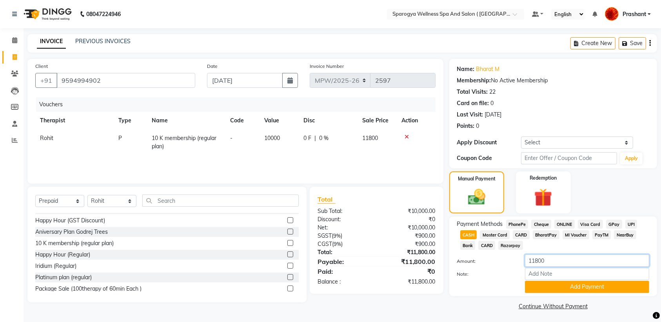
click at [566, 261] on input "11800" at bounding box center [587, 260] width 124 height 12
type input "1"
type input "5000"
click at [573, 289] on button "Add Payment" at bounding box center [587, 287] width 124 height 12
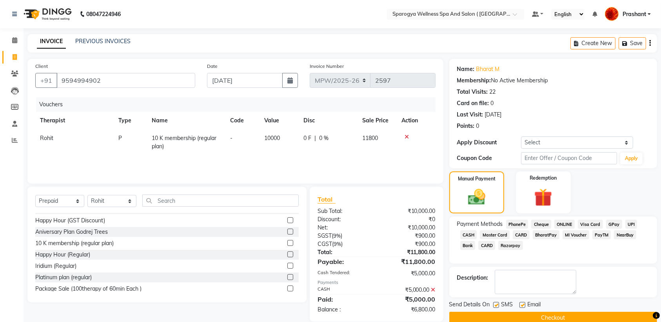
click at [522, 232] on span "CARD" at bounding box center [520, 234] width 17 height 9
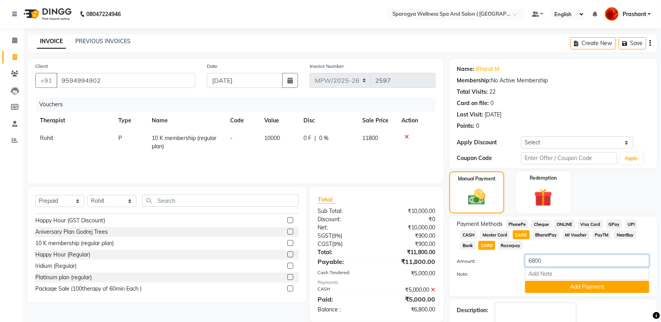
click at [549, 266] on input "6800" at bounding box center [587, 260] width 124 height 12
type input "6"
type input "5000"
click at [564, 284] on button "Add Payment" at bounding box center [587, 287] width 124 height 12
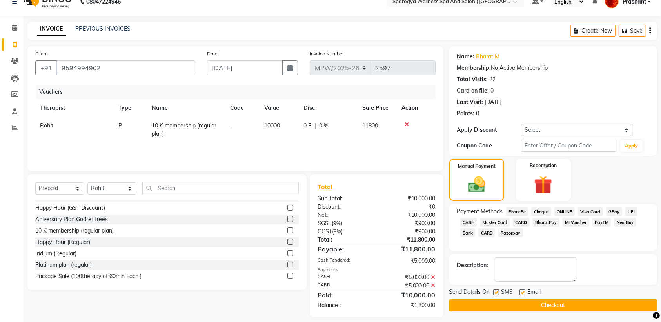
scroll to position [20, 0]
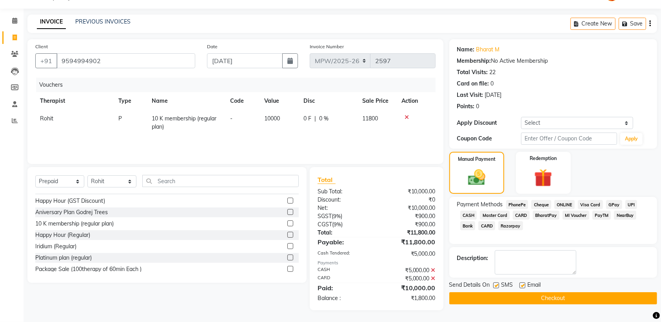
click at [478, 299] on button "Checkout" at bounding box center [553, 298] width 208 height 12
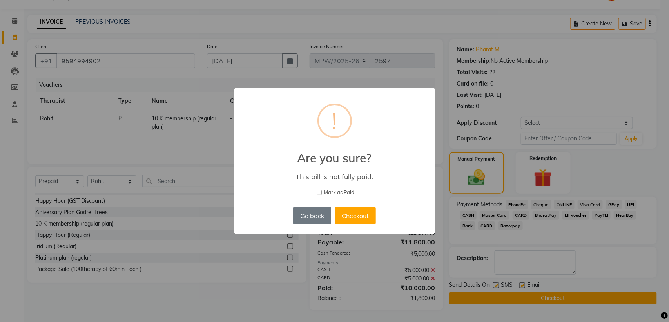
click at [319, 192] on input "Mark as Paid" at bounding box center [319, 192] width 5 height 5
checkbox input "true"
click at [341, 212] on button "Checkout" at bounding box center [355, 215] width 41 height 17
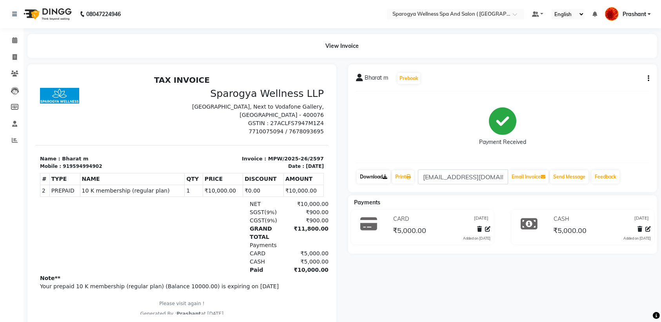
click at [371, 177] on link "Download" at bounding box center [374, 176] width 34 height 13
click at [16, 38] on icon at bounding box center [14, 40] width 5 height 6
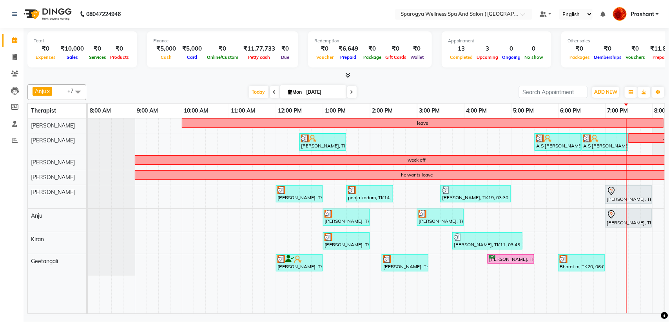
click at [352, 92] on span at bounding box center [351, 92] width 9 height 12
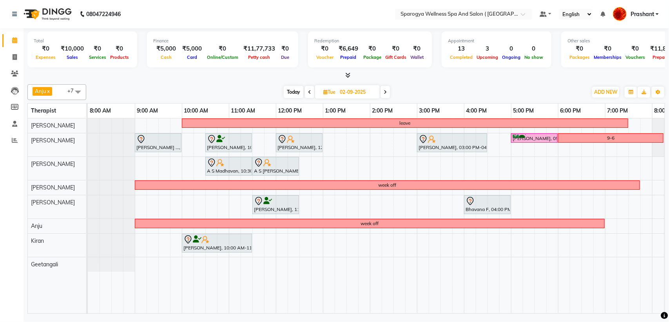
click at [286, 90] on span "Today" at bounding box center [294, 92] width 20 height 12
type input "[DATE]"
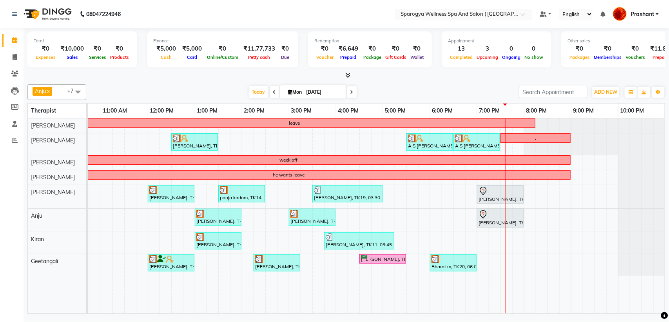
scroll to position [0, 16]
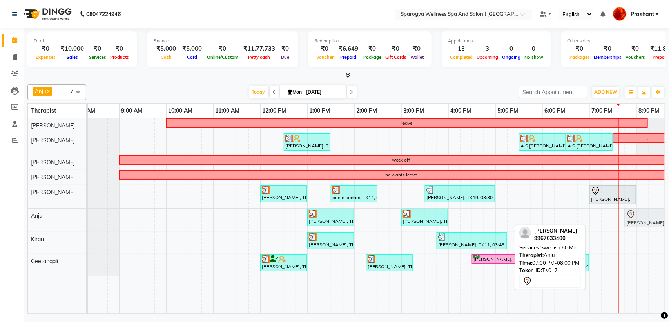
drag, startPoint x: 606, startPoint y: 221, endPoint x: 642, endPoint y: 223, distance: 35.7
click at [72, 223] on div "[PERSON_NAME], TK13, 01:00 PM-02:00 PM, Swedish 60 Min [PERSON_NAME], TK04, 03:…" at bounding box center [72, 219] width 0 height 23
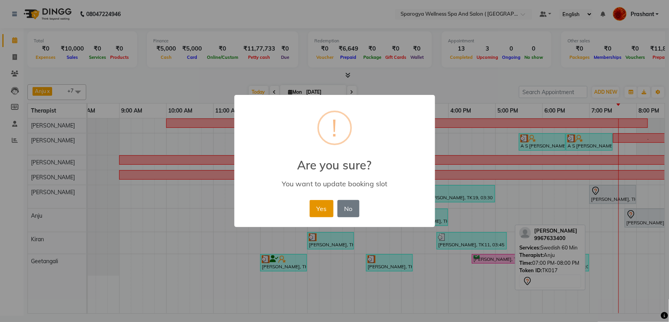
click at [319, 210] on button "Yes" at bounding box center [322, 208] width 24 height 17
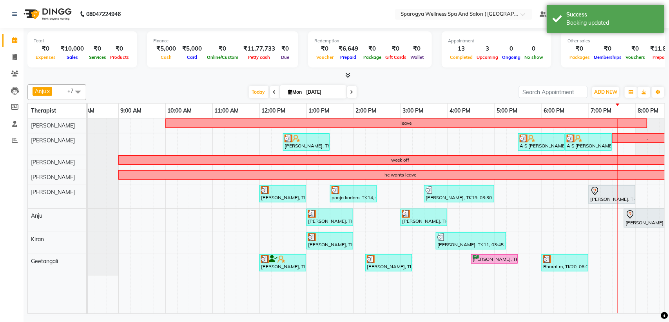
scroll to position [0, 17]
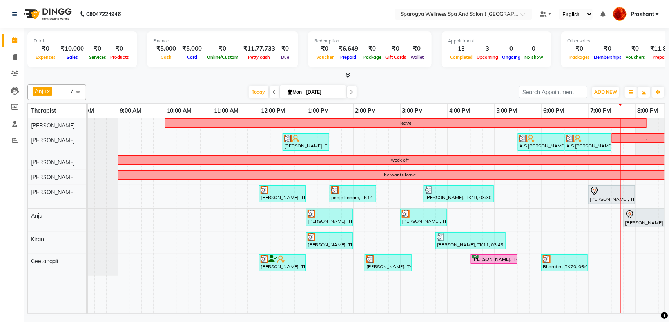
click at [313, 93] on input "[DATE]" at bounding box center [323, 92] width 39 height 12
select select "9"
select select "2025"
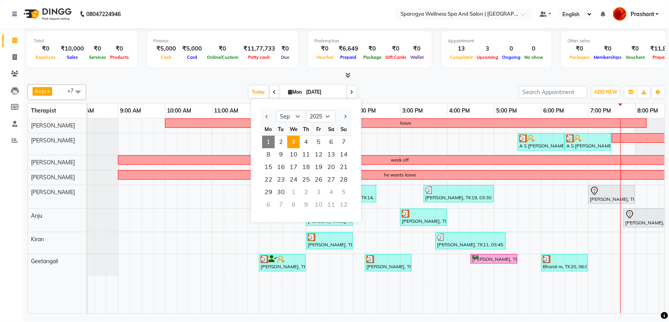
click at [293, 142] on span "3" at bounding box center [293, 142] width 13 height 13
type input "[DATE]"
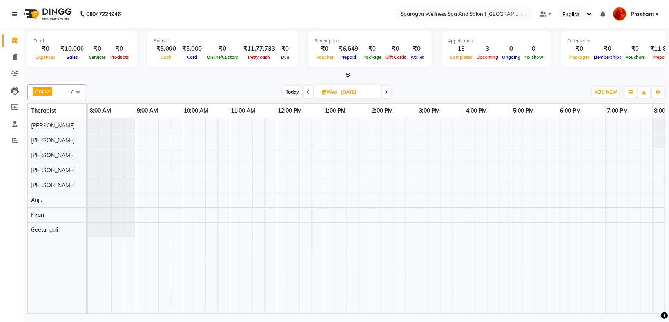
scroll to position [0, 128]
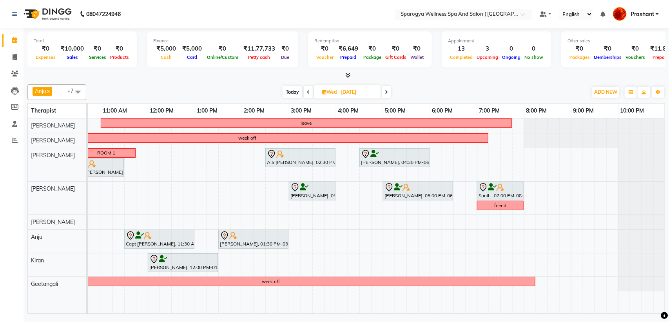
click at [149, 157] on div "leave week off ROOM 1 A S [PERSON_NAME], 02:30 PM-04:00 PM, Swedish 90 [PERSON_…" at bounding box center [312, 215] width 705 height 195
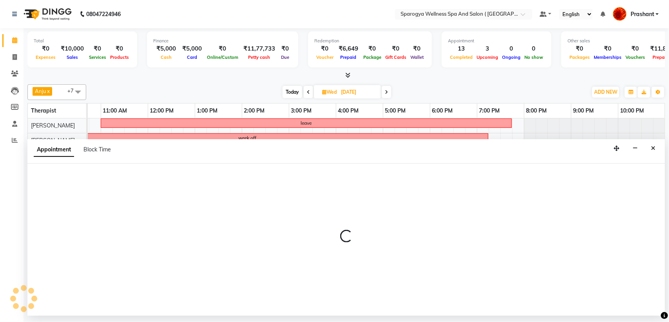
select select "16786"
select select "720"
select select "tentative"
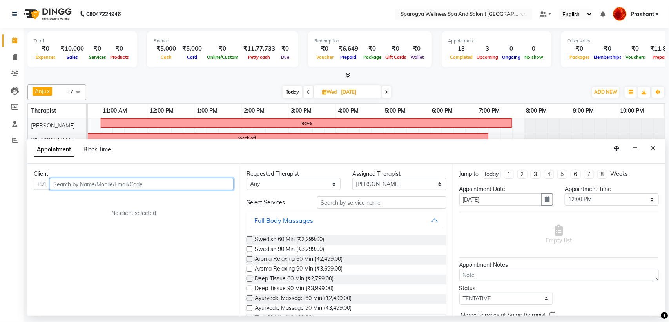
click at [83, 185] on input "text" at bounding box center [142, 184] width 184 height 12
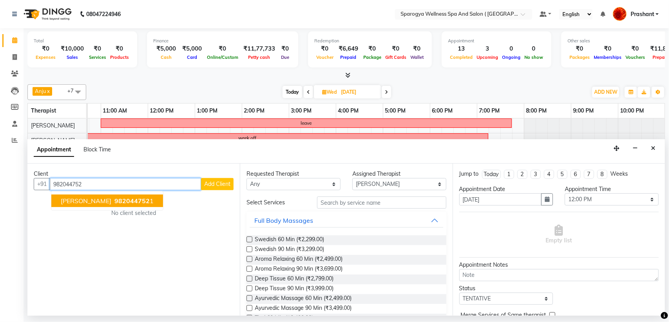
click at [114, 198] on span "982044752" at bounding box center [131, 201] width 35 height 8
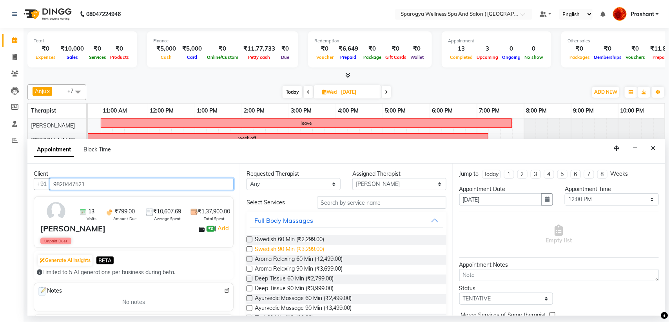
type input "9820447521"
click at [279, 250] on span "Swedish 90 Min (₹3,299.00)" at bounding box center [289, 250] width 69 height 10
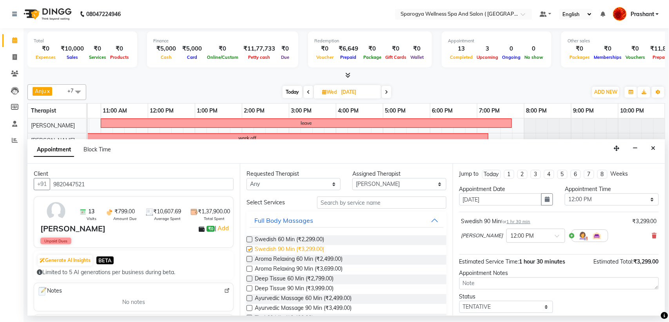
checkbox input "false"
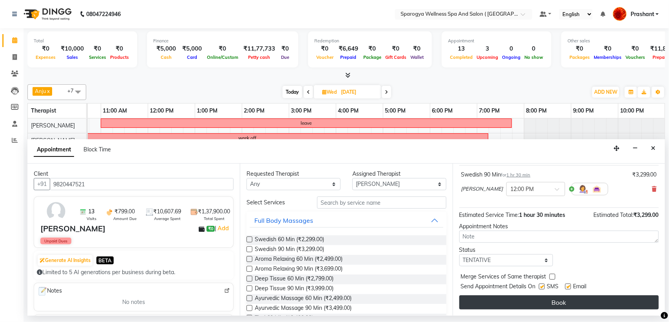
click at [541, 304] on button "Book" at bounding box center [558, 302] width 199 height 14
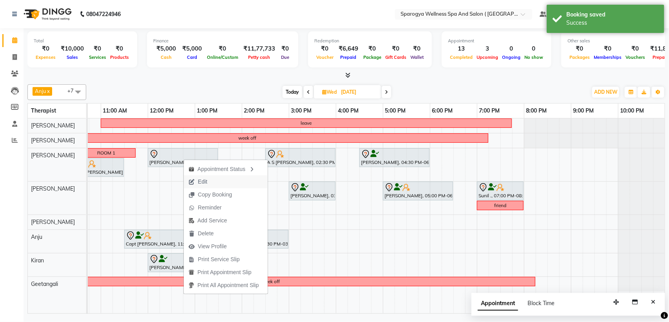
click at [201, 183] on span "Edit" at bounding box center [202, 181] width 9 height 8
select select "tentative"
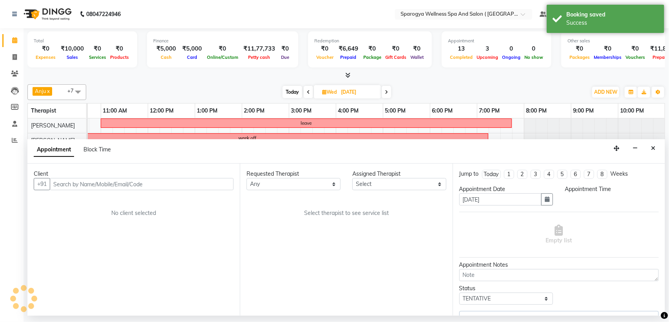
select select "720"
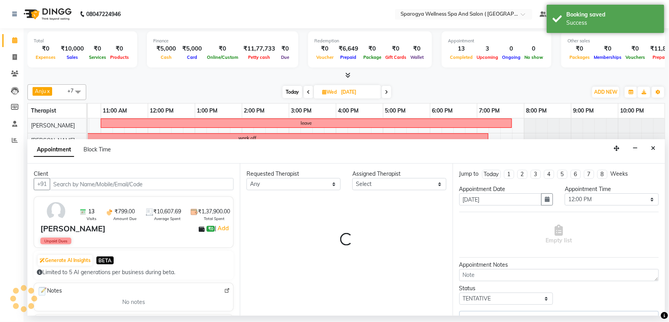
scroll to position [0, 128]
select select "16786"
select select "1524"
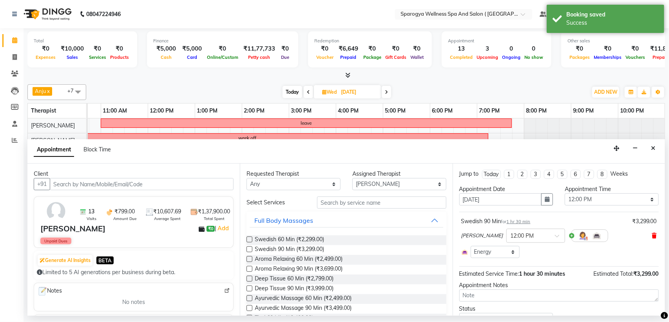
click at [652, 233] on icon at bounding box center [654, 235] width 5 height 5
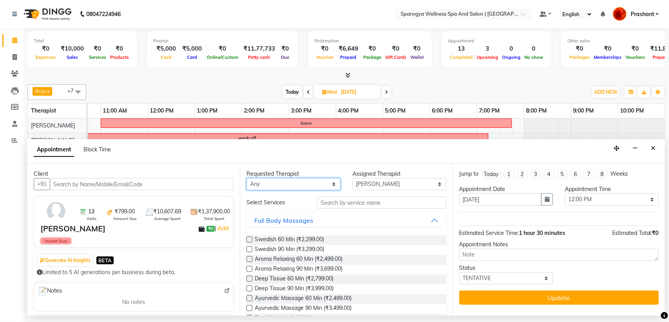
click at [301, 185] on select "Any [PERSON_NAME] Geetangali [PERSON_NAME] Kiran [PERSON_NAME] Rajput [PERSON_N…" at bounding box center [293, 184] width 94 height 12
select select "16786"
click at [246, 178] on select "Any [PERSON_NAME] Geetangali [PERSON_NAME] Kiran [PERSON_NAME] Rajput [PERSON_N…" at bounding box center [293, 184] width 94 height 12
click at [296, 247] on span "Swedish 90 Min (₹3,299.00)" at bounding box center [289, 250] width 69 height 10
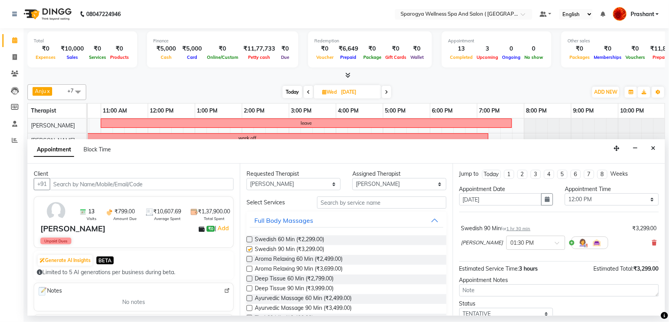
checkbox input "false"
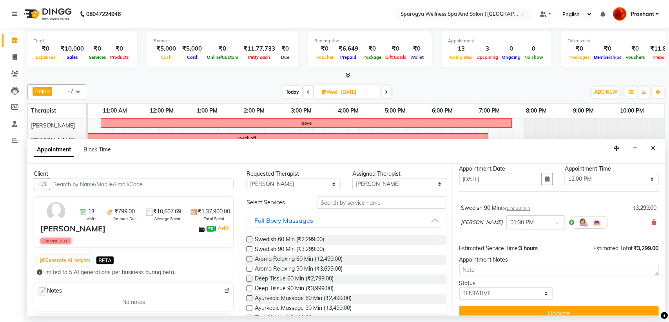
scroll to position [32, 0]
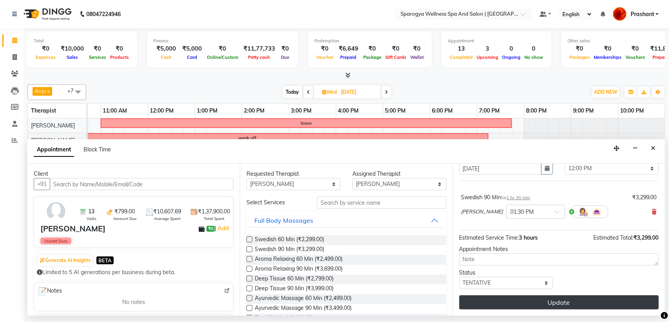
click at [579, 306] on button "Update" at bounding box center [558, 302] width 199 height 14
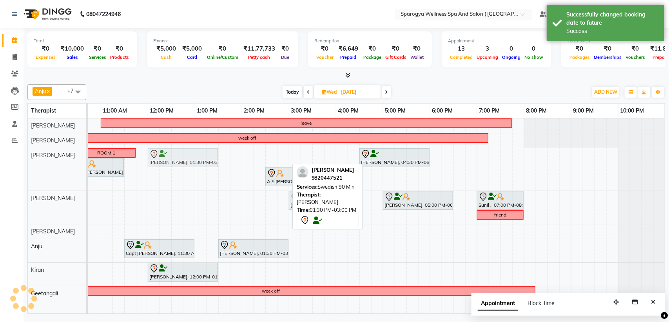
drag, startPoint x: 246, startPoint y: 156, endPoint x: 181, endPoint y: 168, distance: 66.3
click at [181, 168] on div "leave week off ROOM 1 [PERSON_NAME], 01:30 PM-03:00 PM, Swedish 90 [PERSON_NAME…" at bounding box center [312, 215] width 705 height 195
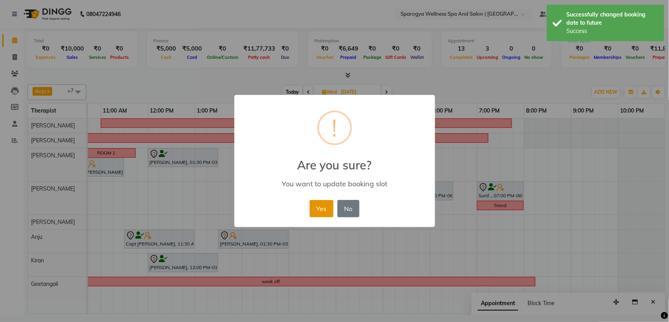
click at [315, 207] on button "Yes" at bounding box center [322, 208] width 24 height 17
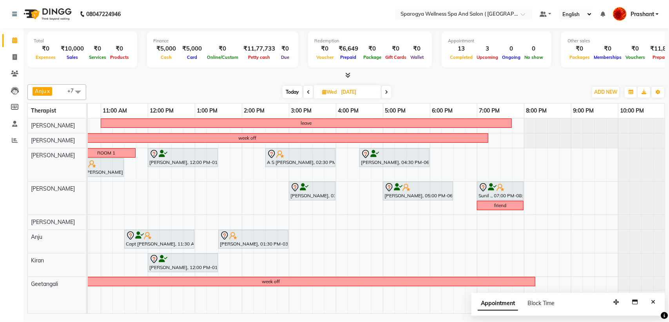
click at [291, 89] on span "Today" at bounding box center [292, 92] width 20 height 12
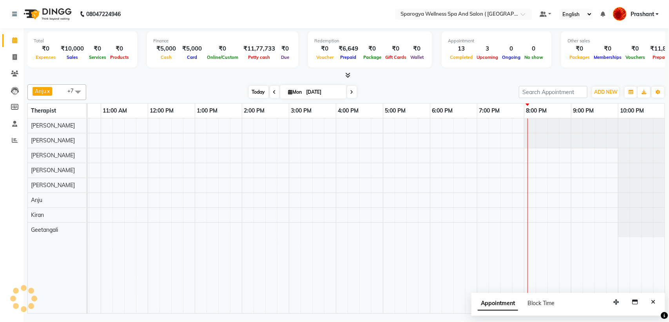
scroll to position [0, 128]
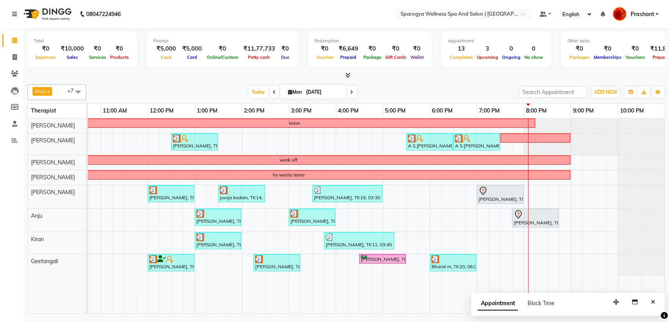
drag, startPoint x: 347, startPoint y: 94, endPoint x: 337, endPoint y: 101, distance: 11.5
drag, startPoint x: 337, startPoint y: 101, endPoint x: 373, endPoint y: 93, distance: 36.9
click at [373, 93] on div "[DATE] [DATE]" at bounding box center [302, 92] width 425 height 12
drag, startPoint x: 347, startPoint y: 87, endPoint x: 389, endPoint y: 79, distance: 42.7
click at [389, 79] on div at bounding box center [345, 75] width 637 height 8
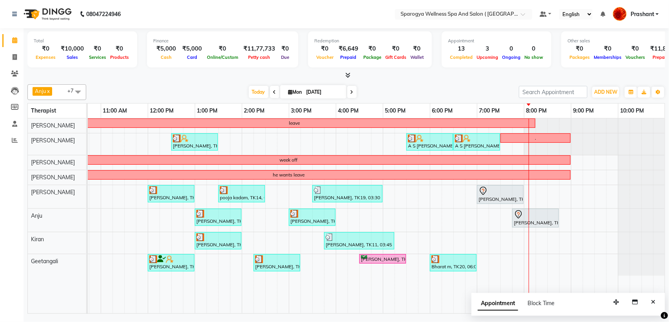
click at [348, 88] on span at bounding box center [351, 92] width 9 height 12
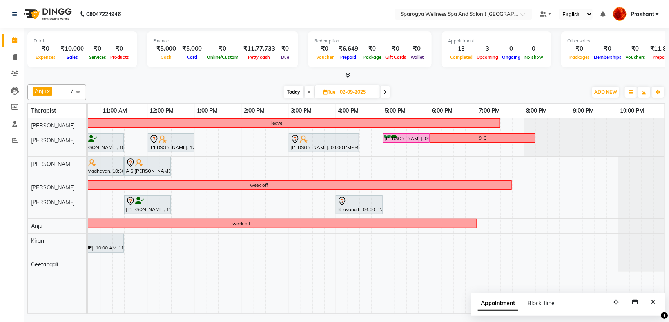
click at [308, 91] on icon at bounding box center [309, 92] width 3 height 5
type input "[DATE]"
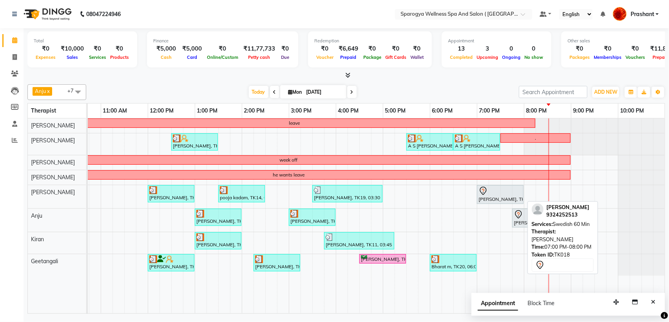
click at [497, 195] on div at bounding box center [499, 190] width 43 height 9
click at [495, 198] on div "[PERSON_NAME], TK18, 07:00 PM-08:00 PM, Swedish 60 Min" at bounding box center [500, 194] width 45 height 16
select select "7"
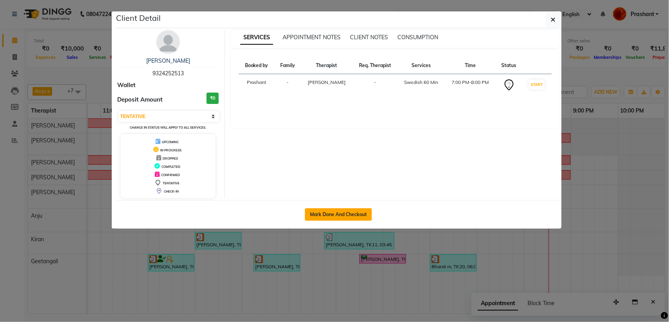
click at [313, 213] on button "Mark Done And Checkout" at bounding box center [338, 214] width 67 height 13
select select "service"
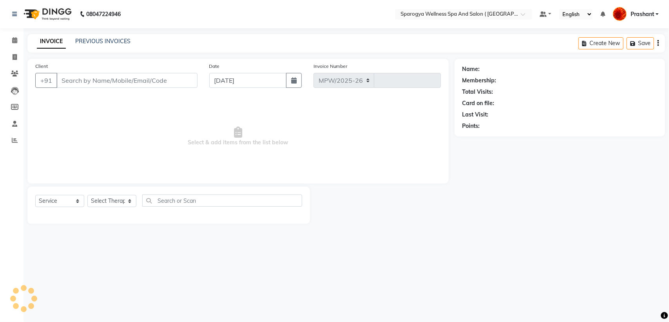
select select "4292"
type input "2598"
type input "9324252513"
select select "61143"
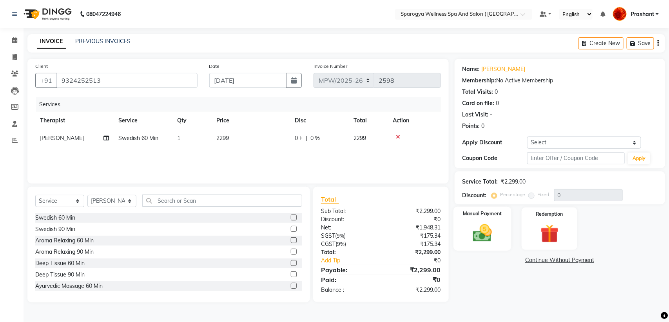
click at [476, 227] on img at bounding box center [482, 233] width 31 height 22
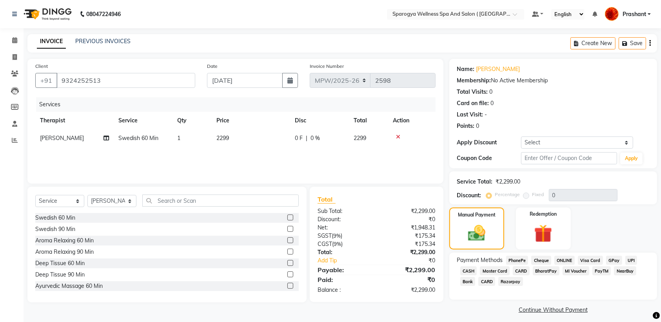
click at [470, 270] on span "CASH" at bounding box center [468, 270] width 17 height 9
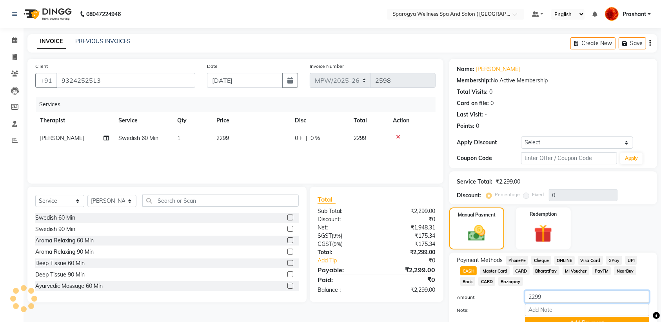
click at [555, 298] on input "2299" at bounding box center [587, 296] width 124 height 12
type input "2000"
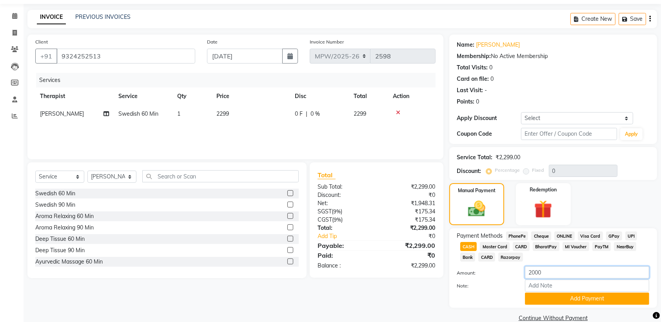
scroll to position [38, 0]
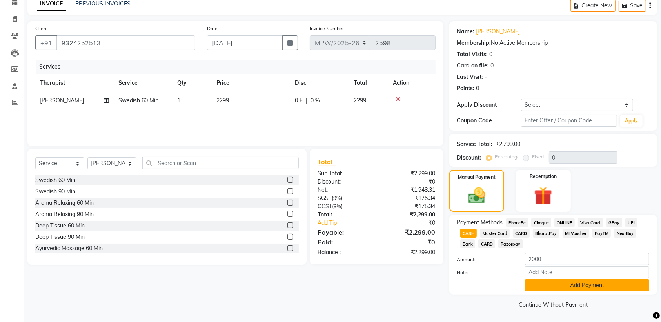
click at [570, 287] on button "Add Payment" at bounding box center [587, 285] width 124 height 12
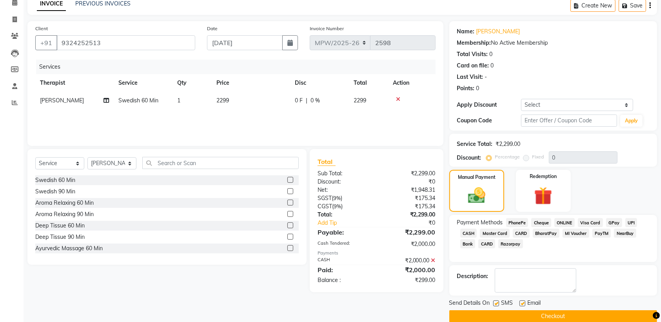
scroll to position [50, 0]
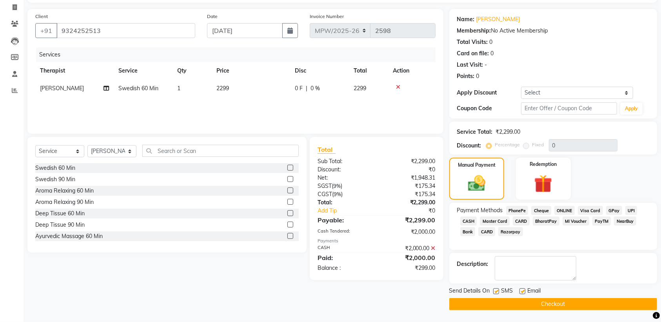
click at [498, 290] on label at bounding box center [496, 291] width 6 height 6
click at [498, 290] on input "checkbox" at bounding box center [495, 291] width 5 height 5
click at [498, 290] on label at bounding box center [496, 291] width 6 height 6
click at [498, 290] on input "checkbox" at bounding box center [495, 291] width 5 height 5
checkbox input "true"
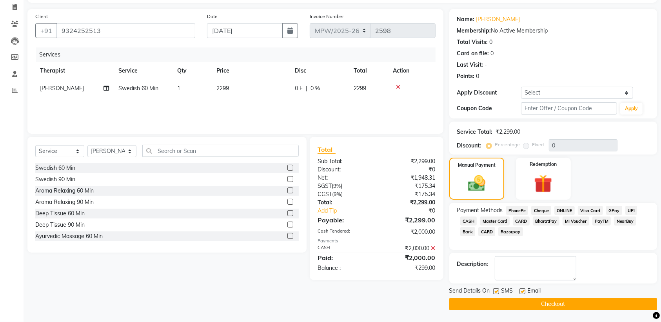
click at [527, 306] on button "Checkout" at bounding box center [553, 304] width 208 height 12
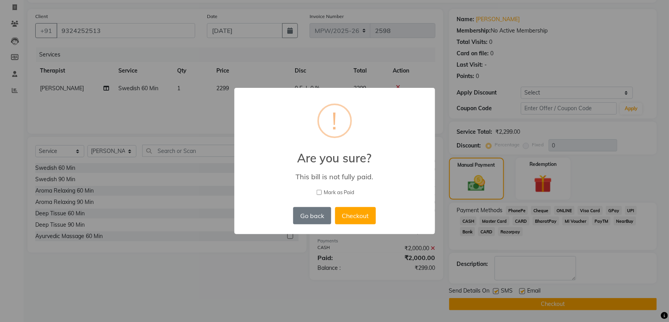
click at [319, 190] on input "Mark as Paid" at bounding box center [319, 192] width 5 height 5
checkbox input "true"
click at [354, 215] on button "Checkout" at bounding box center [355, 215] width 41 height 17
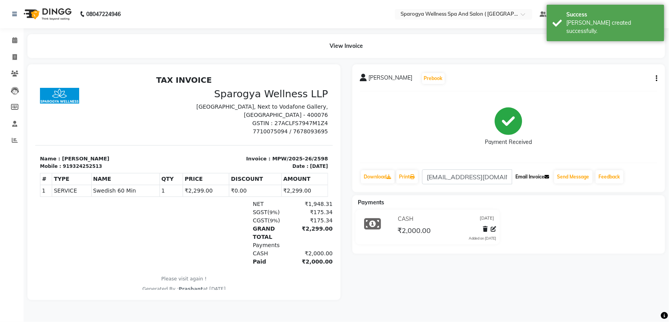
click at [525, 177] on button "Email Invoice" at bounding box center [532, 176] width 40 height 13
click at [10, 36] on span at bounding box center [15, 40] width 14 height 9
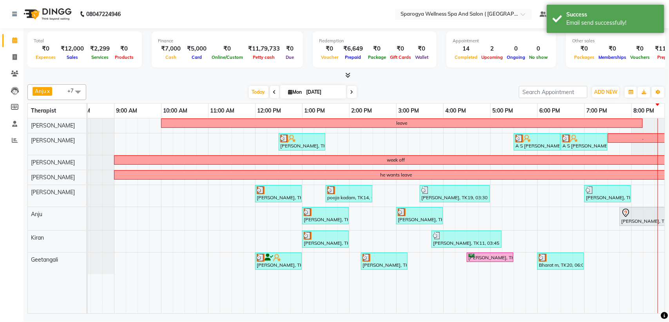
scroll to position [0, 55]
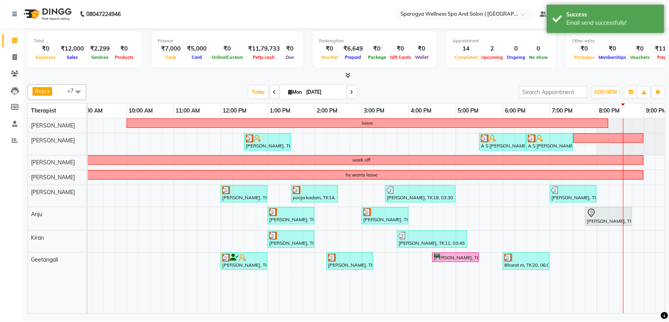
click at [309, 93] on input "[DATE]" at bounding box center [323, 92] width 39 height 12
select select "9"
select select "2025"
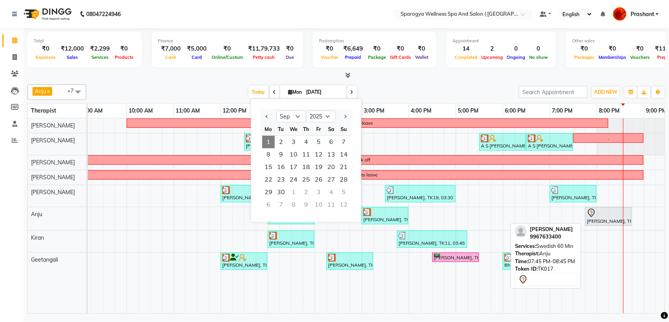
click at [608, 218] on div "[PERSON_NAME], TK17, 07:45 PM-08:45 PM, Swedish 60 Min" at bounding box center [608, 216] width 45 height 16
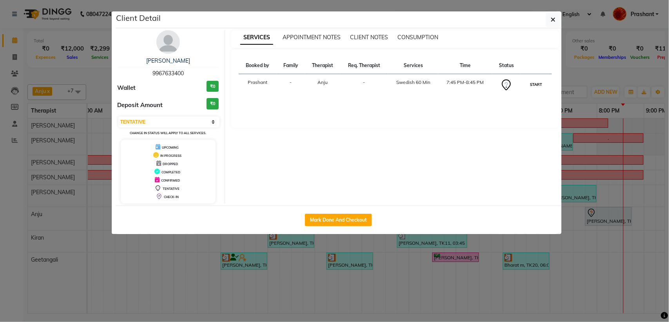
click at [539, 81] on button "START" at bounding box center [536, 85] width 16 height 10
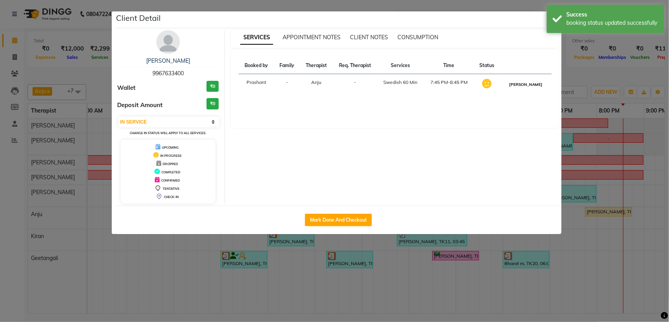
click at [533, 81] on button "[PERSON_NAME]" at bounding box center [525, 85] width 37 height 10
select select "3"
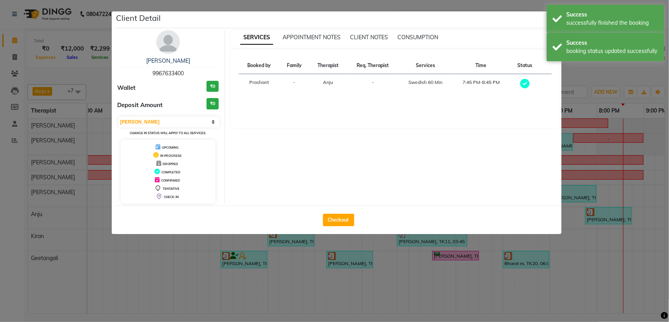
click at [552, 18] on div "Success successfully finished the booking" at bounding box center [606, 19] width 118 height 28
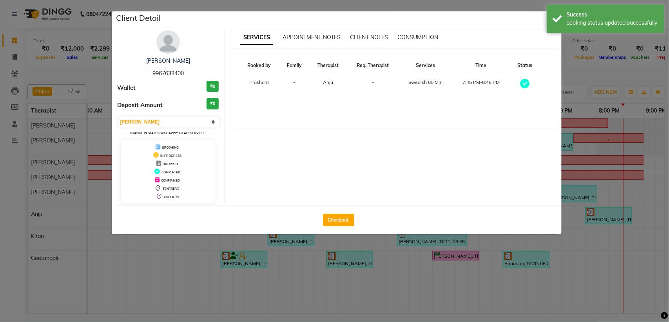
click at [551, 20] on div "Success booking status updated successfully" at bounding box center [606, 19] width 118 height 28
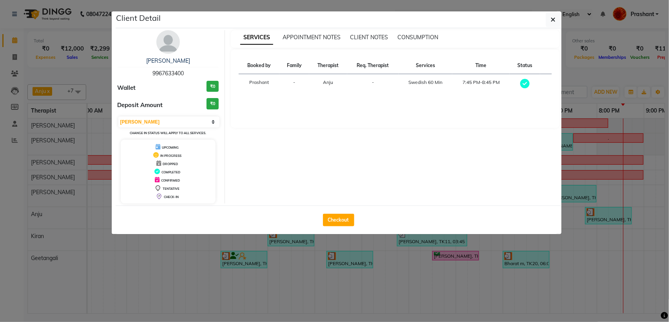
click at [551, 20] on icon "button" at bounding box center [553, 19] width 5 height 6
